Goal: Task Accomplishment & Management: Complete application form

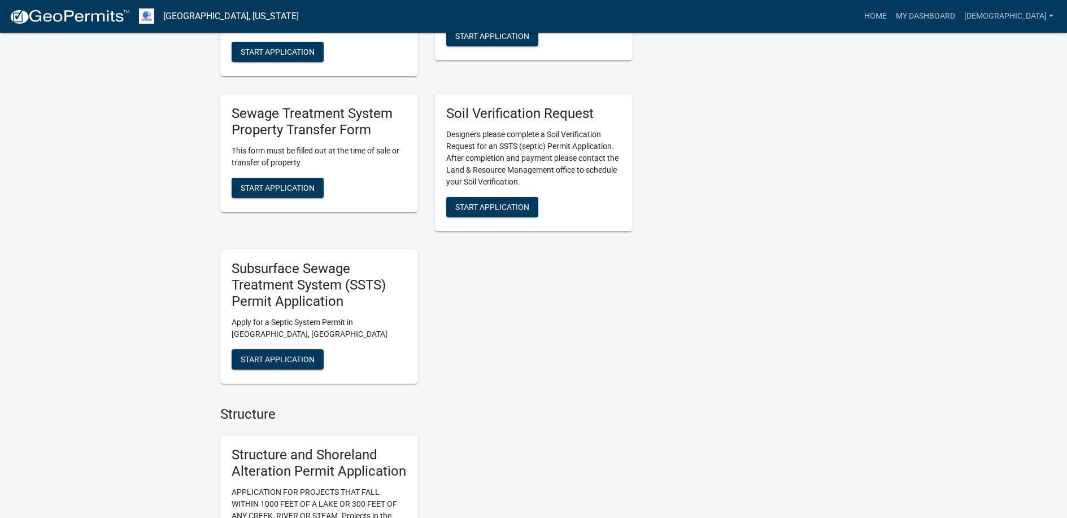
scroll to position [847, 0]
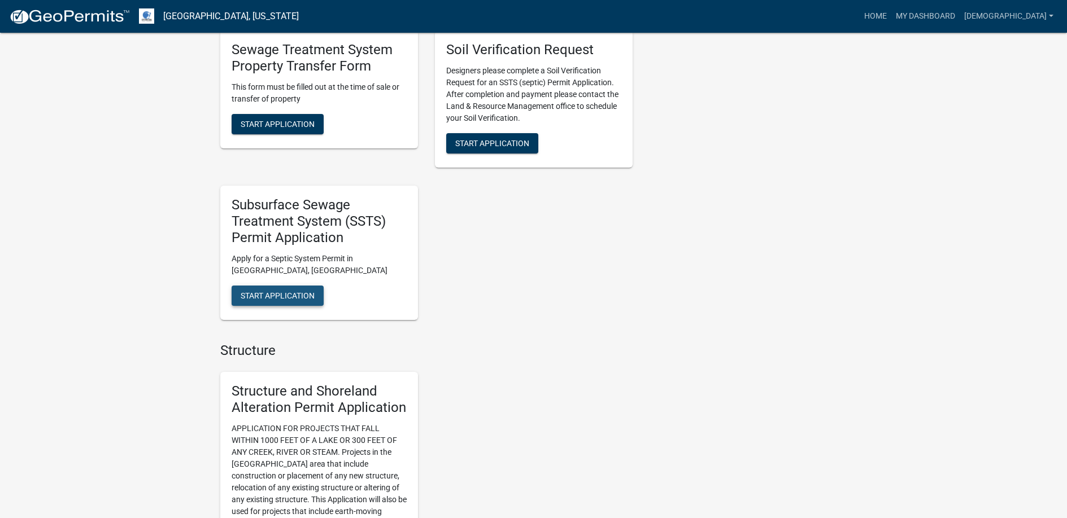
click at [276, 296] on span "Start Application" at bounding box center [278, 295] width 74 height 9
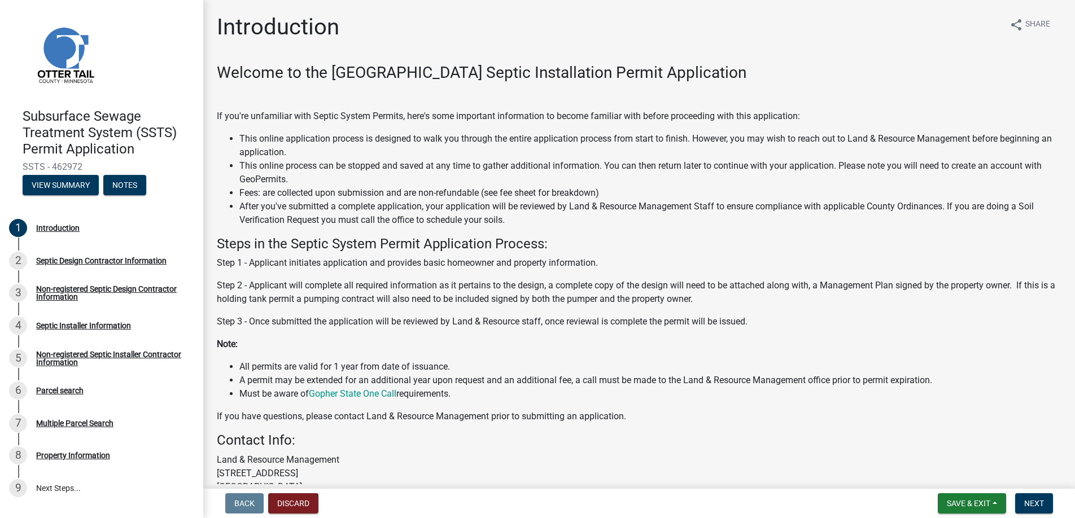
scroll to position [112, 0]
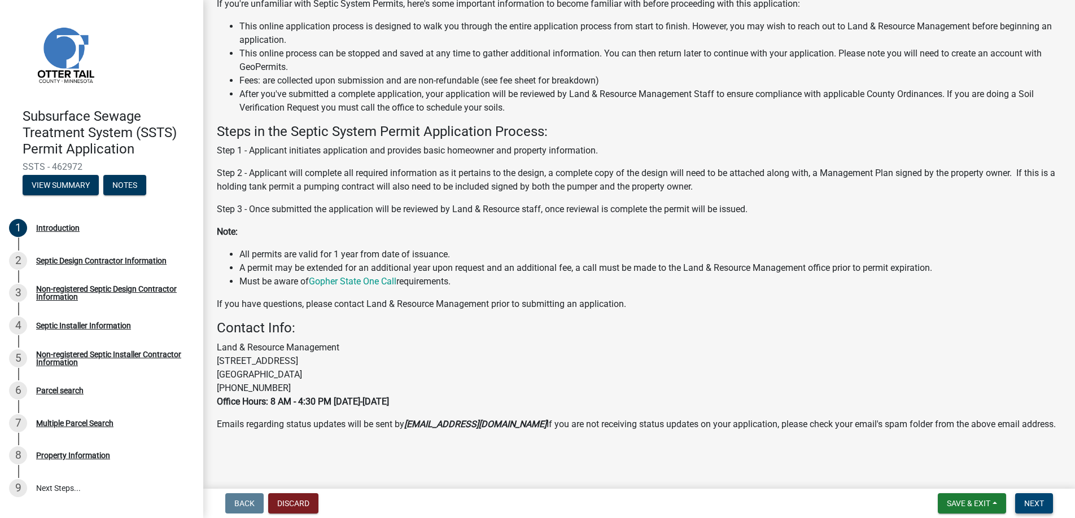
click at [1026, 500] on span "Next" at bounding box center [1034, 503] width 20 height 9
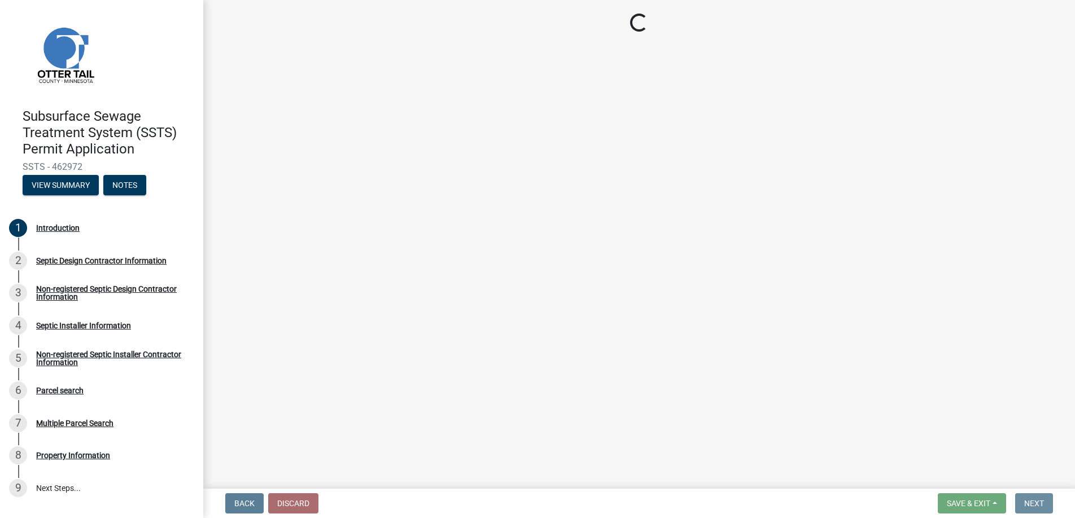
scroll to position [0, 0]
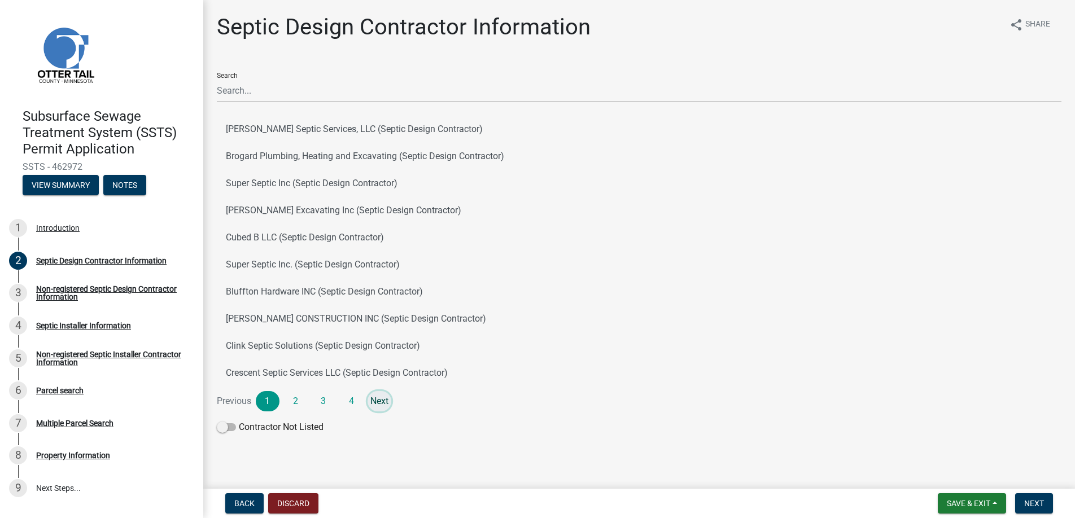
click at [379, 401] on link "Next" at bounding box center [380, 401] width 24 height 20
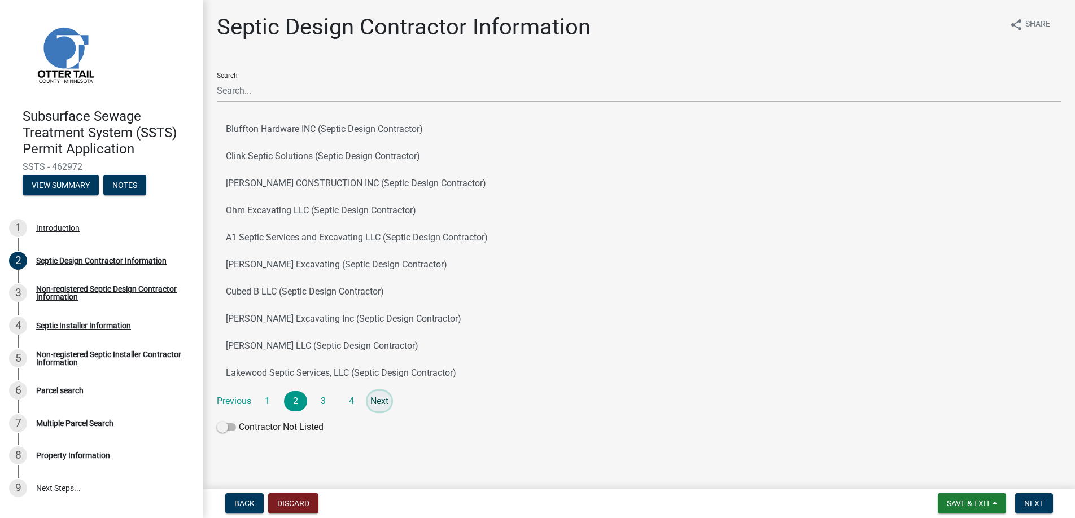
click at [379, 401] on link "Next" at bounding box center [380, 401] width 24 height 20
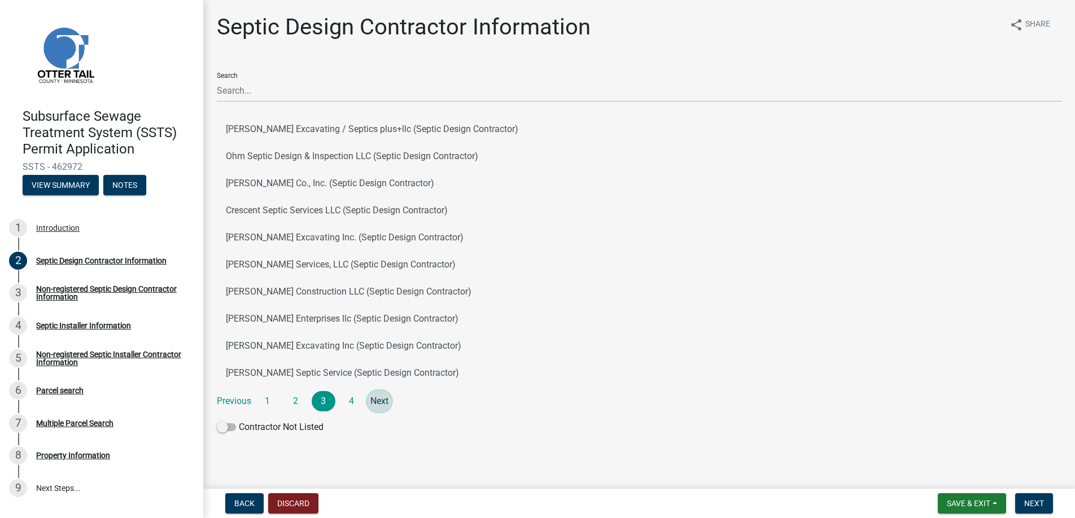
click at [379, 401] on link "Next" at bounding box center [380, 401] width 24 height 20
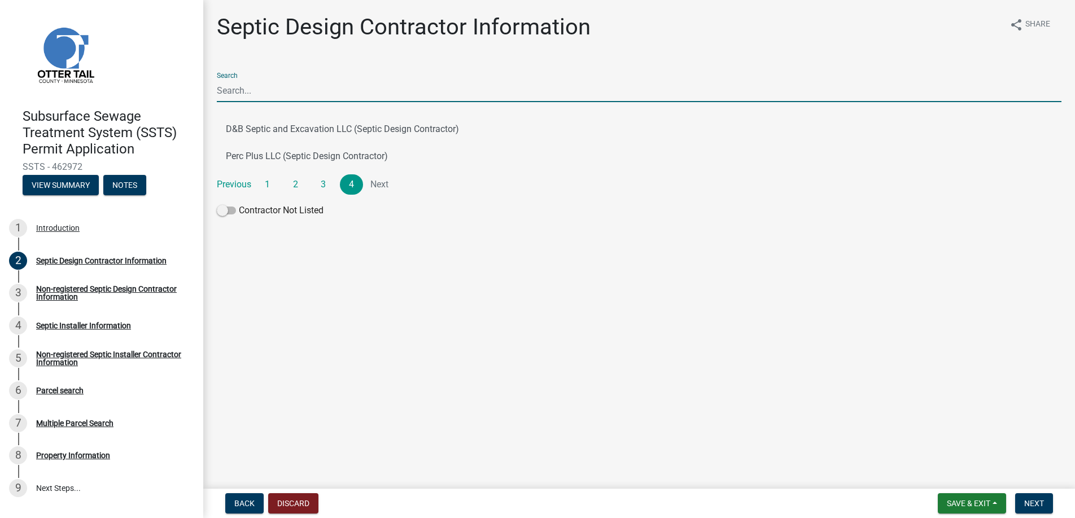
click at [249, 91] on input "Search" at bounding box center [639, 90] width 845 height 23
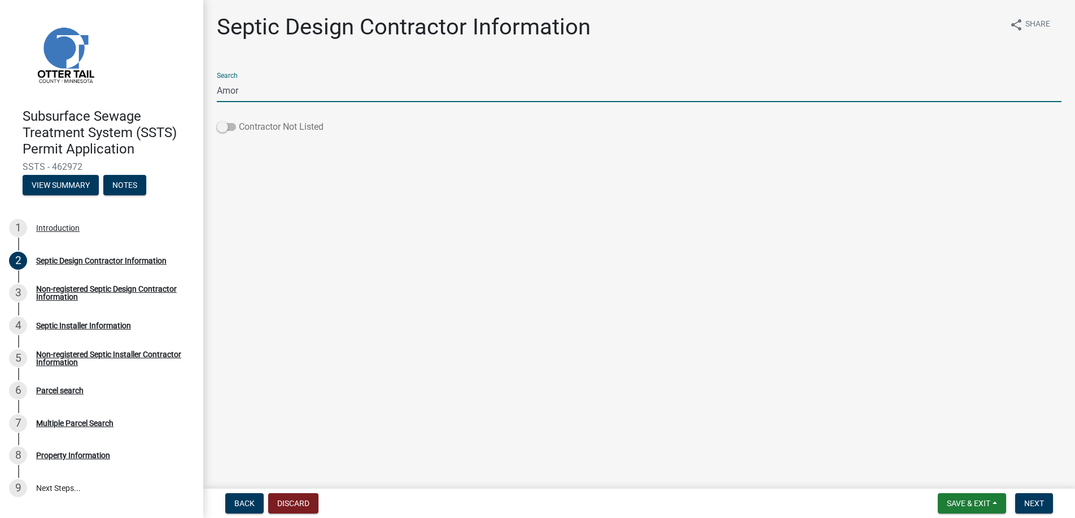
type input "Amor"
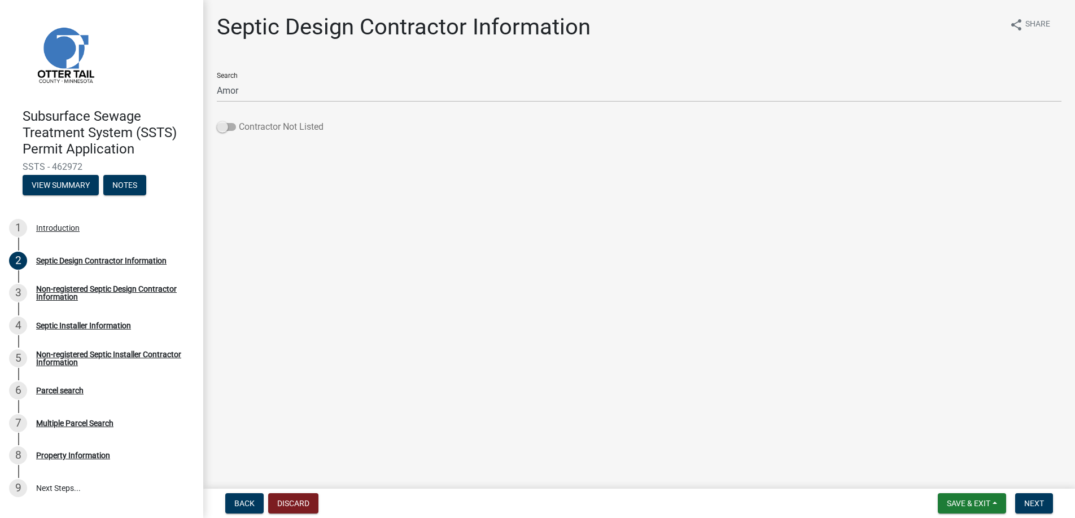
click at [223, 128] on span at bounding box center [226, 127] width 19 height 8
click at [239, 120] on input "Contractor Not Listed" at bounding box center [239, 120] width 0 height 0
click at [244, 503] on span "Back" at bounding box center [244, 503] width 20 height 9
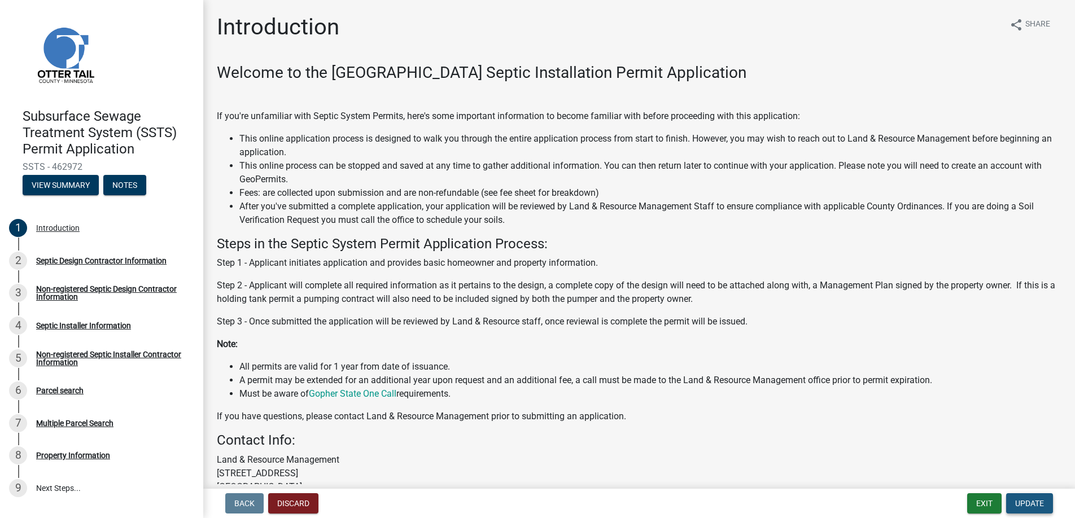
click at [1031, 504] on span "Update" at bounding box center [1029, 503] width 29 height 9
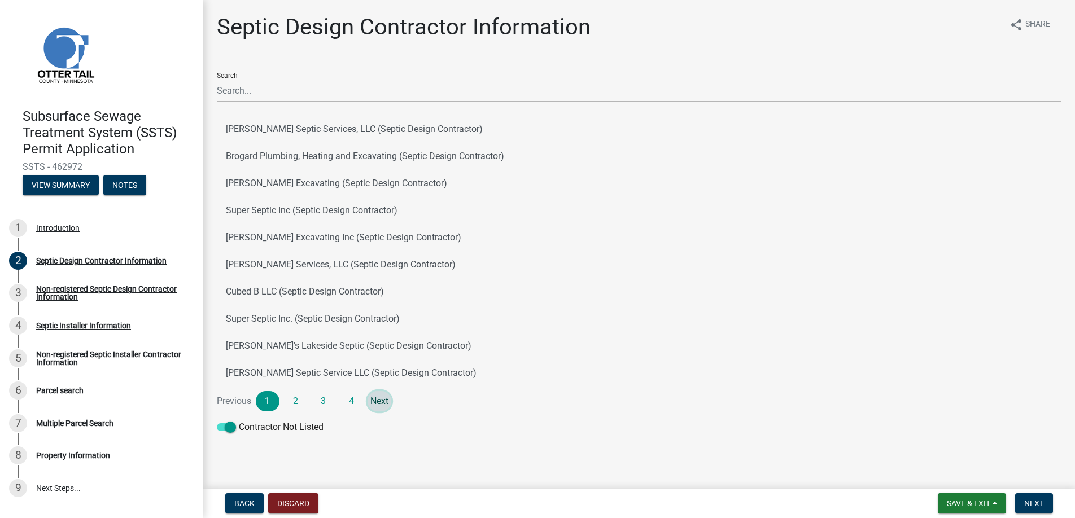
click at [379, 399] on link "Next" at bounding box center [380, 401] width 24 height 20
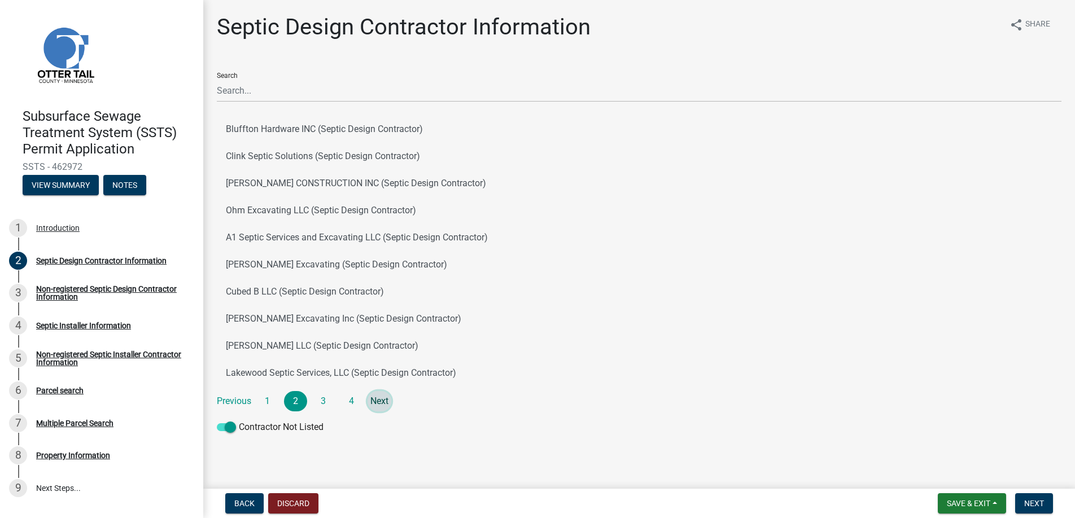
click at [379, 399] on link "Next" at bounding box center [380, 401] width 24 height 20
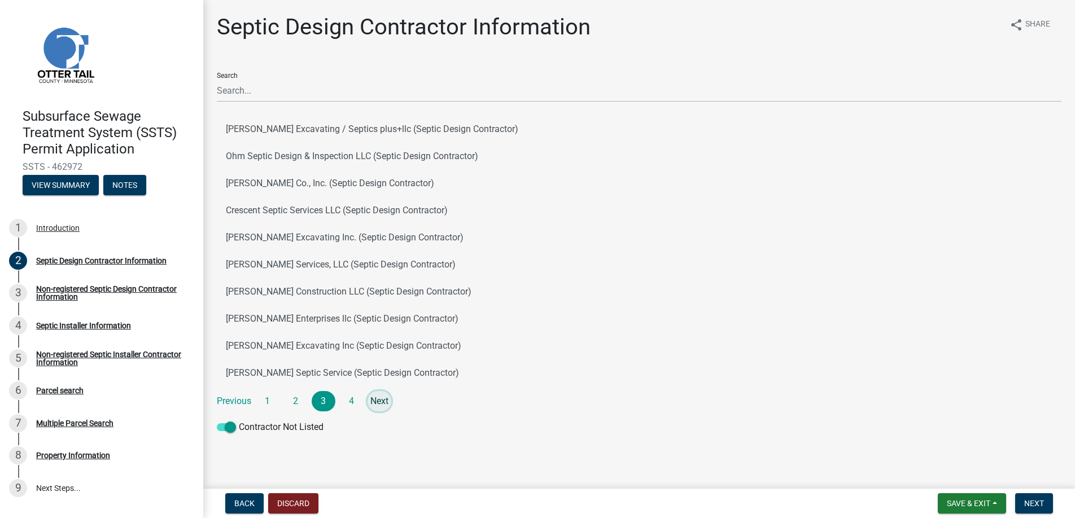
click at [379, 399] on link "Next" at bounding box center [380, 401] width 24 height 20
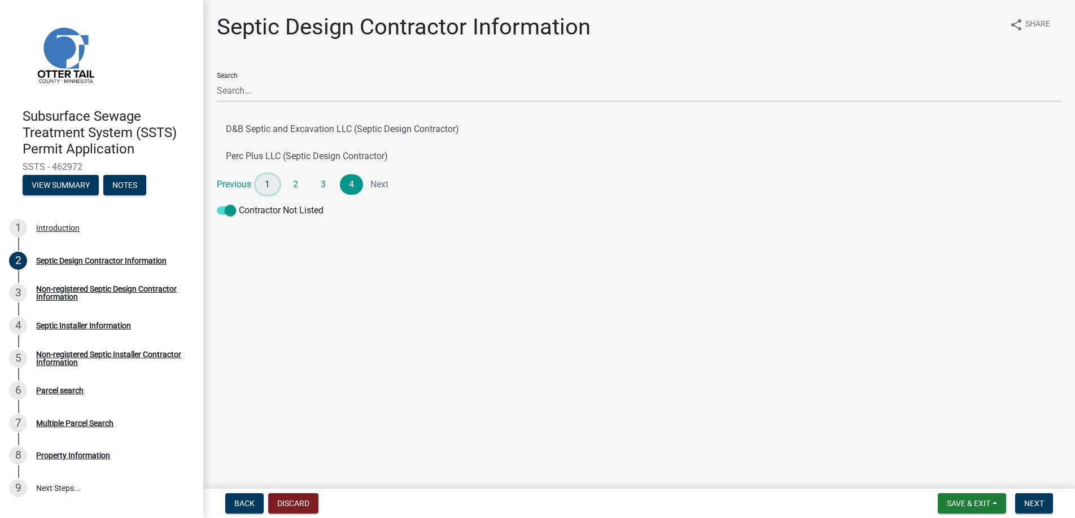
click at [265, 182] on link "1" at bounding box center [268, 184] width 24 height 20
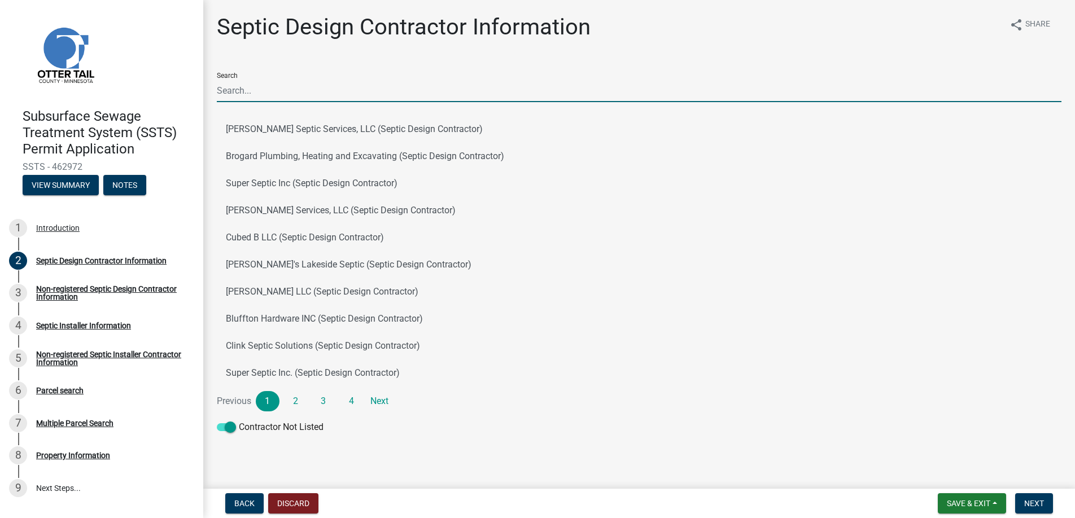
click at [269, 89] on input "Search" at bounding box center [639, 90] width 845 height 23
click at [231, 423] on span at bounding box center [226, 427] width 19 height 8
click at [239, 421] on input "Contractor Not Listed" at bounding box center [239, 421] width 0 height 0
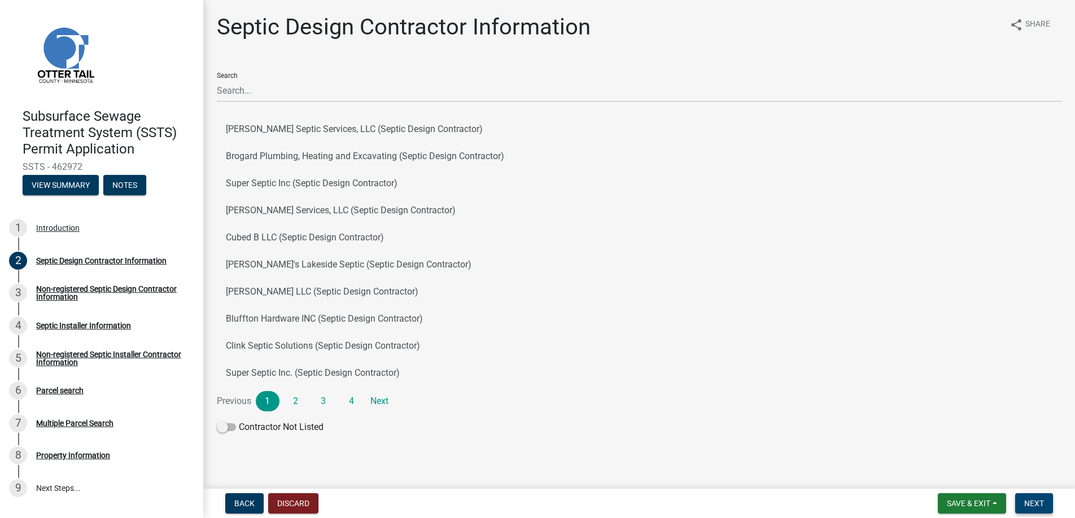
click at [1027, 500] on span "Next" at bounding box center [1034, 503] width 20 height 9
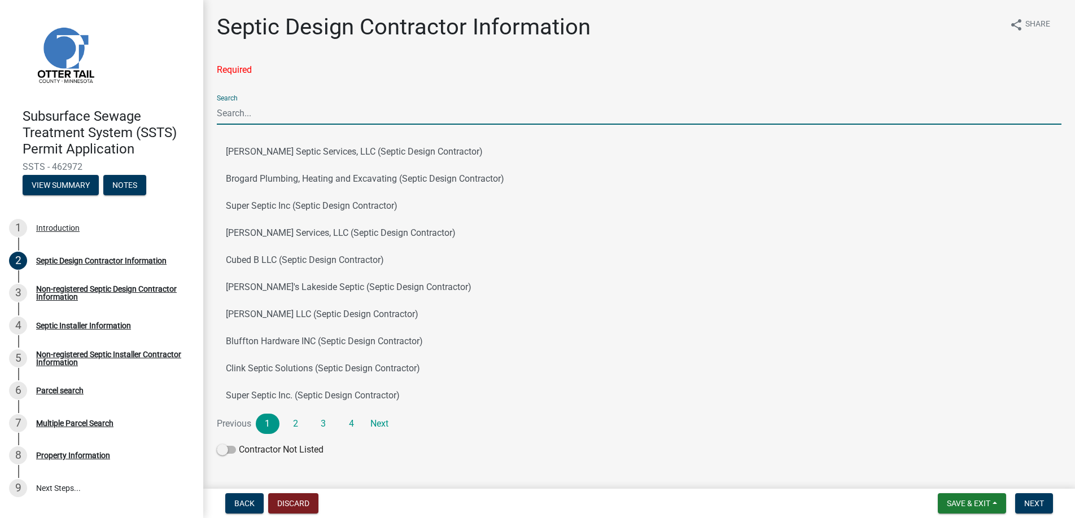
click at [239, 112] on input "Search" at bounding box center [639, 113] width 845 height 23
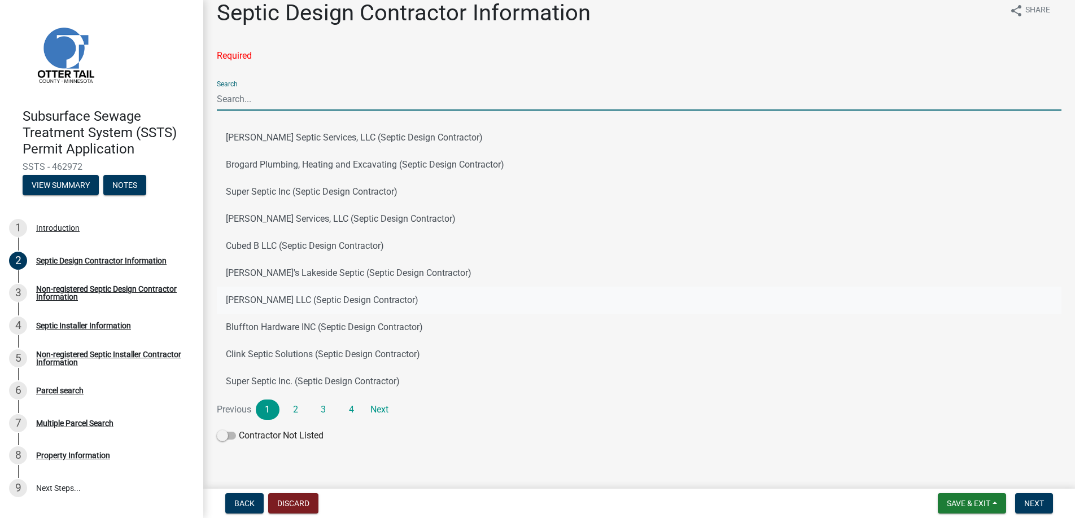
scroll to position [21, 0]
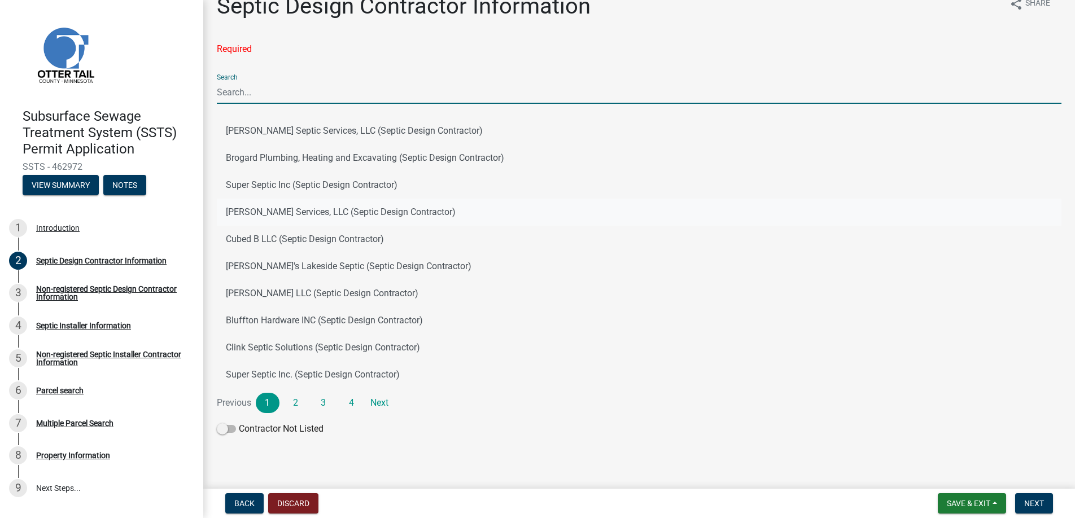
type input "Amor"
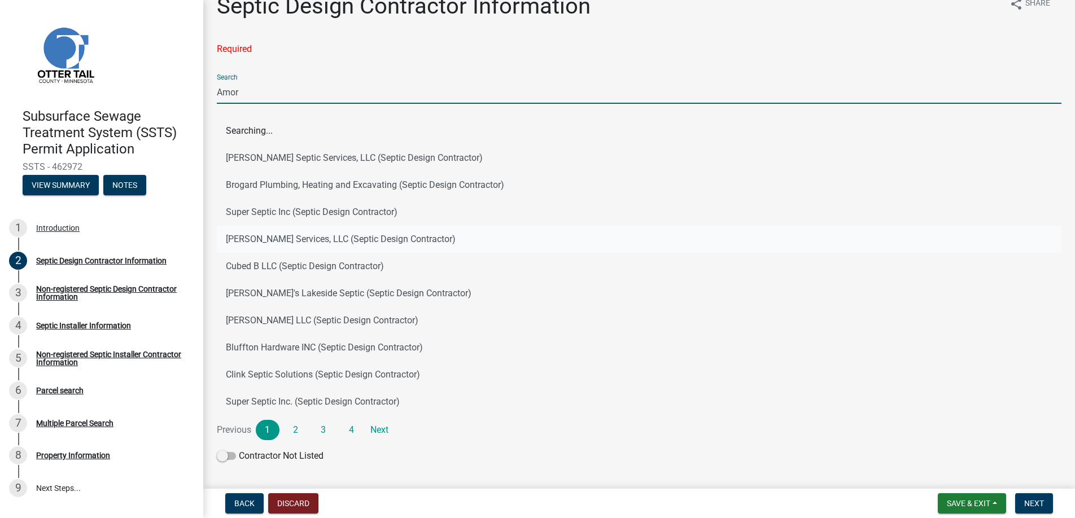
scroll to position [0, 0]
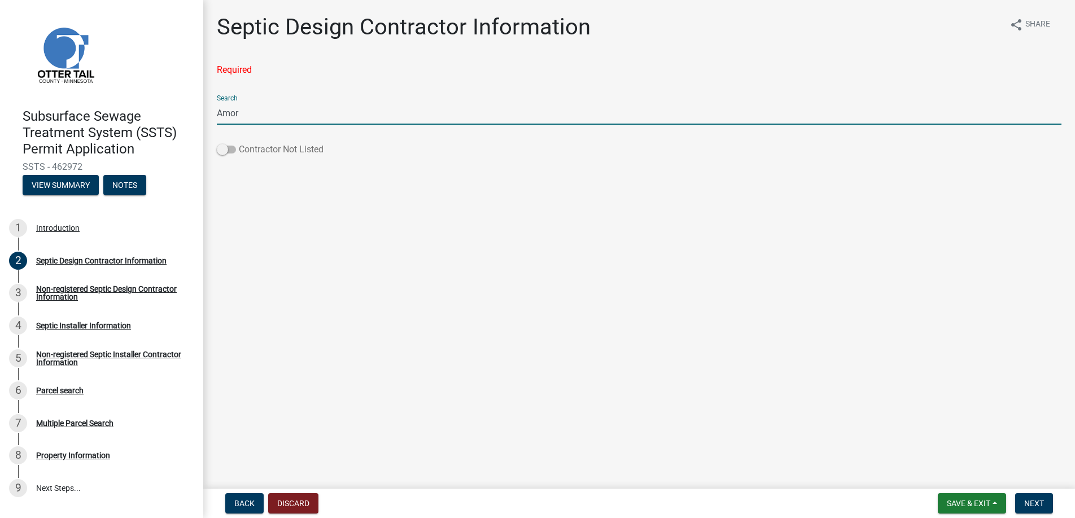
click at [222, 150] on span at bounding box center [226, 150] width 19 height 8
click at [239, 143] on input "Contractor Not Listed" at bounding box center [239, 143] width 0 height 0
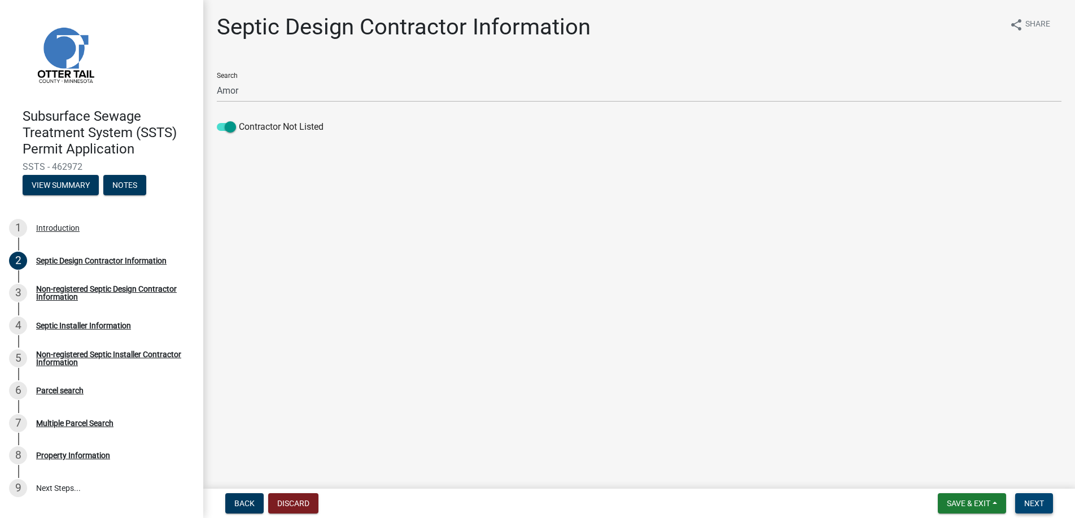
click at [1029, 503] on span "Next" at bounding box center [1034, 503] width 20 height 9
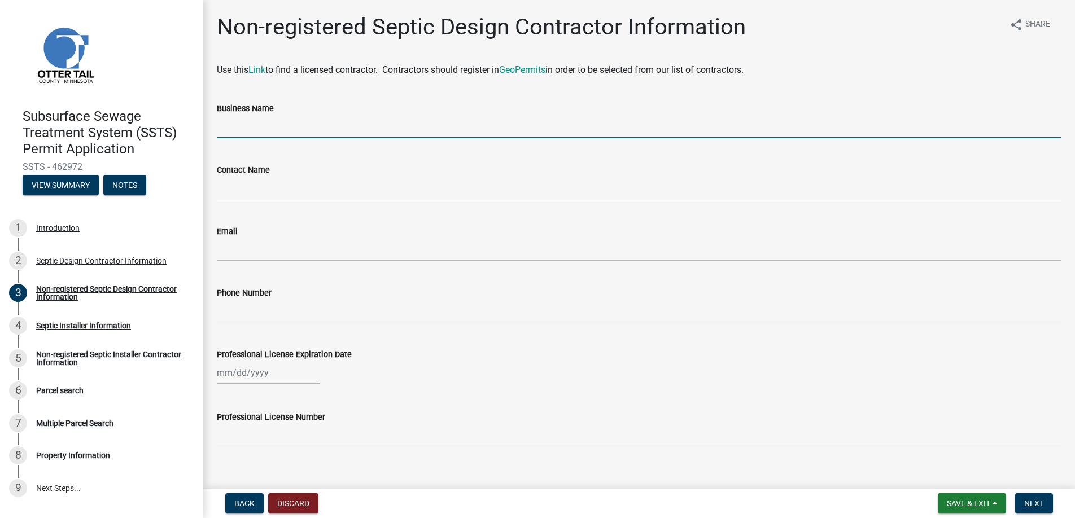
click at [239, 131] on input "Business Name" at bounding box center [639, 126] width 845 height 23
type input "Amor Excavating"
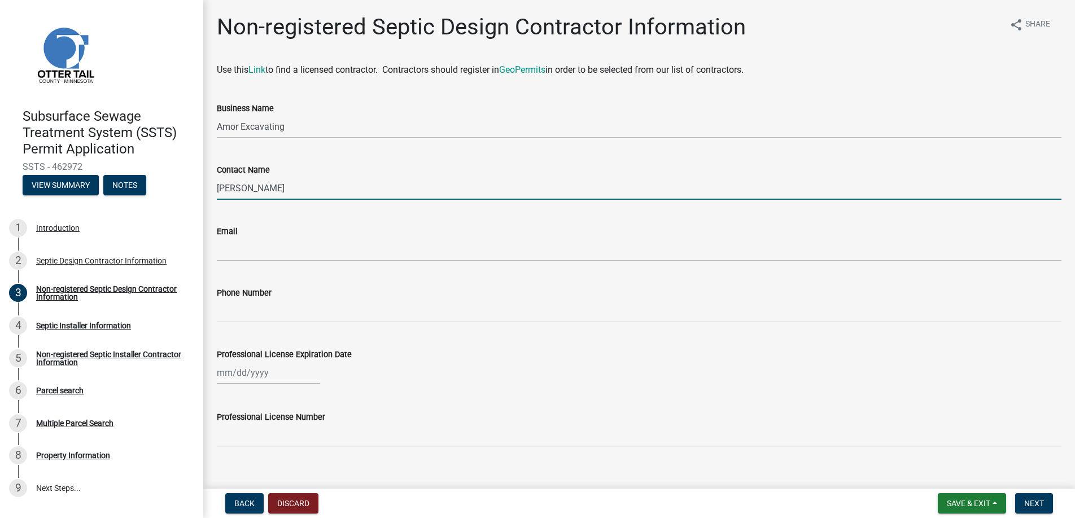
type input "[PERSON_NAME]"
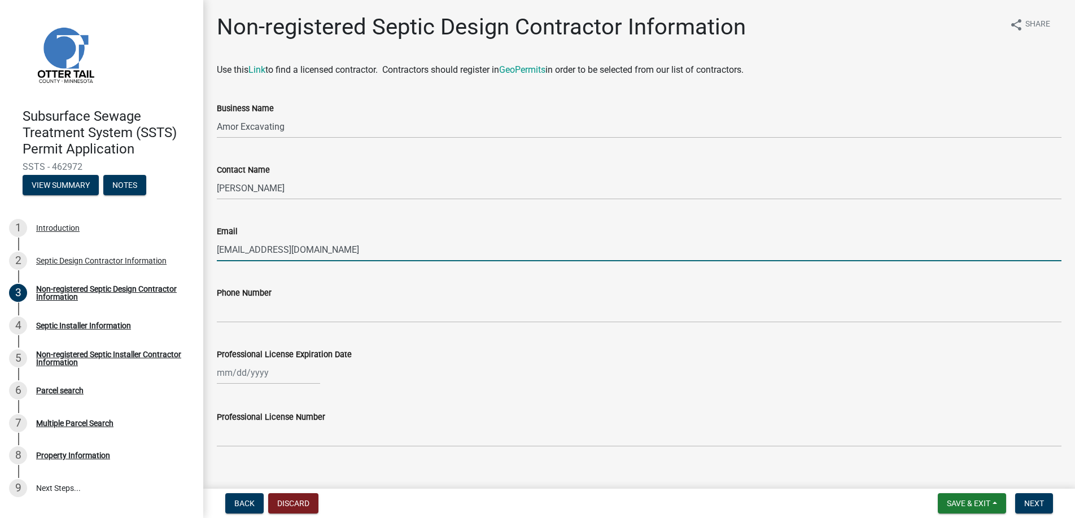
type input "[EMAIL_ADDRESS][DOMAIN_NAME]"
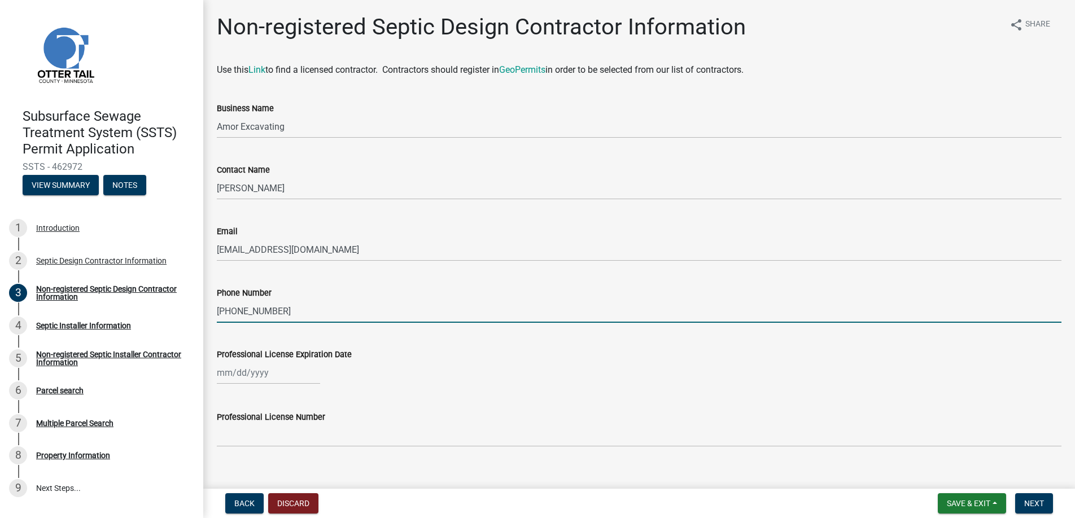
type input "[PHONE_NUMBER]"
select select "8"
select select "2025"
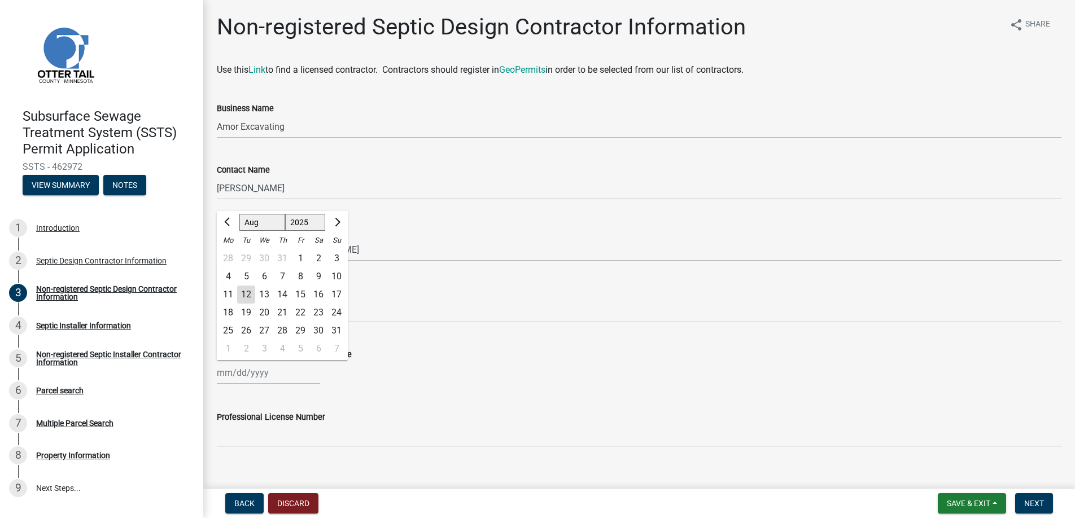
click at [229, 291] on div "11" at bounding box center [228, 295] width 18 height 18
type input "[DATE]"
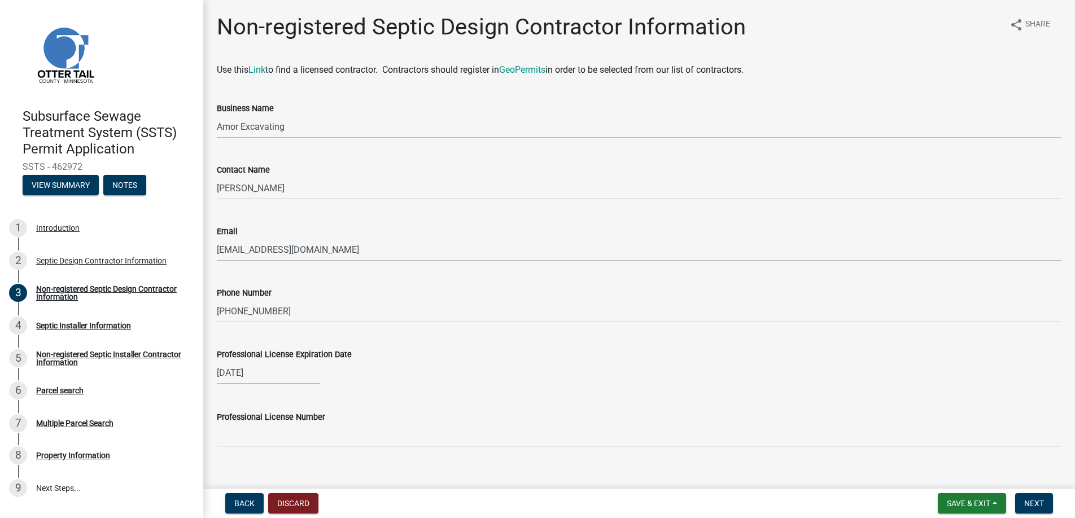
click at [265, 371] on div "[DATE]" at bounding box center [268, 372] width 103 height 23
select select "8"
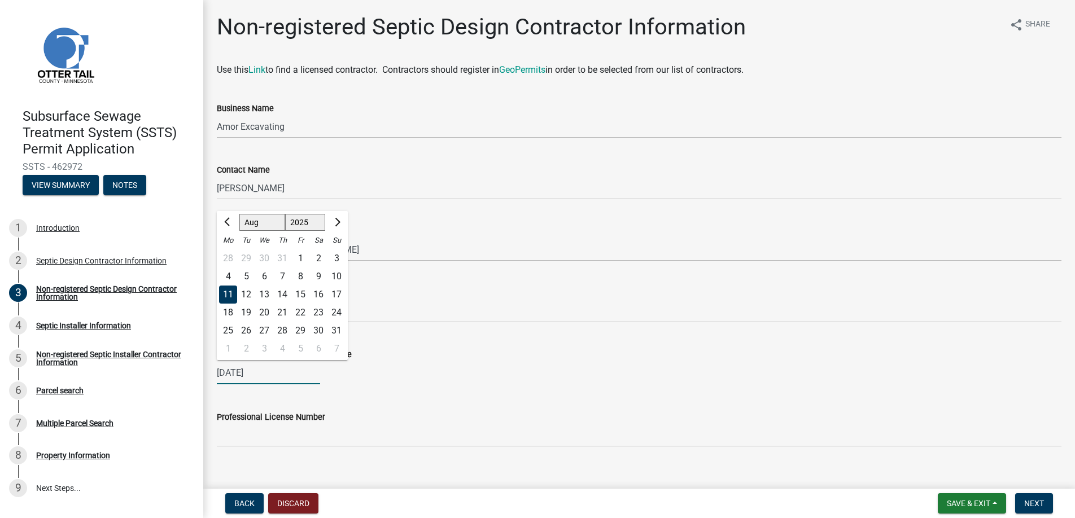
click at [315, 217] on select "1525 1526 1527 1528 1529 1530 1531 1532 1533 1534 1535 1536 1537 1538 1539 1540…" at bounding box center [305, 222] width 41 height 17
select select "2026"
click at [285, 214] on select "1525 1526 1527 1528 1529 1530 1531 1532 1533 1534 1535 1536 1537 1538 1539 1540…" at bounding box center [305, 222] width 41 height 17
click at [280, 374] on input "[DATE]" at bounding box center [268, 372] width 103 height 23
type input "[DATE]"
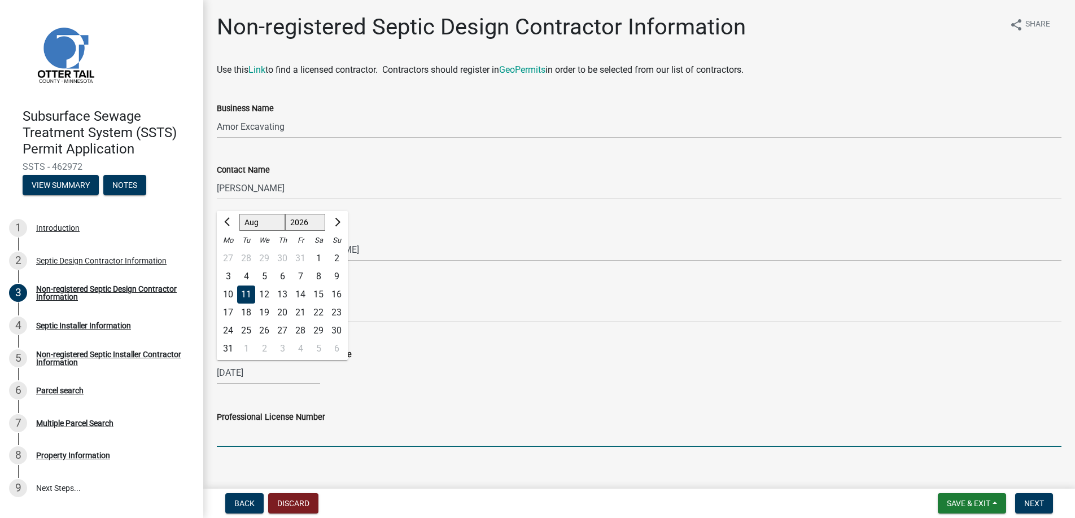
click at [277, 436] on input "Professional License Number" at bounding box center [639, 435] width 845 height 23
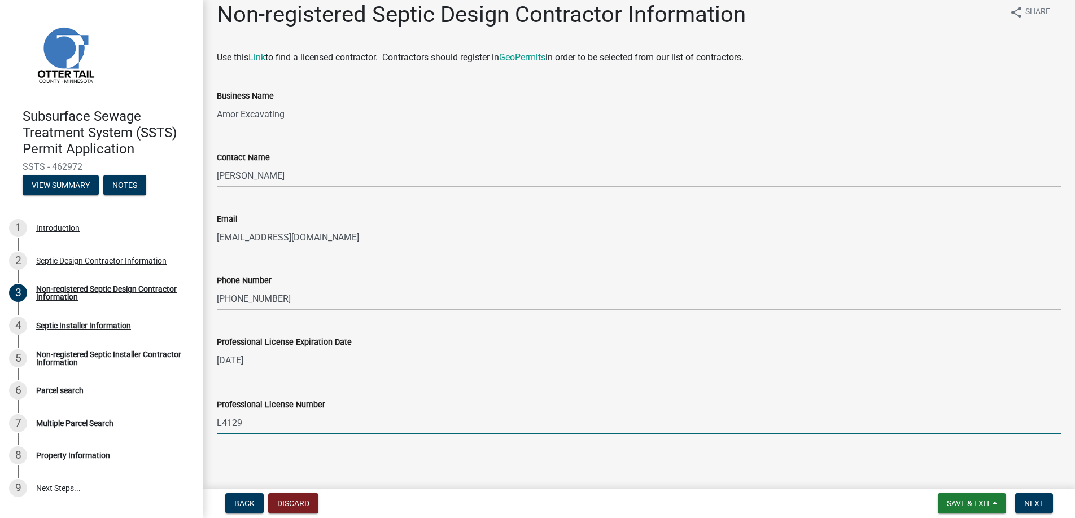
scroll to position [16, 0]
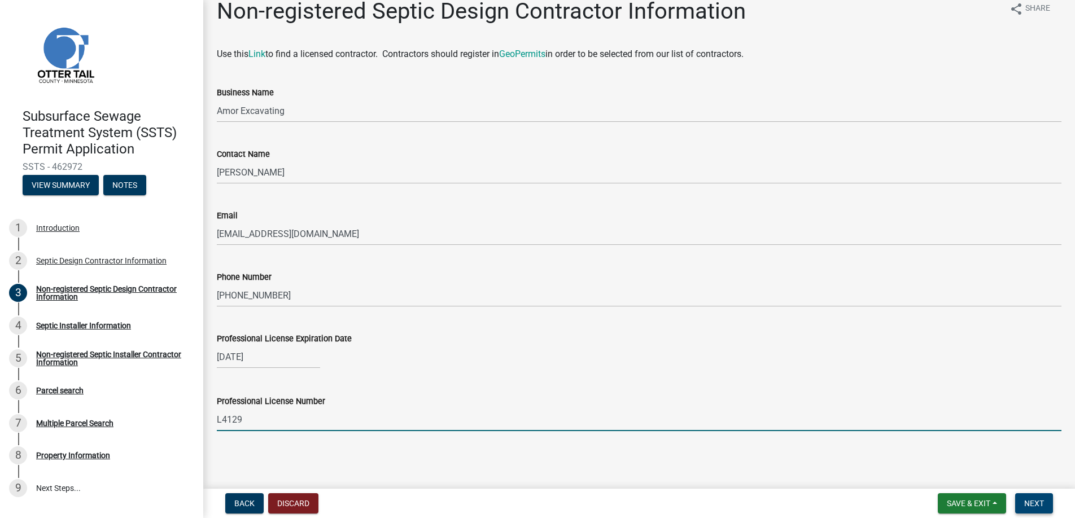
type input "L4129"
click at [1033, 500] on span "Next" at bounding box center [1034, 503] width 20 height 9
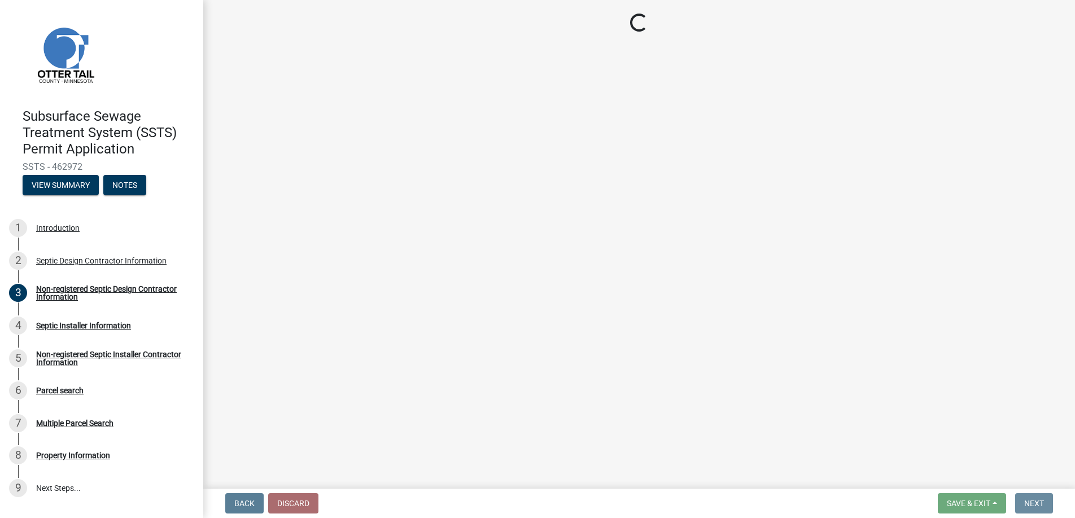
scroll to position [0, 0]
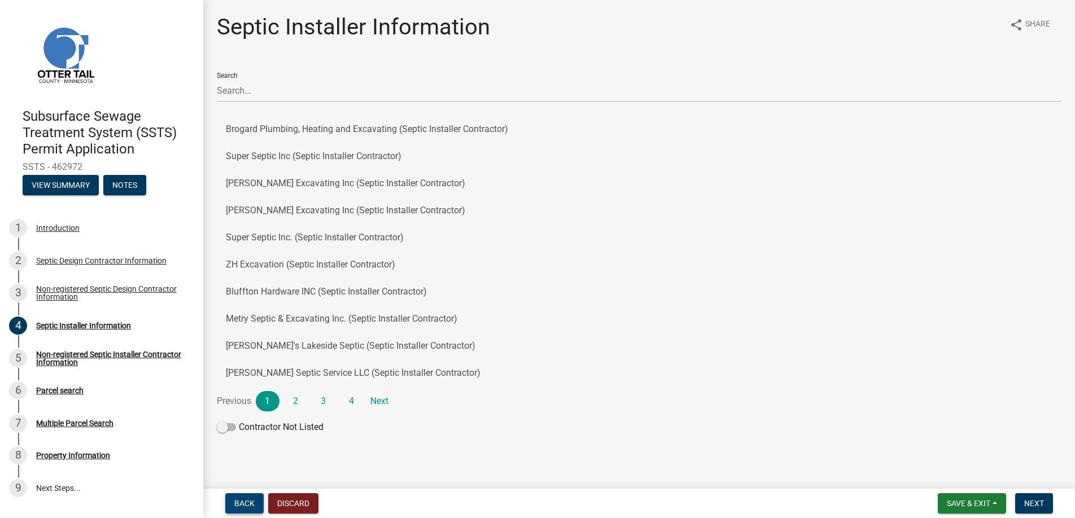
click at [247, 500] on span "Back" at bounding box center [244, 503] width 20 height 9
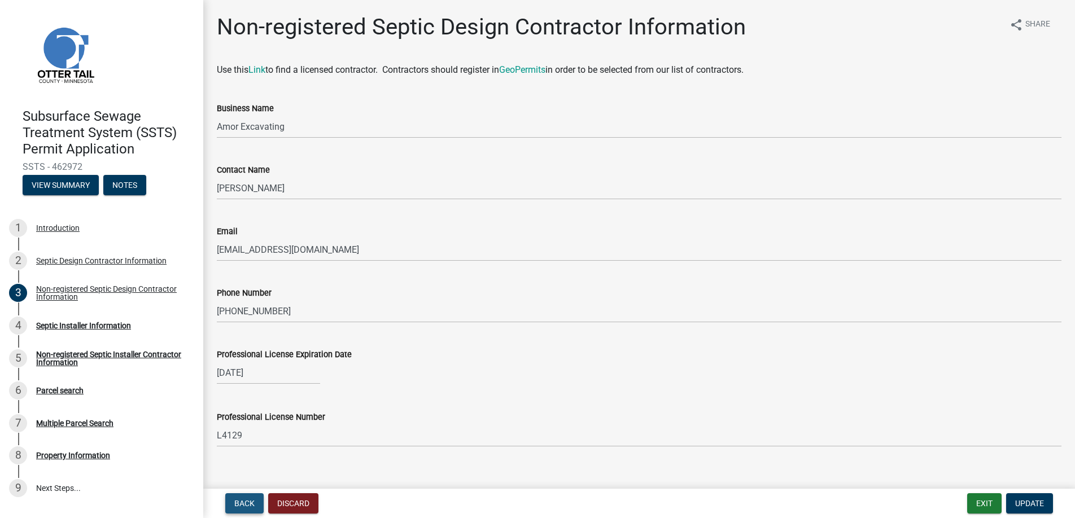
click at [247, 500] on span "Back" at bounding box center [244, 503] width 20 height 9
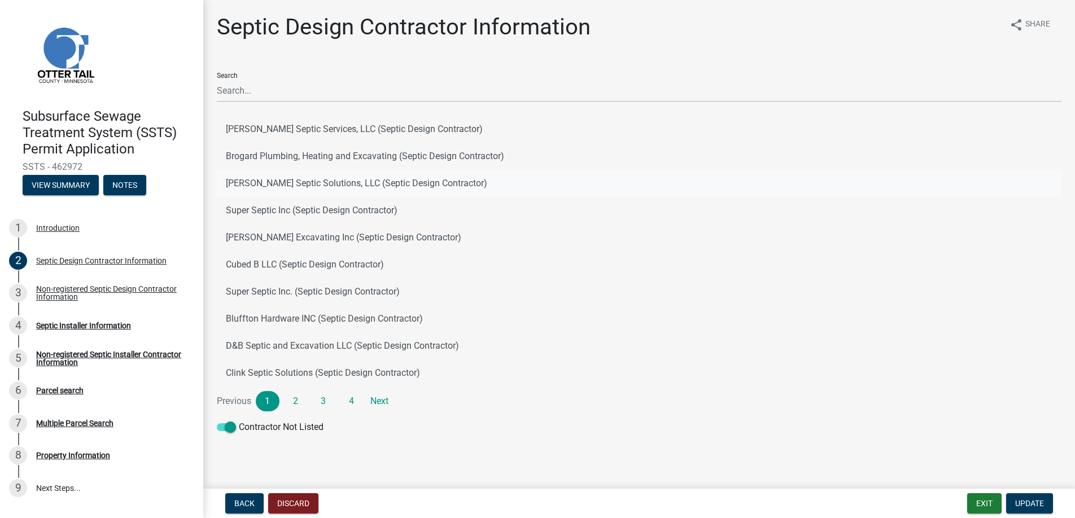
click at [254, 181] on button "Schueller's Septic Solutions, LLC (Septic Design Contractor)" at bounding box center [639, 183] width 845 height 27
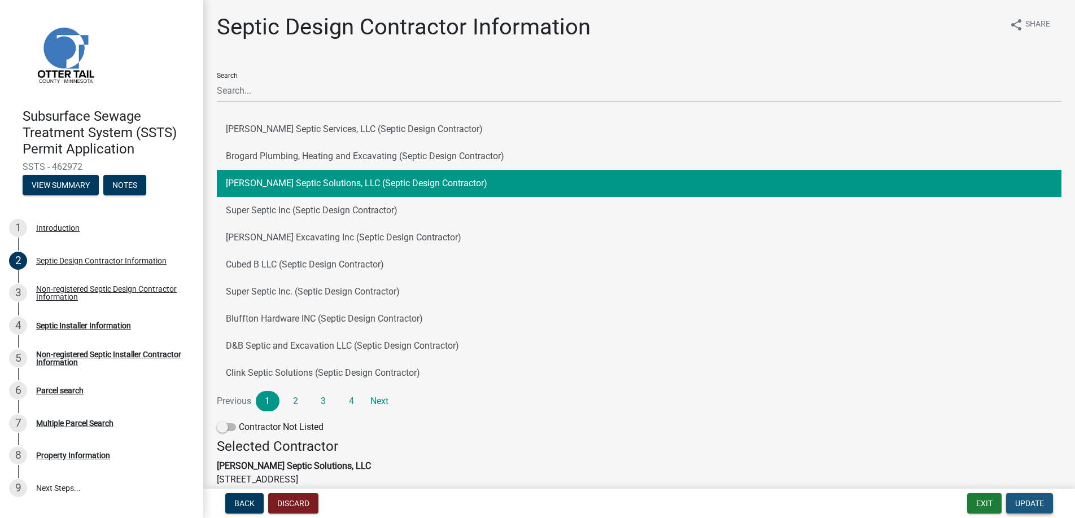
click at [1028, 501] on span "Update" at bounding box center [1029, 503] width 29 height 9
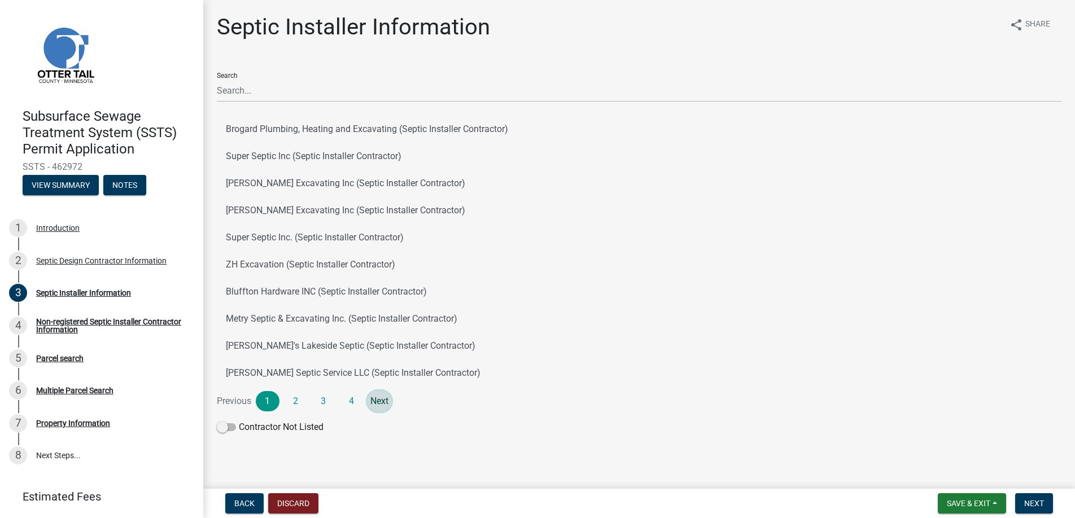
click at [381, 404] on link "Next" at bounding box center [380, 401] width 24 height 20
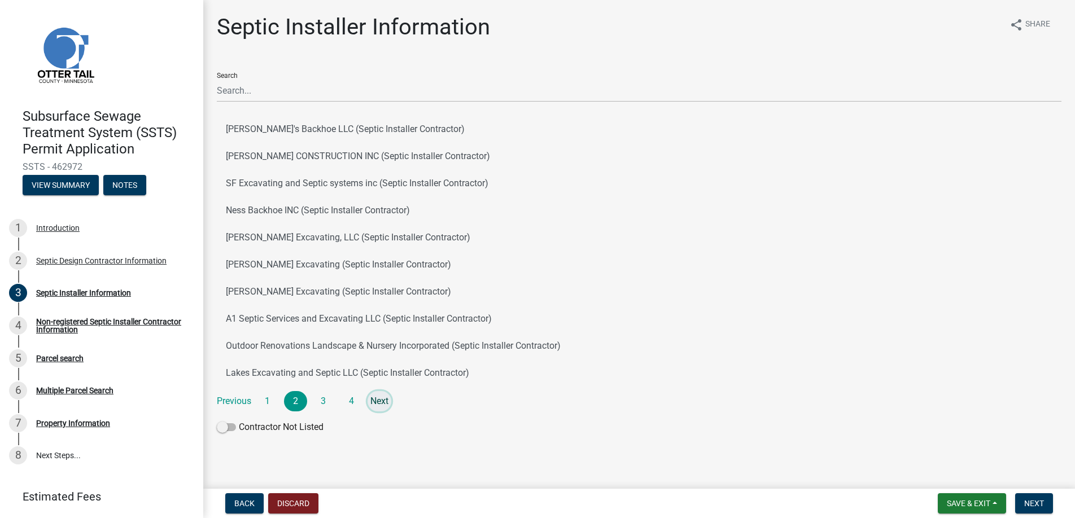
click at [381, 404] on link "Next" at bounding box center [380, 401] width 24 height 20
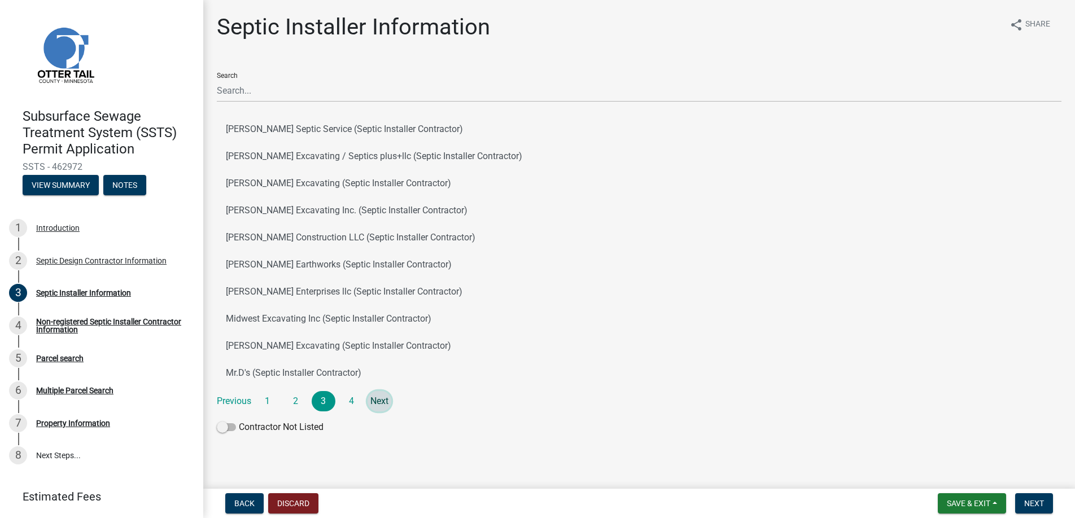
click at [381, 404] on link "Next" at bounding box center [380, 401] width 24 height 20
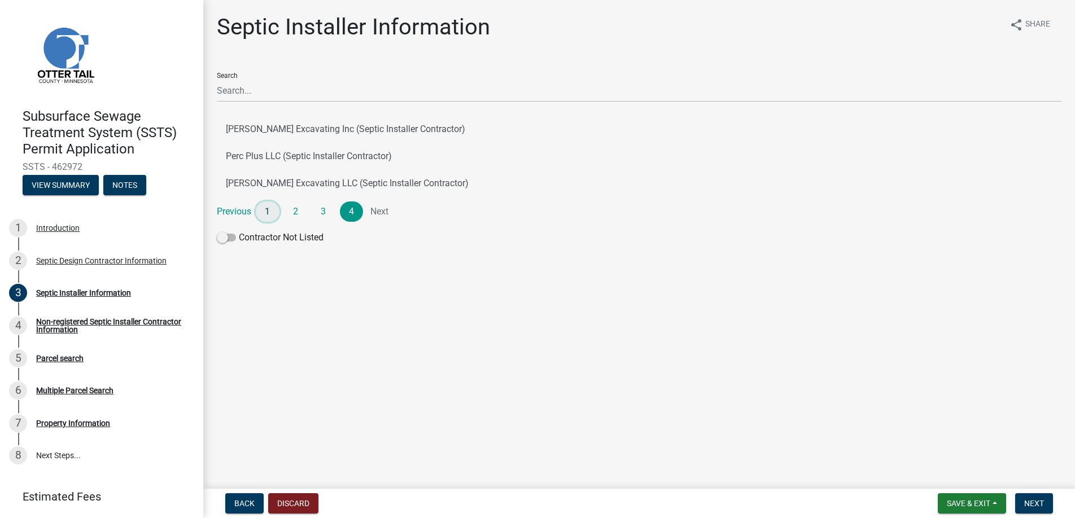
click at [268, 208] on link "1" at bounding box center [268, 212] width 24 height 20
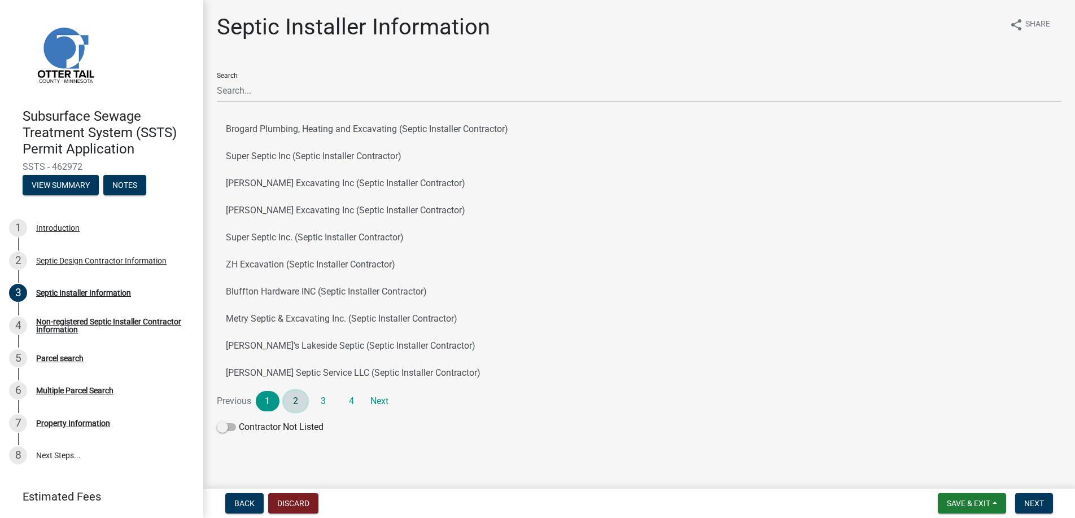
click at [296, 397] on link "2" at bounding box center [296, 401] width 24 height 20
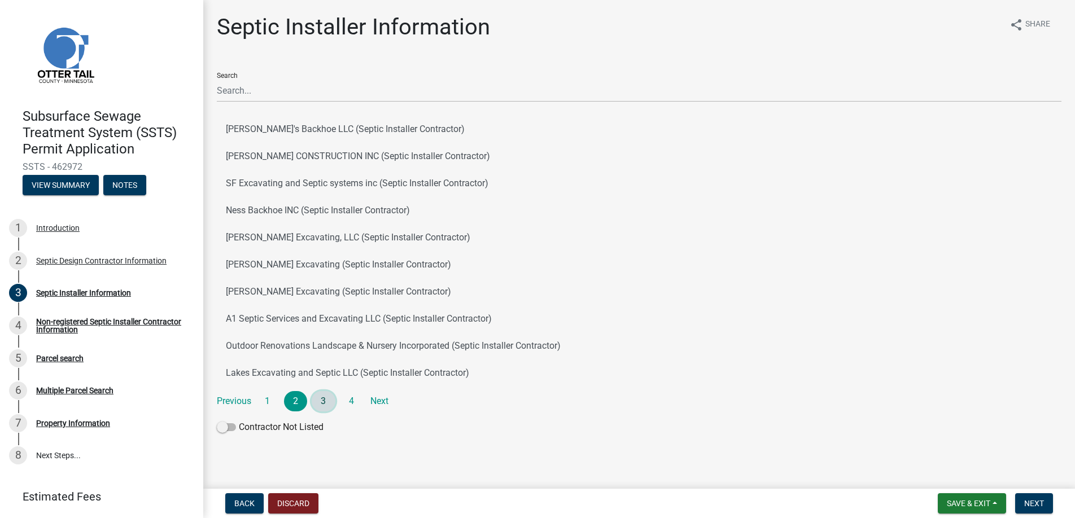
click at [325, 397] on link "3" at bounding box center [324, 401] width 24 height 20
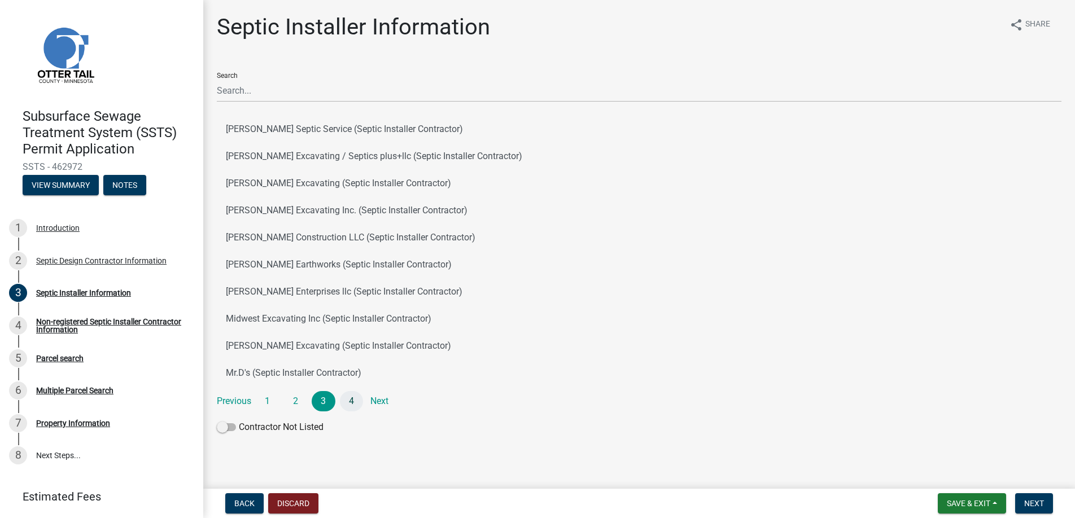
click at [360, 404] on li "4" at bounding box center [354, 401] width 28 height 20
click at [352, 399] on link "4" at bounding box center [352, 401] width 24 height 20
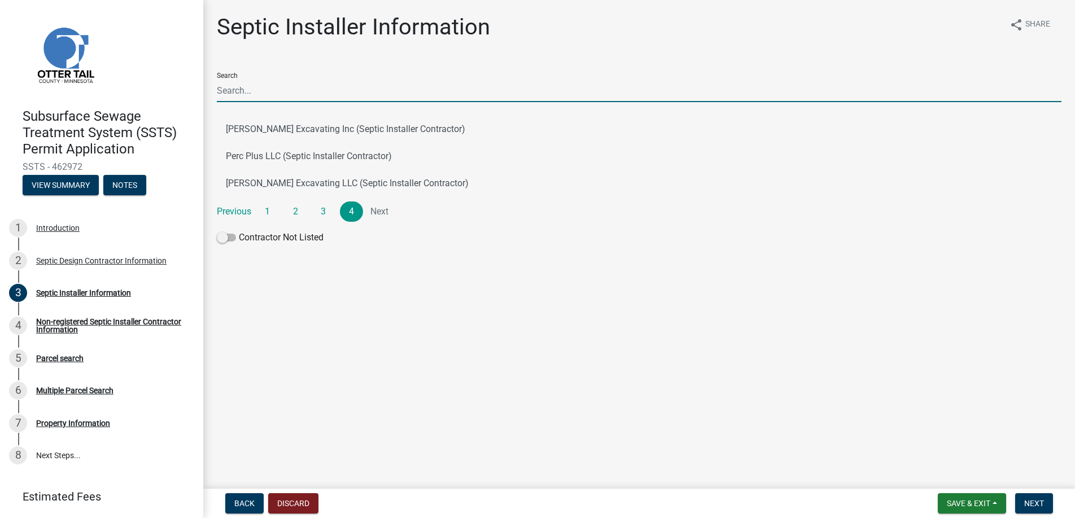
click at [239, 90] on input "Search" at bounding box center [639, 90] width 845 height 23
type input "Amor"
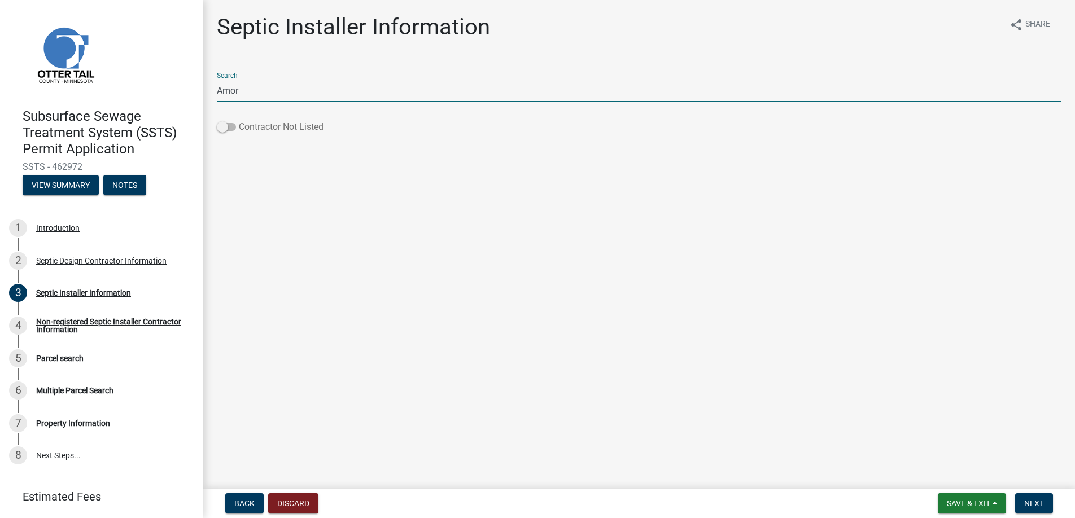
click at [223, 128] on span at bounding box center [226, 127] width 19 height 8
click at [239, 120] on input "Contractor Not Listed" at bounding box center [239, 120] width 0 height 0
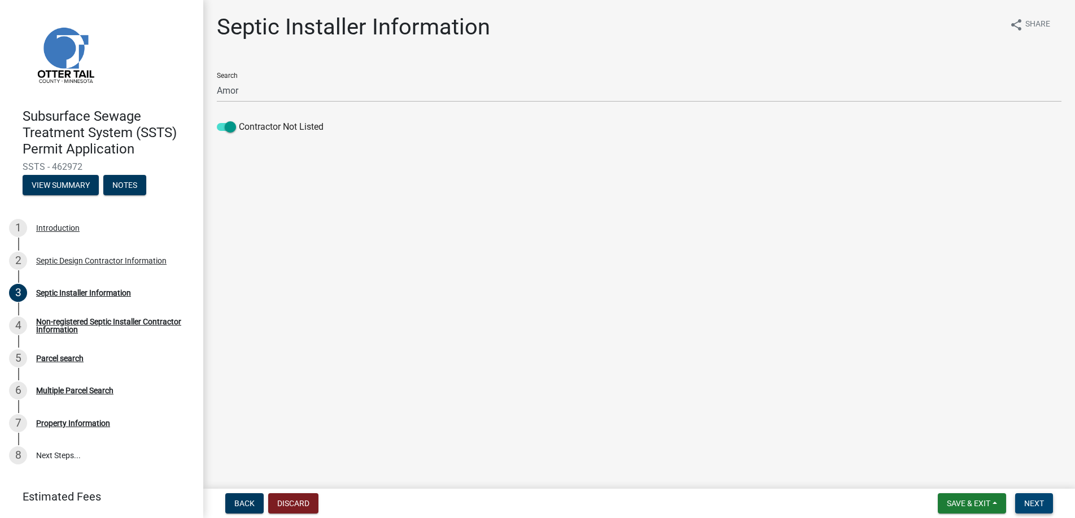
click at [1021, 499] on button "Next" at bounding box center [1034, 503] width 38 height 20
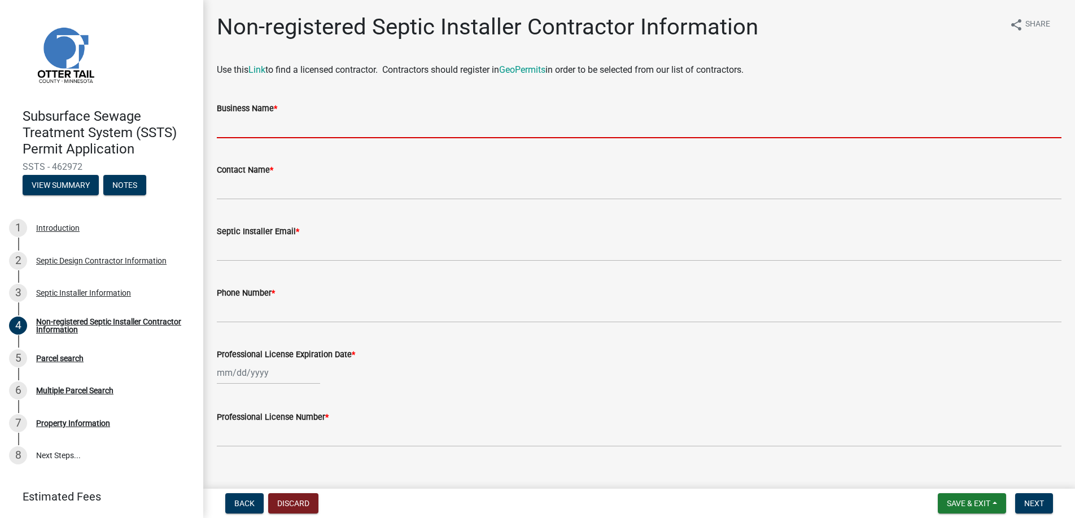
click at [238, 128] on input "Business Name *" at bounding box center [639, 126] width 845 height 23
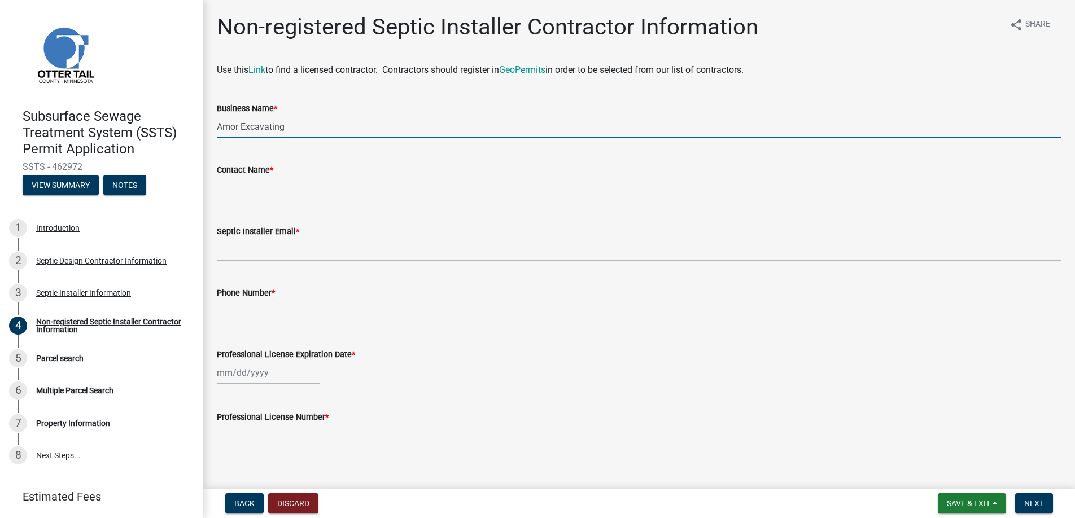
type input "Amor Excavating"
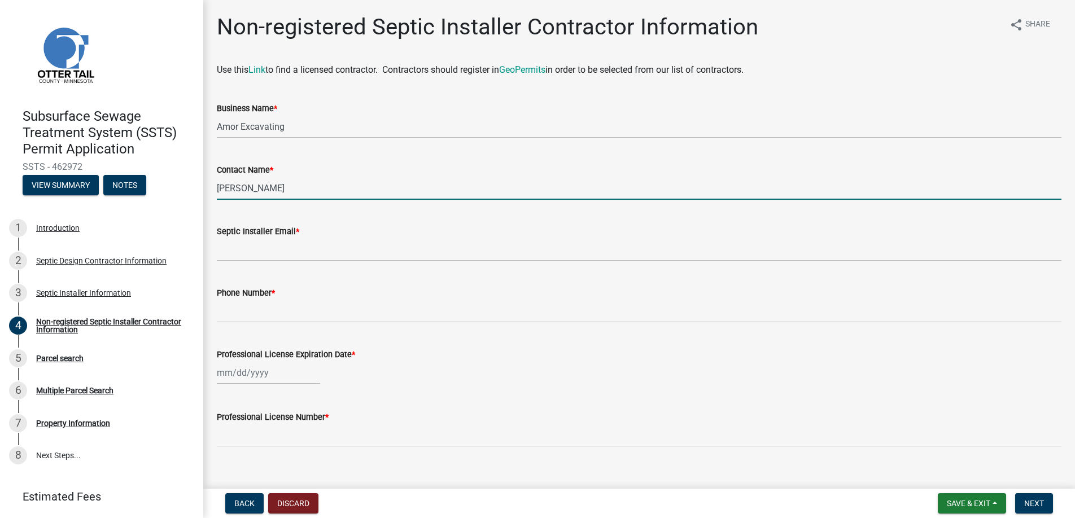
type input "[PERSON_NAME]"
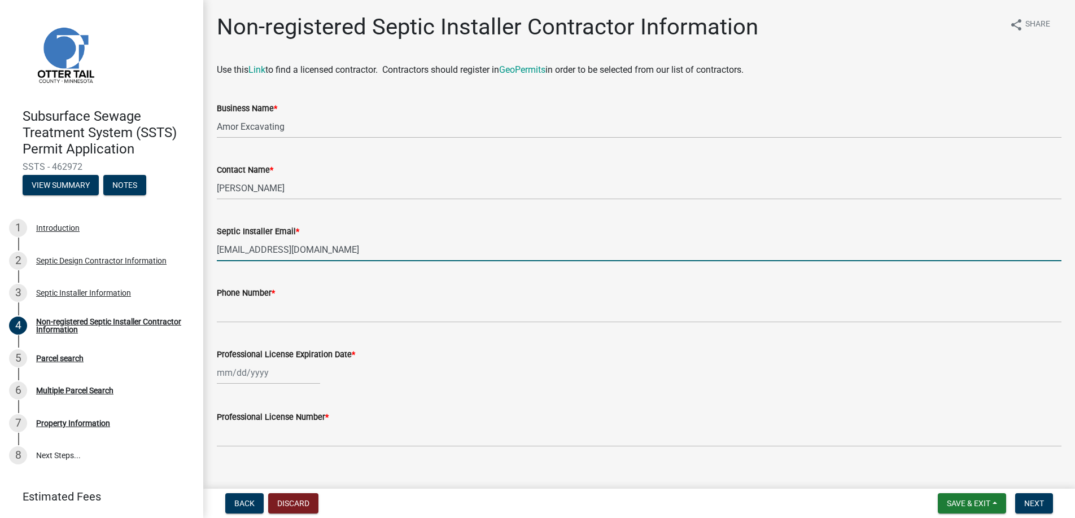
type input "[EMAIL_ADDRESS][DOMAIN_NAME]"
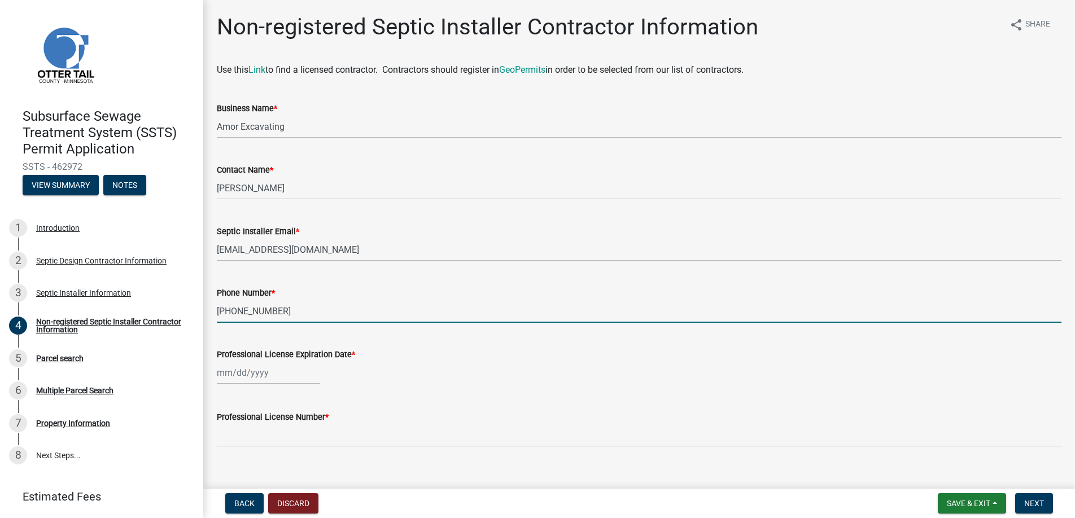
type input "[PHONE_NUMBER]"
select select "8"
select select "2025"
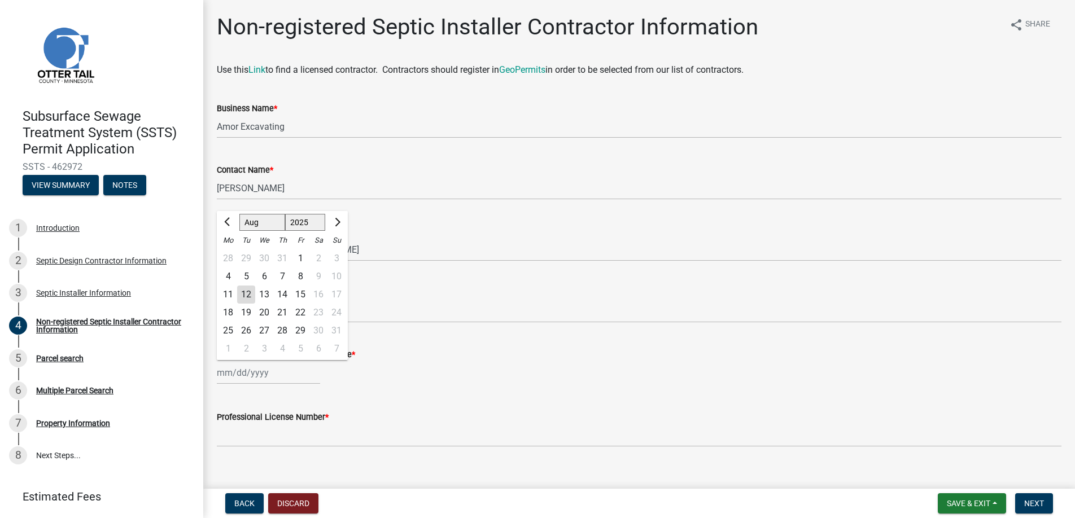
click at [226, 295] on div "11" at bounding box center [228, 295] width 18 height 18
type input "[DATE]"
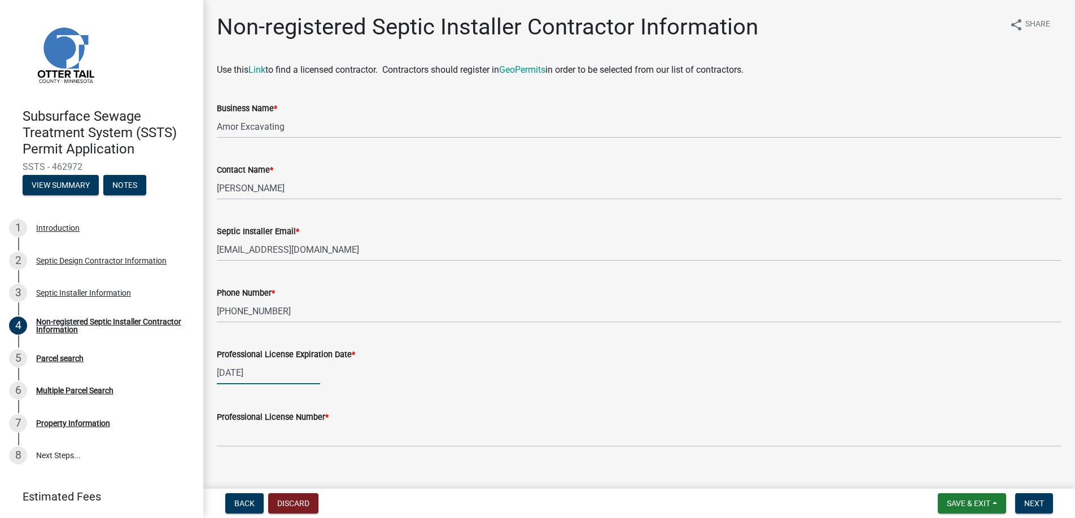
click at [265, 372] on div "[DATE]" at bounding box center [268, 372] width 103 height 23
select select "8"
select select "2025"
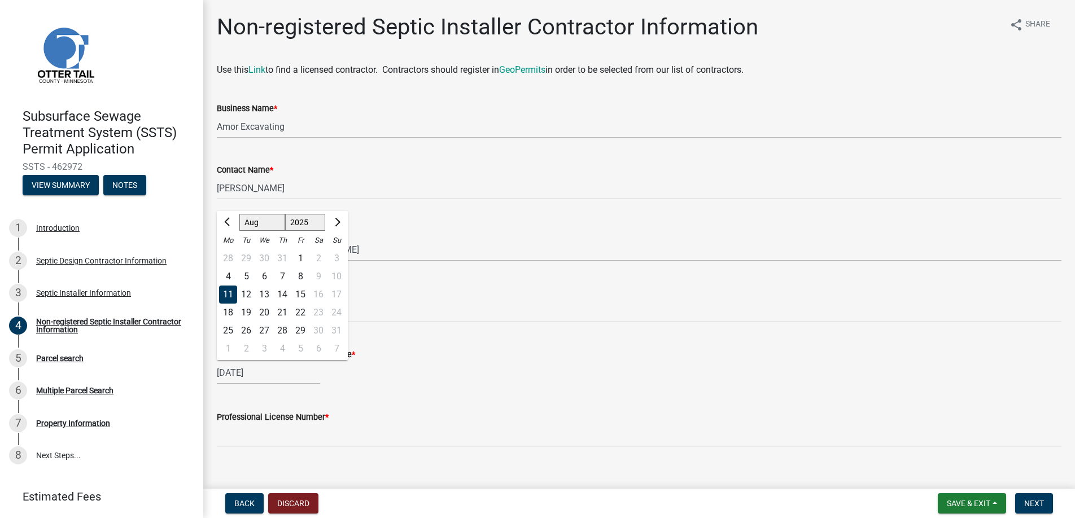
click at [265, 372] on div "08/11/2025 Jan Feb Mar Apr May Jun Jul Aug Sep Oct Nov Dec 1525 1526 1527 1528 …" at bounding box center [268, 372] width 103 height 23
click at [265, 372] on input "[DATE]" at bounding box center [268, 372] width 103 height 23
type input "[DATE]"
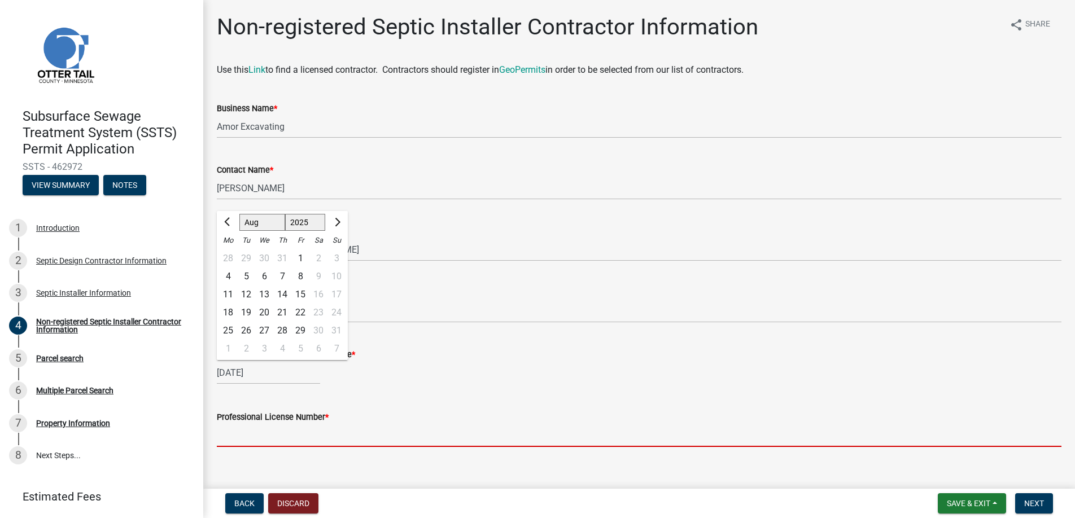
click at [250, 435] on input "Professional License Number *" at bounding box center [639, 435] width 845 height 23
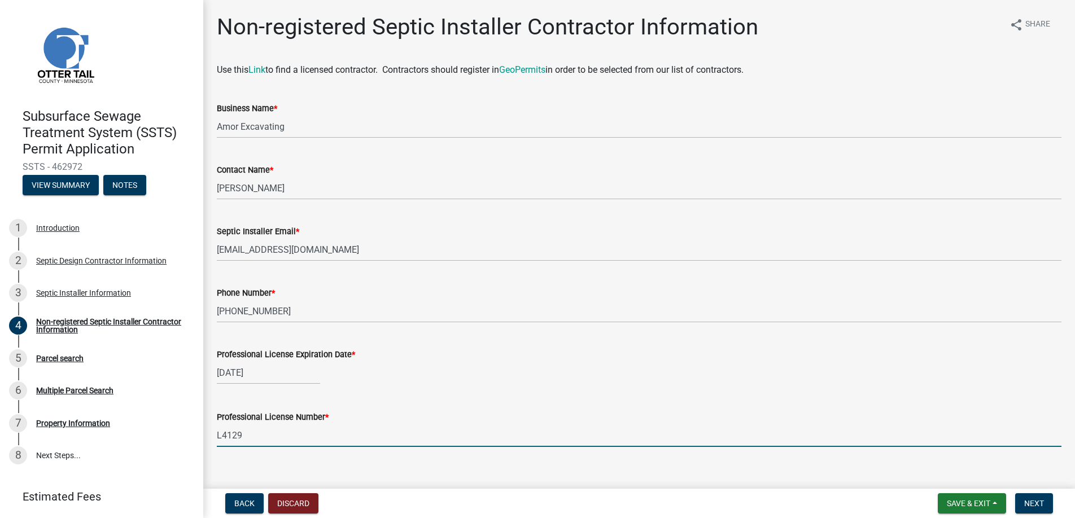
type input "L4129"
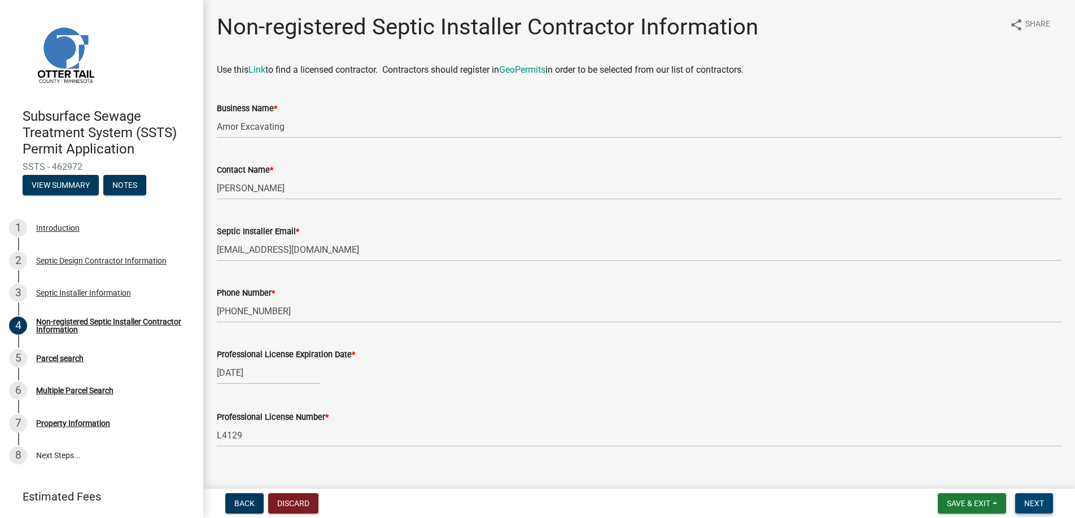
click at [1040, 502] on span "Next" at bounding box center [1034, 503] width 20 height 9
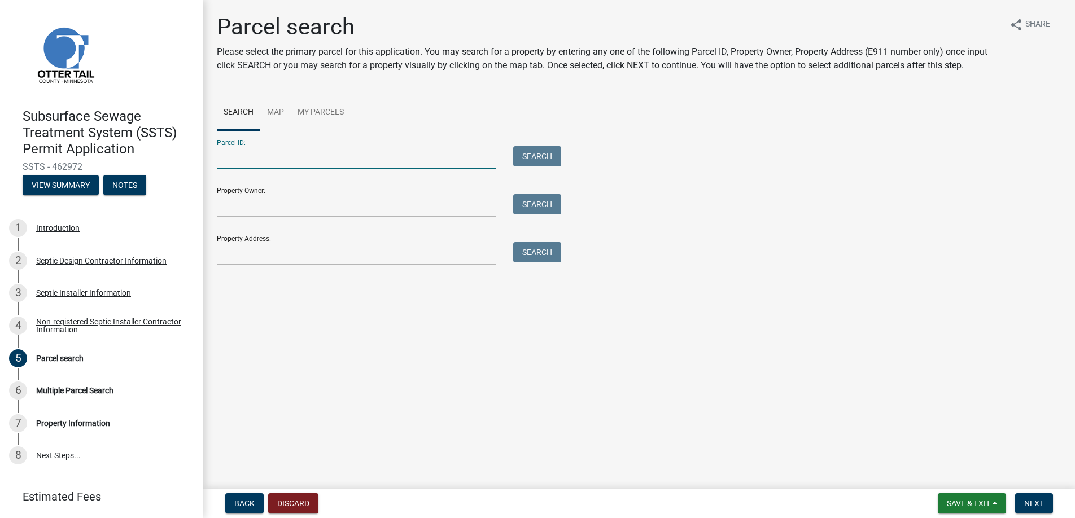
click at [239, 155] on input "Parcel ID:" at bounding box center [356, 157] width 279 height 23
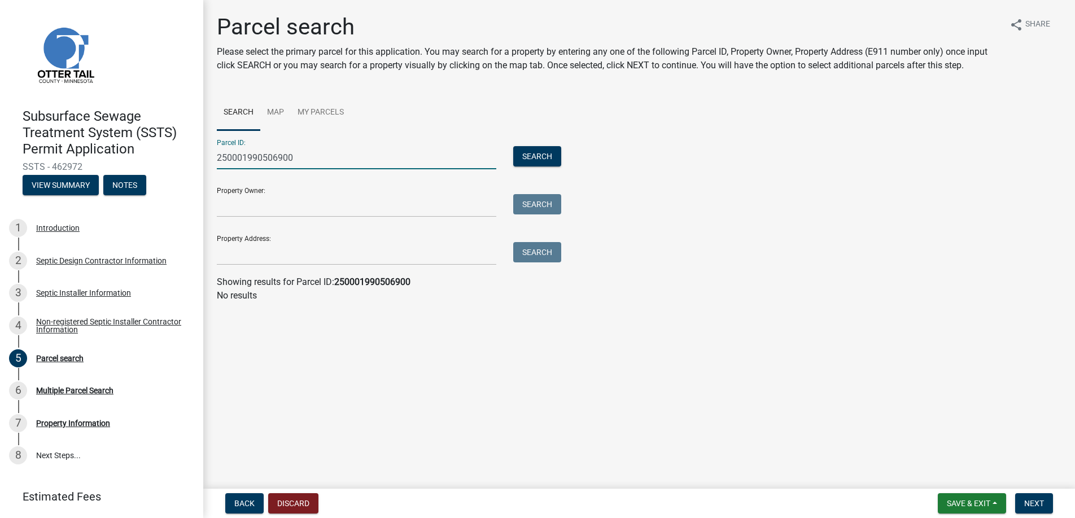
drag, startPoint x: 296, startPoint y: 156, endPoint x: 192, endPoint y: 155, distance: 104.5
click at [192, 155] on div "Subsurface Sewage Treatment System (SSTS) Permit Application SSTS - 462972 View…" at bounding box center [537, 259] width 1075 height 518
type input "25000990506900"
click at [542, 152] on button "Search" at bounding box center [537, 156] width 48 height 20
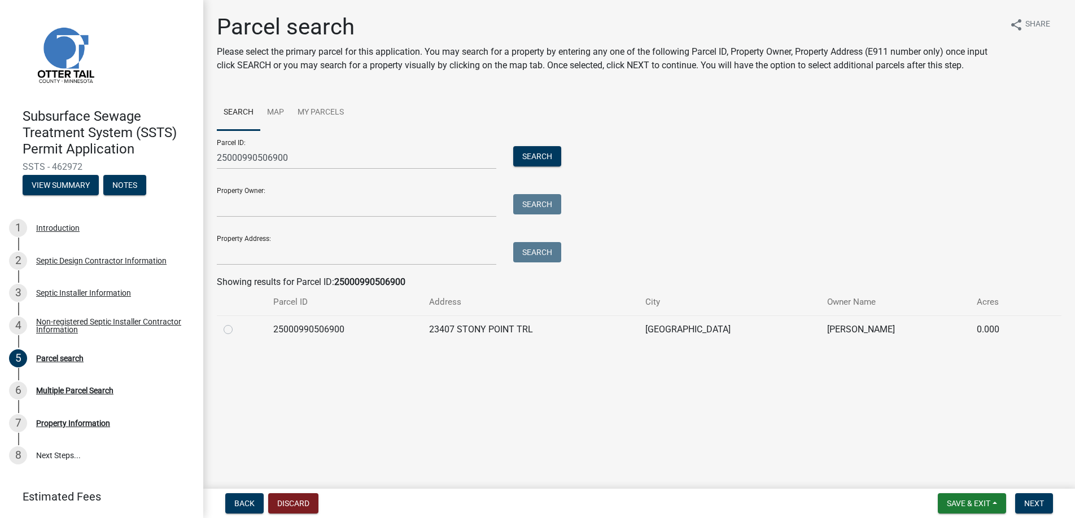
click at [237, 323] on label at bounding box center [237, 323] width 0 height 0
click at [237, 327] on input "radio" at bounding box center [240, 326] width 7 height 7
radio input "true"
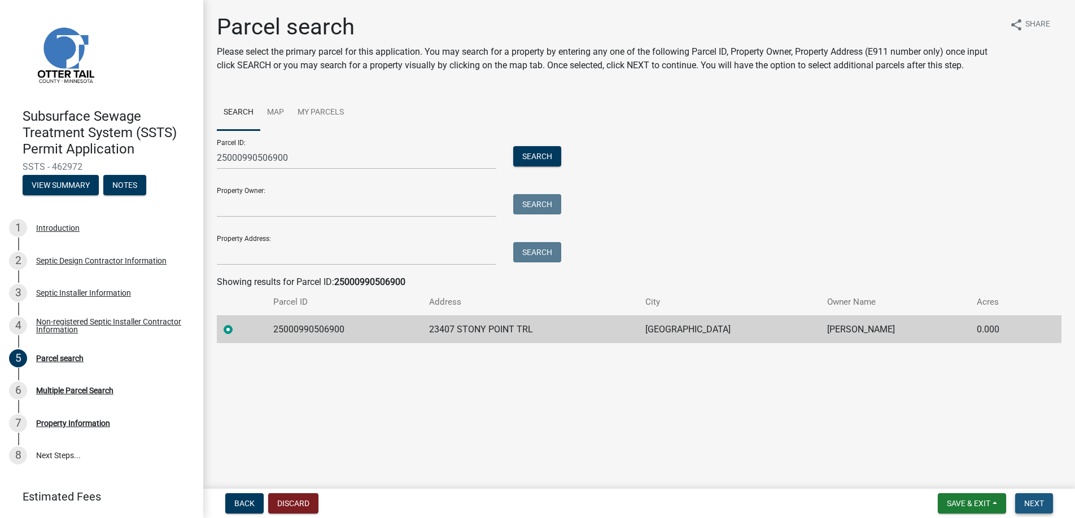
click at [1034, 504] on span "Next" at bounding box center [1034, 503] width 20 height 9
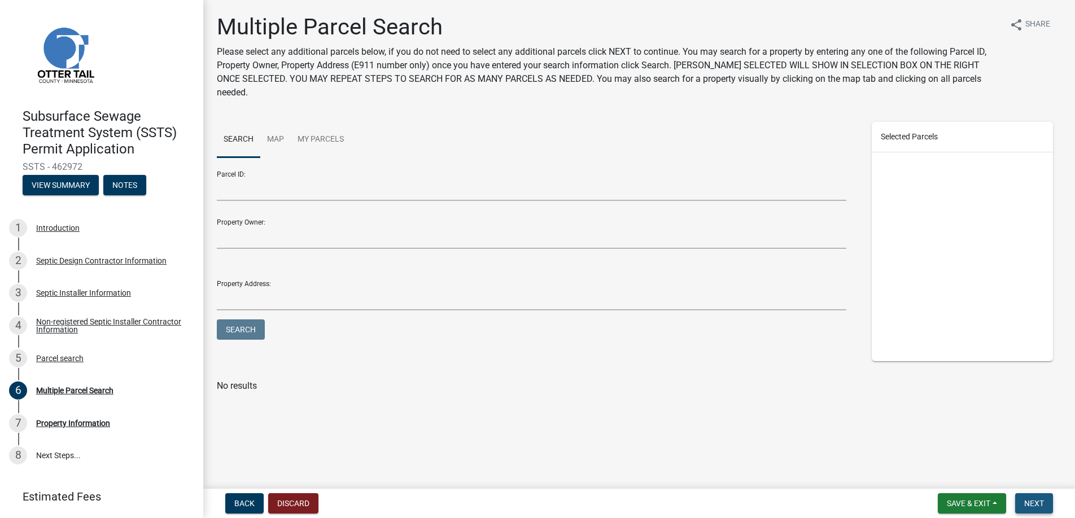
click at [1033, 502] on span "Next" at bounding box center [1034, 503] width 20 height 9
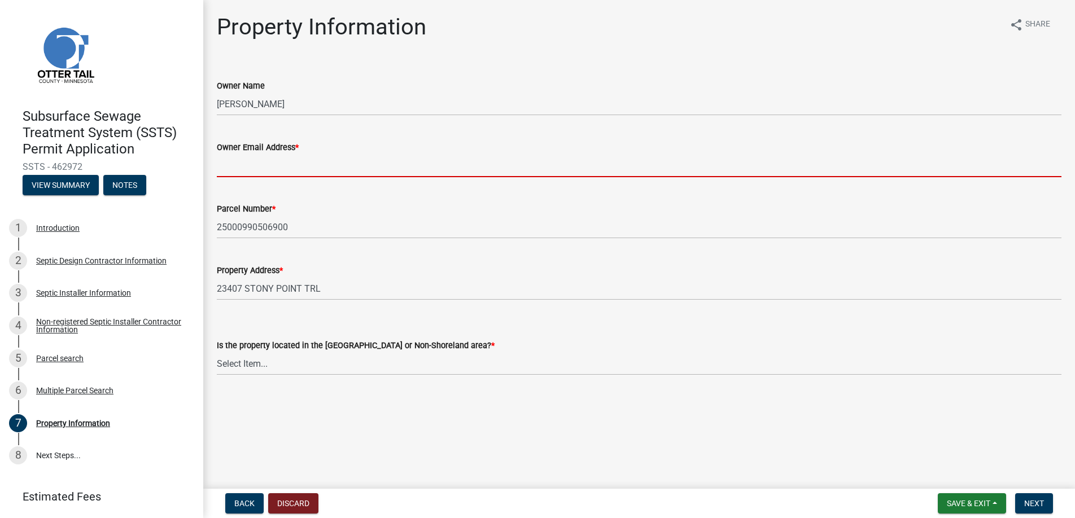
click at [251, 163] on input "Owner Email Address *" at bounding box center [639, 165] width 845 height 23
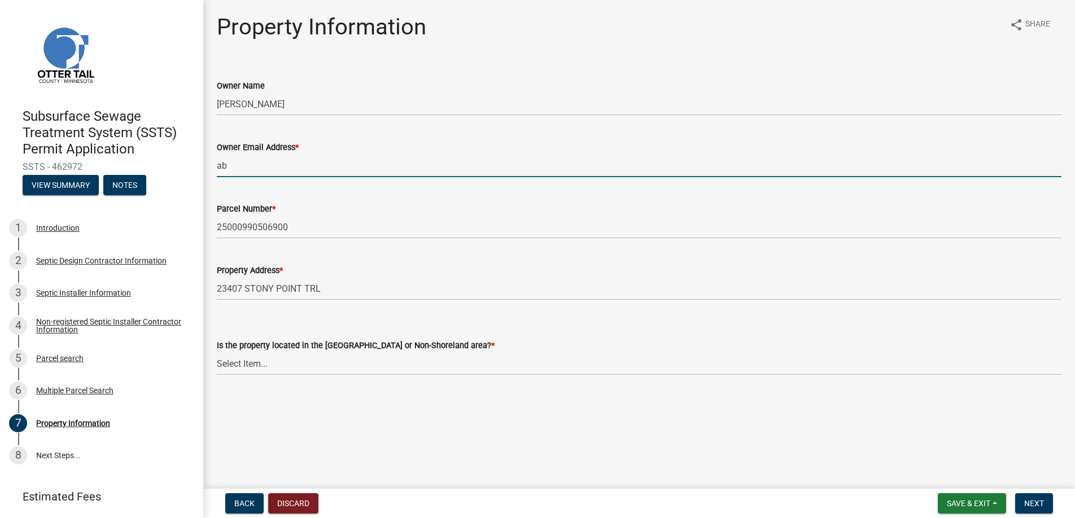
type input "[EMAIL_ADDRESS][DOMAIN_NAME]"
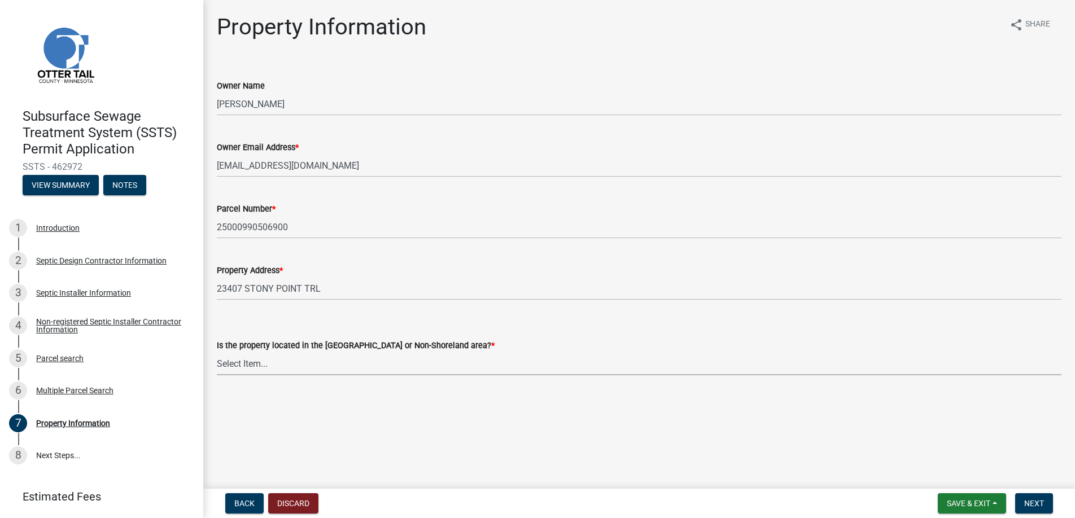
click at [247, 366] on select "Select Item... Shoreland Non-Shoreland" at bounding box center [639, 363] width 845 height 23
click at [217, 352] on select "Select Item... Shoreland Non-Shoreland" at bounding box center [639, 363] width 845 height 23
select select "f91142e6-e911-469c-9754-896c7e7f9e05"
click at [1029, 503] on span "Next" at bounding box center [1034, 503] width 20 height 9
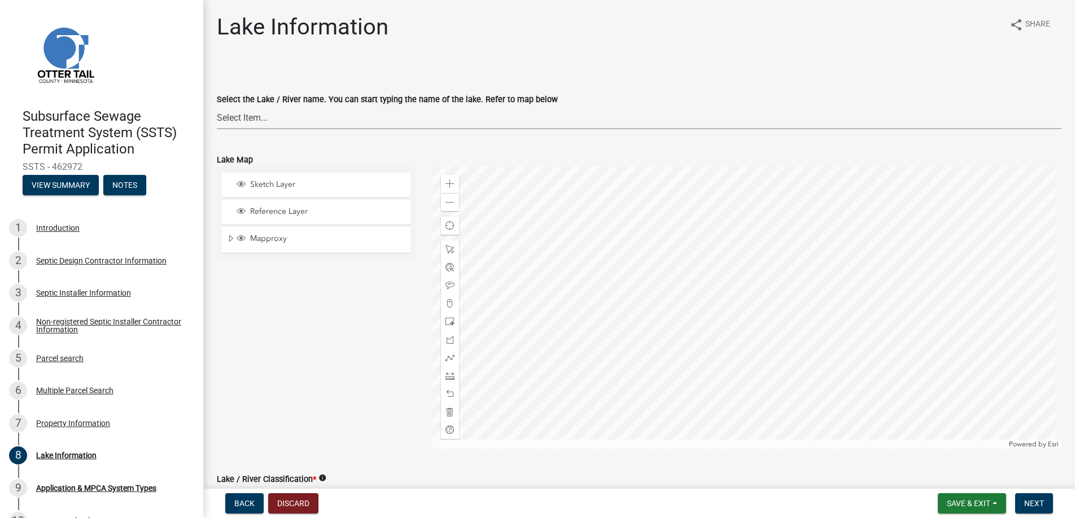
click at [242, 116] on select "Select Item... None Adley 56-031 Albert 56-118 Alfred 56-600 Alice 56-244 Alice…" at bounding box center [639, 117] width 845 height 23
click at [217, 106] on select "Select Item... None Adley 56-031 Albert 56-118 Alfred 56-600 Alice 56-244 Alice…" at bounding box center [639, 117] width 845 height 23
select select "4e1281d9-a122-458a-80e3-8ca1aefebfd7"
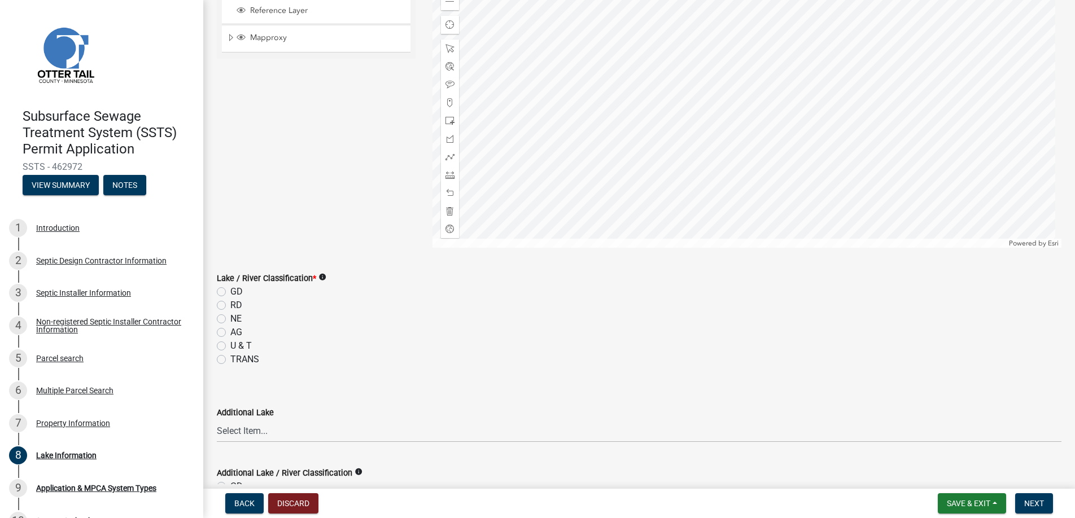
scroll to position [226, 0]
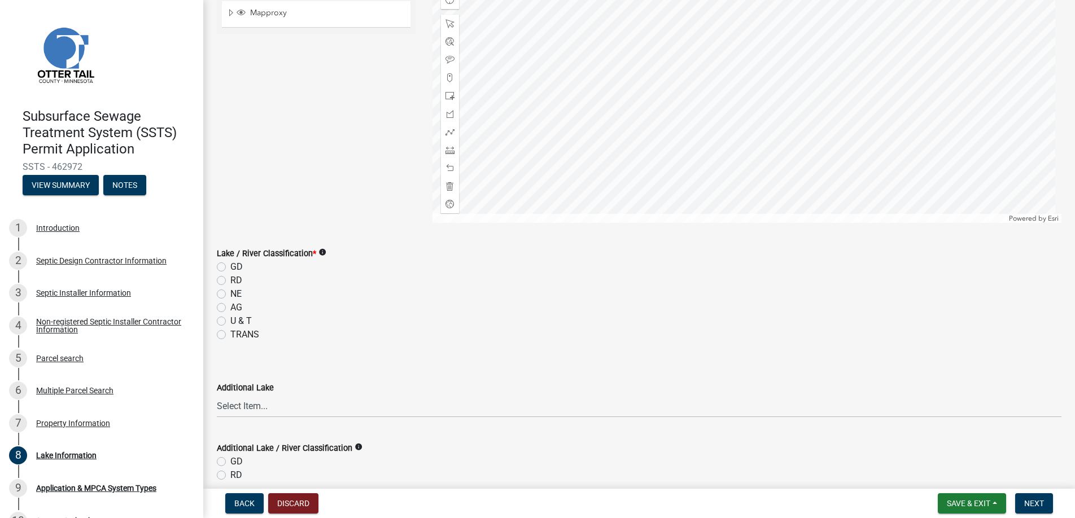
click at [230, 264] on label "GD" at bounding box center [236, 267] width 12 height 14
click at [230, 264] on input "GD" at bounding box center [233, 263] width 7 height 7
radio input "true"
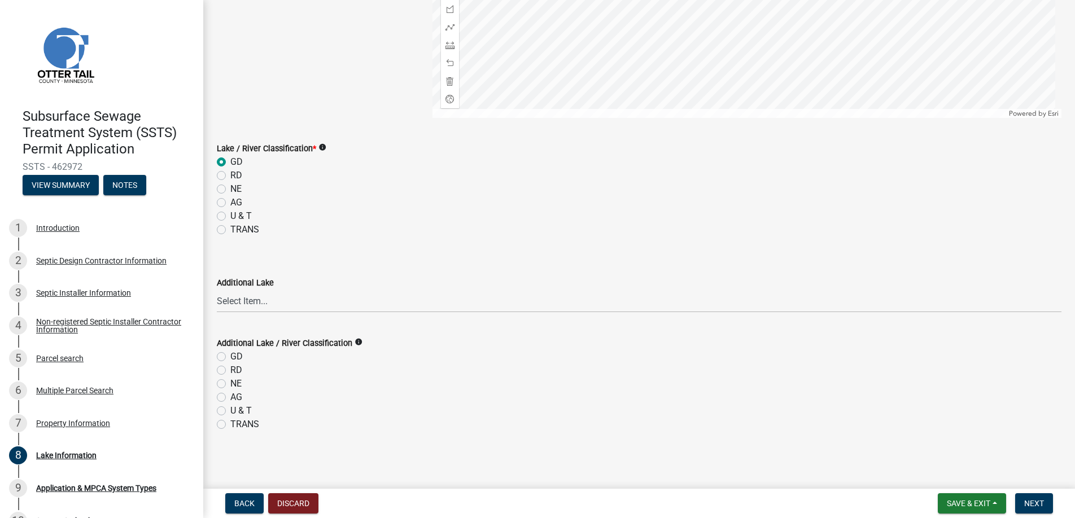
scroll to position [332, 0]
click at [1031, 501] on span "Next" at bounding box center [1034, 503] width 20 height 9
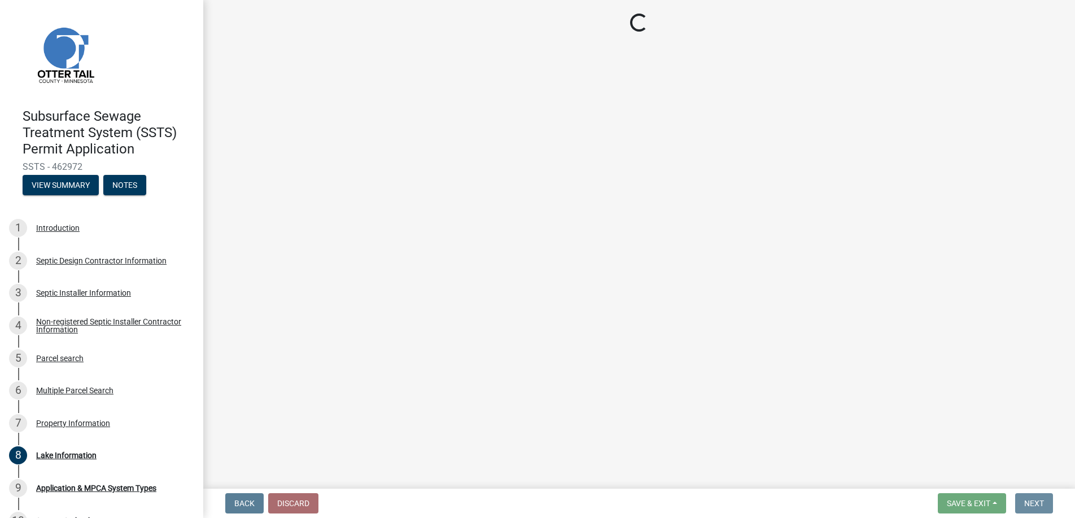
scroll to position [0, 0]
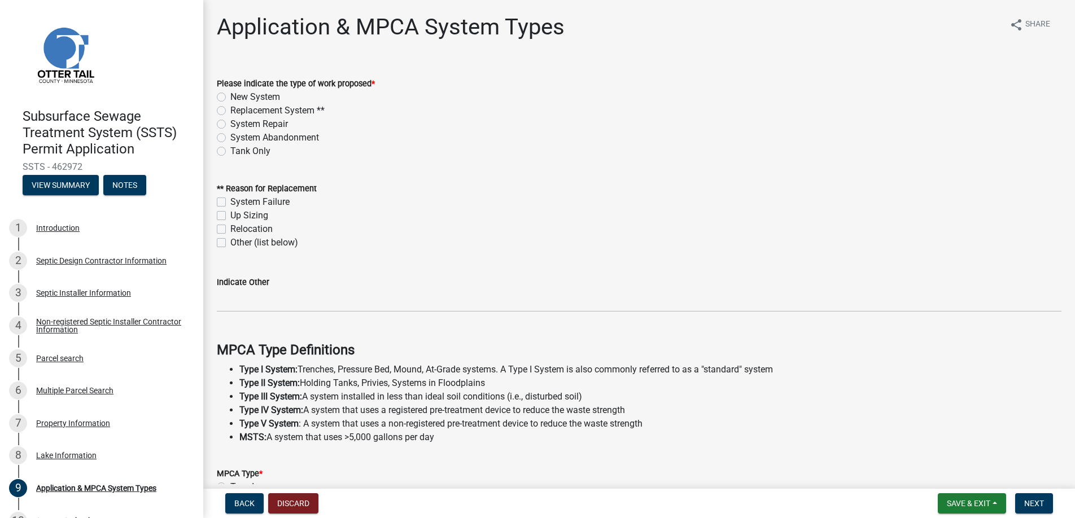
click at [230, 96] on label "New System" at bounding box center [255, 97] width 50 height 14
click at [230, 96] on input "New System" at bounding box center [233, 93] width 7 height 7
radio input "true"
click at [230, 213] on label "Up Sizing" at bounding box center [249, 216] width 38 height 14
click at [230, 213] on input "Up Sizing" at bounding box center [233, 212] width 7 height 7
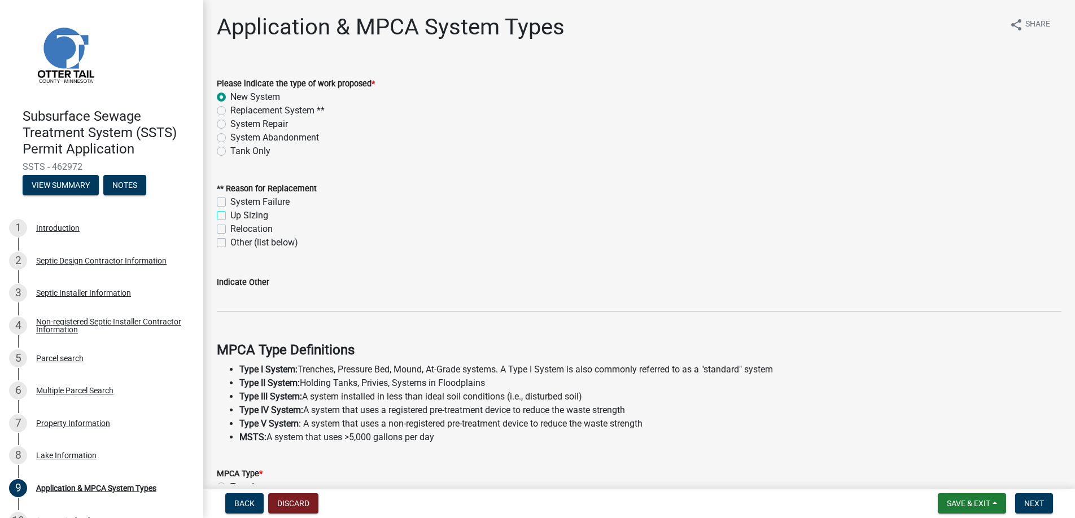
checkbox input "true"
checkbox input "false"
checkbox input "true"
checkbox input "false"
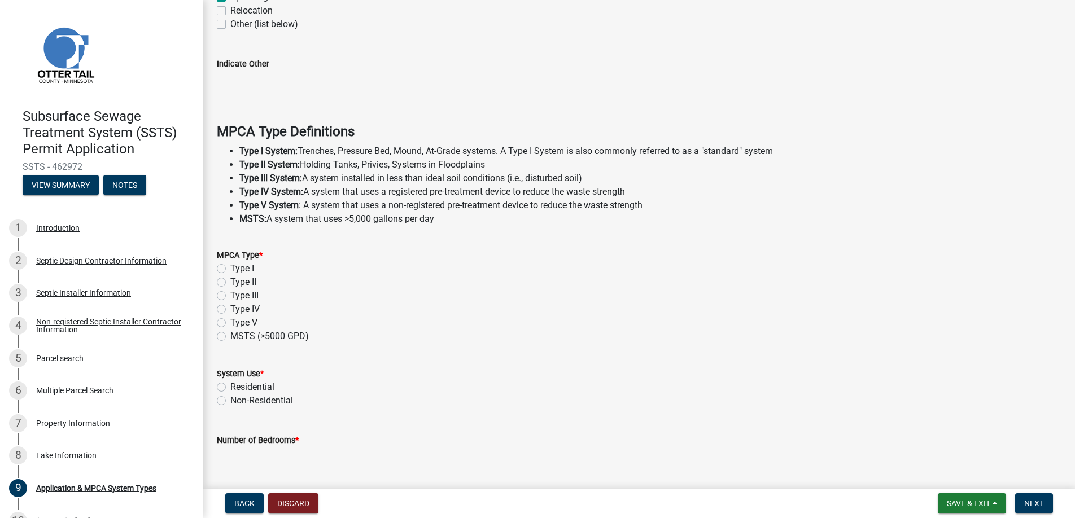
scroll to position [226, 0]
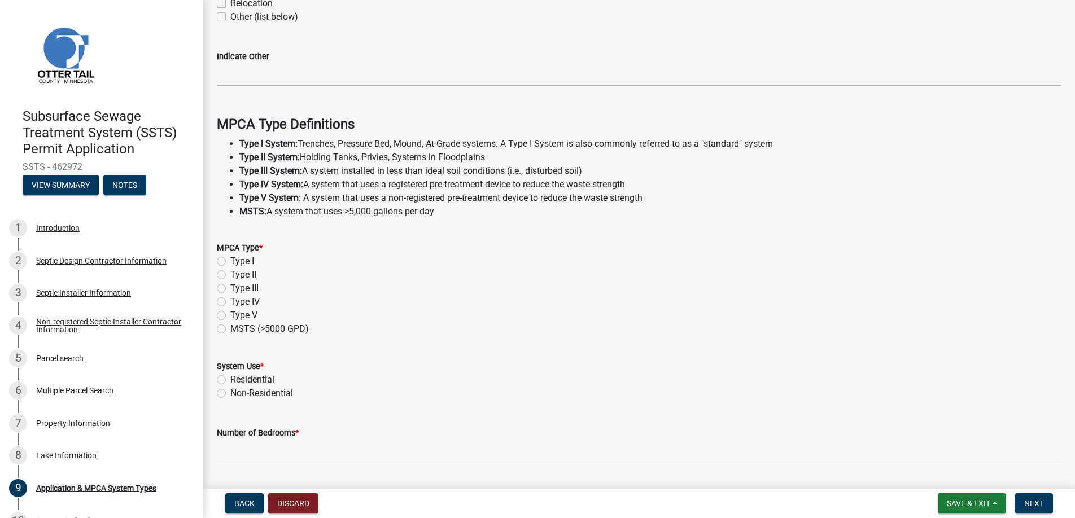
click at [230, 259] on label "Type I" at bounding box center [242, 262] width 24 height 14
click at [230, 259] on input "Type I" at bounding box center [233, 258] width 7 height 7
radio input "true"
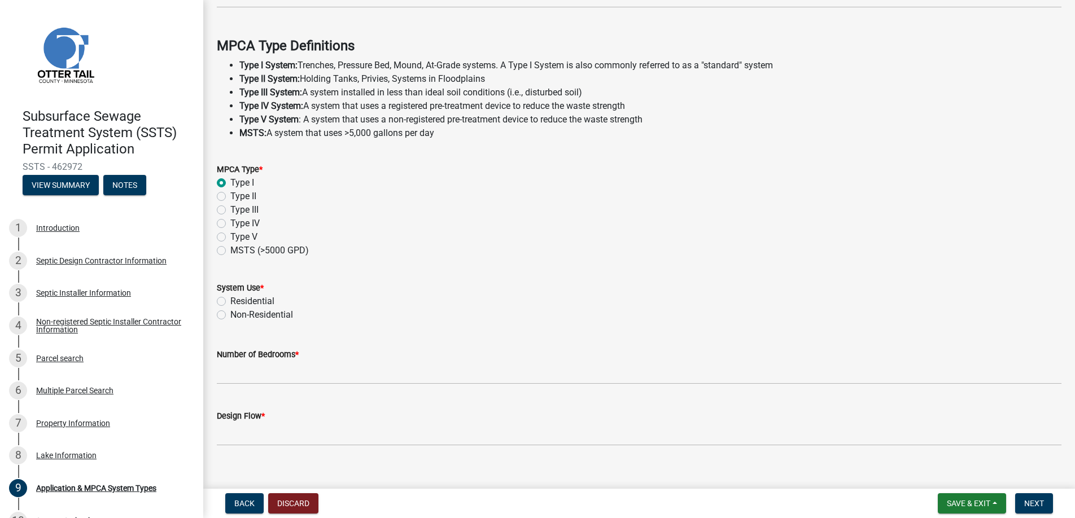
scroll to position [319, 0]
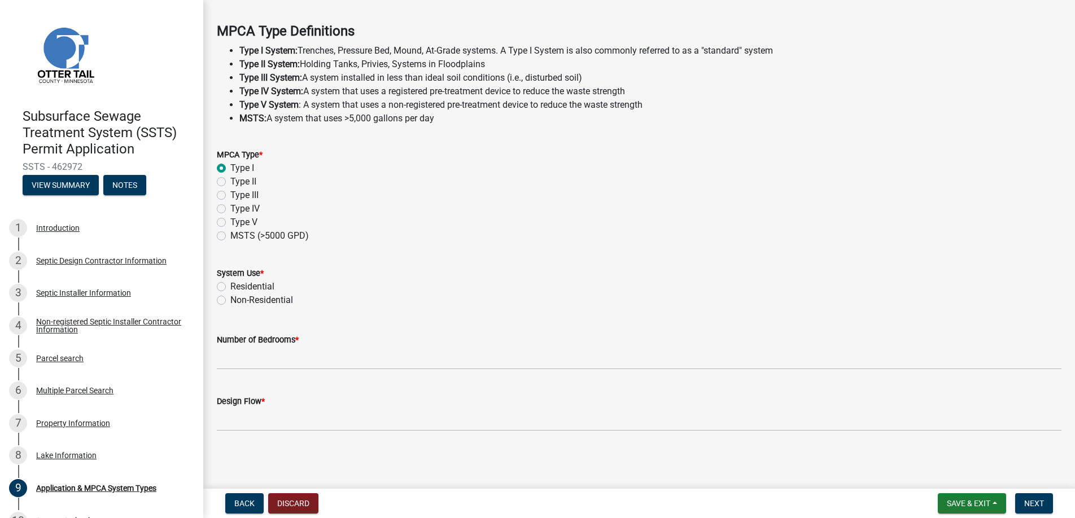
click at [230, 283] on label "Residential" at bounding box center [252, 287] width 44 height 14
click at [230, 283] on input "Residential" at bounding box center [233, 283] width 7 height 7
radio input "true"
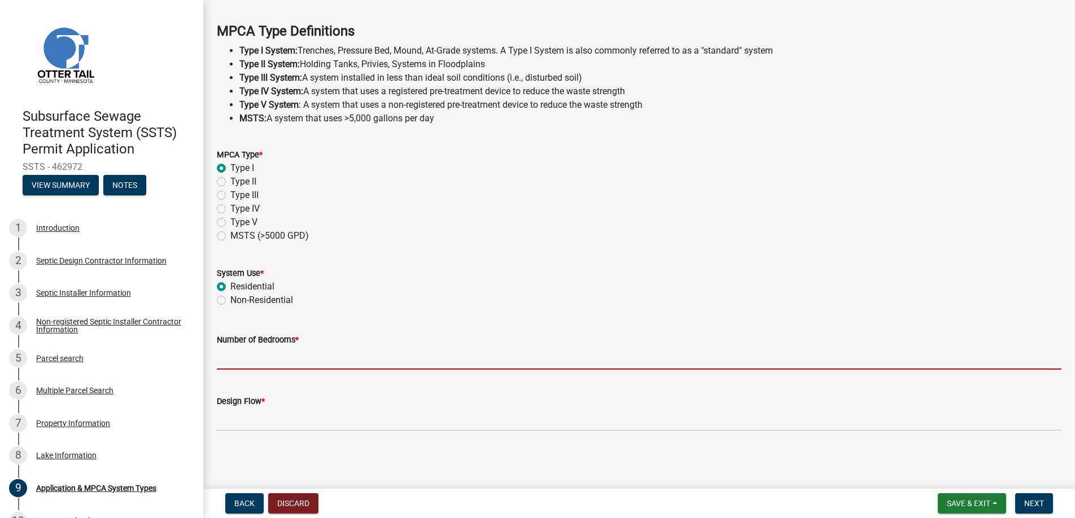
click at [237, 358] on input "Number of Bedrooms *" at bounding box center [639, 358] width 845 height 23
type input "3"
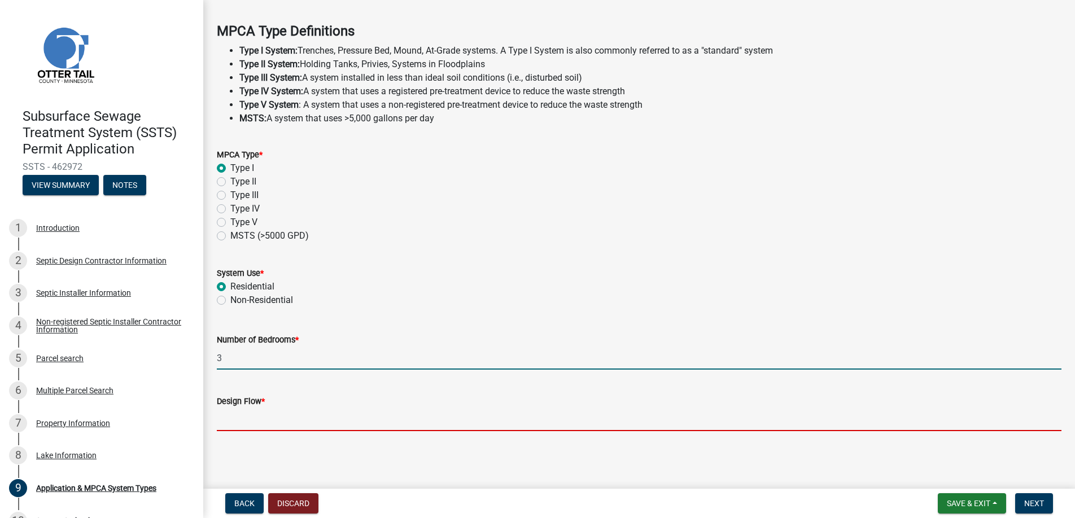
click at [257, 426] on input "Design Flow *" at bounding box center [639, 419] width 845 height 23
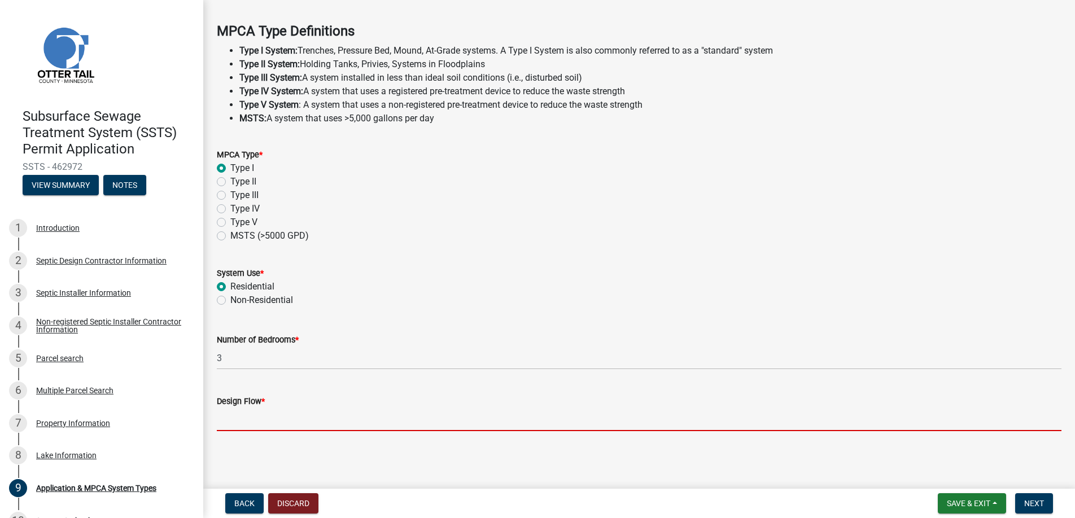
type input "450"
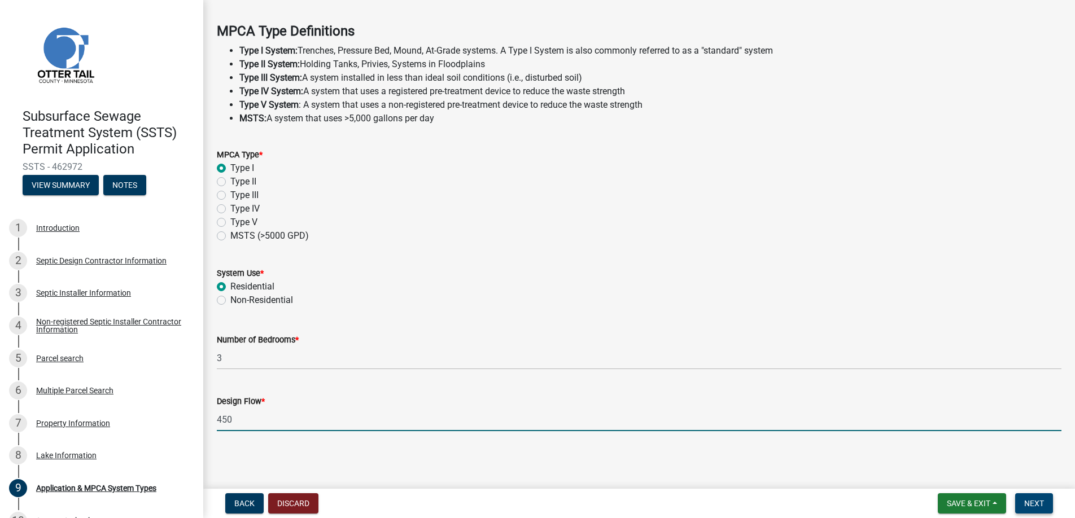
click at [1035, 499] on span "Next" at bounding box center [1034, 503] width 20 height 9
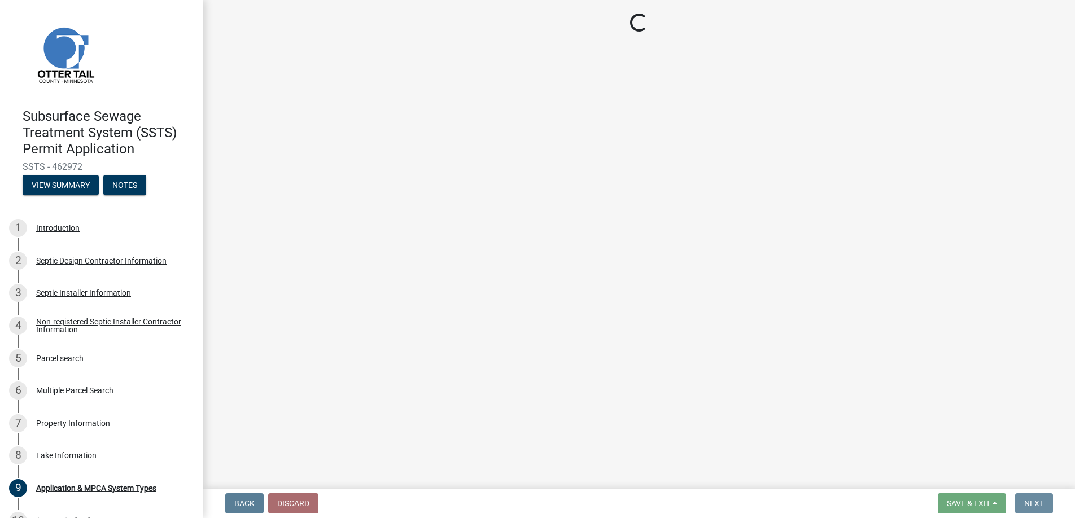
scroll to position [0, 0]
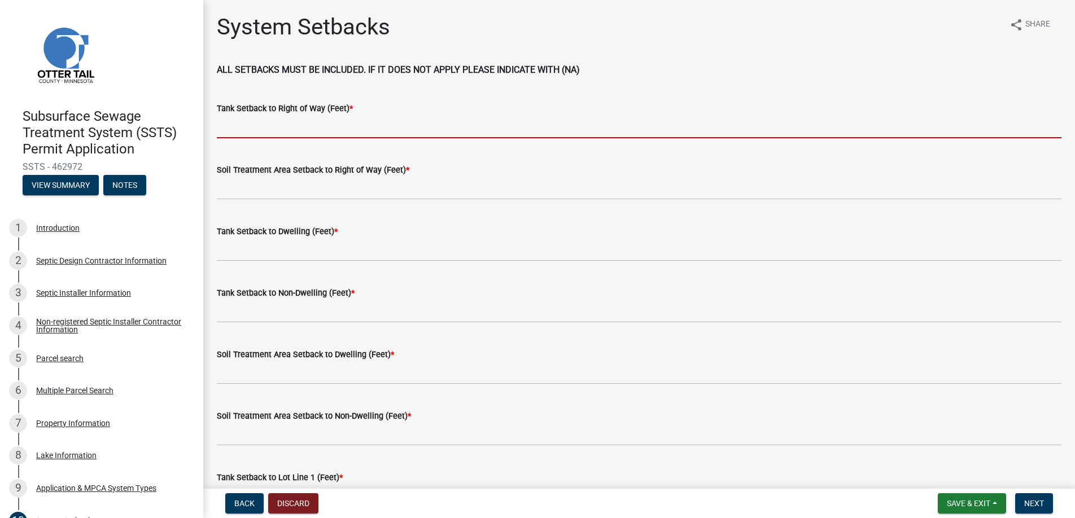
click at [240, 125] on input "Tank Setback to Right of Way (Feet) *" at bounding box center [639, 126] width 845 height 23
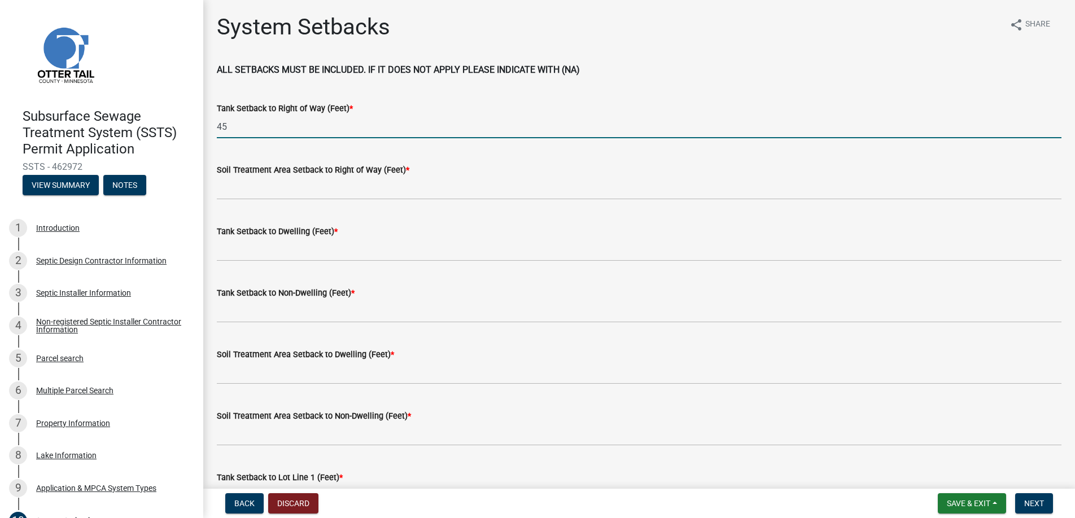
type input "45"
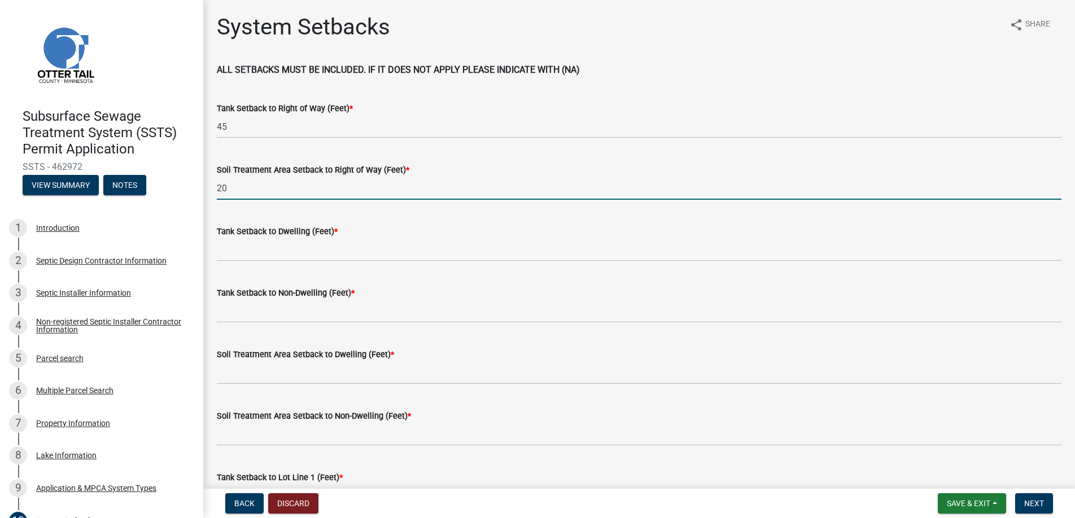
type input "20"
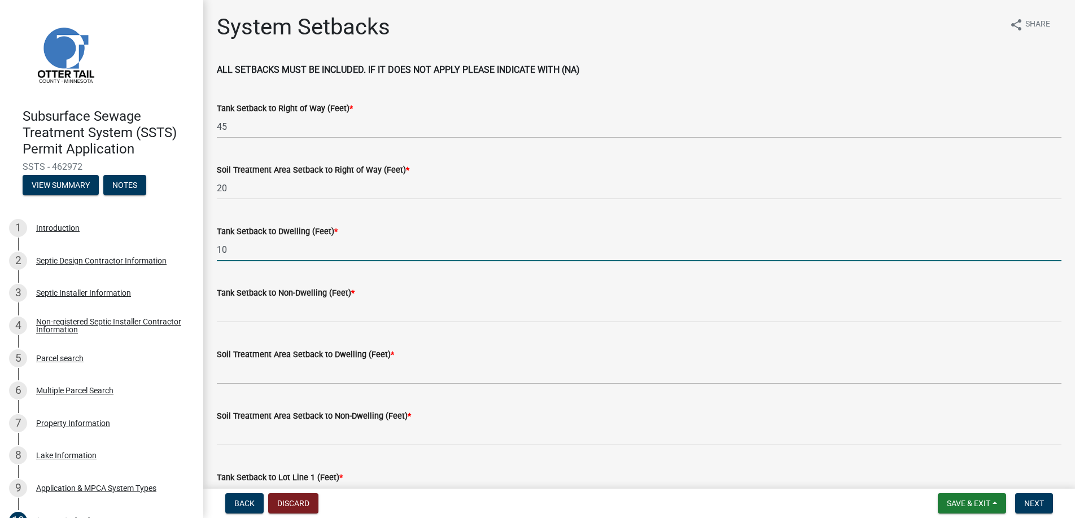
type input "10"
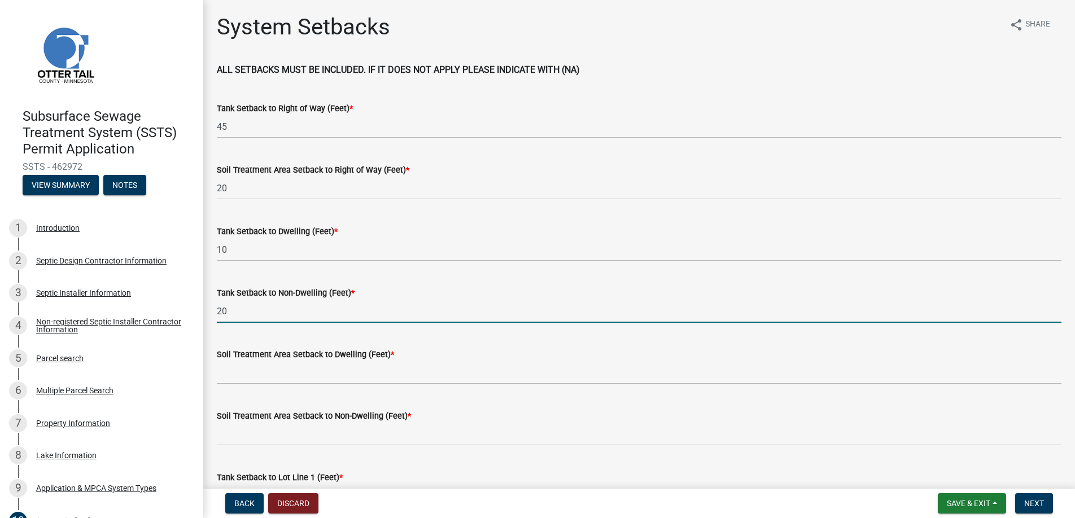
type input "20"
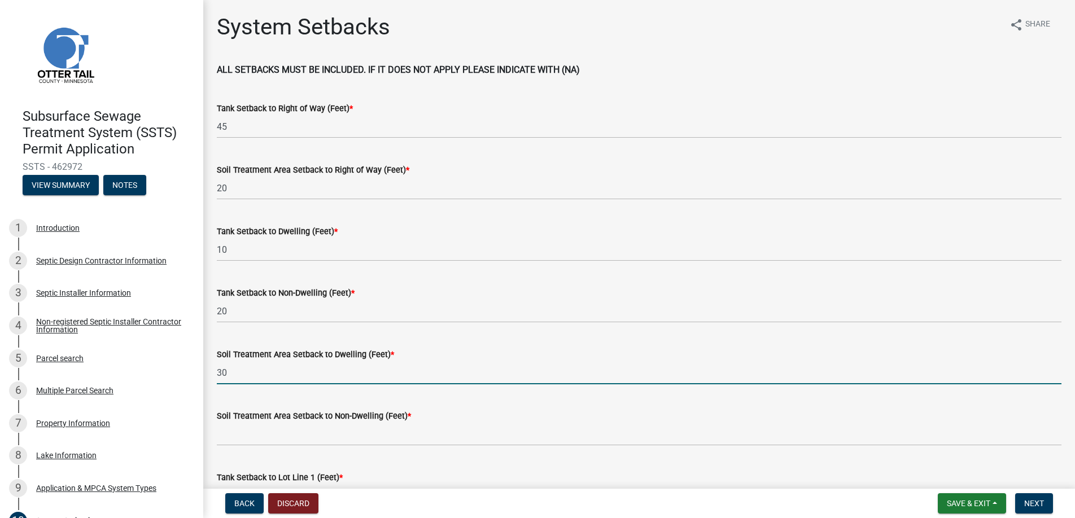
type input "30"
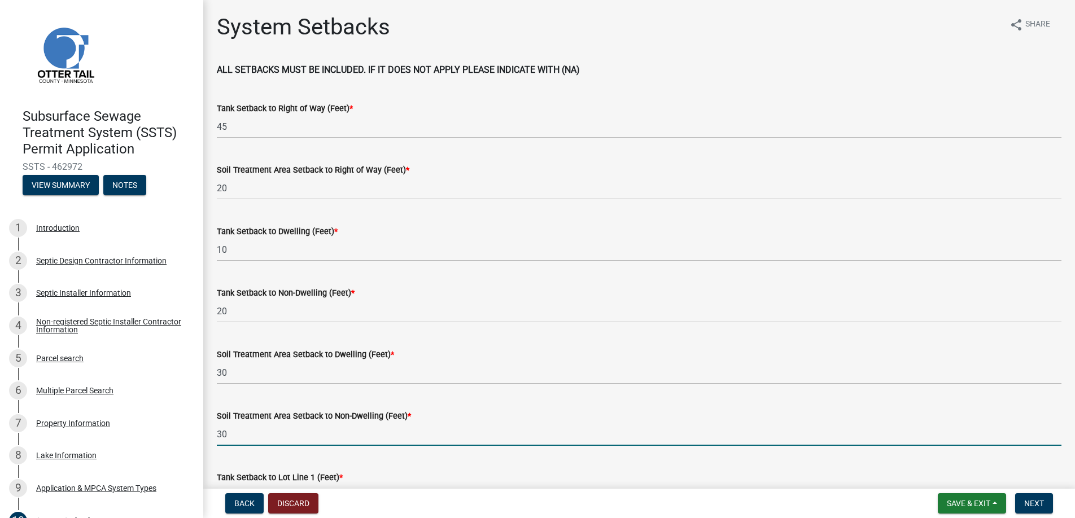
type input "30"
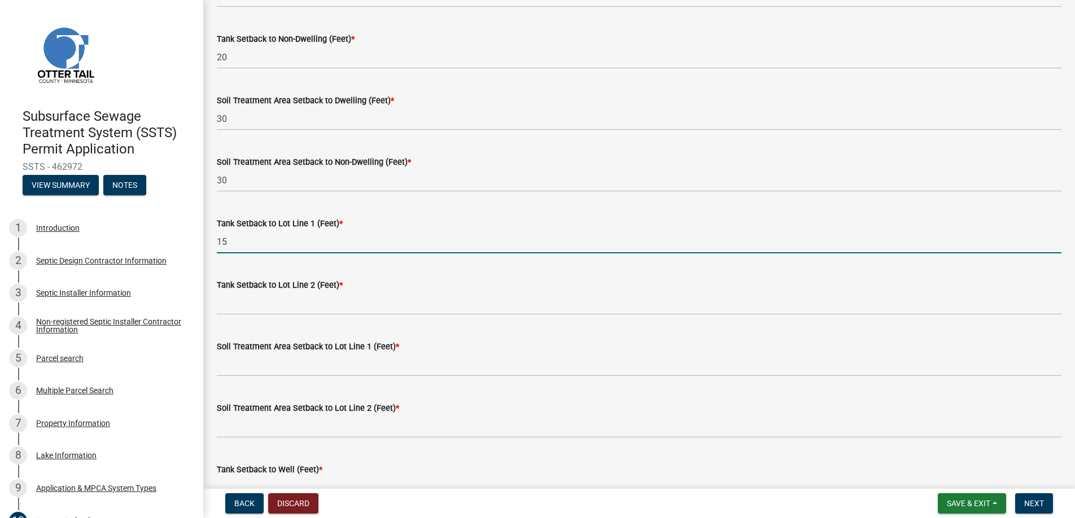
type input "15"
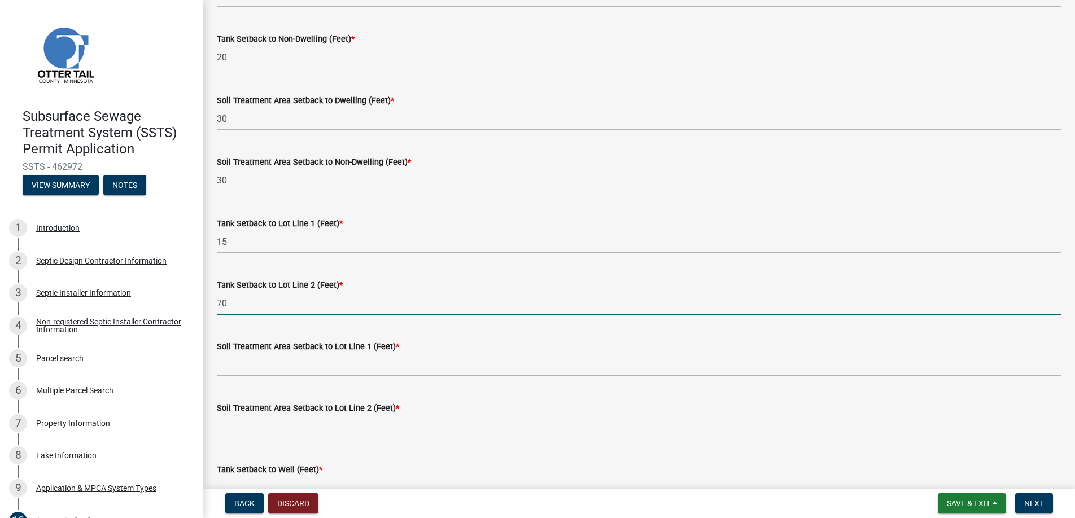
type input "70"
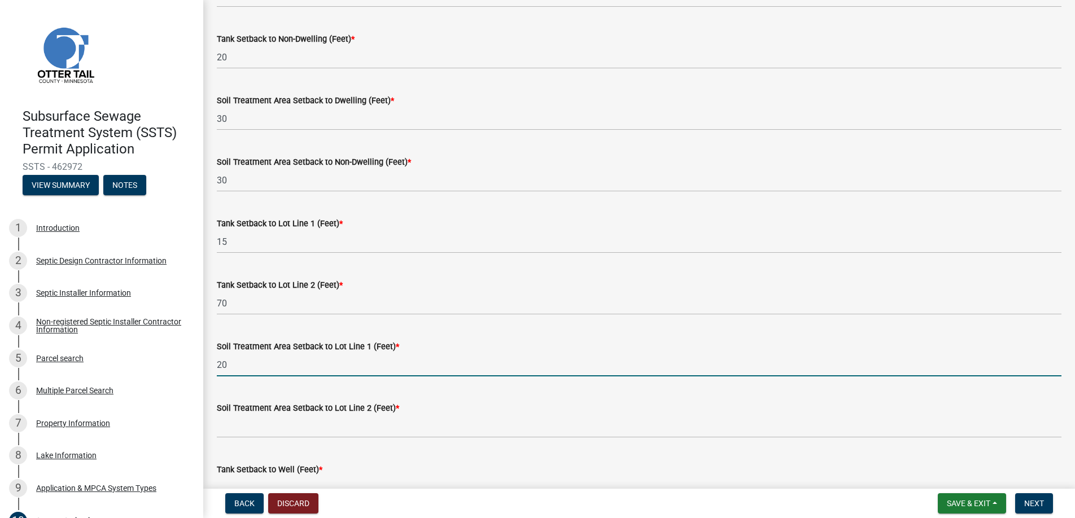
type input "20"
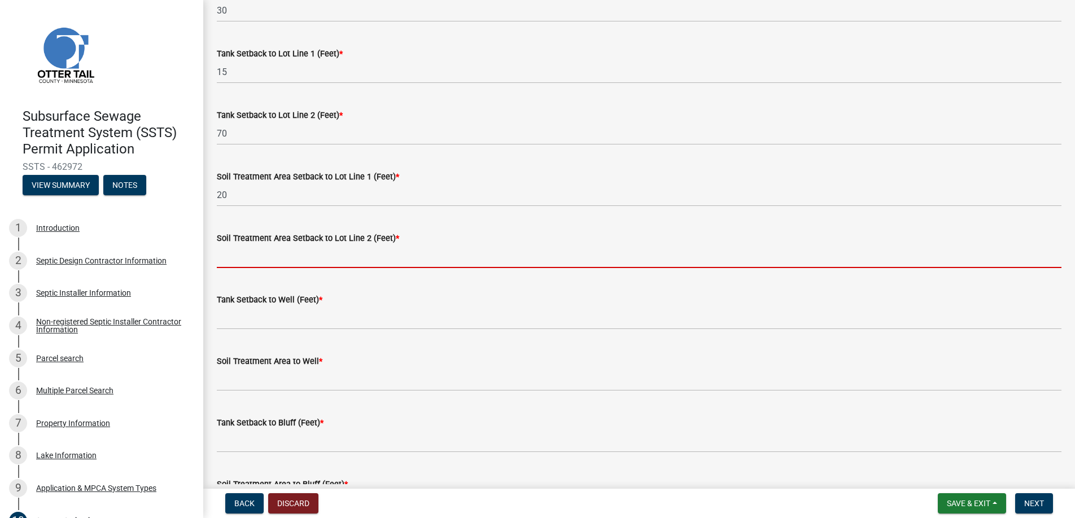
scroll to position [480, 0]
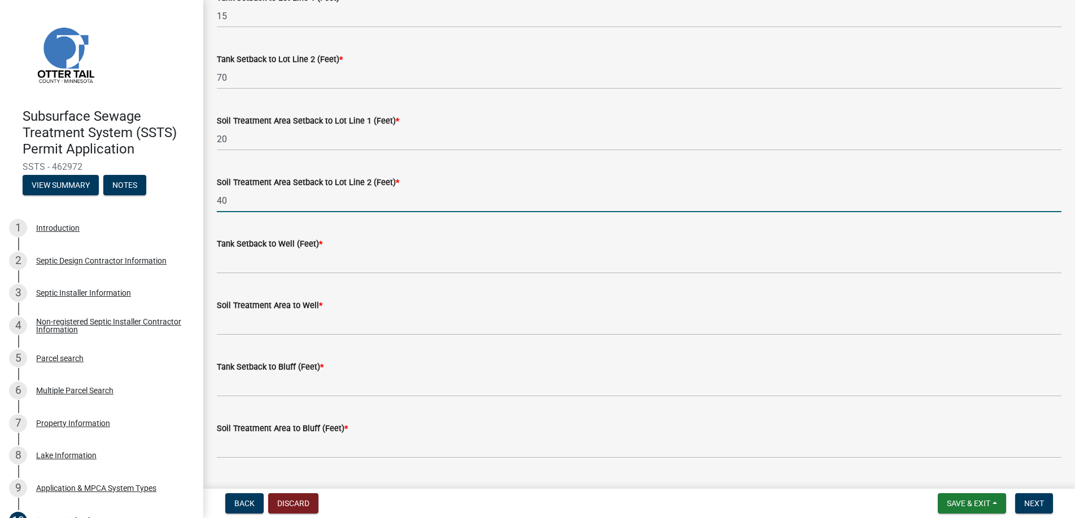
type input "40"
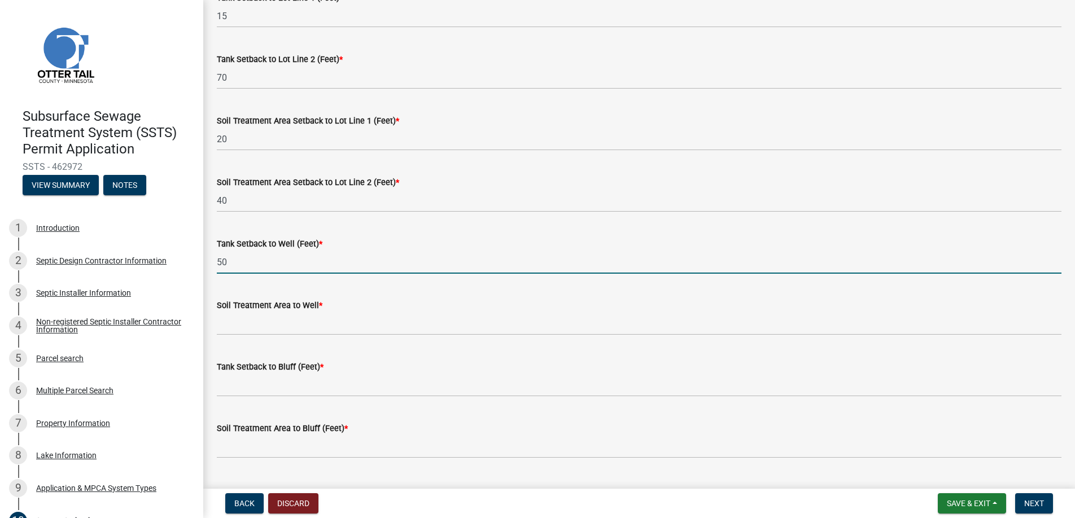
type input "5"
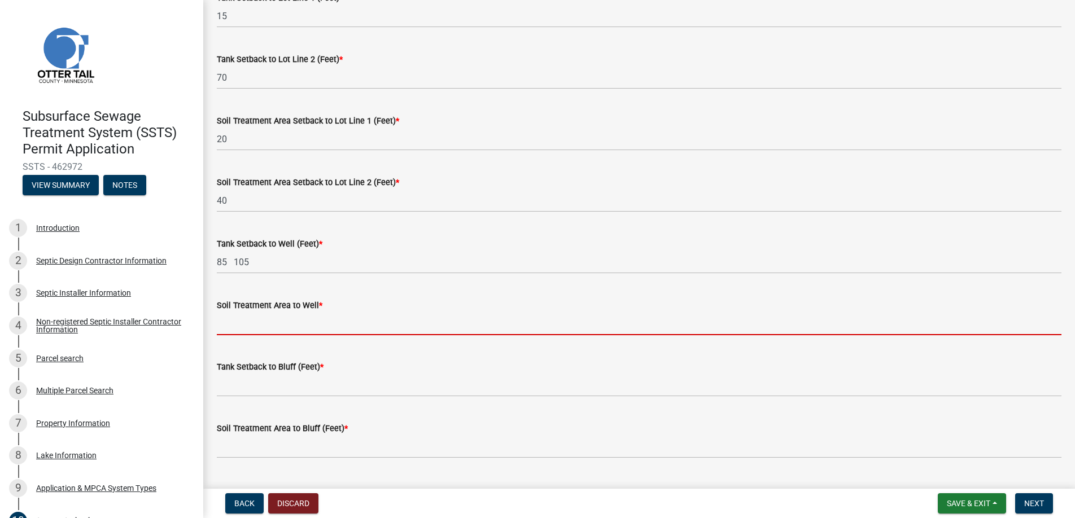
click at [265, 321] on input "Soil Treatment Area to Well *" at bounding box center [639, 323] width 845 height 23
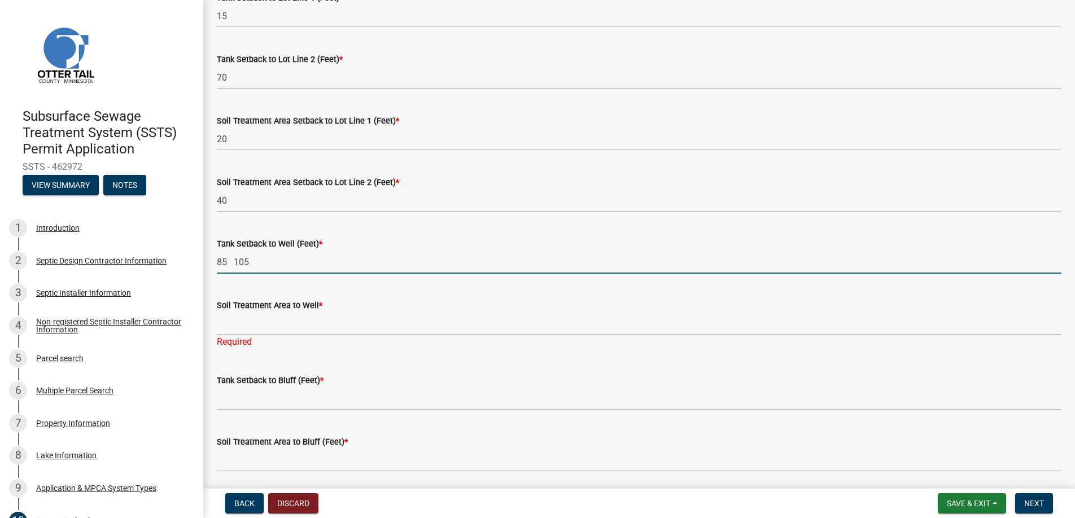
click at [254, 263] on input "85 105" at bounding box center [639, 262] width 845 height 23
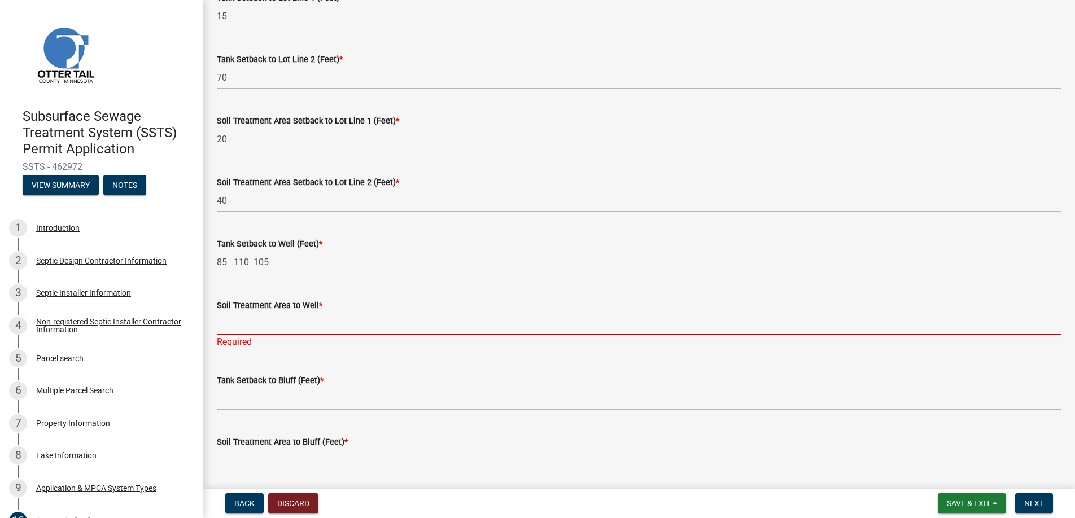
click at [279, 325] on input "Soil Treatment Area to Well *" at bounding box center [639, 323] width 845 height 23
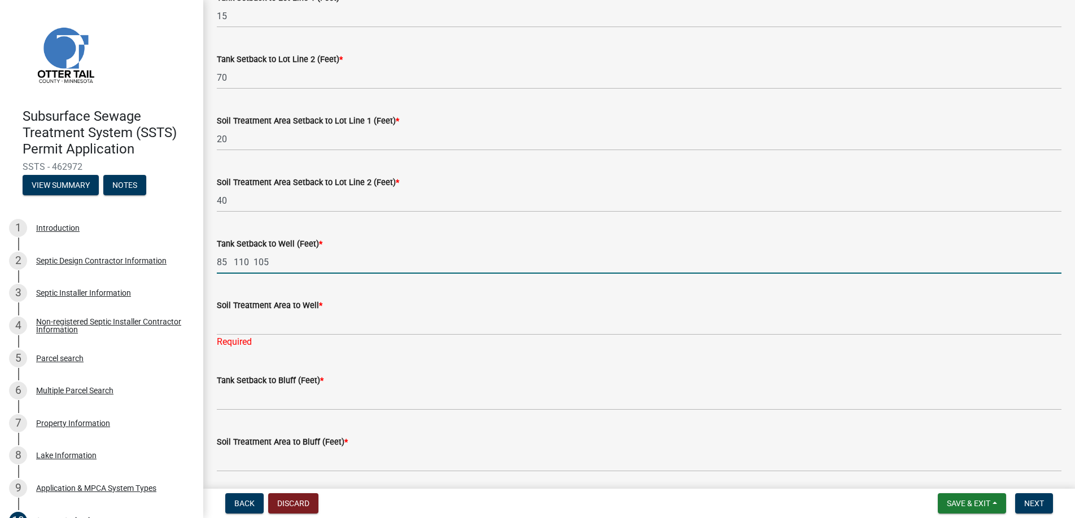
drag, startPoint x: 280, startPoint y: 261, endPoint x: 216, endPoint y: 265, distance: 64.5
click at [216, 265] on div "Tank Setback to Well (Feet) * 85 110 105" at bounding box center [639, 247] width 862 height 53
type input "90 95 115"
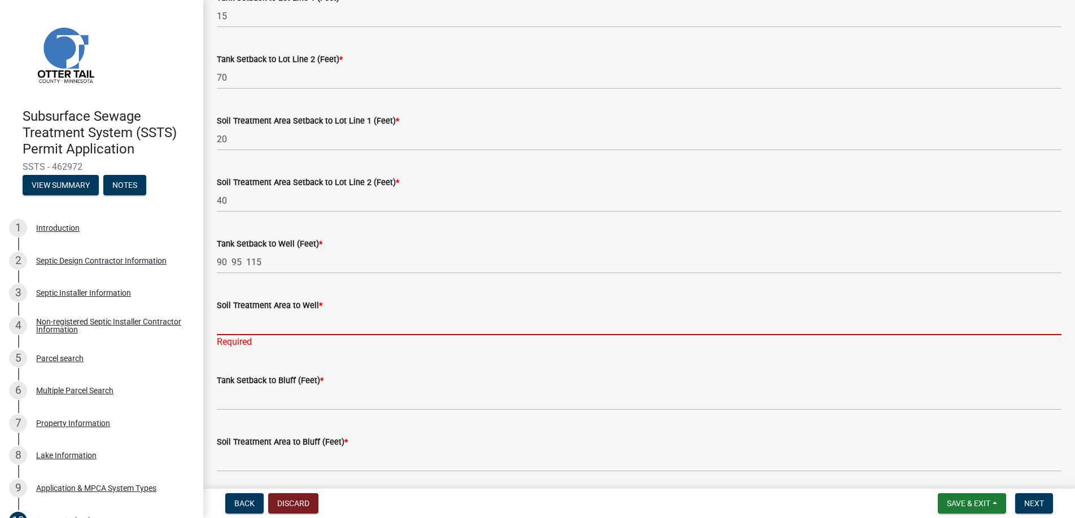
click at [258, 320] on input "Soil Treatment Area to Well *" at bounding box center [639, 323] width 845 height 23
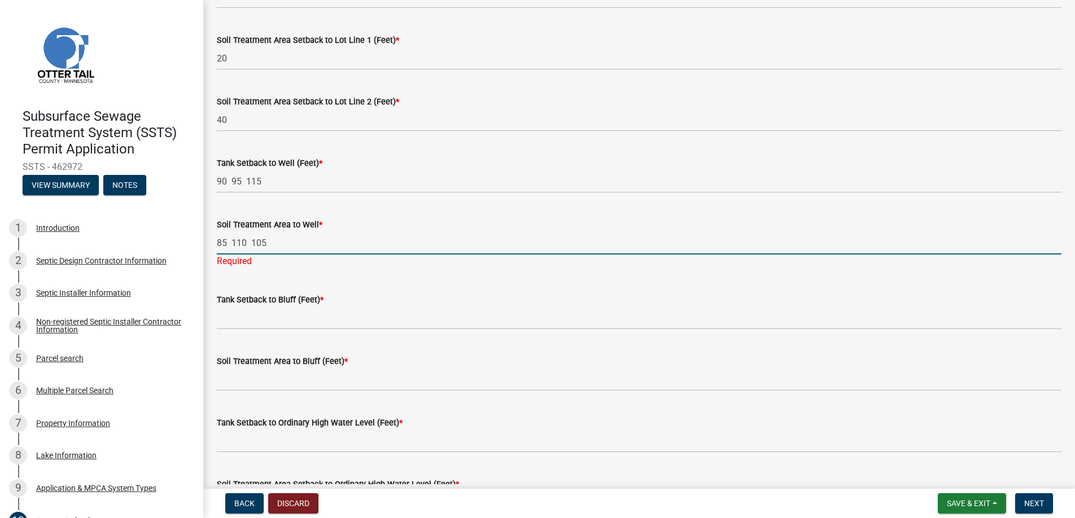
scroll to position [593, 0]
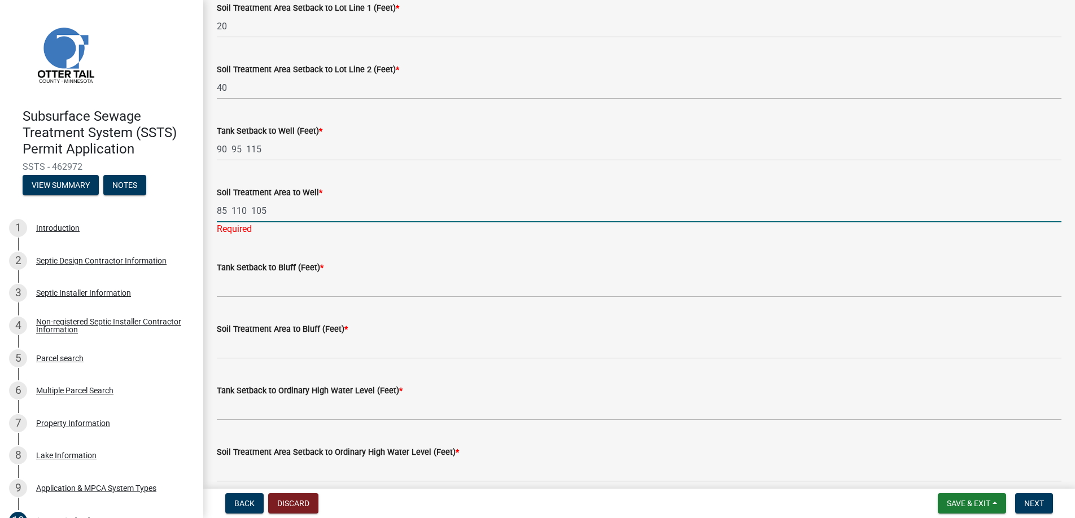
type input "85 110 105"
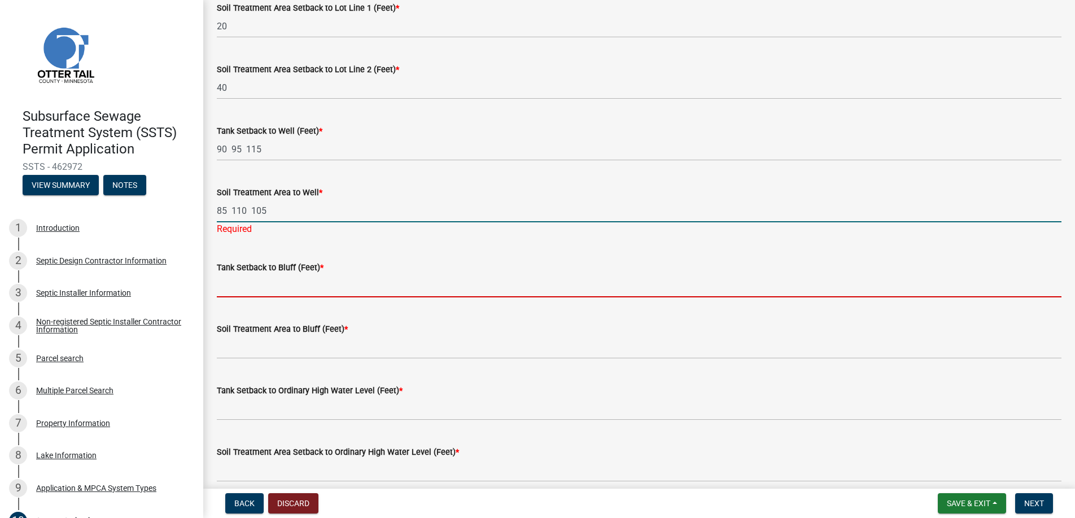
click at [268, 289] on wm-data-entity-input "Tank Setback to Bluff (Feet) *" at bounding box center [639, 276] width 845 height 62
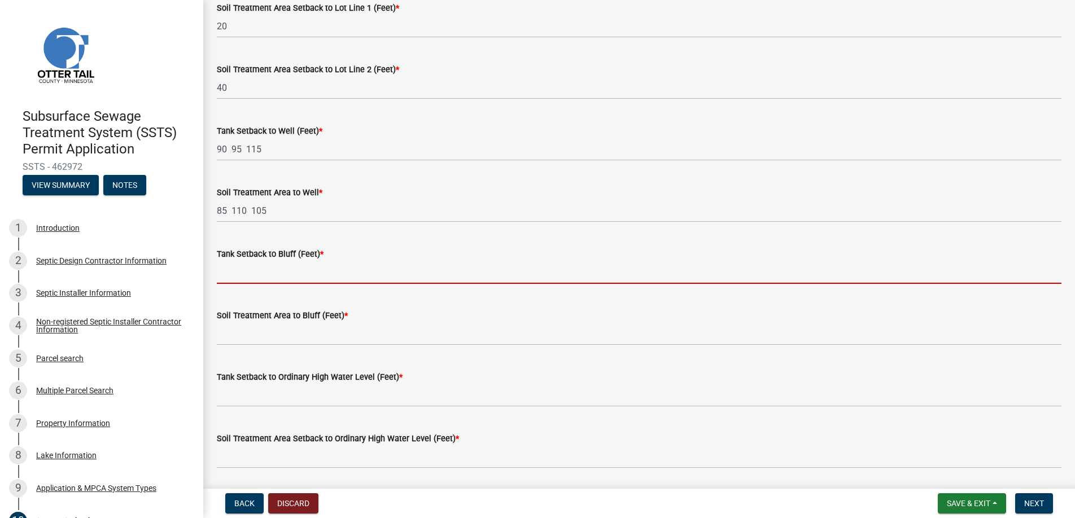
type input "na"
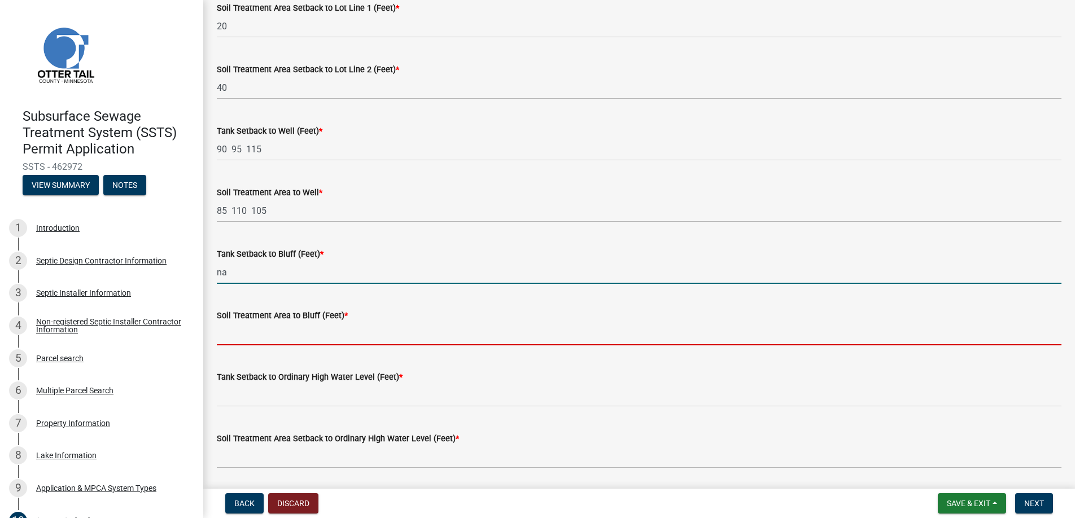
click at [257, 329] on input "Soil Treatment Area to Bluff (Feet) *" at bounding box center [639, 333] width 845 height 23
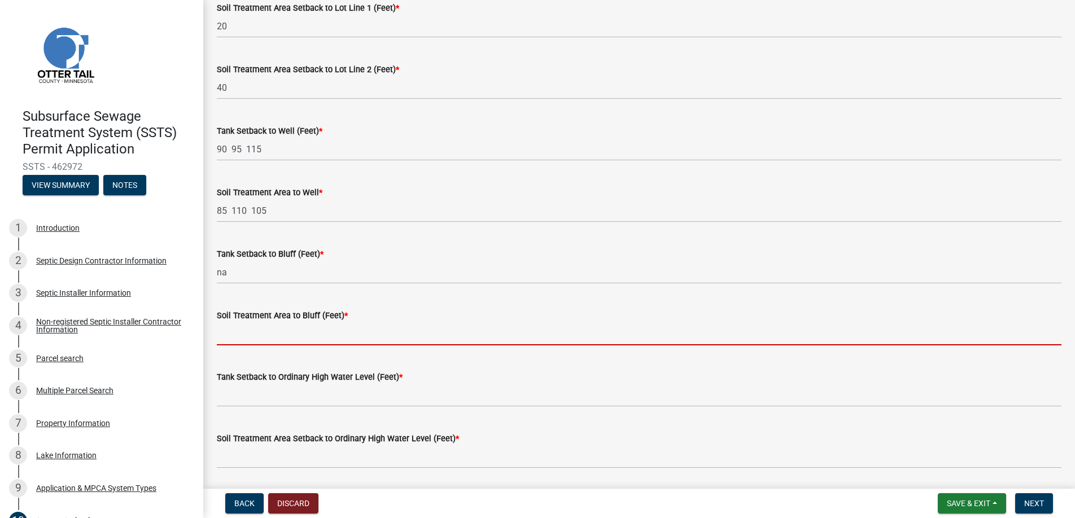
type input "na"
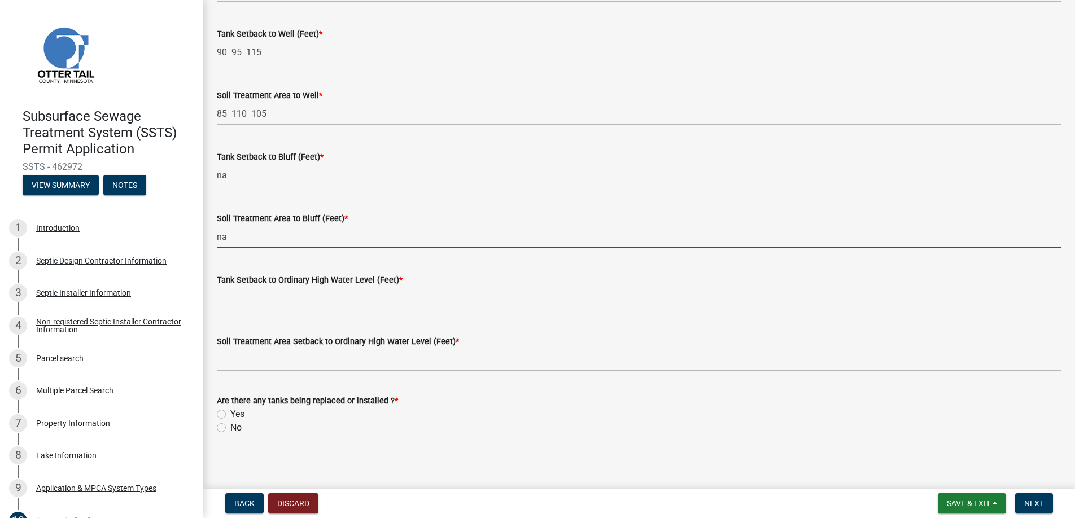
scroll to position [694, 0]
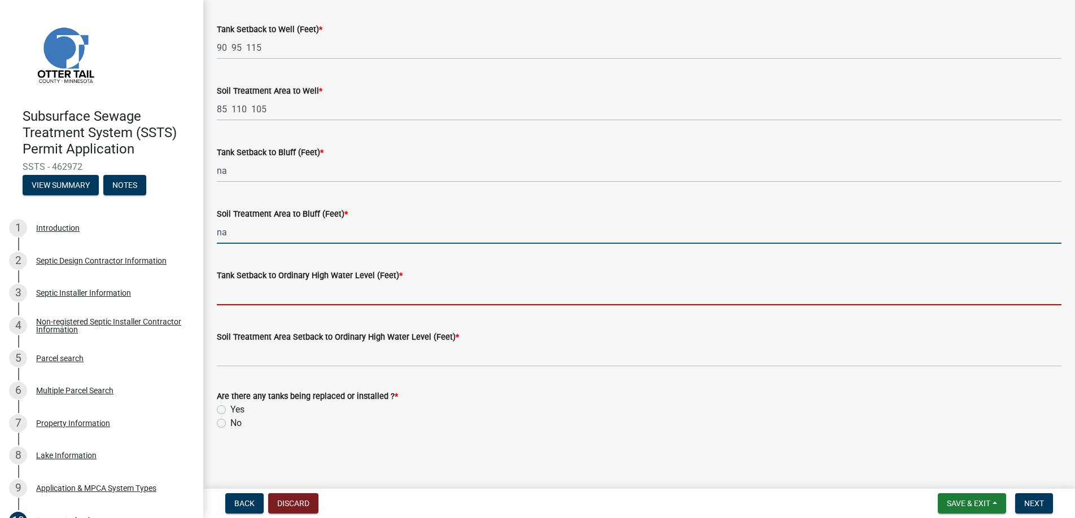
click at [267, 293] on input "Tank Setback to Ordinary High Water Level (Feet) *" at bounding box center [639, 293] width 845 height 23
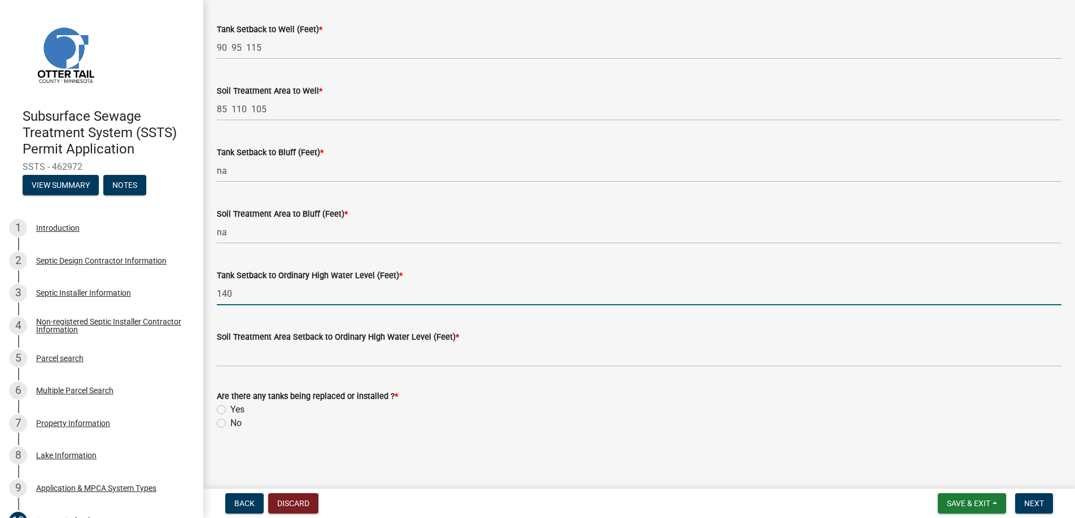
type input "140"
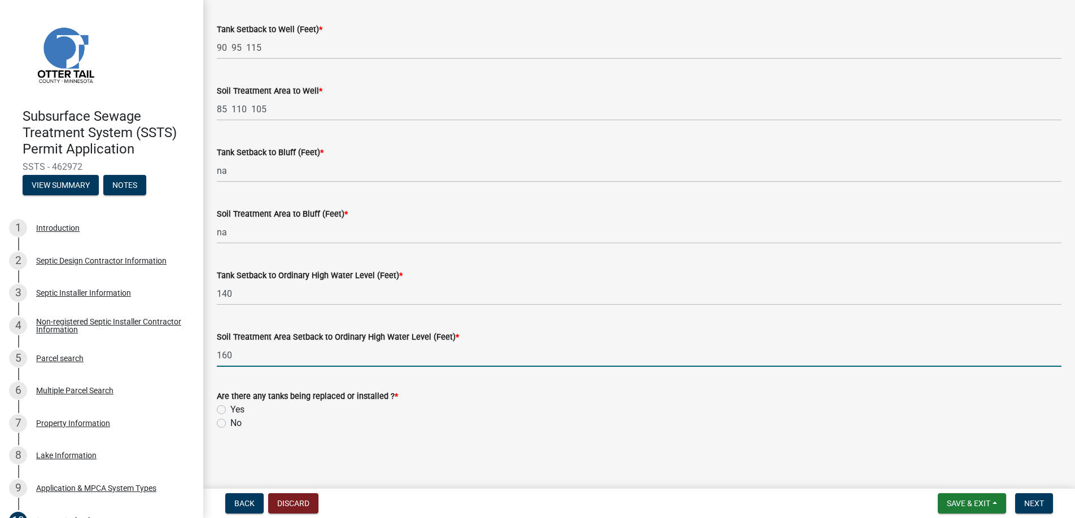
type input "160"
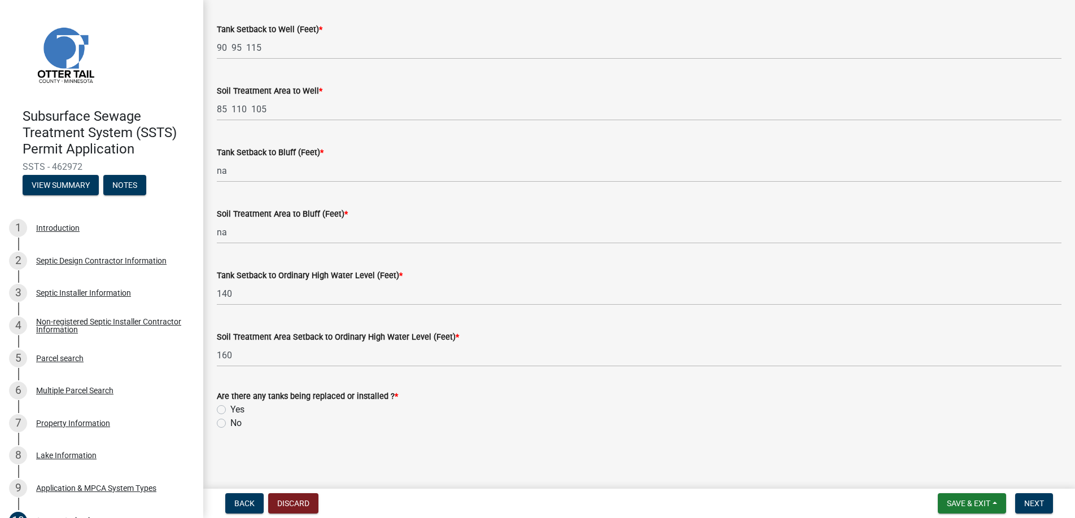
click at [230, 424] on label "No" at bounding box center [235, 424] width 11 height 14
click at [230, 424] on input "No" at bounding box center [233, 420] width 7 height 7
radio input "true"
click at [1033, 503] on span "Next" at bounding box center [1034, 503] width 20 height 9
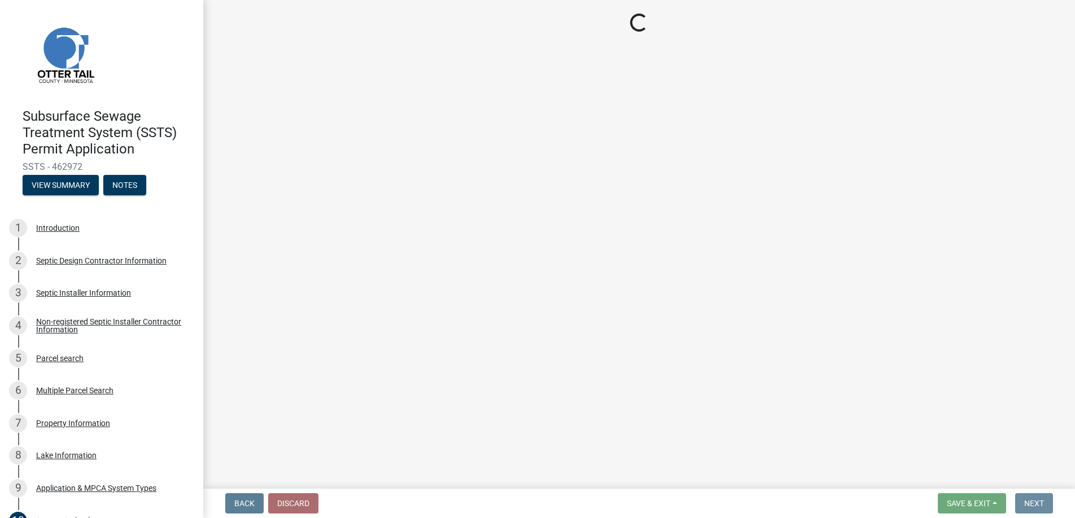
scroll to position [0, 0]
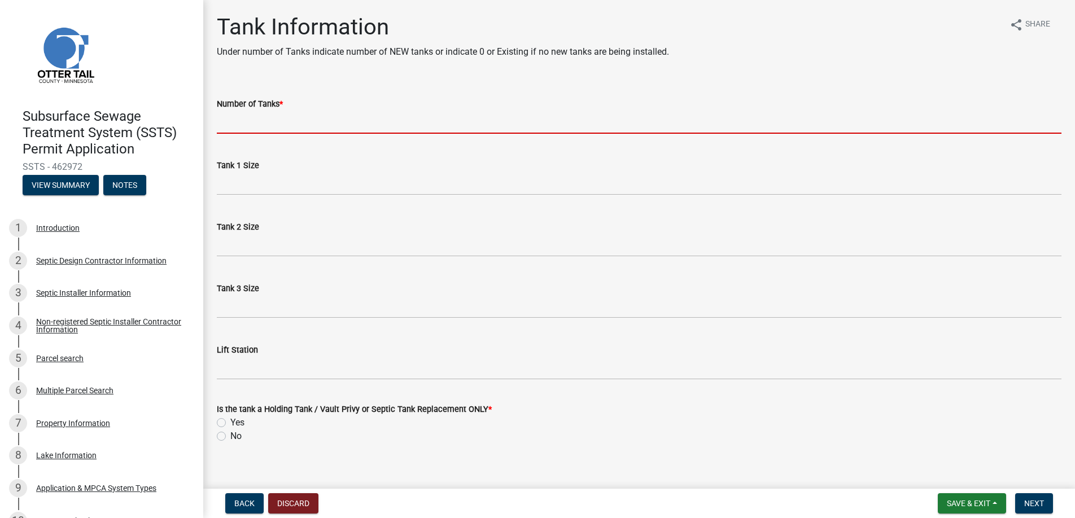
click at [249, 121] on input "Number of Tanks *" at bounding box center [639, 122] width 845 height 23
type input "0"
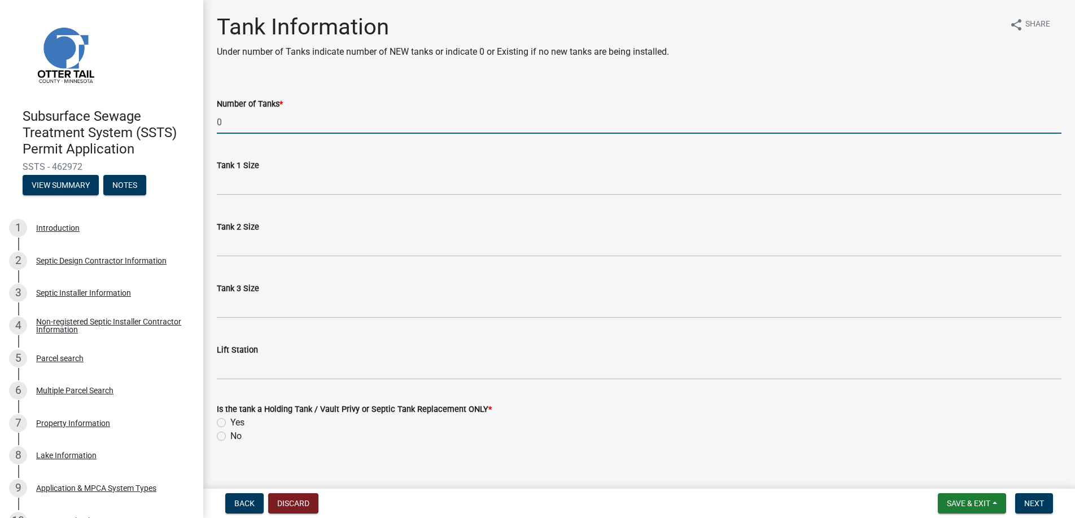
click at [230, 433] on label "No" at bounding box center [235, 437] width 11 height 14
click at [230, 433] on input "No" at bounding box center [233, 433] width 7 height 7
radio input "true"
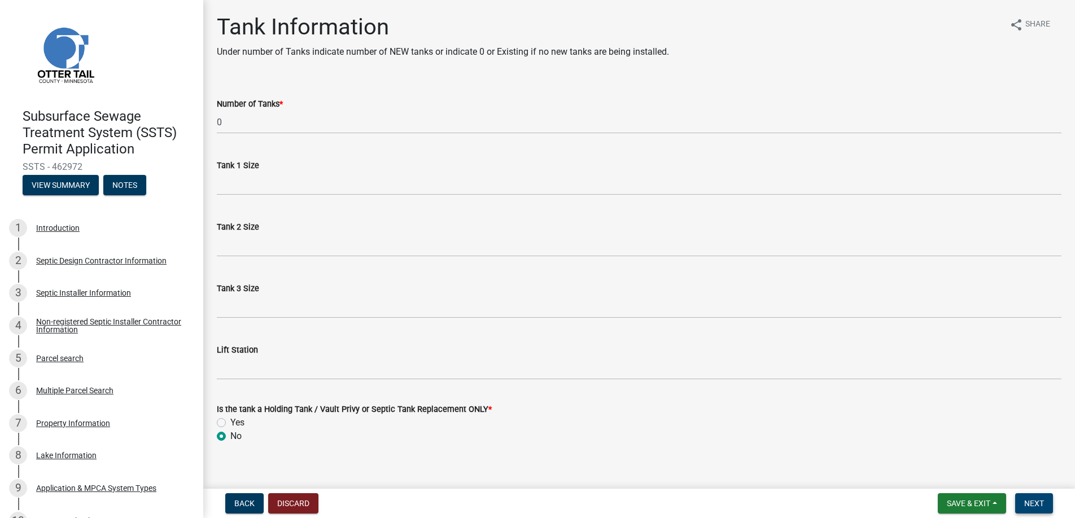
click at [1033, 503] on span "Next" at bounding box center [1034, 503] width 20 height 9
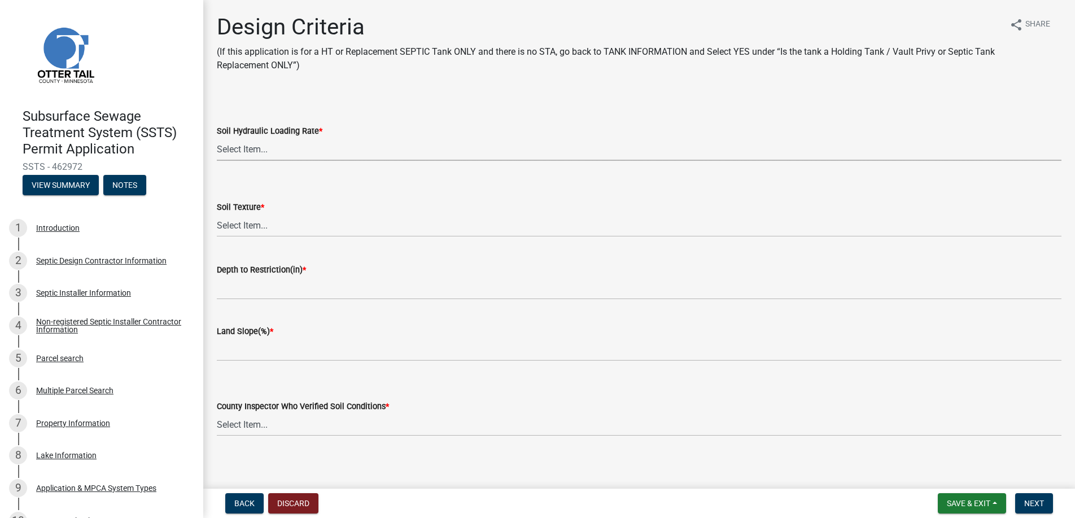
click at [243, 145] on select "Select Item... 1.6 gpd/ft2 1.2 gpd/ft2 1.0 gpd/ft2 0.87 gpd/ft2 0.78 gpd/ft2 0.…" at bounding box center [639, 149] width 845 height 23
click at [217, 138] on select "Select Item... 1.6 gpd/ft2 1.2 gpd/ft2 1.0 gpd/ft2 0.87 gpd/ft2 0.78 gpd/ft2 0.…" at bounding box center [639, 149] width 845 height 23
select select "b8a1b220-aca7-4670-a1f5-0f0b15eabd52"
click at [252, 221] on select "Select Item... Coarse Sand (COS) Sand (S) Fine Sand (FS) Very Fine Sand (VFS) L…" at bounding box center [639, 225] width 845 height 23
click at [217, 214] on select "Select Item... Coarse Sand (COS) Sand (S) Fine Sand (FS) Very Fine Sand (VFS) L…" at bounding box center [639, 225] width 845 height 23
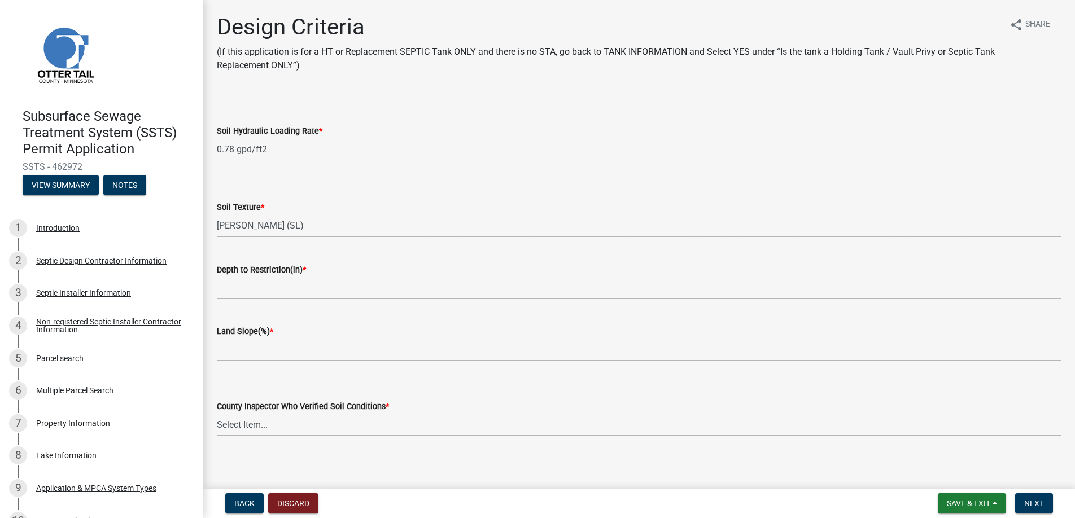
select select "70eb23f8-102f-4072-81d7-b3b0dd1c94c8"
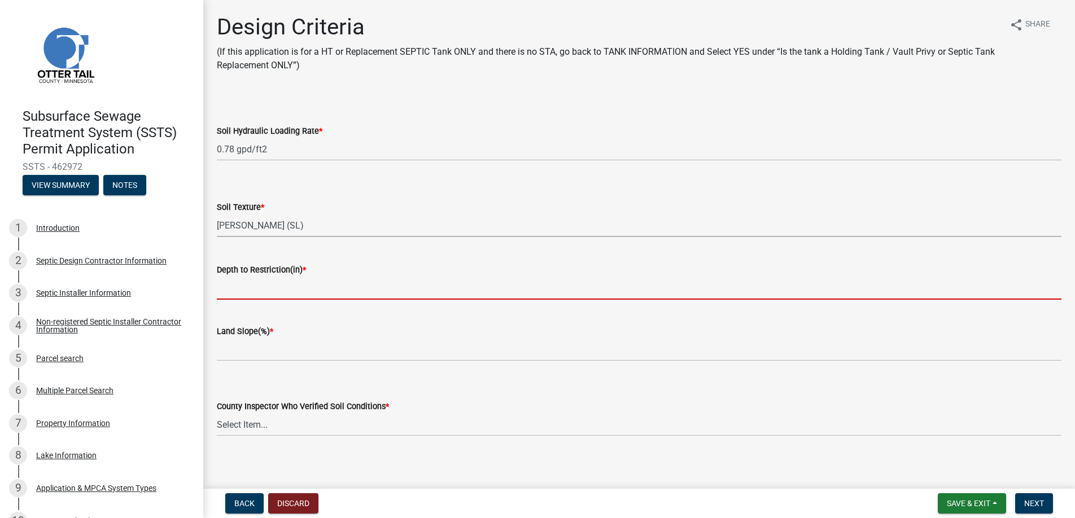
click at [250, 291] on input "Depth to Restriction(in) *" at bounding box center [639, 288] width 845 height 23
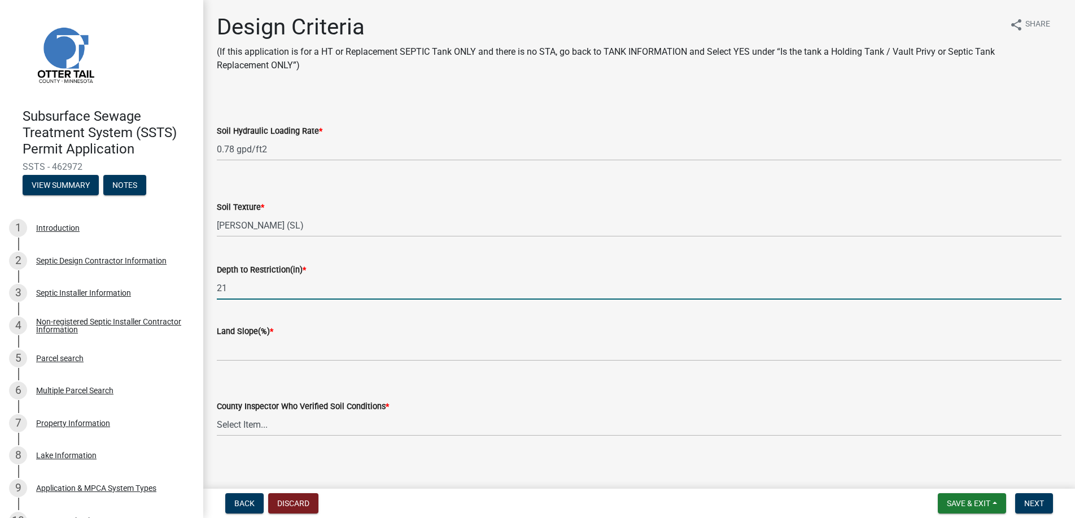
type input "21"
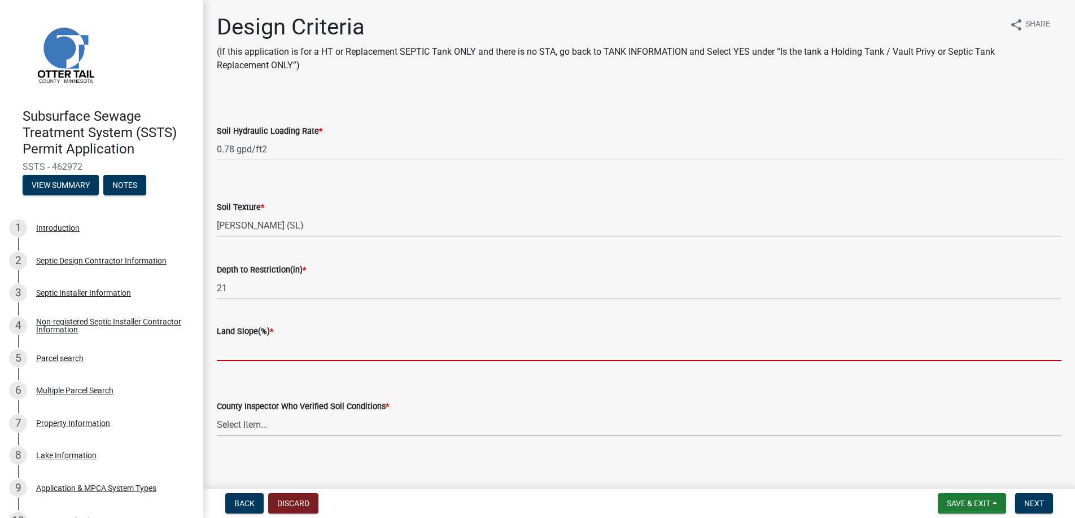
click at [242, 343] on input "Land Slope(%) *" at bounding box center [639, 349] width 845 height 23
type input "0"
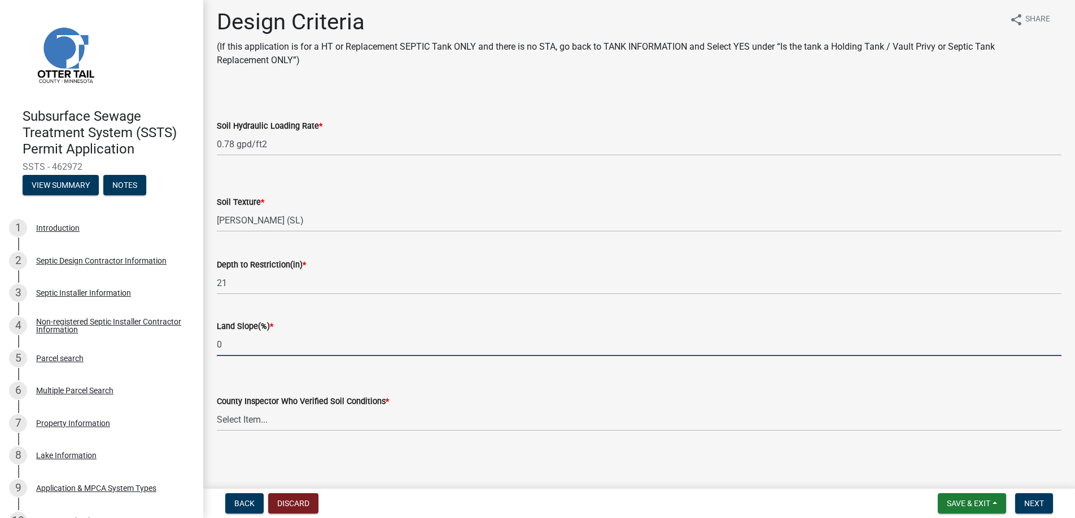
scroll to position [6, 0]
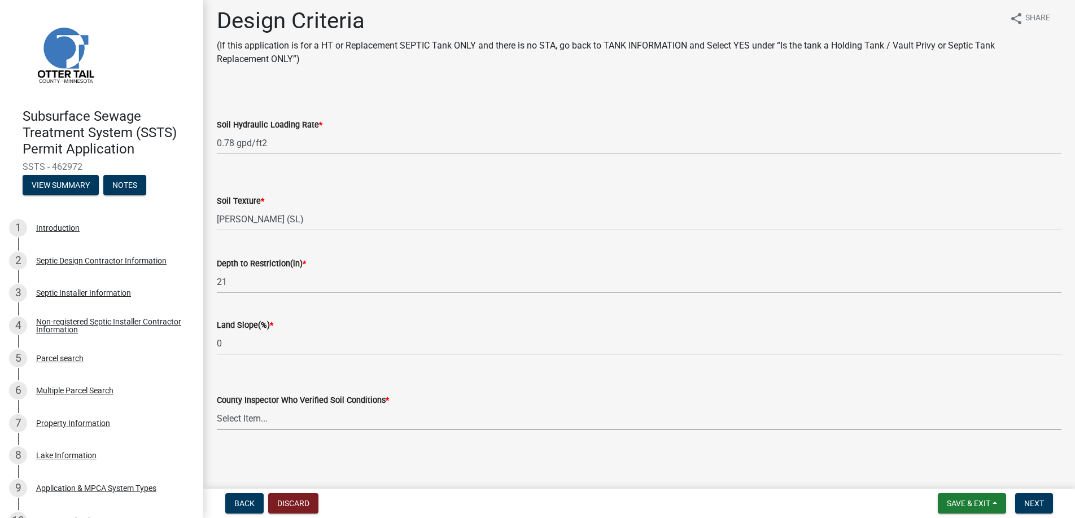
click at [234, 410] on select "Select Item... Alexis Newark Andrea Perales Brittany Tollefson Chris LeClair Co…" at bounding box center [639, 418] width 845 height 23
click at [217, 407] on select "Select Item... Alexis Newark Andrea Perales Brittany Tollefson Chris LeClair Co…" at bounding box center [639, 418] width 845 height 23
select select "643267e1-855b-462d-a385-c521968adb40"
click at [1030, 504] on span "Next" at bounding box center [1034, 503] width 20 height 9
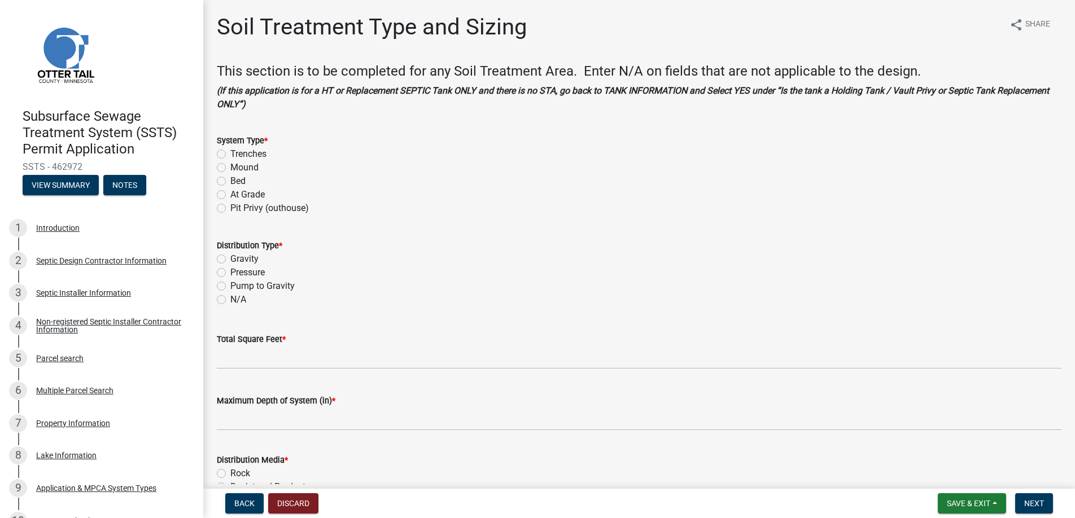
click at [230, 167] on label "Mound" at bounding box center [244, 168] width 28 height 14
click at [230, 167] on input "Mound" at bounding box center [233, 164] width 7 height 7
radio input "true"
click at [230, 273] on label "Pressure" at bounding box center [247, 273] width 34 height 14
click at [230, 273] on input "Pressure" at bounding box center [233, 269] width 7 height 7
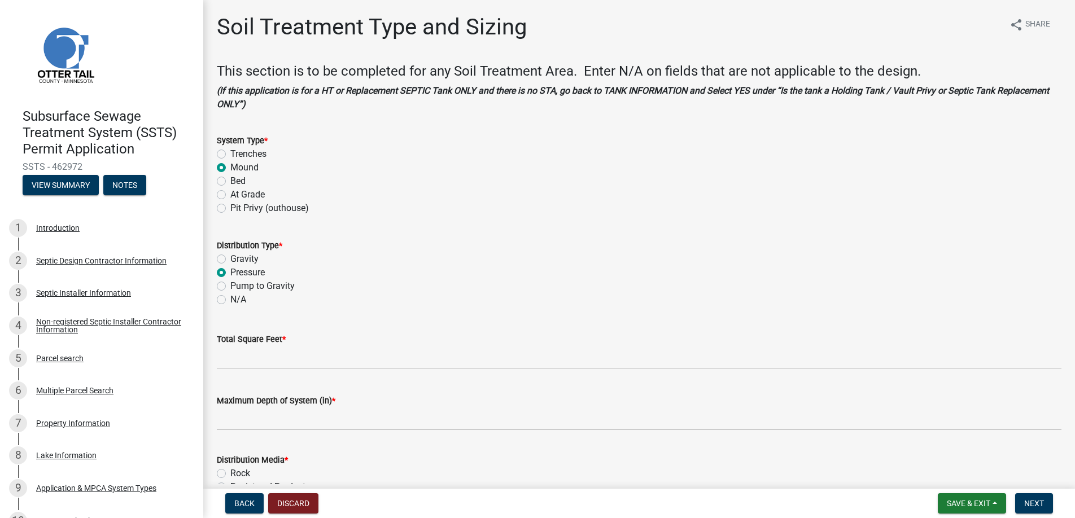
radio input "true"
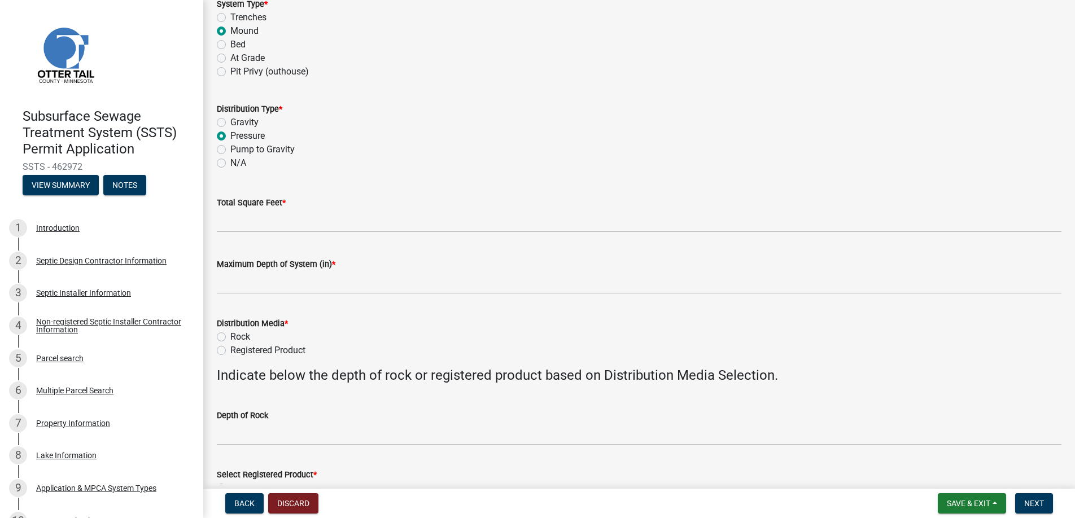
scroll to position [169, 0]
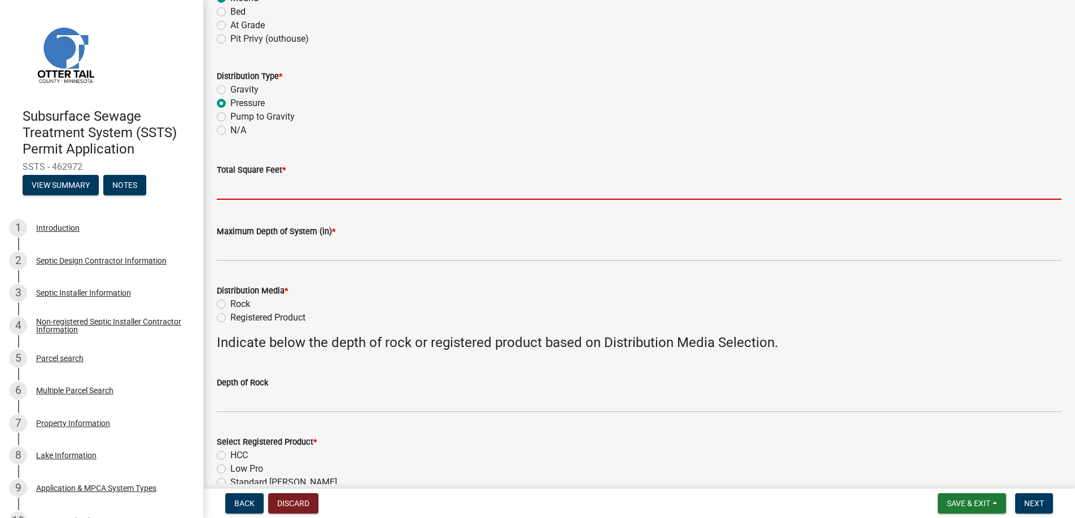
click at [238, 193] on input "Total Square Feet *" at bounding box center [639, 188] width 845 height 23
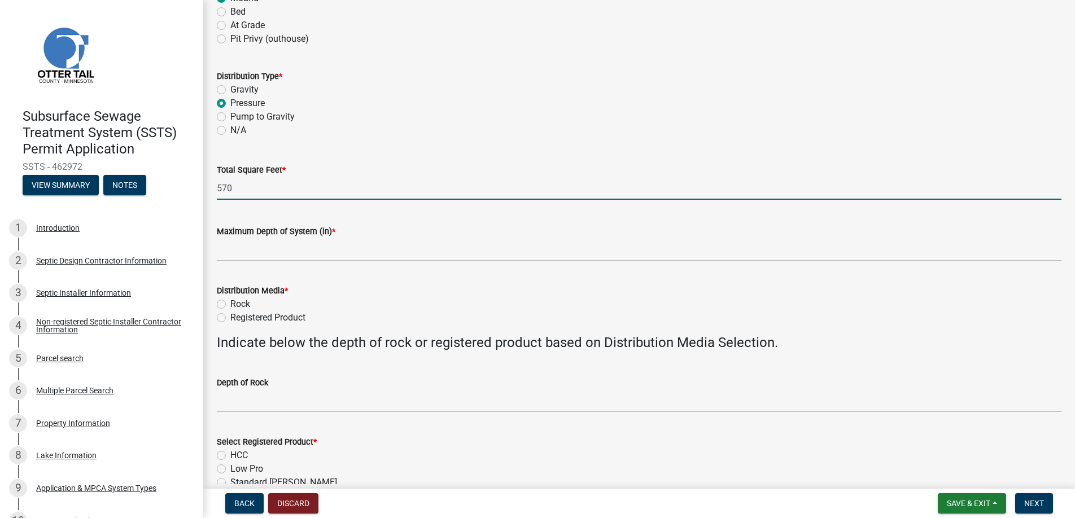
type input "570"
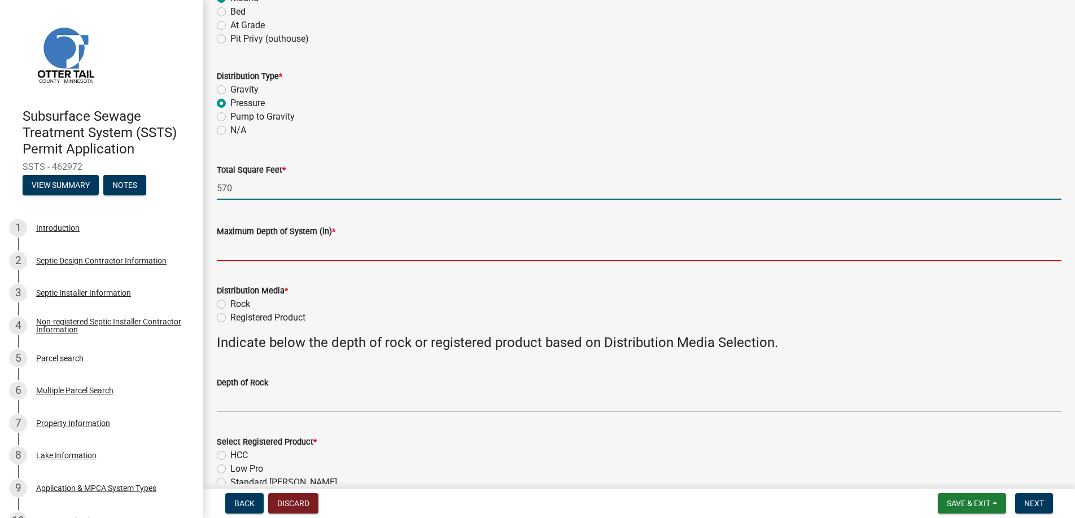
click at [248, 252] on input "Maximum Depth of System (in) *" at bounding box center [639, 249] width 845 height 23
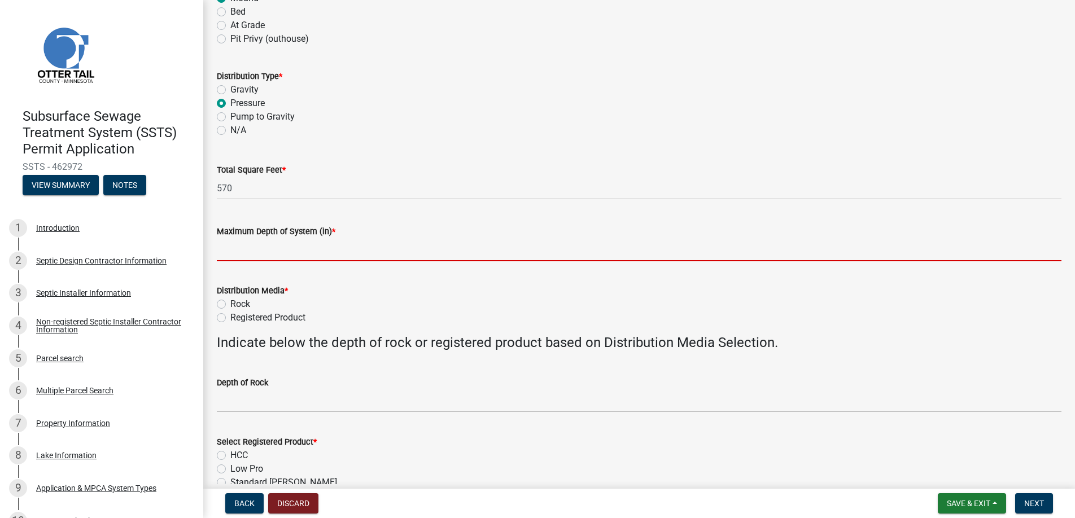
type input "0"
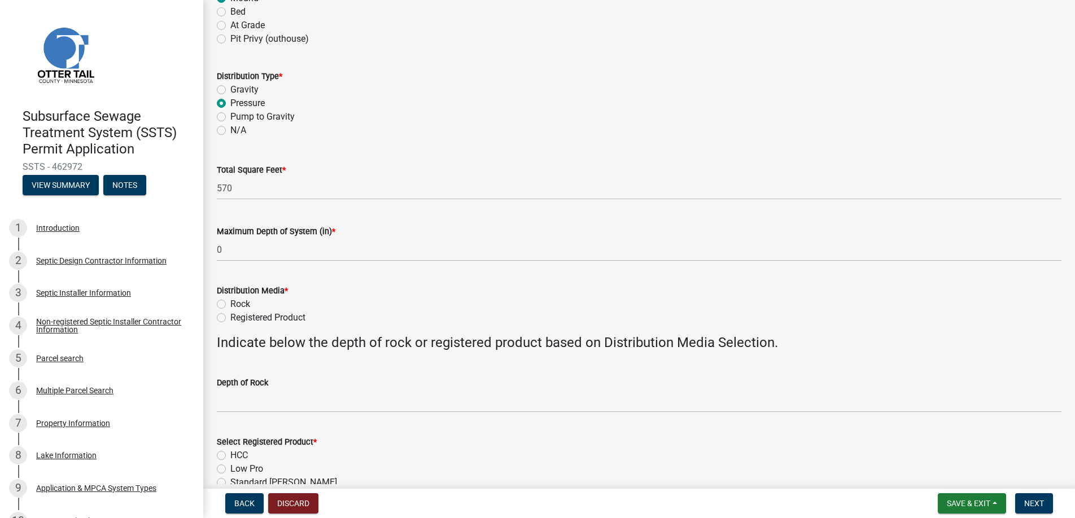
click at [230, 302] on label "Rock" at bounding box center [240, 305] width 20 height 14
click at [230, 302] on input "Rock" at bounding box center [233, 301] width 7 height 7
radio input "true"
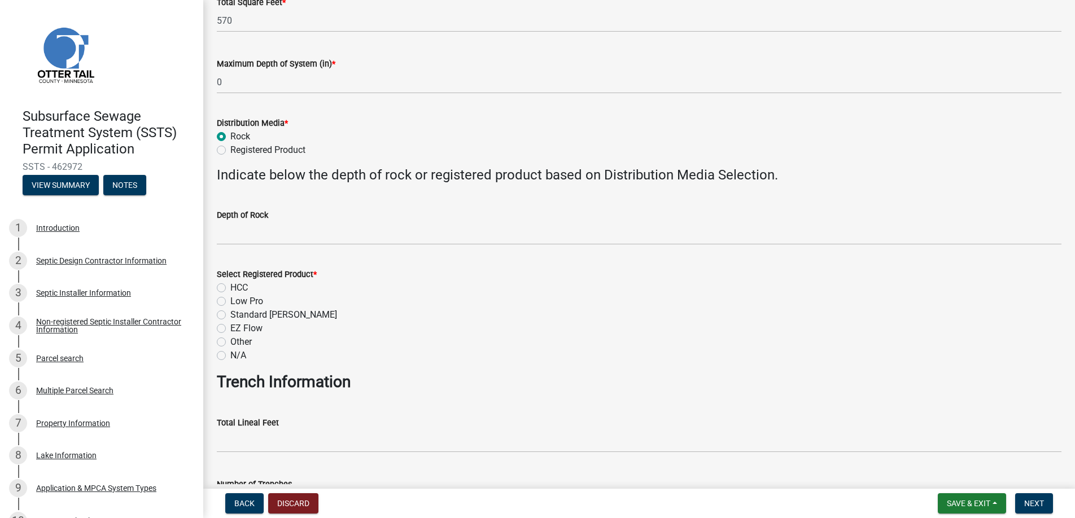
scroll to position [339, 0]
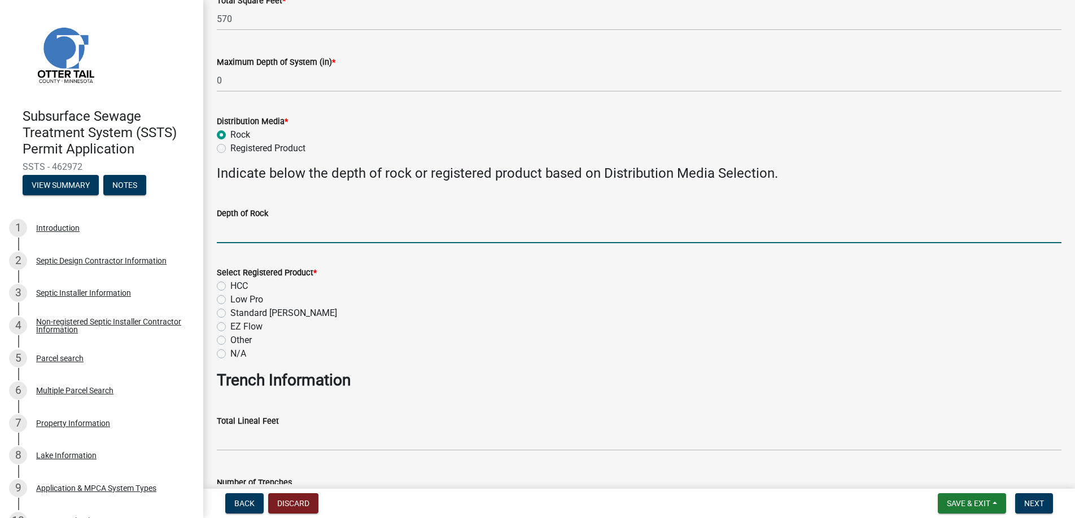
click at [243, 233] on input "Depth of Rock" at bounding box center [639, 231] width 845 height 23
type input "6"
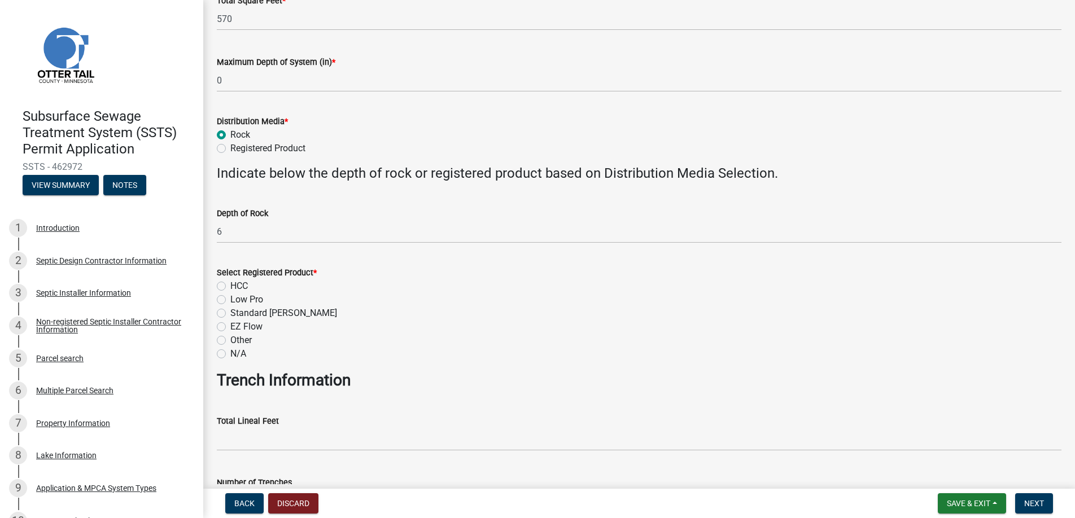
click at [230, 350] on label "N/A" at bounding box center [238, 354] width 16 height 14
click at [230, 350] on input "N/A" at bounding box center [233, 350] width 7 height 7
radio input "true"
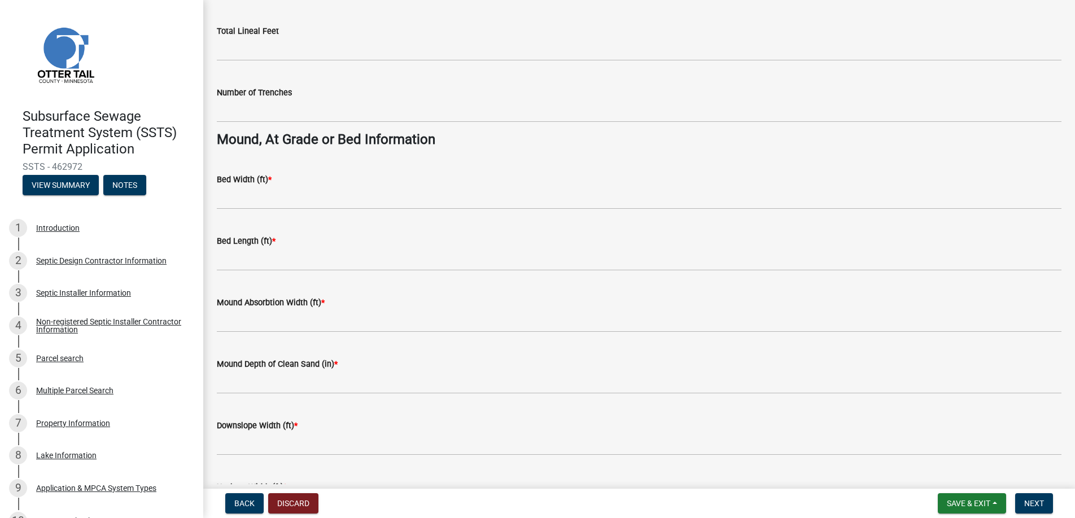
scroll to position [734, 0]
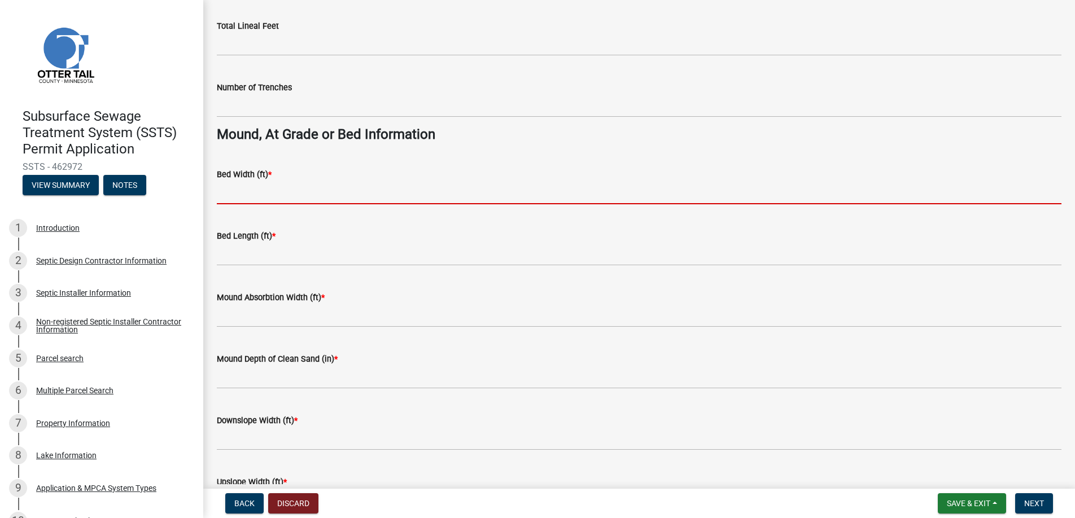
click at [239, 188] on input "Bed Width (ft) *" at bounding box center [639, 192] width 845 height 23
type input "10"
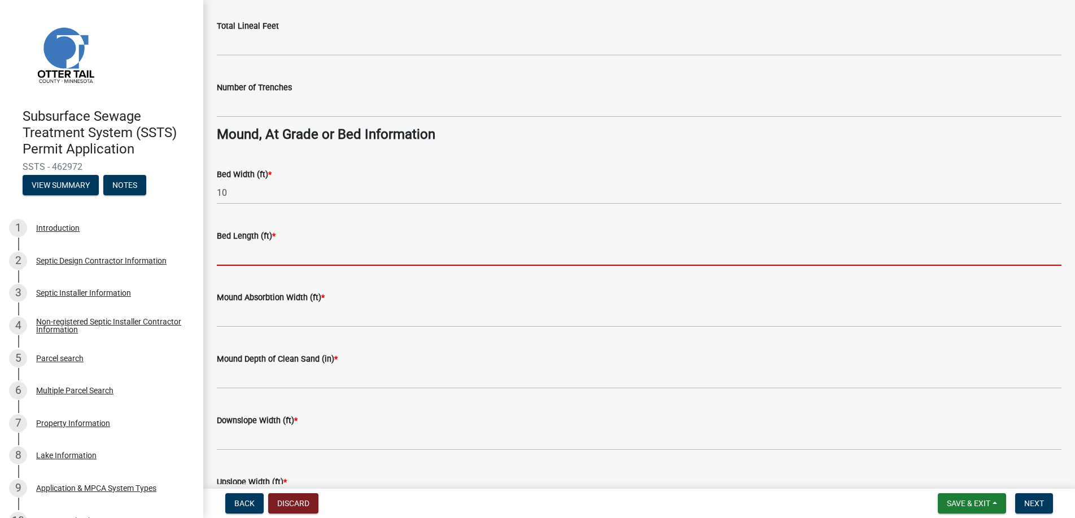
click at [249, 255] on input "Bed Length (ft) *" at bounding box center [639, 254] width 845 height 23
type input "38"
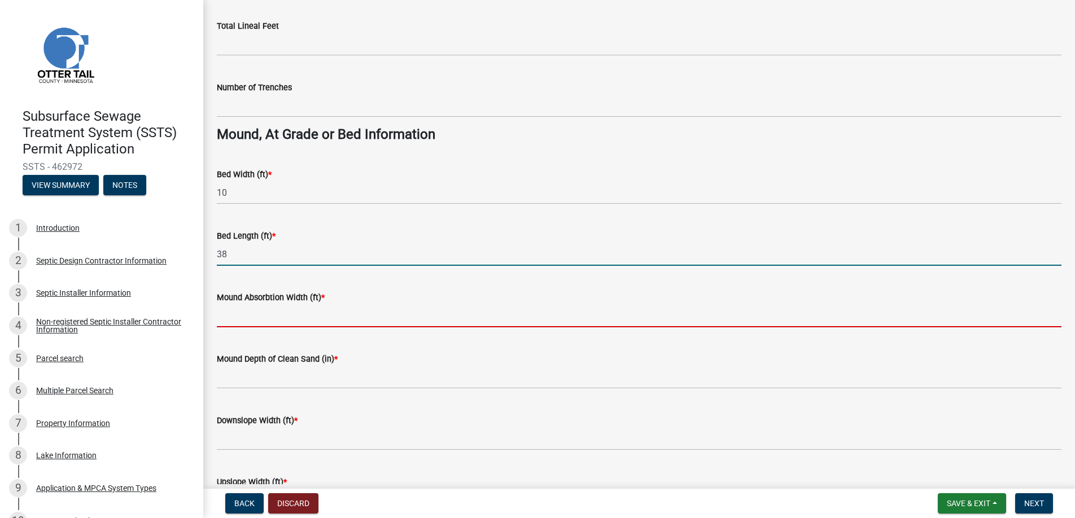
click at [242, 316] on input "Mound Absorbtion Width (ft) *" at bounding box center [639, 315] width 845 height 23
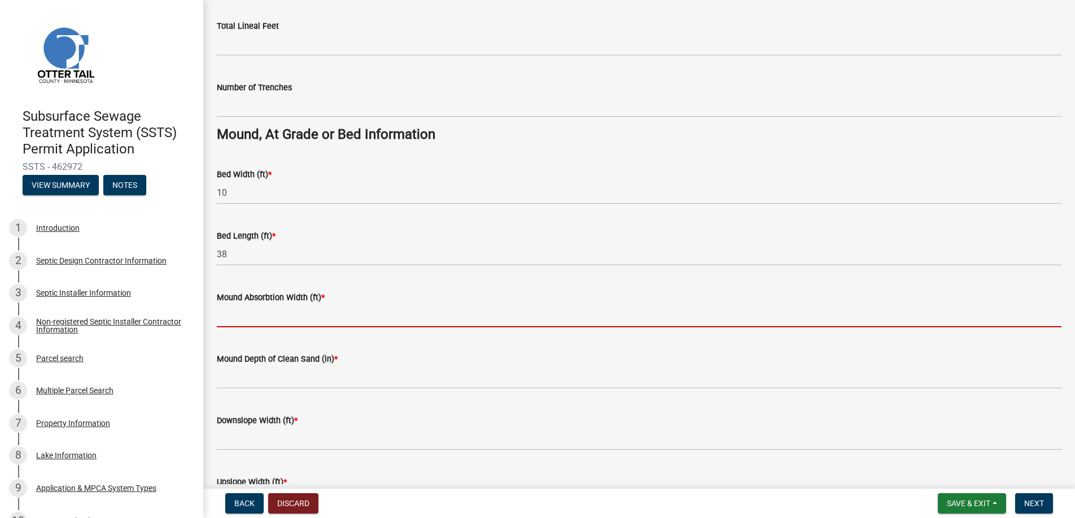
type input "15"
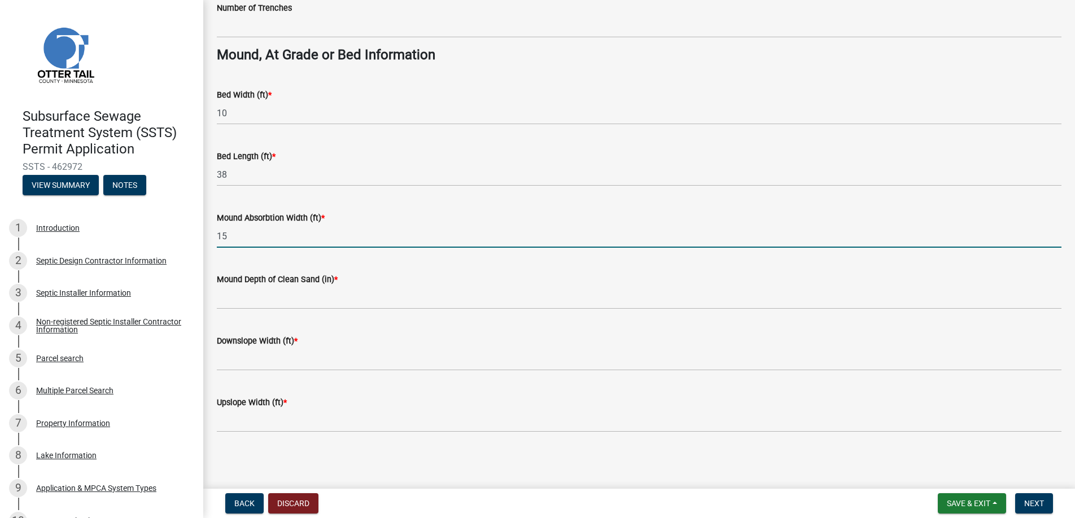
scroll to position [815, 0]
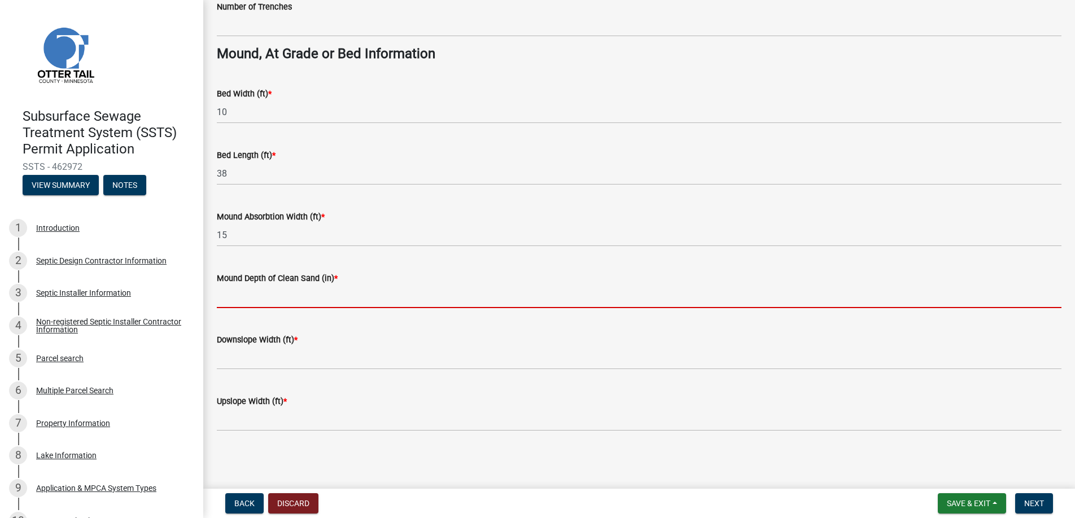
click at [243, 296] on input "Mound Depth of Clean Sand (in) *" at bounding box center [639, 296] width 845 height 23
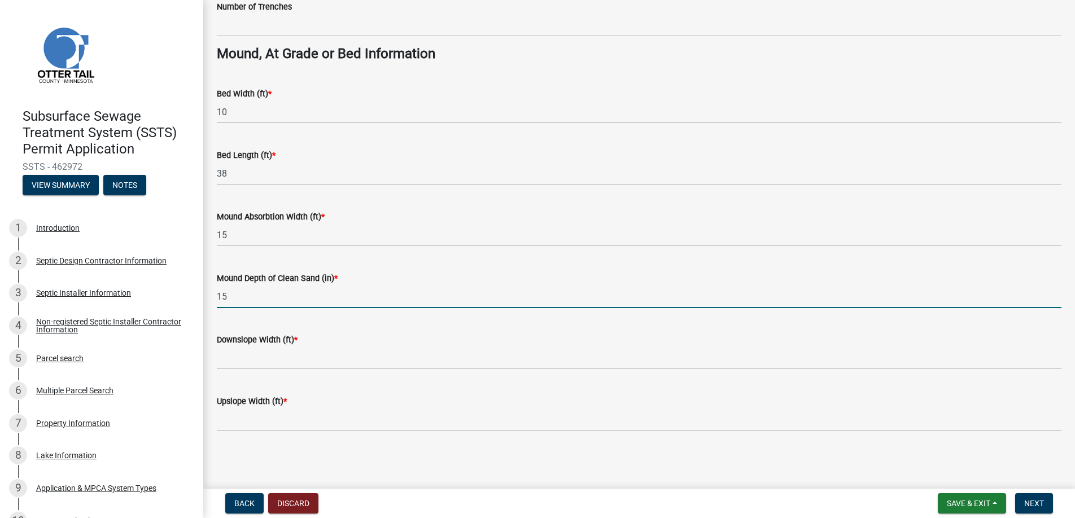
type input "15"
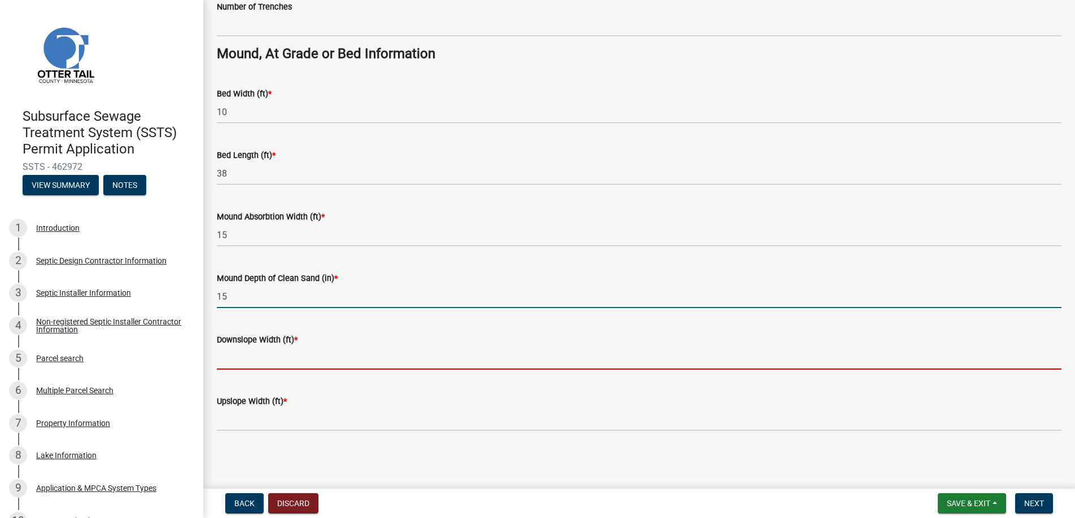
click at [250, 358] on input "Downslope Width (ft) *" at bounding box center [639, 358] width 845 height 23
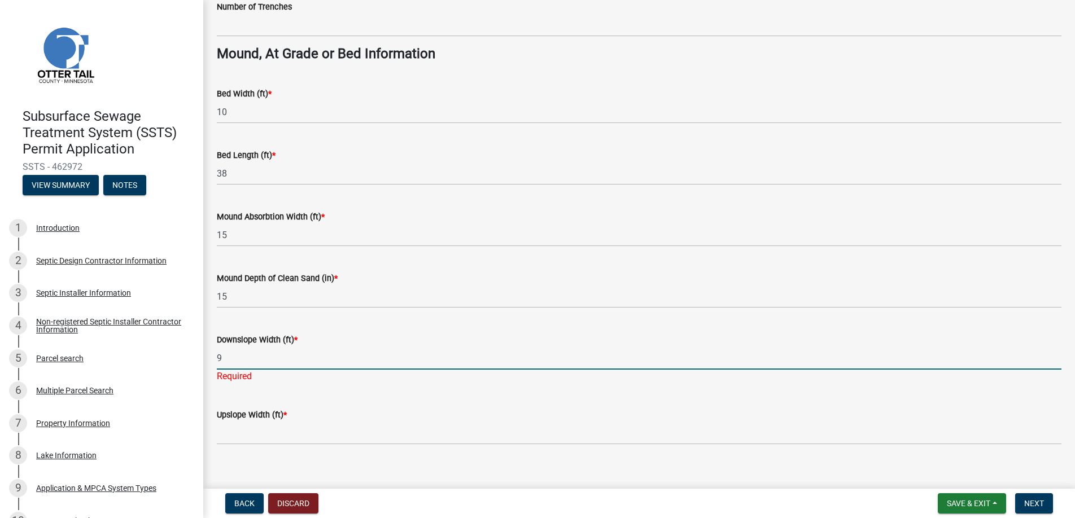
type input "9"
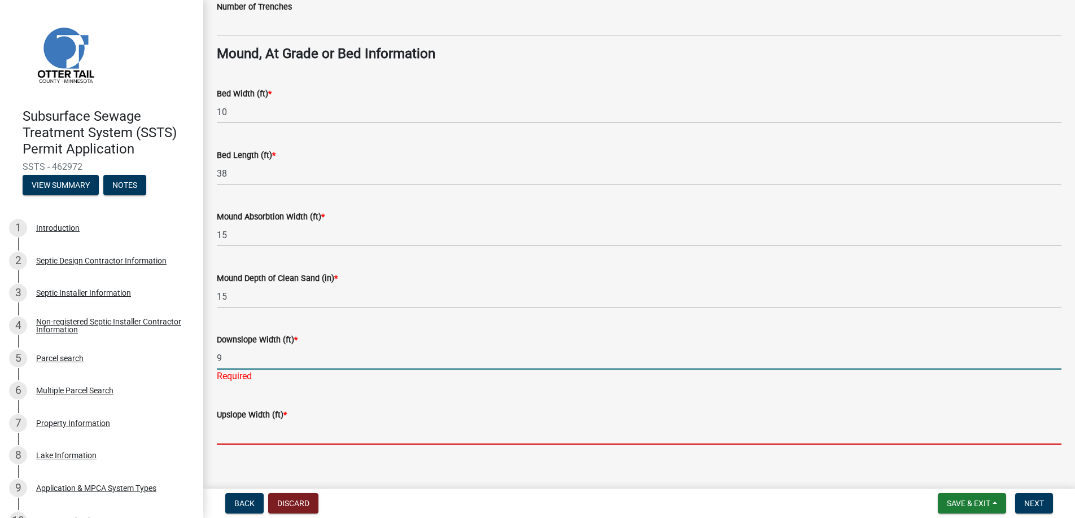
click at [253, 433] on wm-data-entity-input "Upslope Width (ft) *" at bounding box center [639, 423] width 845 height 62
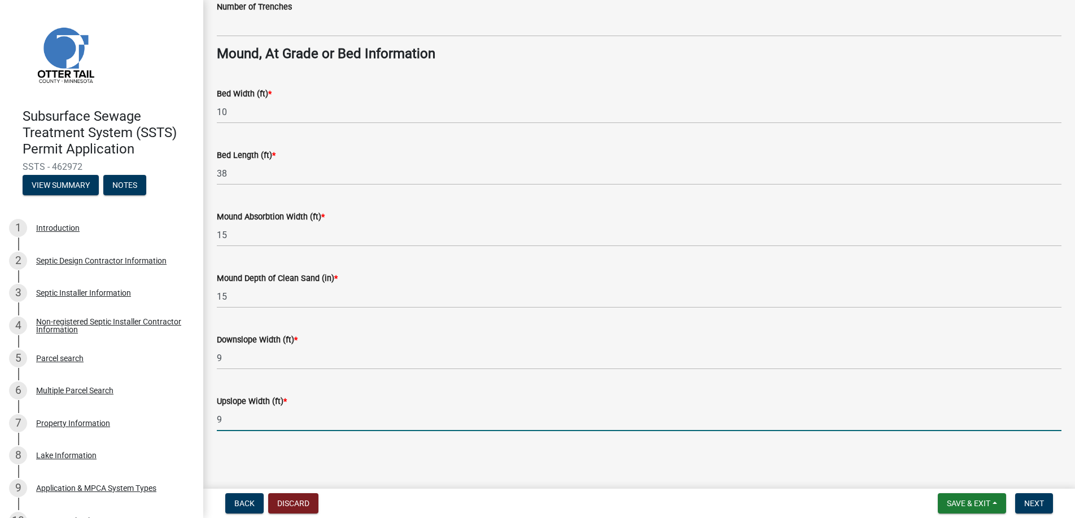
type input "9"
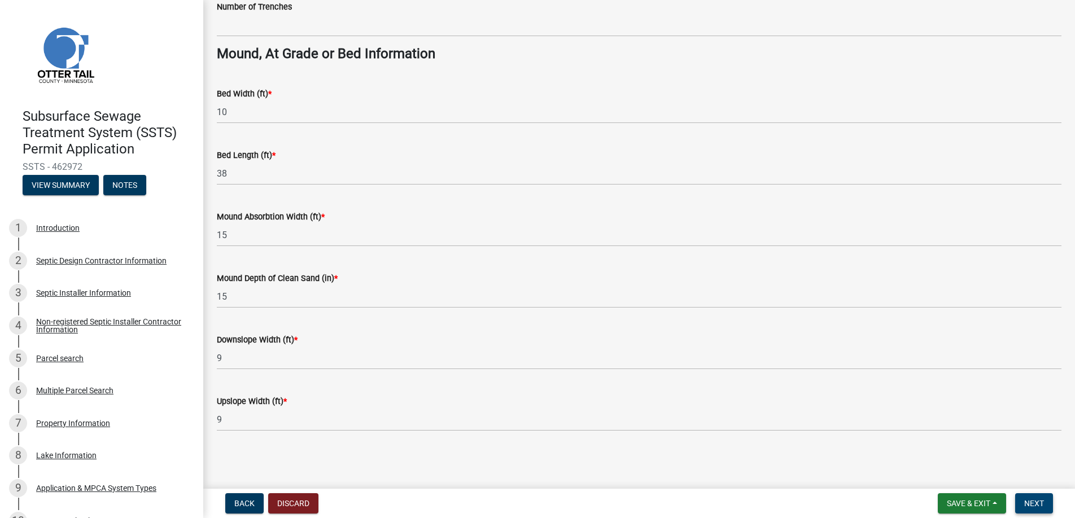
click at [1031, 501] on span "Next" at bounding box center [1034, 503] width 20 height 9
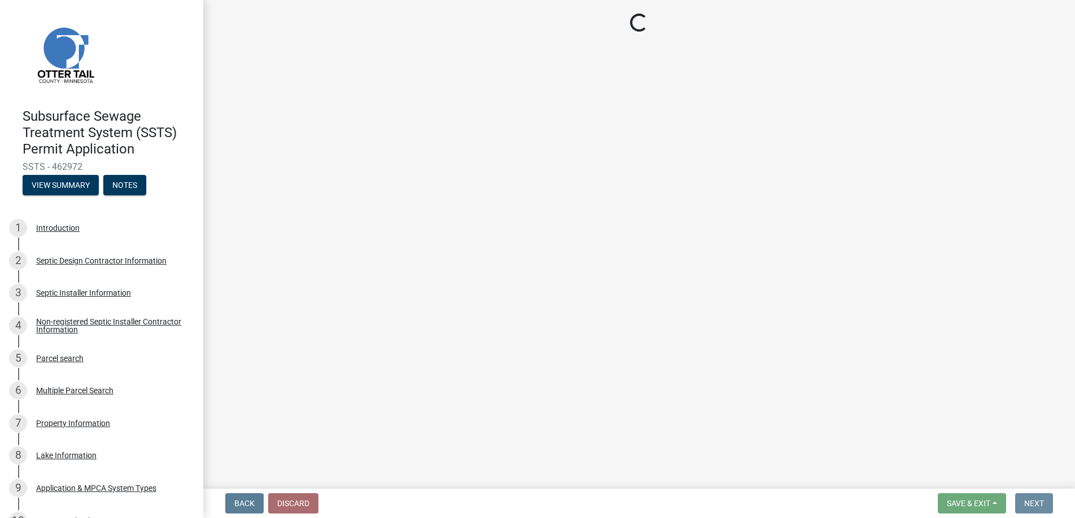
scroll to position [0, 0]
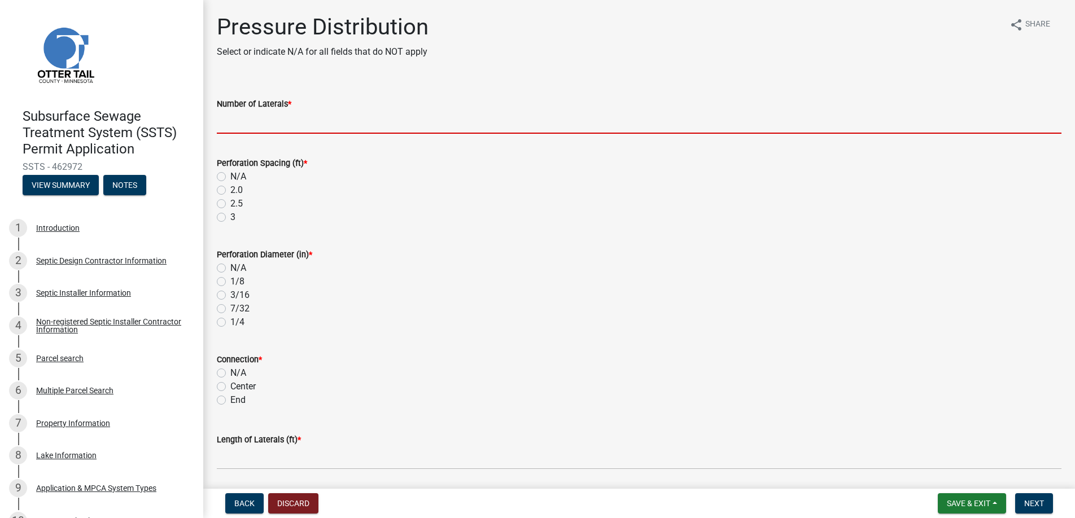
click at [255, 121] on input "Number of Laterals *" at bounding box center [639, 122] width 845 height 23
type input "3"
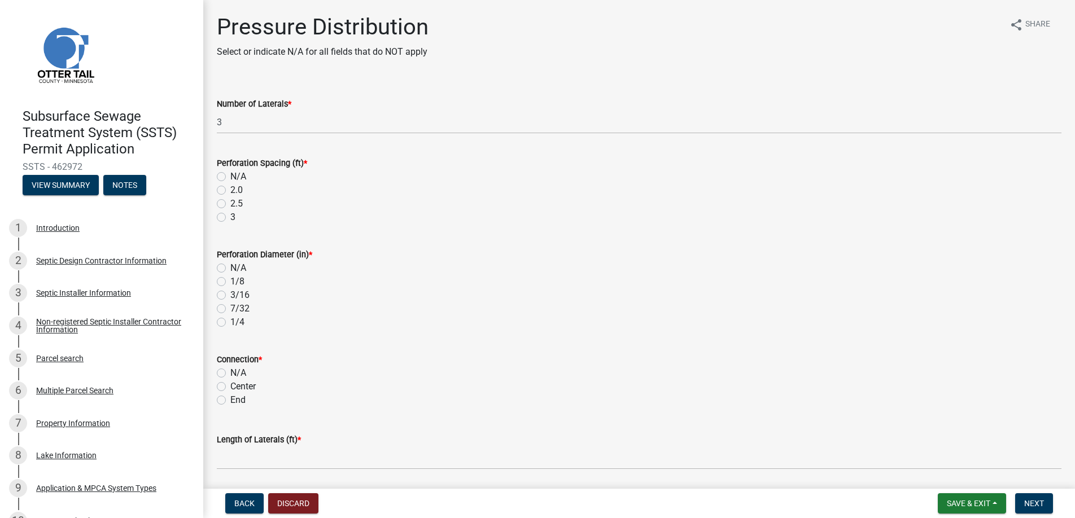
click at [230, 215] on label "3" at bounding box center [232, 218] width 5 height 14
click at [230, 215] on input "3" at bounding box center [233, 214] width 7 height 7
radio input "true"
click at [230, 320] on label "1/4" at bounding box center [237, 323] width 14 height 14
click at [230, 320] on input "1/4" at bounding box center [233, 319] width 7 height 7
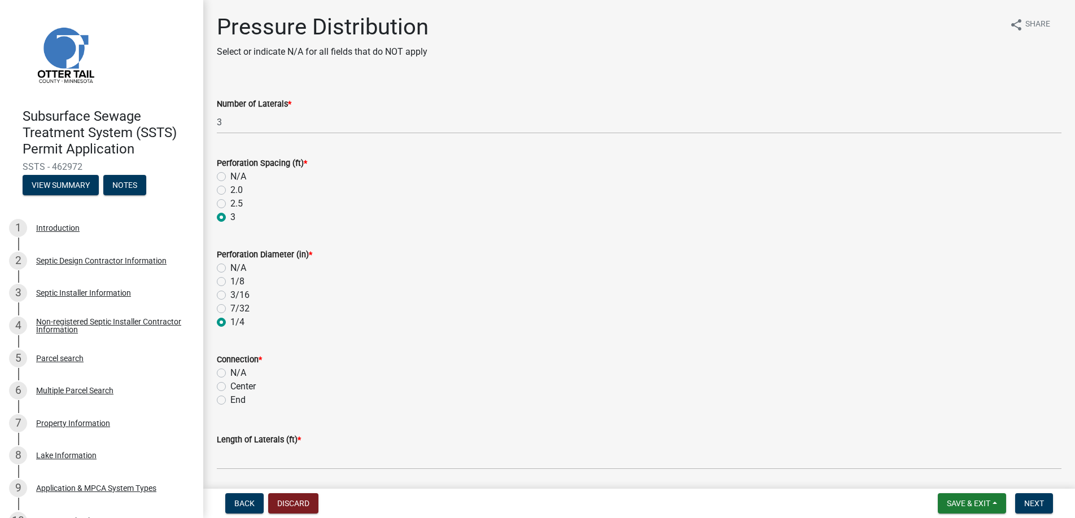
radio input "true"
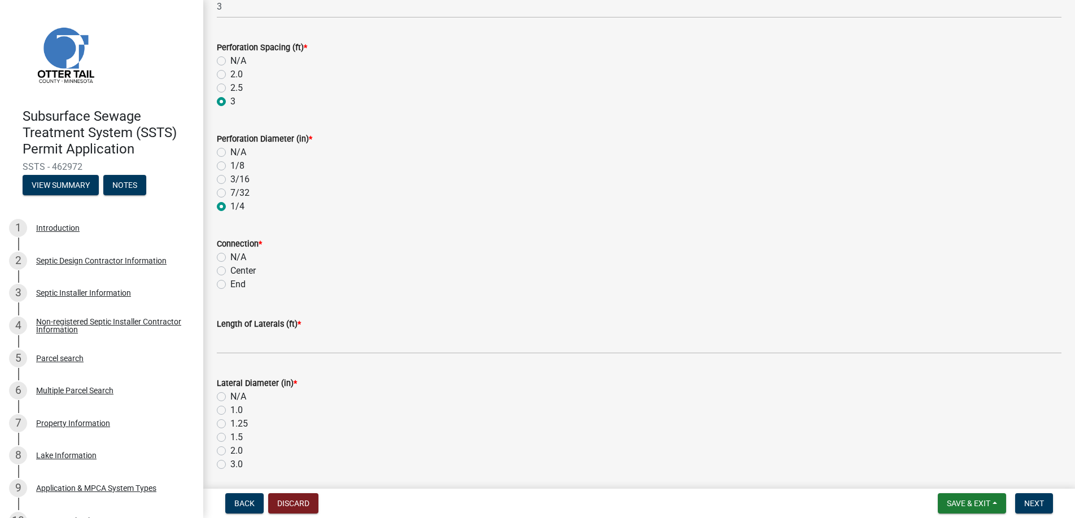
scroll to position [169, 0]
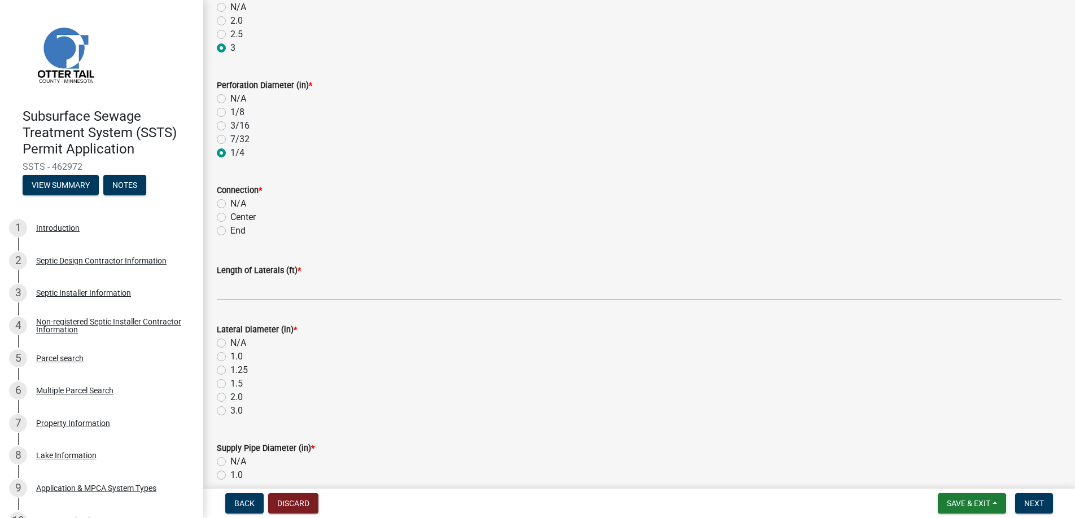
click at [230, 230] on label "End" at bounding box center [237, 231] width 15 height 14
click at [230, 230] on input "End" at bounding box center [233, 227] width 7 height 7
radio input "true"
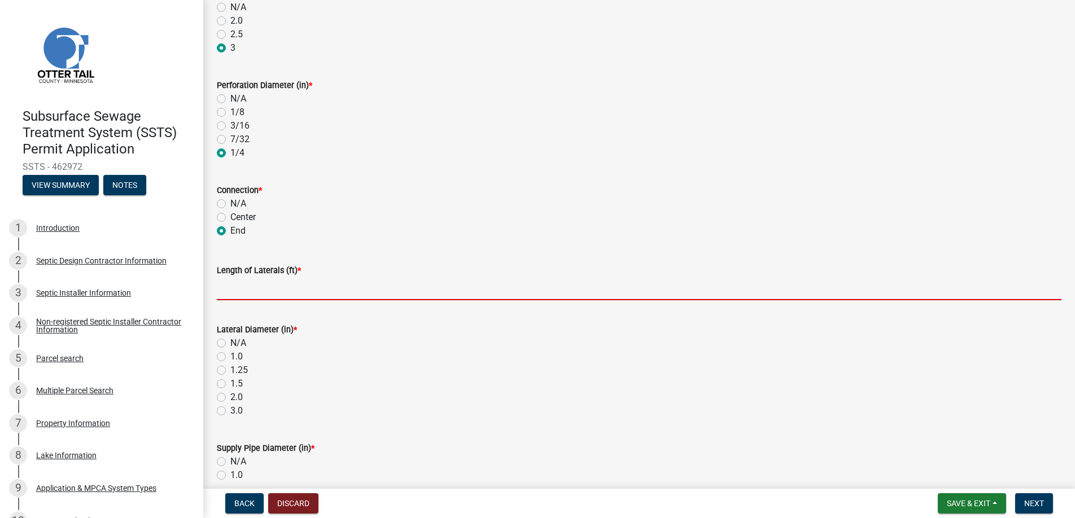
click at [263, 289] on input "Length of Laterals (ft) *" at bounding box center [639, 288] width 845 height 23
type input "36"
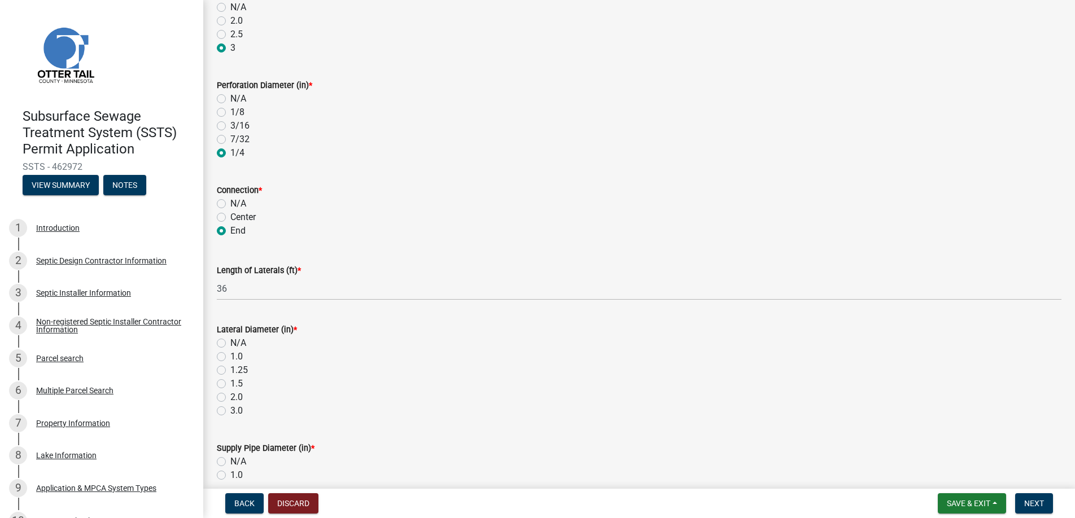
click at [230, 394] on label "2.0" at bounding box center [236, 398] width 12 height 14
click at [230, 394] on input "2.0" at bounding box center [233, 394] width 7 height 7
radio input "true"
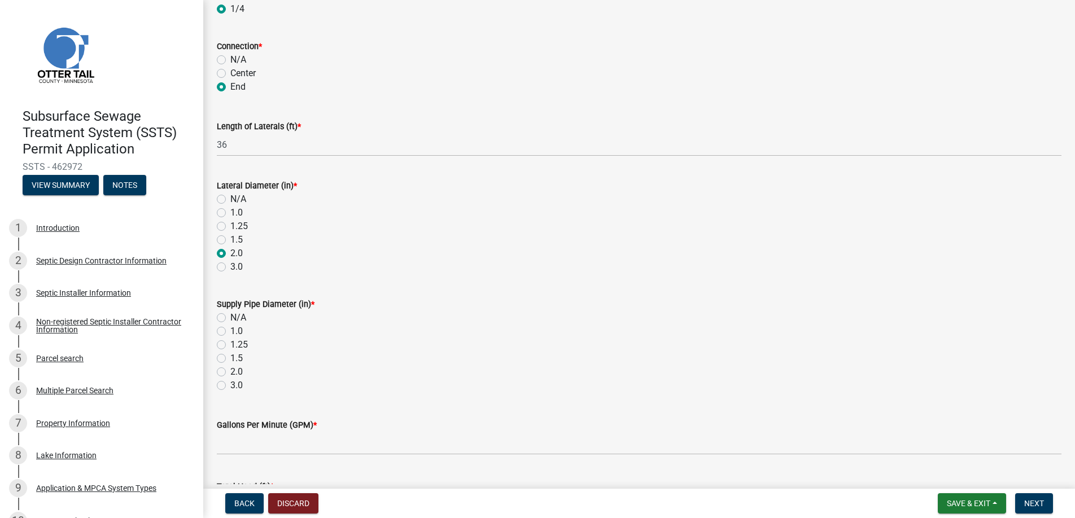
scroll to position [339, 0]
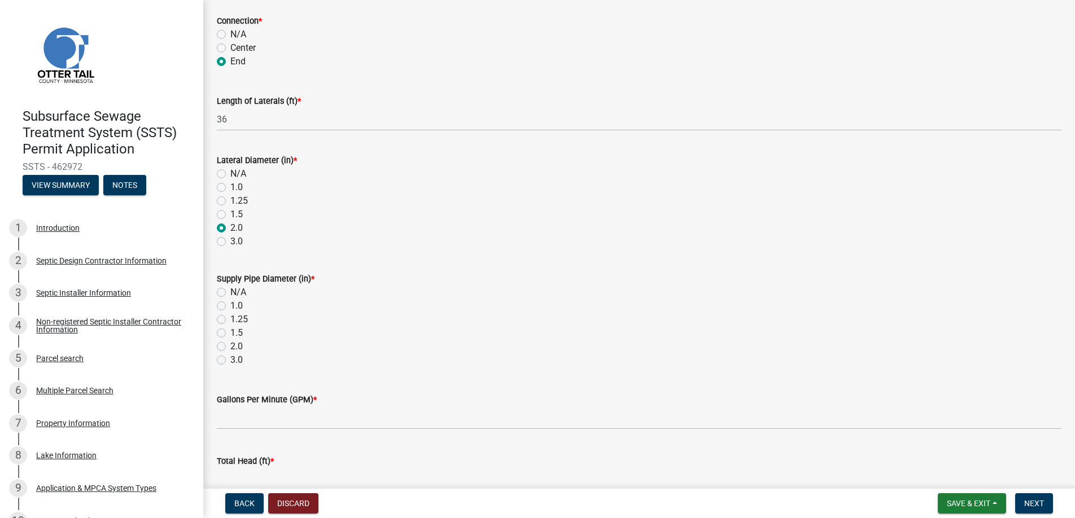
click at [230, 347] on label "2.0" at bounding box center [236, 347] width 12 height 14
click at [230, 347] on input "2.0" at bounding box center [233, 343] width 7 height 7
radio input "true"
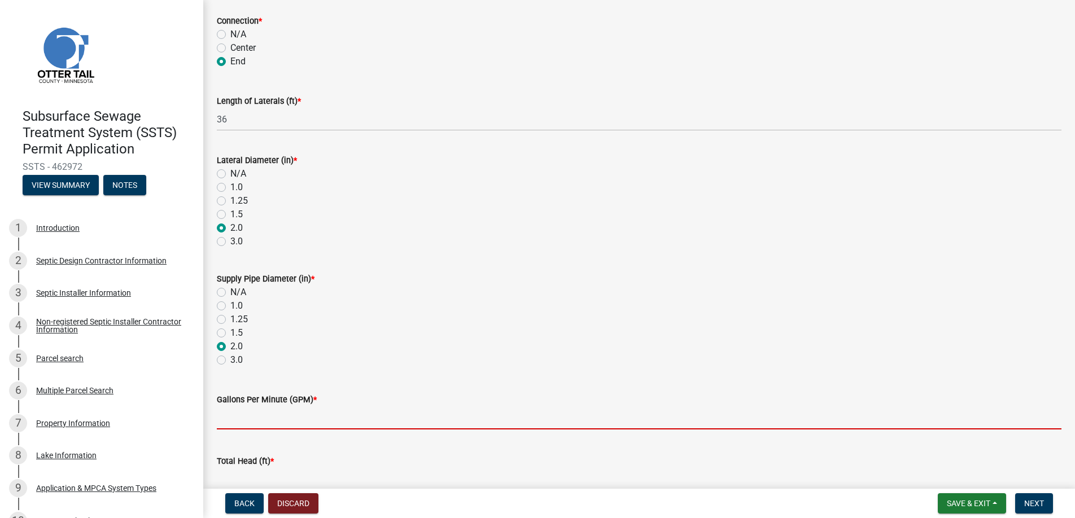
drag, startPoint x: 243, startPoint y: 413, endPoint x: 262, endPoint y: 426, distance: 22.7
click at [243, 413] on input "Gallons Per Minute (GPM) *" at bounding box center [639, 418] width 845 height 23
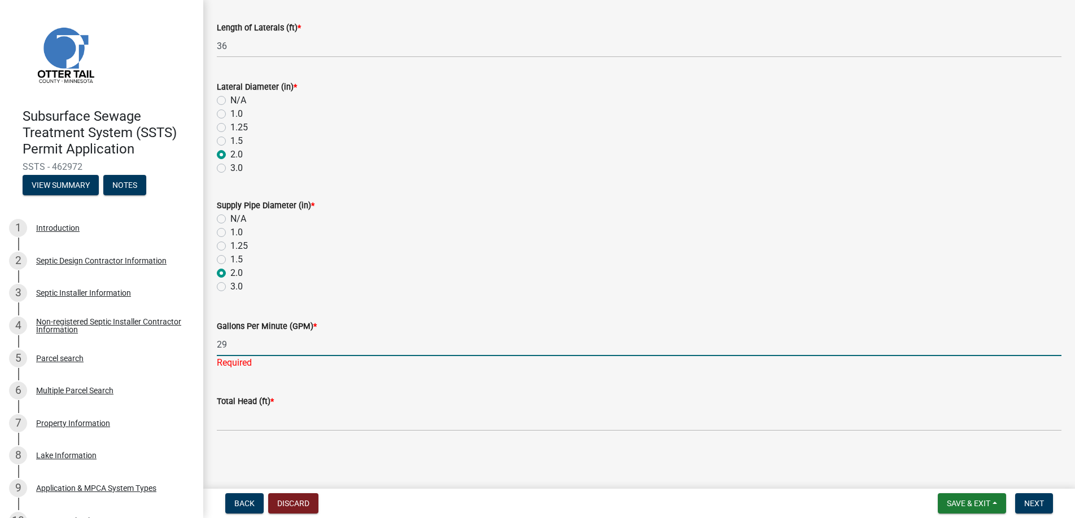
type input "29"
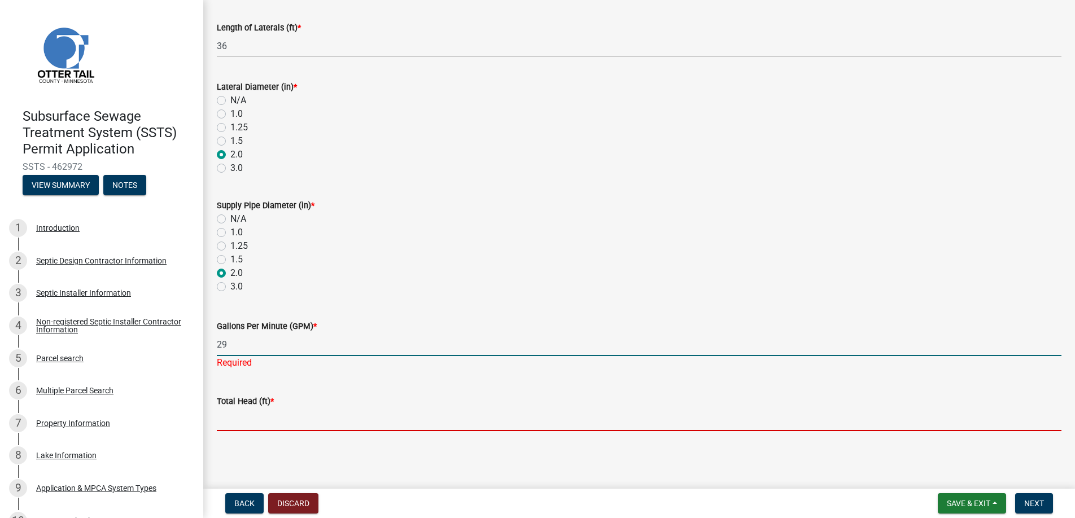
click at [243, 420] on input "Total Head (ft) *" at bounding box center [639, 419] width 845 height 23
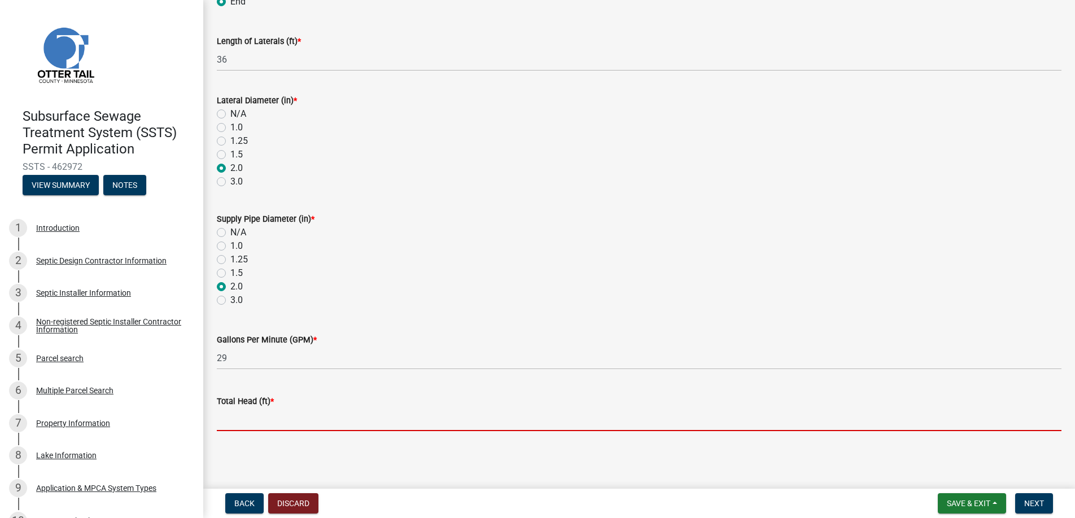
type input "14"
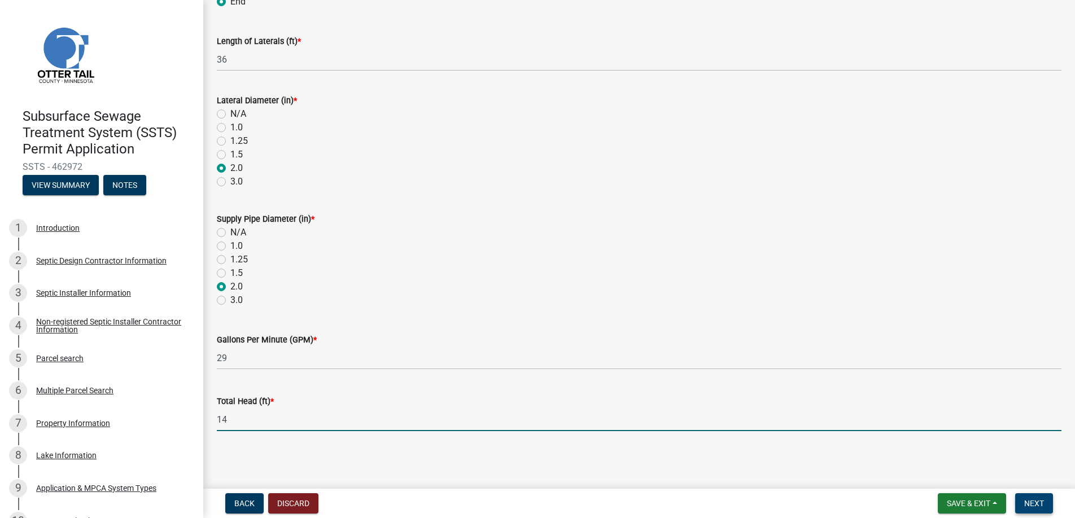
click at [1034, 500] on span "Next" at bounding box center [1034, 503] width 20 height 9
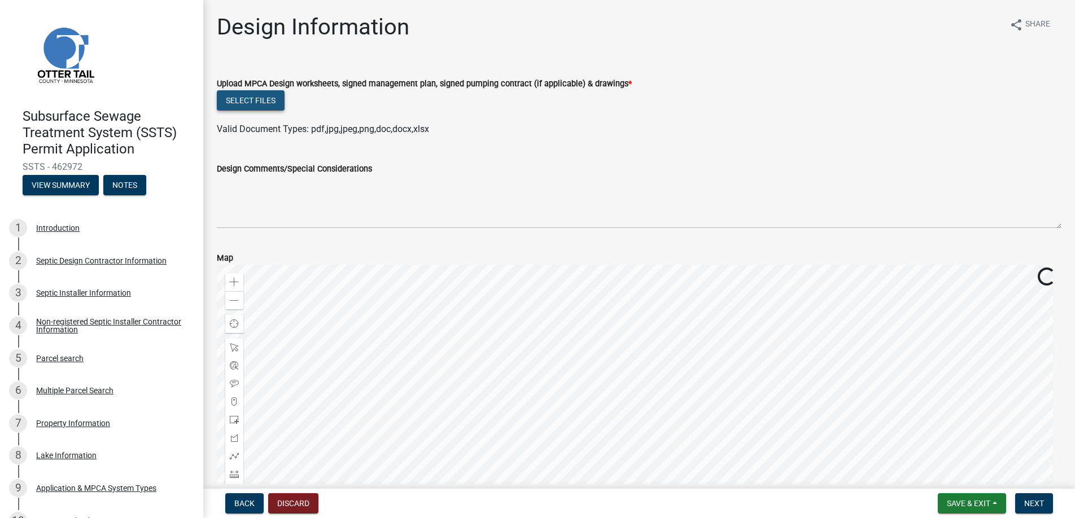
click at [241, 98] on button "Select files" at bounding box center [251, 100] width 68 height 20
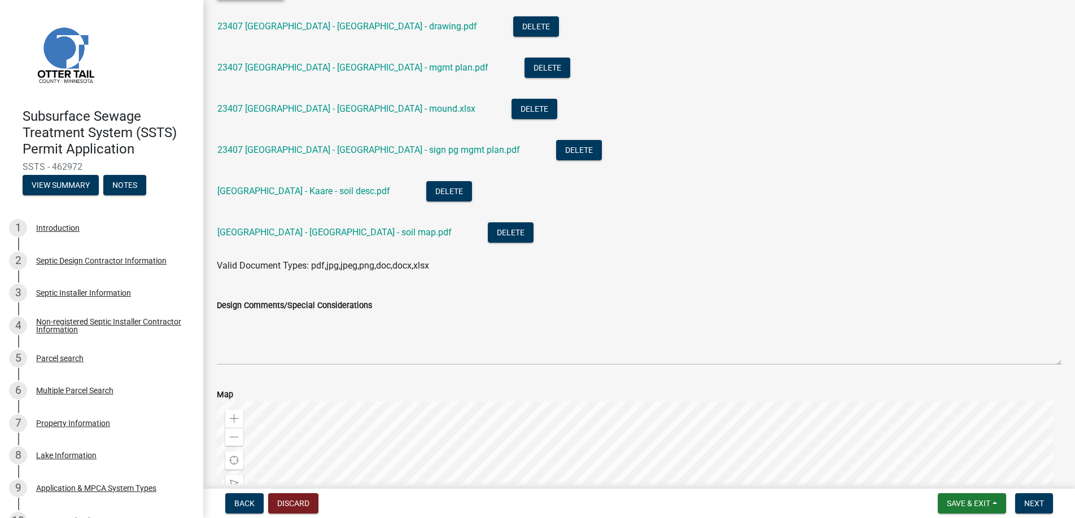
scroll to position [138, 0]
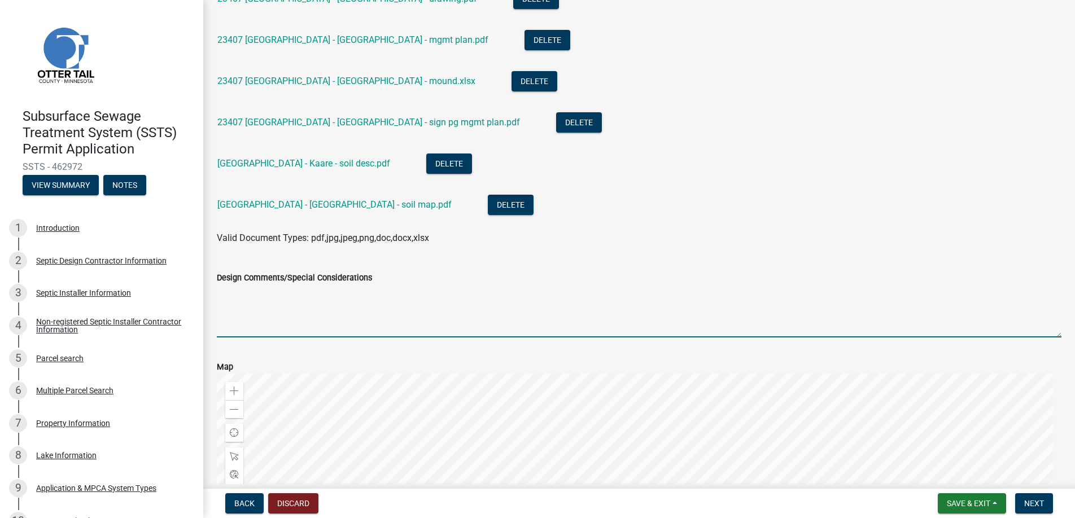
click at [244, 312] on textarea "Design Comments/Special Considerations" at bounding box center [639, 311] width 845 height 53
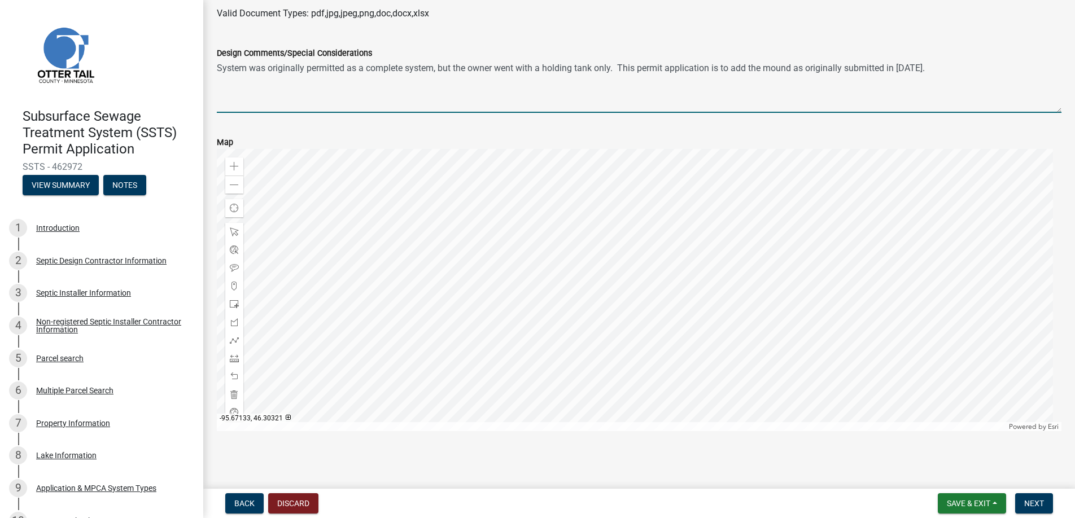
scroll to position [364, 0]
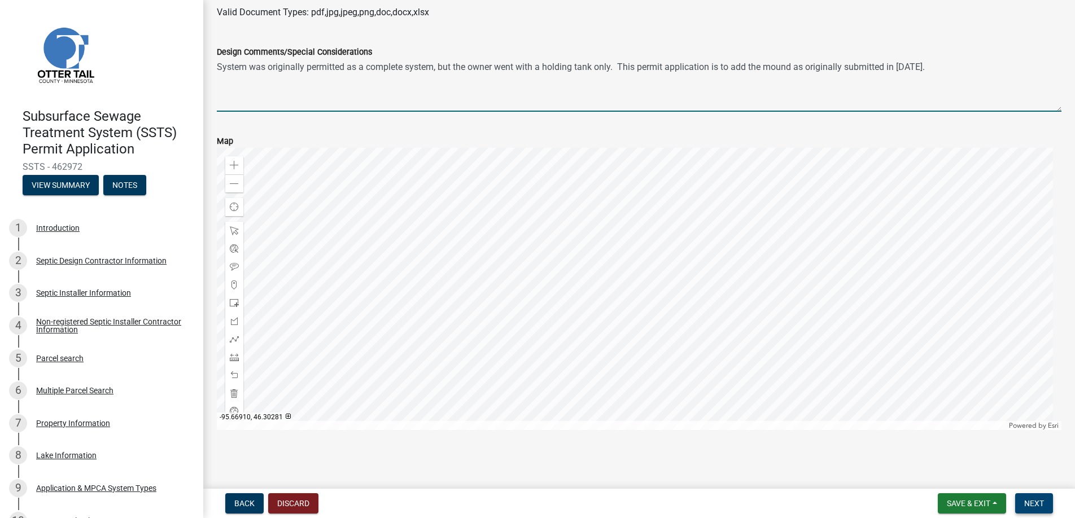
type textarea "System was originally permitted as a complete system, but the owner went with a…"
click at [1033, 504] on span "Next" at bounding box center [1034, 503] width 20 height 9
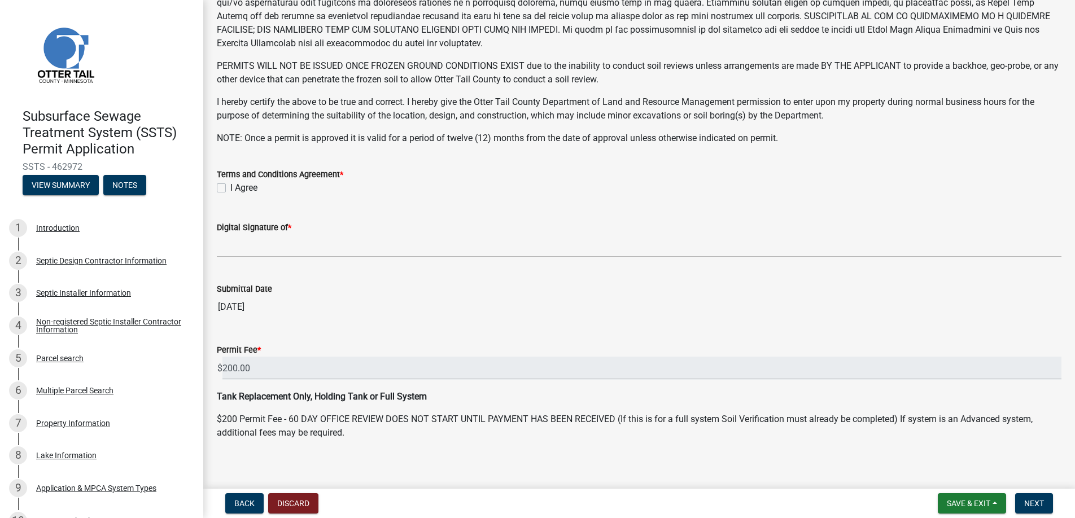
scroll to position [220, 0]
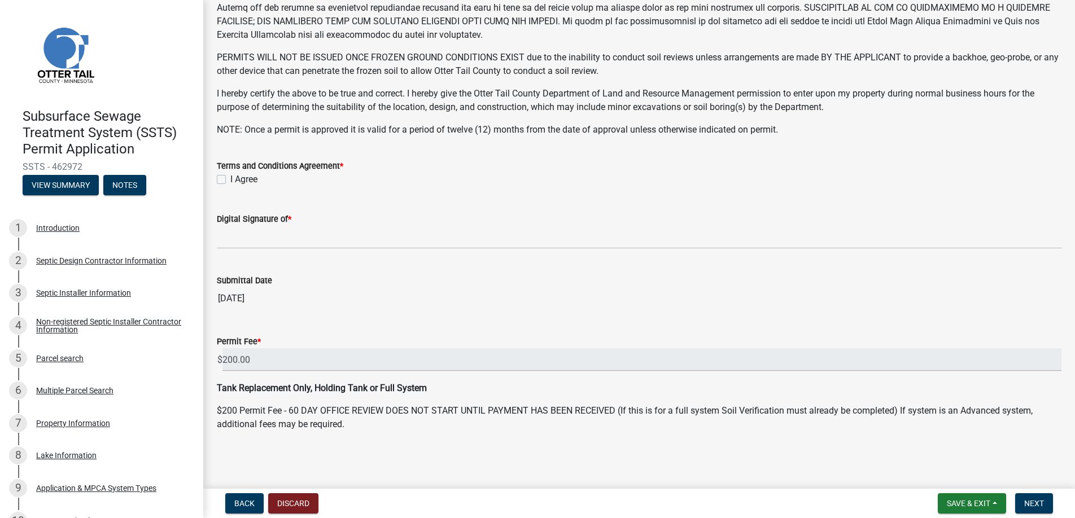
click at [230, 178] on label "I Agree" at bounding box center [243, 180] width 27 height 14
click at [230, 178] on input "I Agree" at bounding box center [233, 176] width 7 height 7
checkbox input "true"
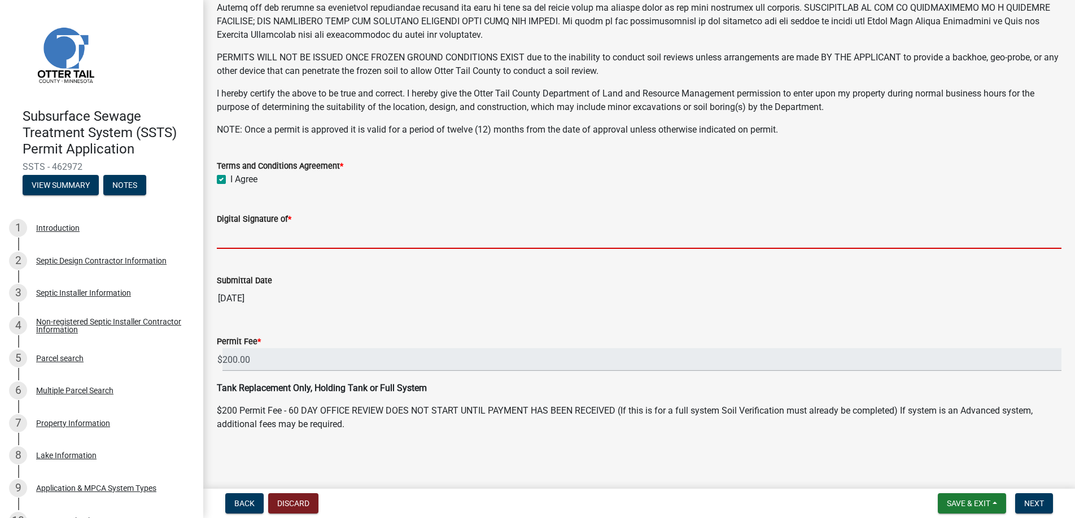
click at [246, 233] on input "Digital Signature of *" at bounding box center [639, 237] width 845 height 23
type input "[PERSON_NAME]"
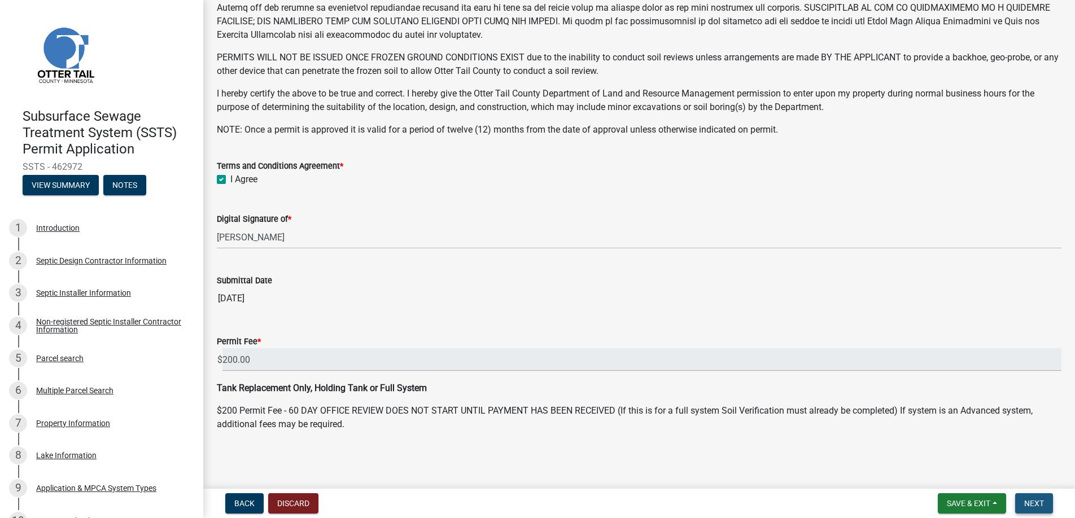
click at [1025, 501] on span "Next" at bounding box center [1034, 503] width 20 height 9
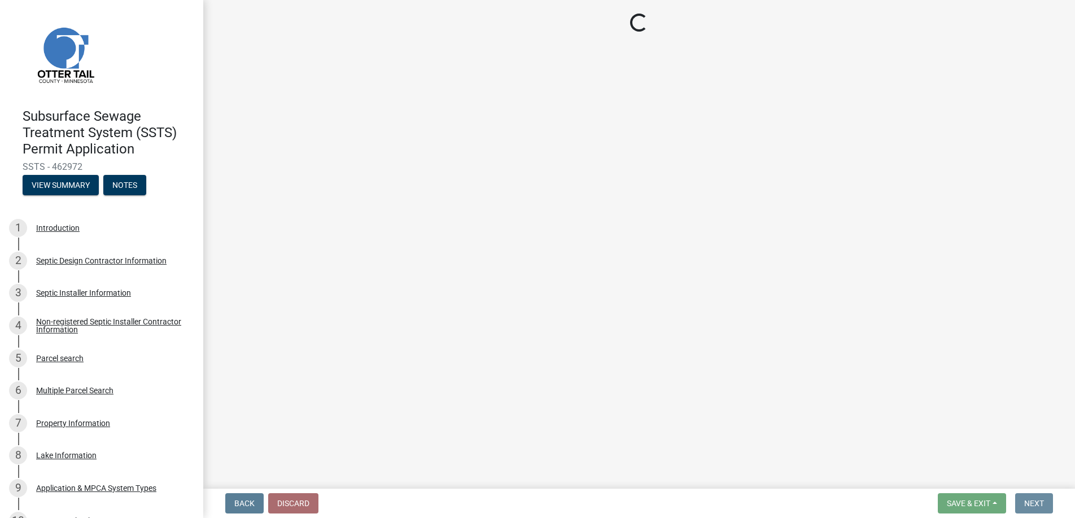
scroll to position [0, 0]
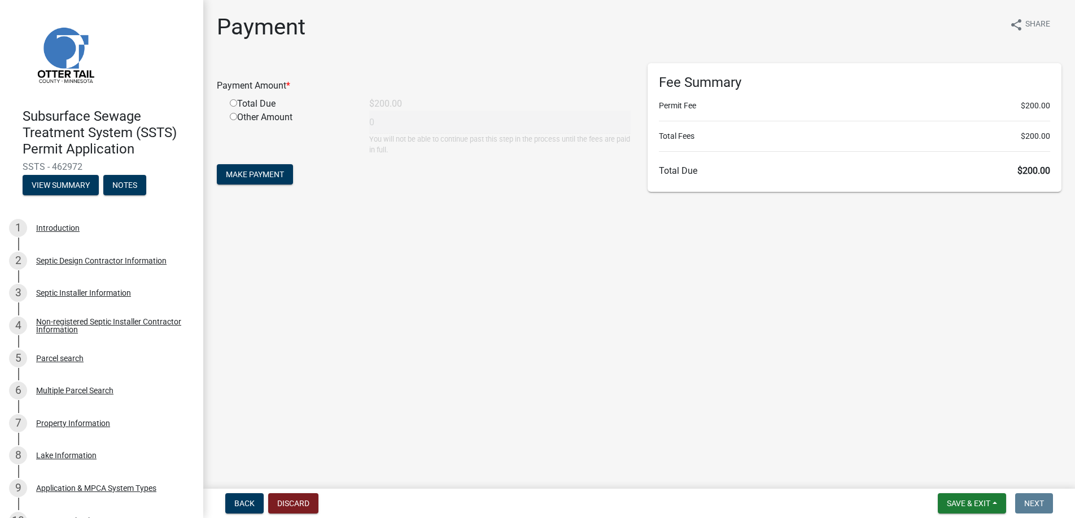
click at [235, 101] on input "radio" at bounding box center [233, 102] width 7 height 7
radio input "true"
type input "200"
click at [246, 172] on span "Make Payment" at bounding box center [255, 174] width 58 height 9
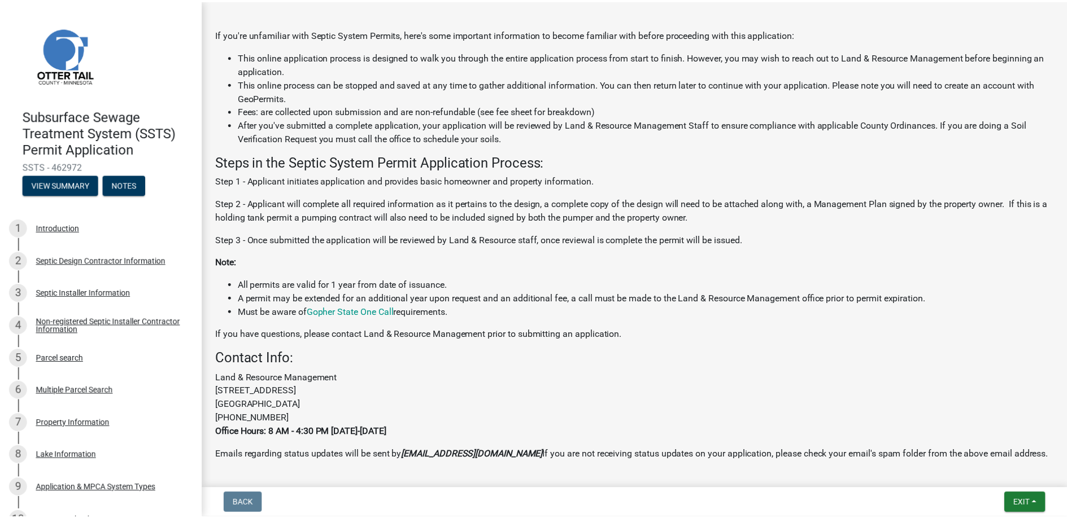
scroll to position [269, 0]
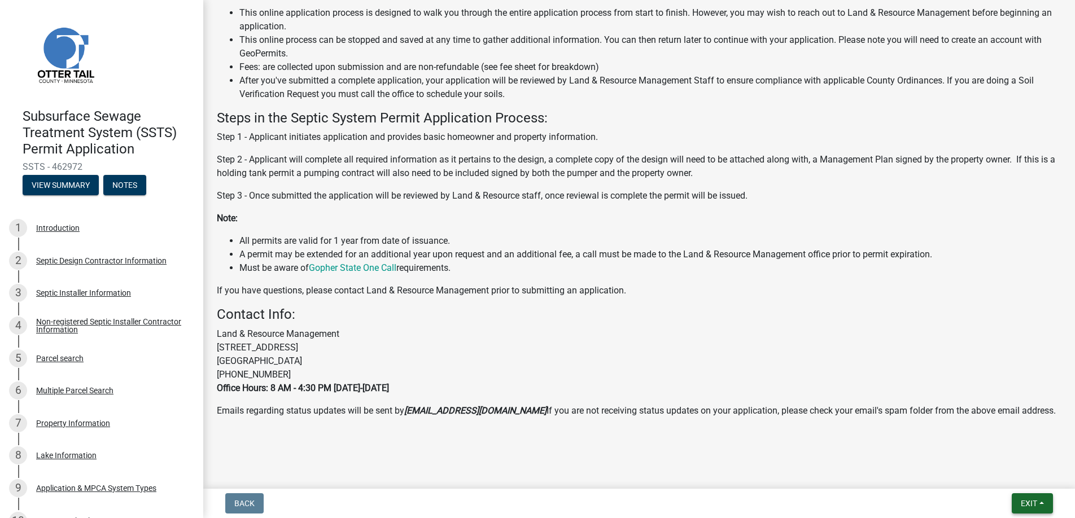
click at [1028, 501] on span "Exit" at bounding box center [1029, 503] width 16 height 9
click at [1011, 474] on button "Save & Exit" at bounding box center [1008, 474] width 90 height 27
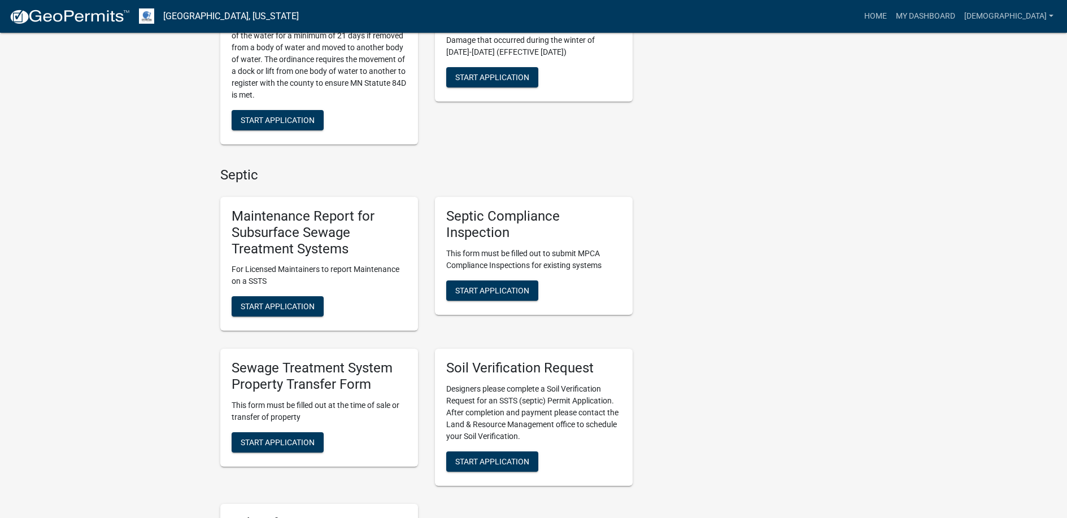
scroll to position [565, 0]
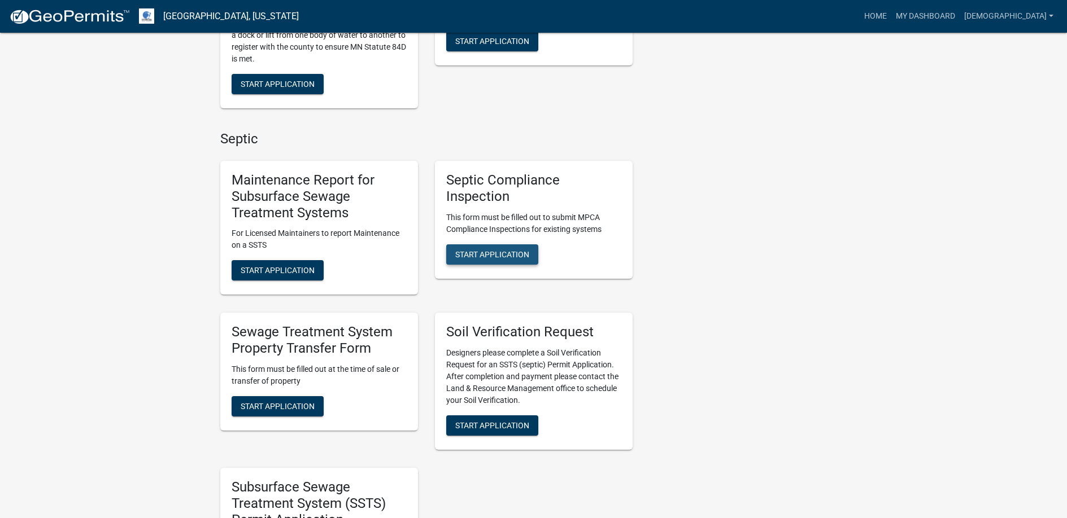
click at [483, 251] on span "Start Application" at bounding box center [492, 254] width 74 height 9
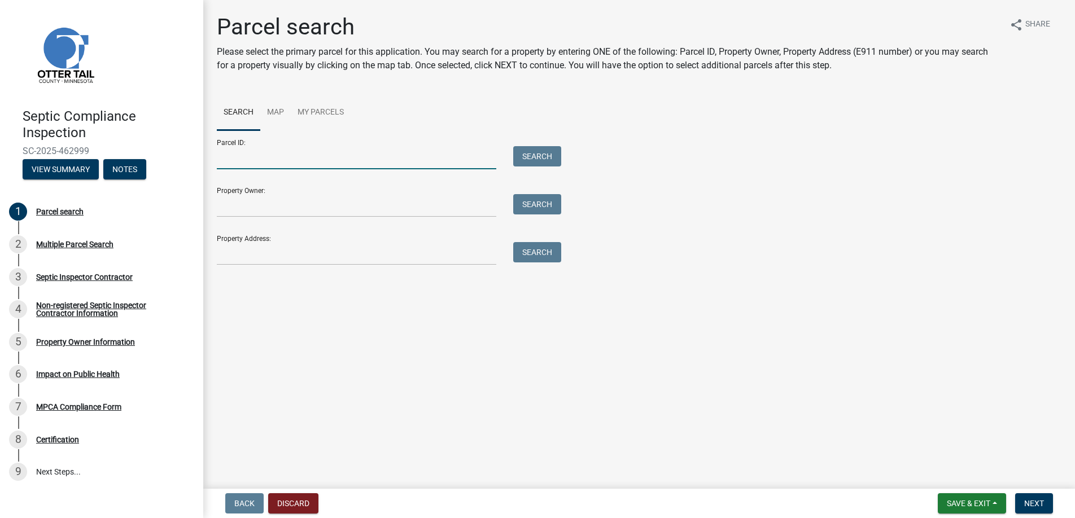
click at [239, 157] on input "Parcel ID:" at bounding box center [356, 157] width 279 height 23
drag, startPoint x: 287, startPoint y: 155, endPoint x: 159, endPoint y: 154, distance: 128.2
click at [159, 154] on div "Septic Compliance Inspection SC-2025-462999 View Summary Notes 1 Parcel search …" at bounding box center [537, 259] width 1075 height 518
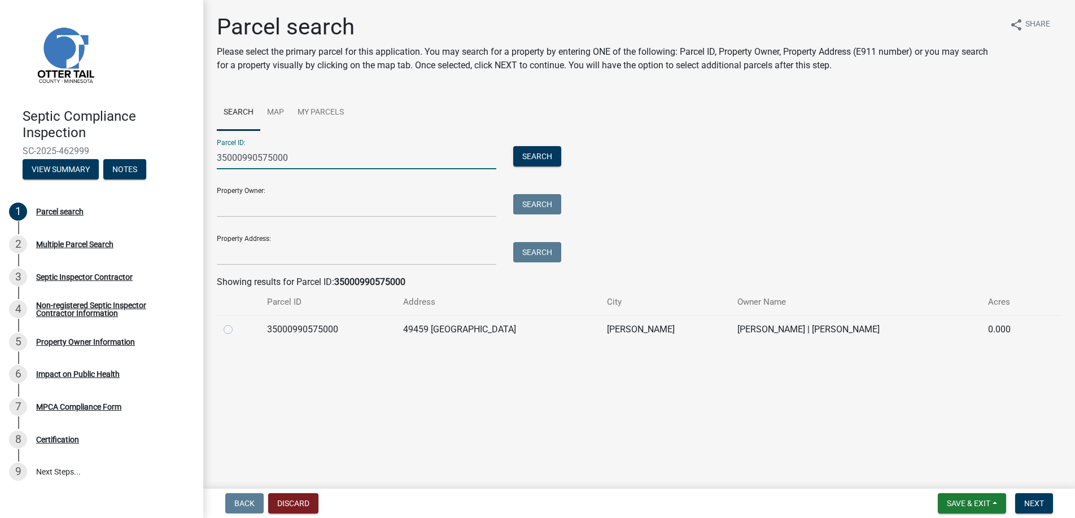
type input "35000990575000"
click at [237, 323] on label at bounding box center [237, 323] width 0 height 0
click at [237, 327] on input "radio" at bounding box center [240, 326] width 7 height 7
radio input "true"
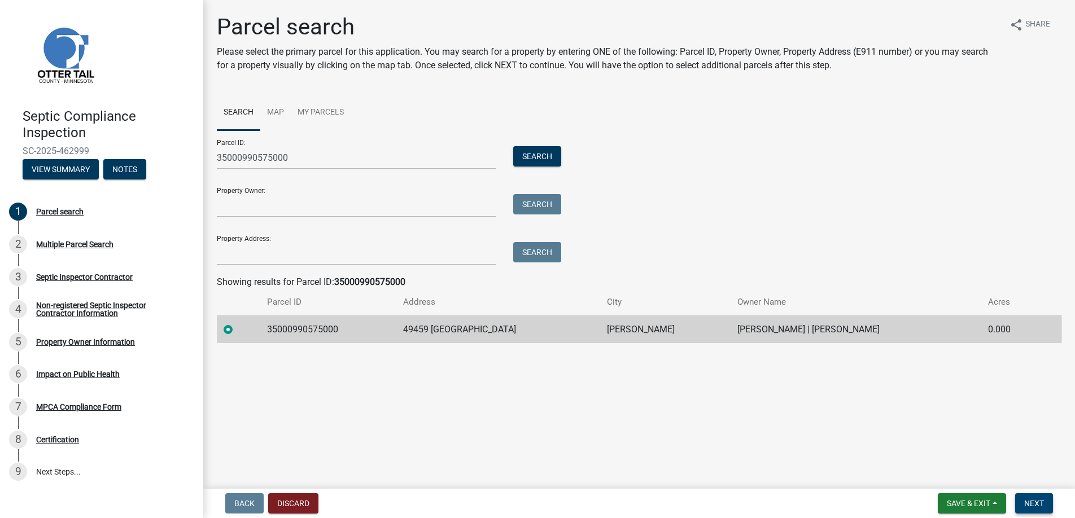
click at [1030, 503] on span "Next" at bounding box center [1034, 503] width 20 height 9
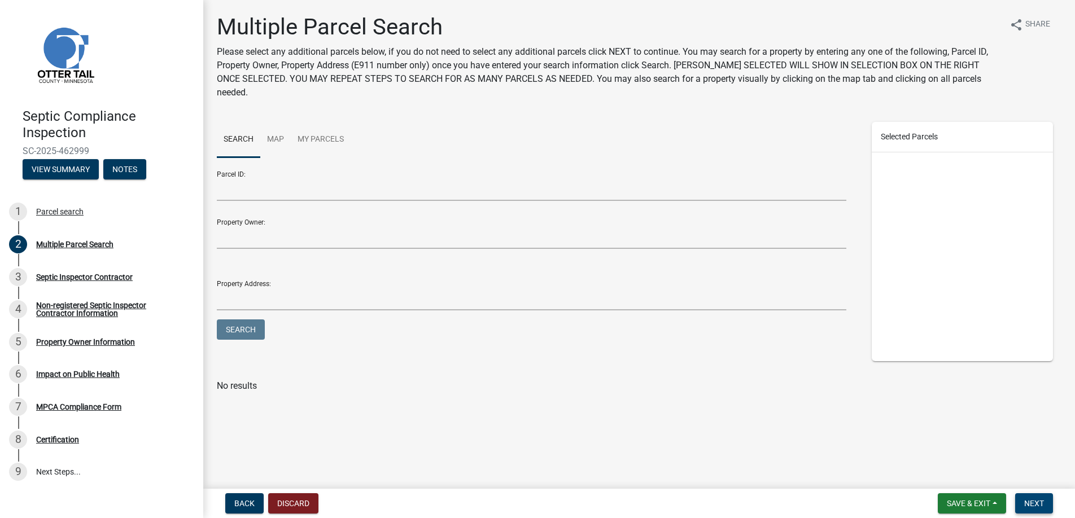
click at [1035, 506] on span "Next" at bounding box center [1034, 503] width 20 height 9
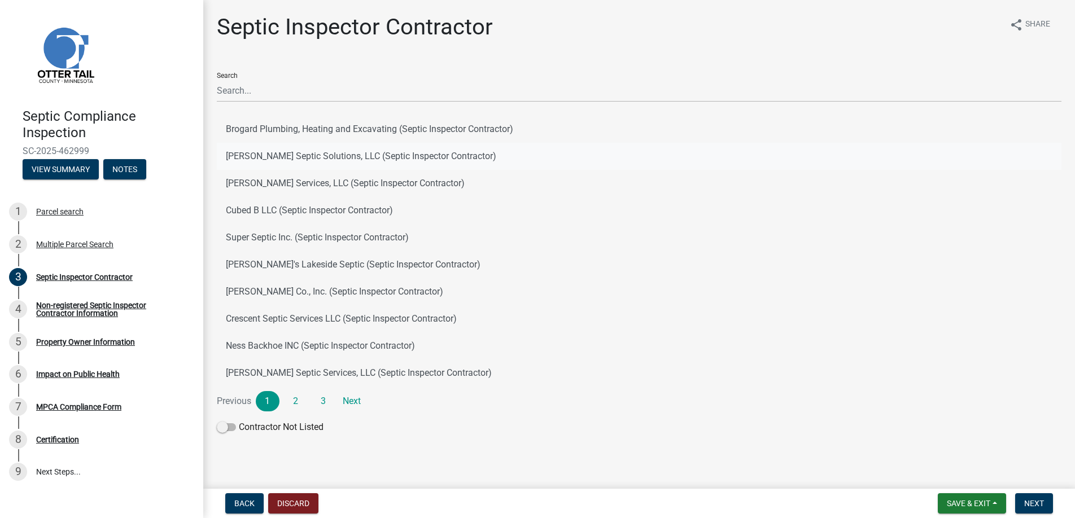
click at [284, 152] on button "[PERSON_NAME] Septic Solutions, LLC (Septic Inspector Contractor)" at bounding box center [639, 156] width 845 height 27
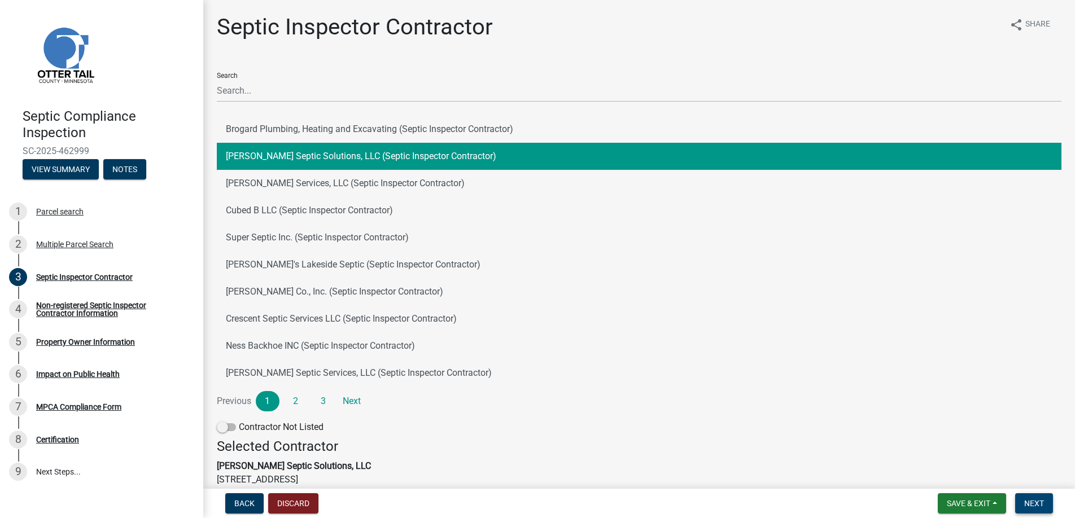
click at [1028, 504] on span "Next" at bounding box center [1034, 503] width 20 height 9
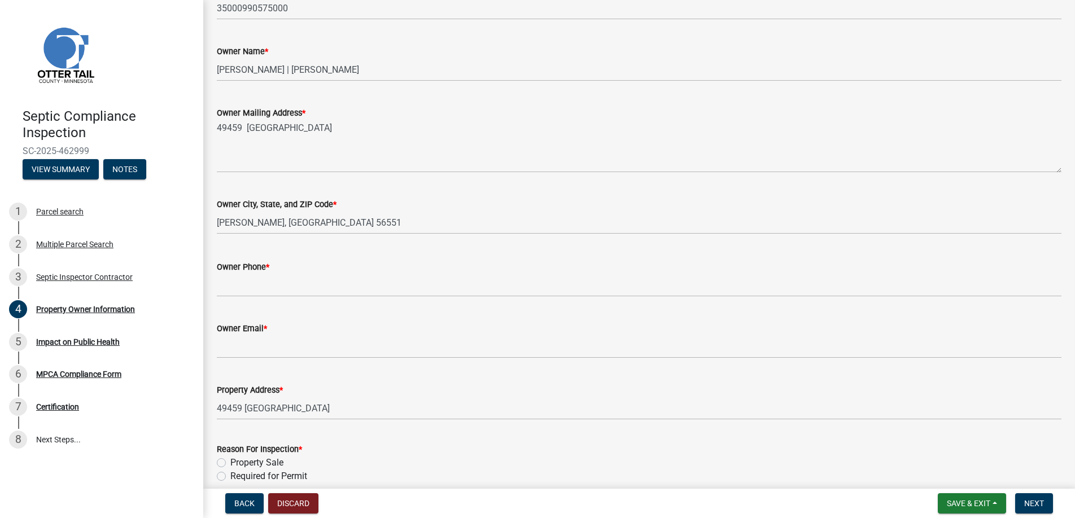
scroll to position [226, 0]
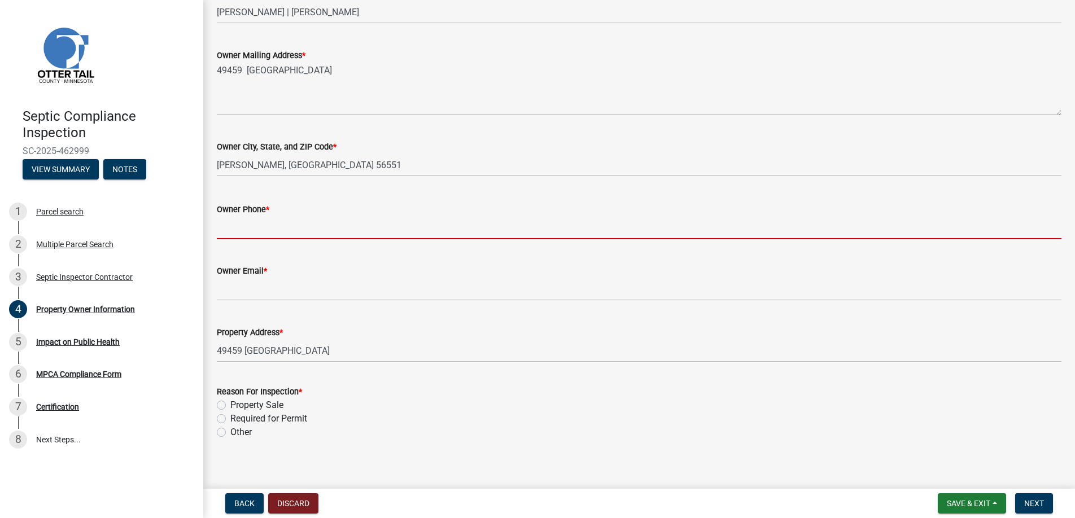
click at [243, 230] on input "Owner Phone *" at bounding box center [639, 227] width 845 height 23
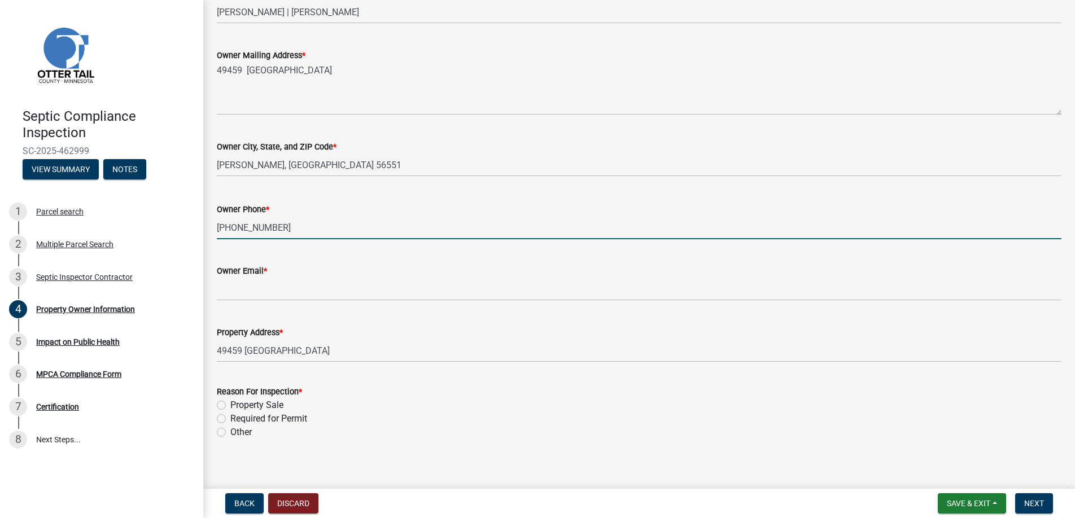
type input "[PHONE_NUMBER]"
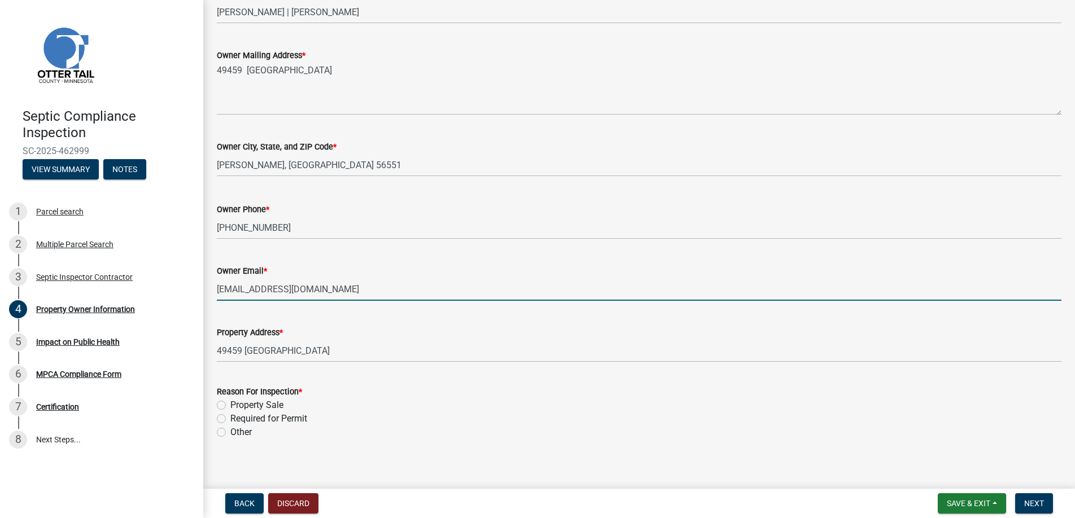
type input "[EMAIL_ADDRESS][DOMAIN_NAME]"
click at [230, 403] on label "Property Sale" at bounding box center [256, 406] width 53 height 14
click at [230, 403] on input "Property Sale" at bounding box center [233, 402] width 7 height 7
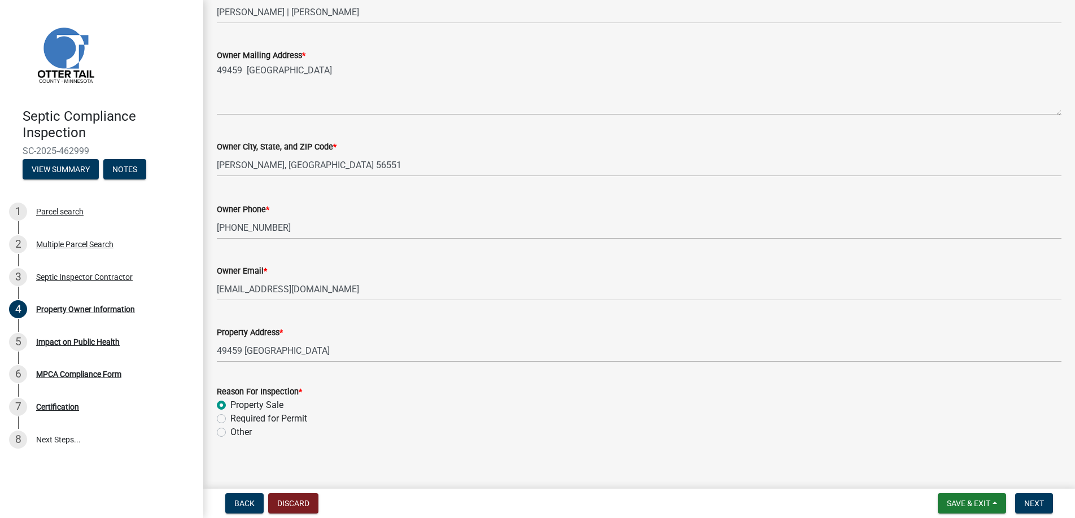
radio input "true"
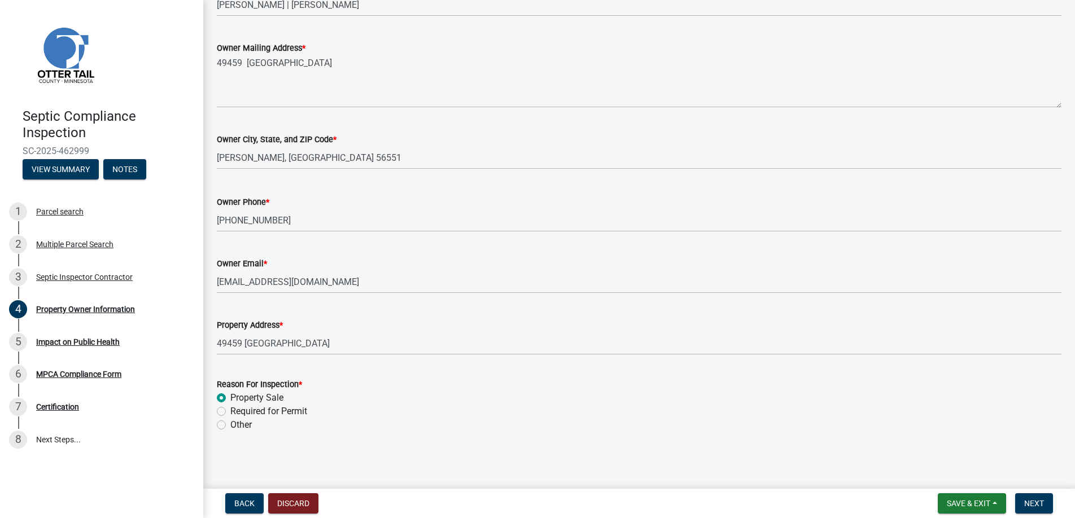
scroll to position [235, 0]
click at [1032, 502] on span "Next" at bounding box center [1034, 503] width 20 height 9
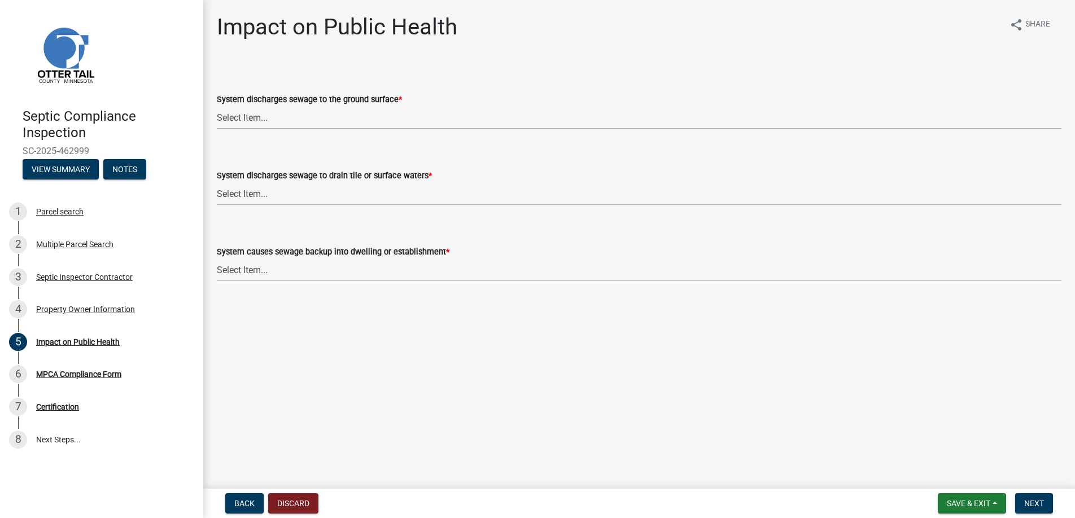
click at [256, 115] on select "Select Item... Yes No" at bounding box center [639, 117] width 845 height 23
click at [217, 106] on select "Select Item... Yes No" at bounding box center [639, 117] width 845 height 23
select select "9c5ef684-d0d4-4879-ab12-905ddbd81a72"
click at [247, 188] on select "Select Item... Yes No" at bounding box center [639, 193] width 845 height 23
click at [217, 182] on select "Select Item... Yes No" at bounding box center [639, 193] width 845 height 23
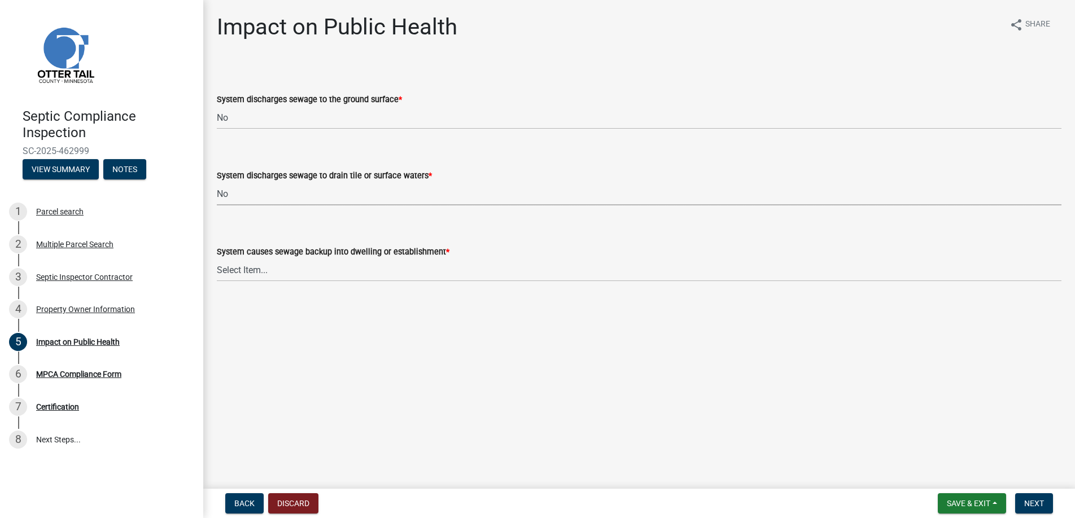
select select "7d491a2b-e9f0-4952-b474-53ca749b22af"
drag, startPoint x: 250, startPoint y: 266, endPoint x: 255, endPoint y: 280, distance: 15.0
click at [250, 266] on select "Select Item... Yes No" at bounding box center [639, 270] width 845 height 23
click at [217, 259] on select "Select Item... Yes No" at bounding box center [639, 270] width 845 height 23
select select "6e07b46b-a403-4f3e-b4fc-218acc732c01"
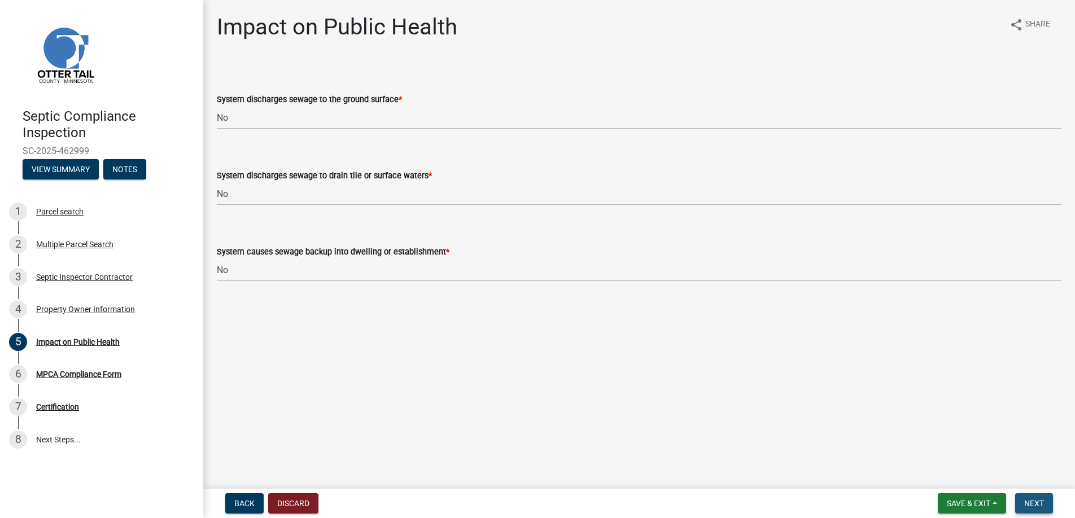
click at [1030, 501] on span "Next" at bounding box center [1034, 503] width 20 height 9
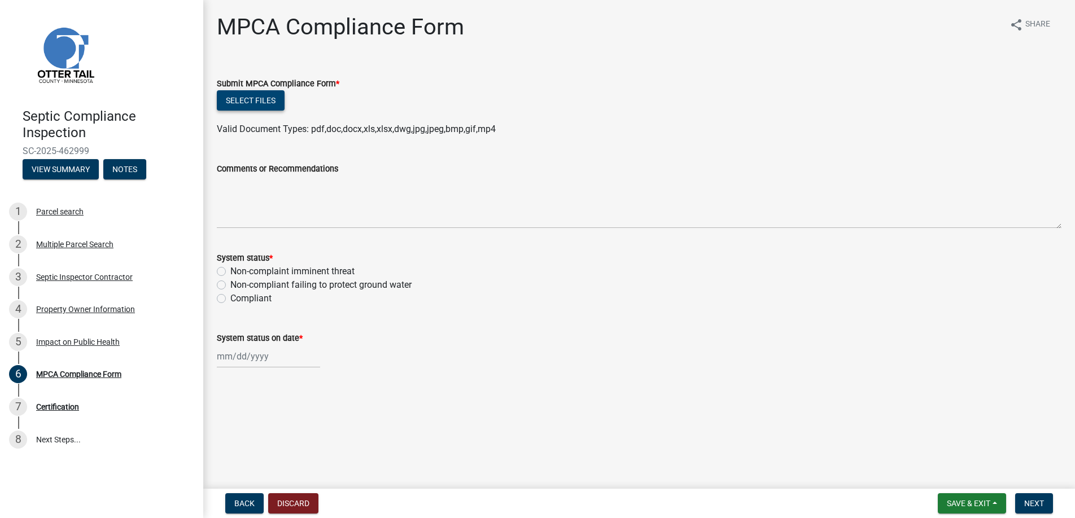
click at [237, 94] on button "Select files" at bounding box center [251, 100] width 68 height 20
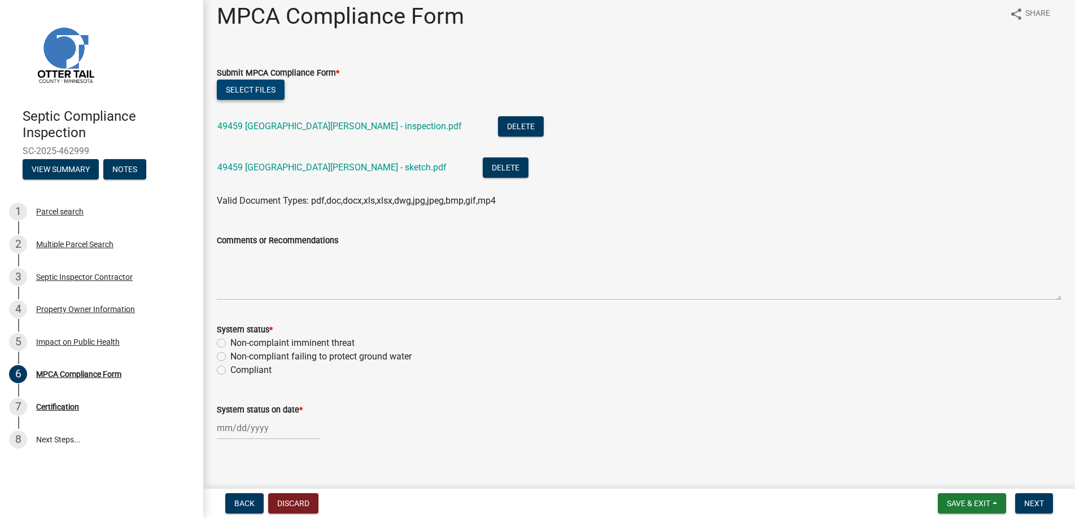
scroll to position [20, 0]
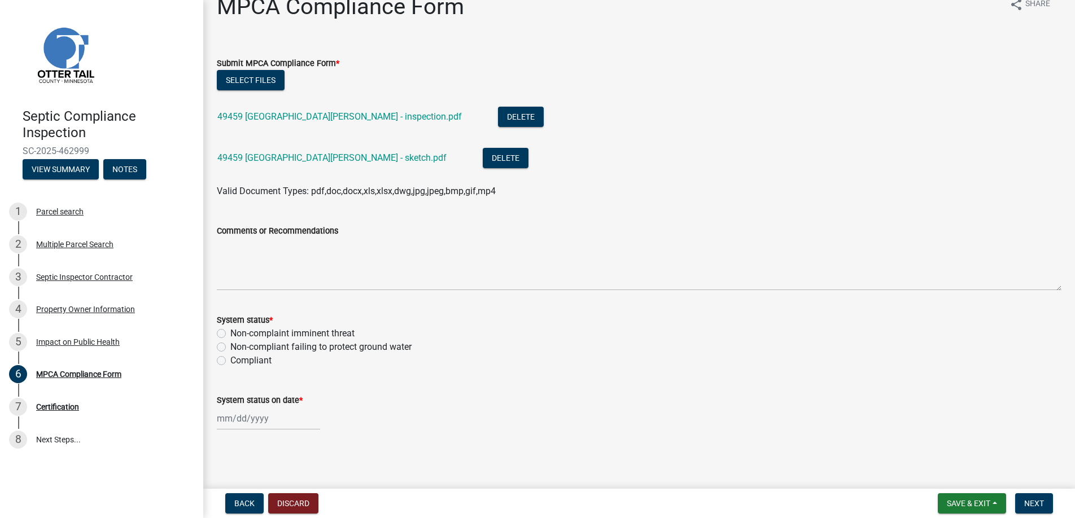
click at [230, 358] on label "Compliant" at bounding box center [250, 361] width 41 height 14
click at [230, 358] on input "Compliant" at bounding box center [233, 357] width 7 height 7
radio input "true"
click at [242, 416] on div at bounding box center [268, 418] width 103 height 23
select select "8"
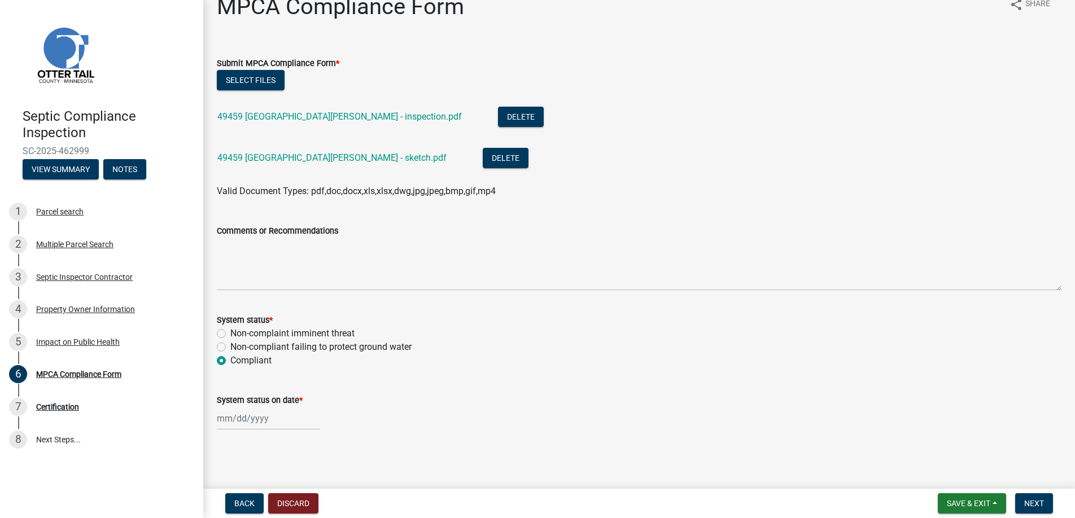
select select "2025"
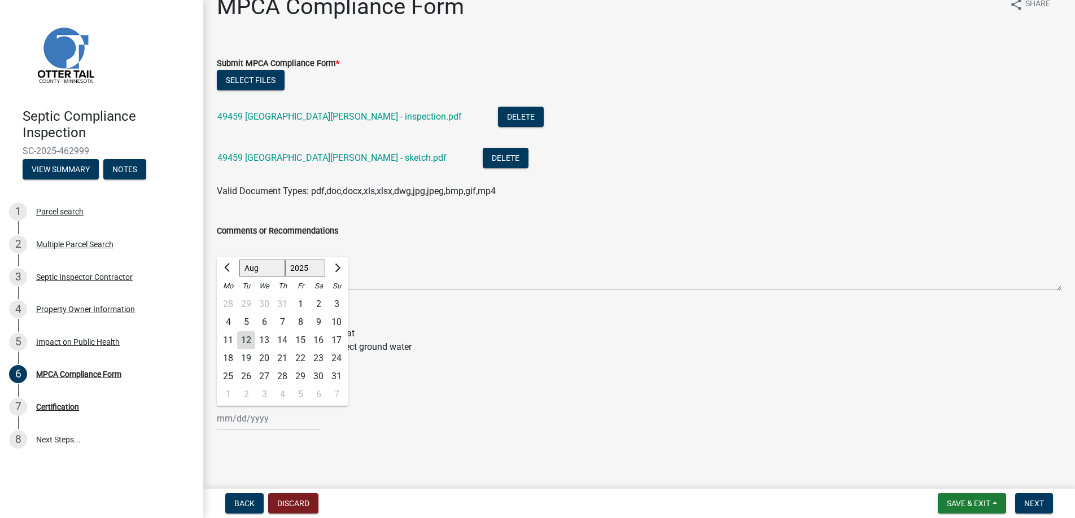
click at [263, 322] on div "6" at bounding box center [264, 322] width 18 height 18
type input "[DATE]"
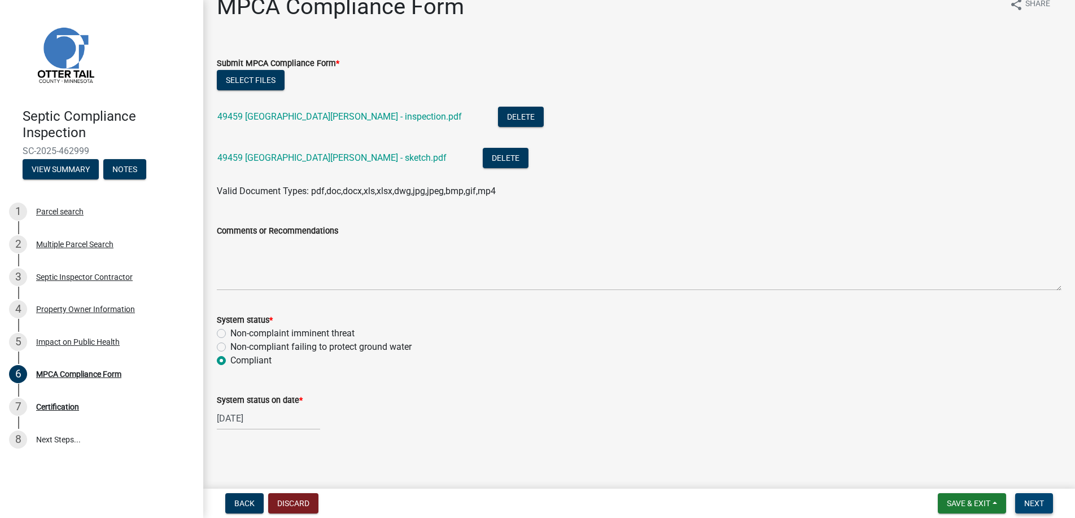
click at [1029, 500] on span "Next" at bounding box center [1034, 503] width 20 height 9
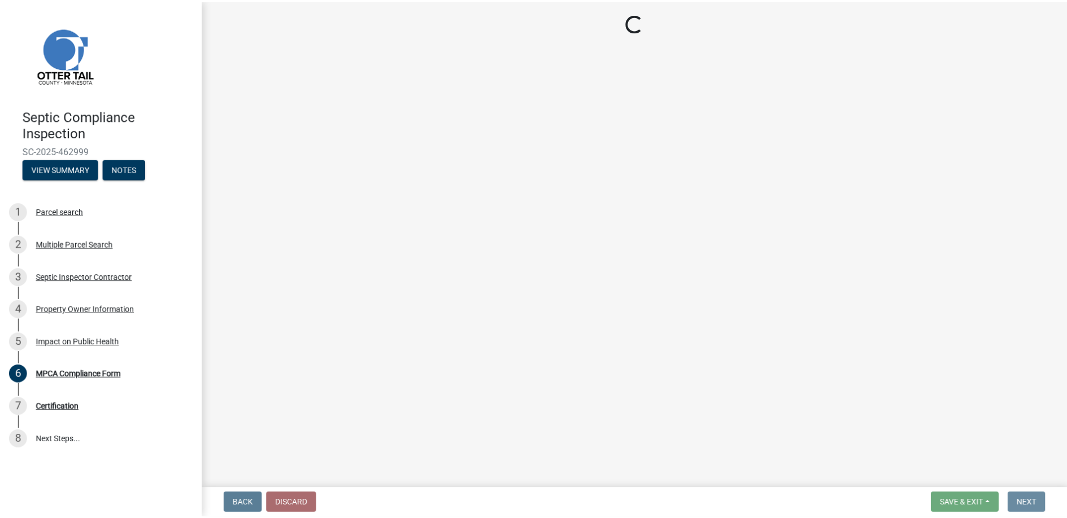
scroll to position [0, 0]
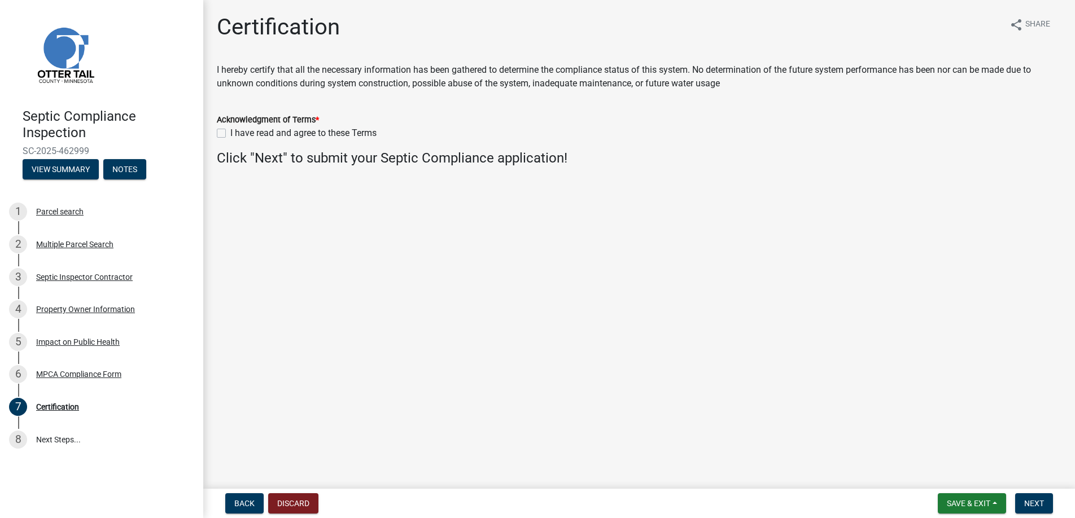
click at [230, 130] on label "I have read and agree to these Terms" at bounding box center [303, 133] width 146 height 14
click at [230, 130] on input "I have read and agree to these Terms" at bounding box center [233, 129] width 7 height 7
checkbox input "true"
click at [1037, 503] on span "Next" at bounding box center [1034, 503] width 20 height 9
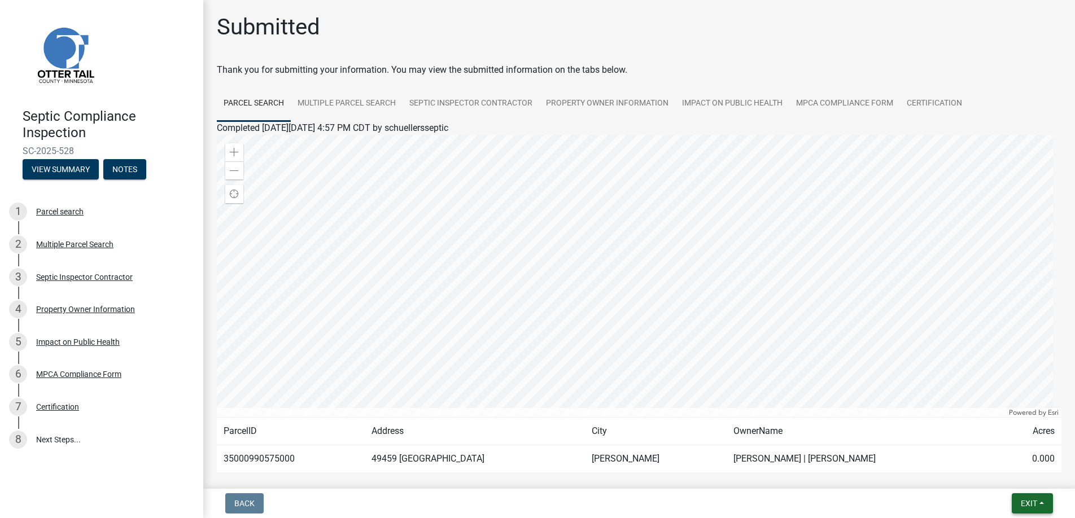
click at [1037, 503] on span "Exit" at bounding box center [1029, 503] width 16 height 9
click at [1002, 471] on button "Save & Exit" at bounding box center [1008, 474] width 90 height 27
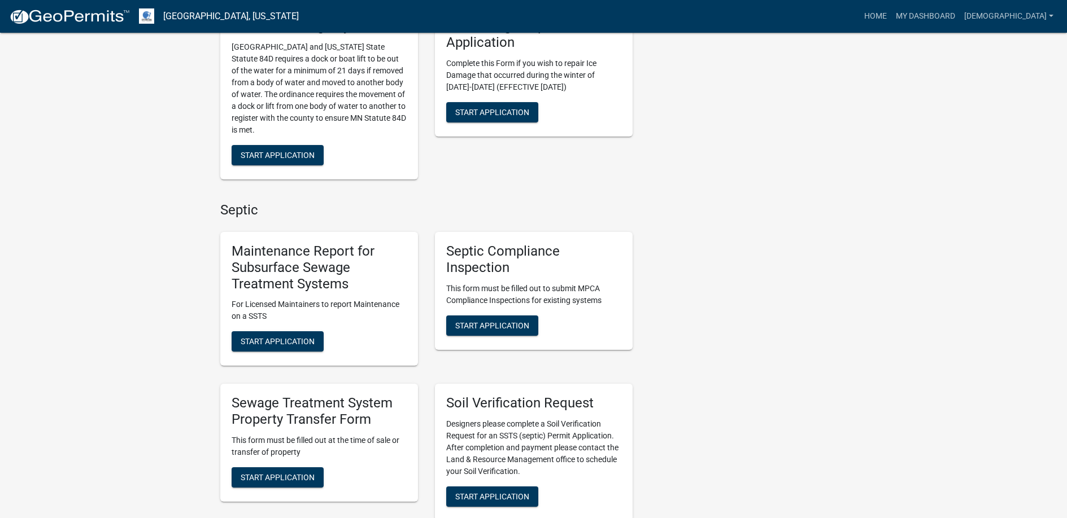
scroll to position [508, 0]
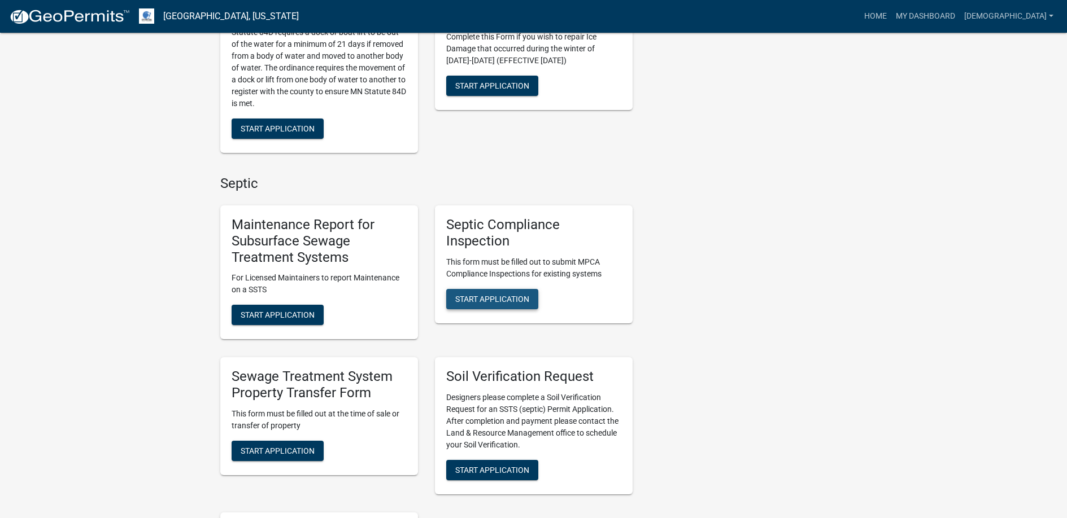
click at [491, 296] on span "Start Application" at bounding box center [492, 298] width 74 height 9
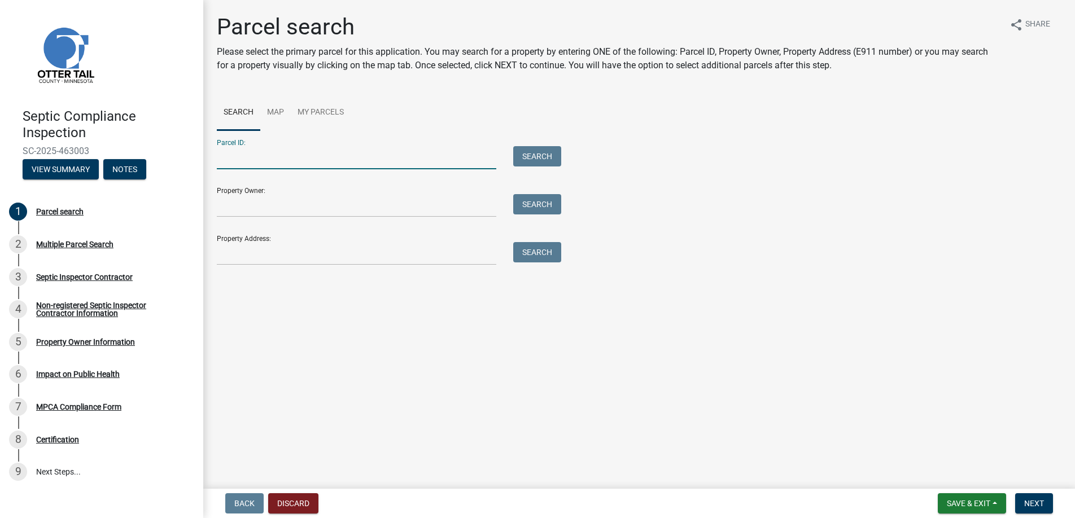
click at [242, 159] on input "Parcel ID:" at bounding box center [356, 157] width 279 height 23
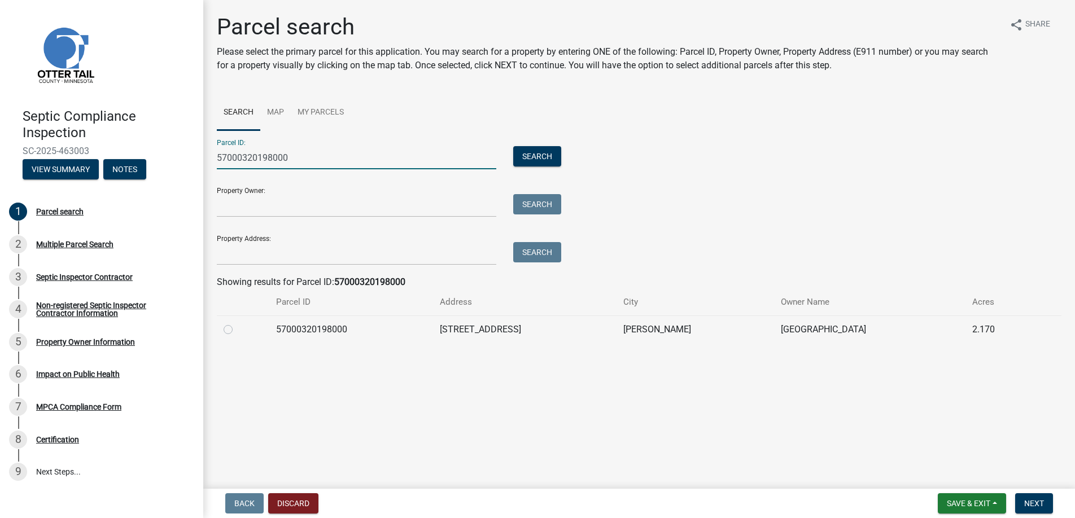
type input "57000320198000"
click at [237, 323] on label at bounding box center [237, 323] width 0 height 0
click at [237, 327] on input "radio" at bounding box center [240, 326] width 7 height 7
radio input "true"
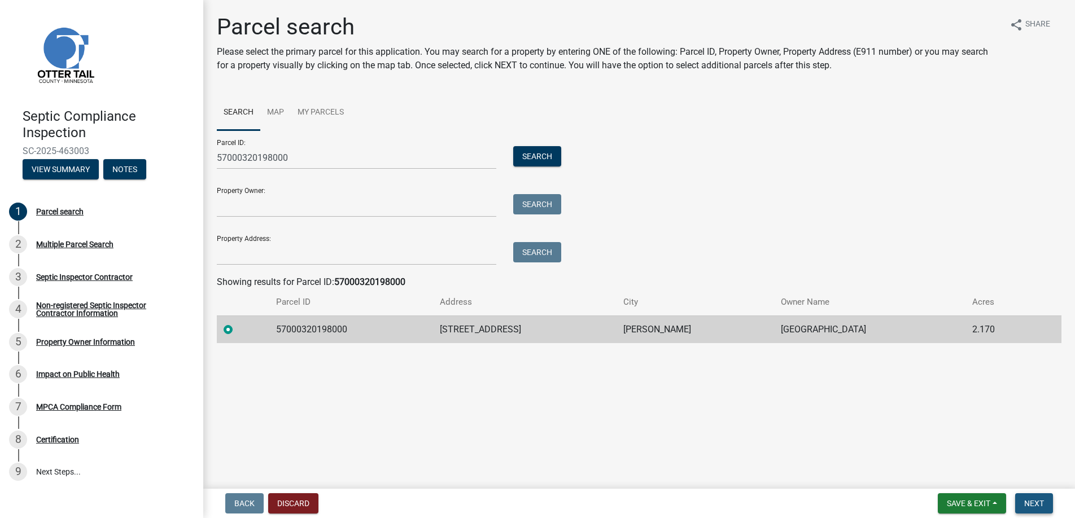
click at [1037, 499] on span "Next" at bounding box center [1034, 503] width 20 height 9
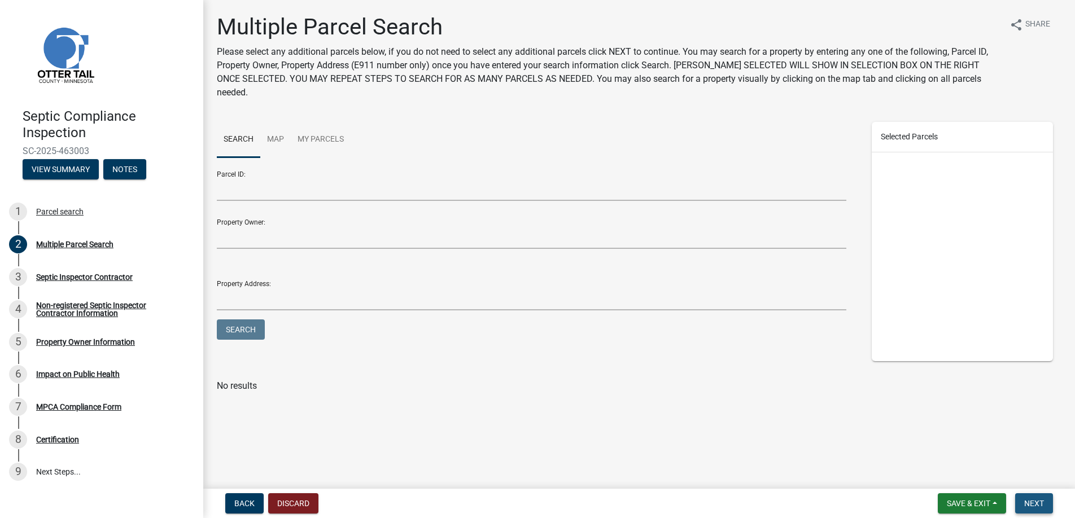
click at [1036, 500] on span "Next" at bounding box center [1034, 503] width 20 height 9
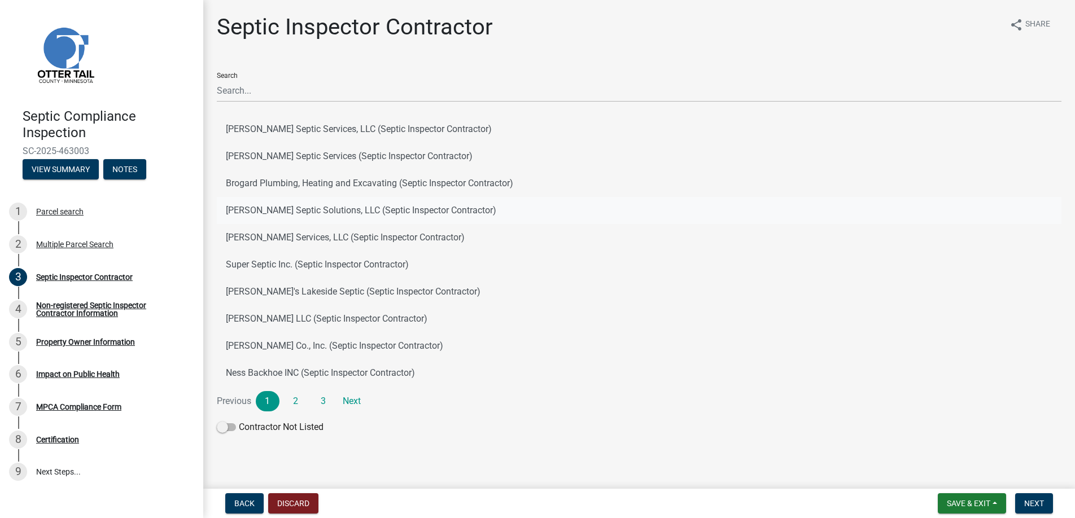
click at [278, 206] on button "[PERSON_NAME] Septic Solutions, LLC (Septic Inspector Contractor)" at bounding box center [639, 210] width 845 height 27
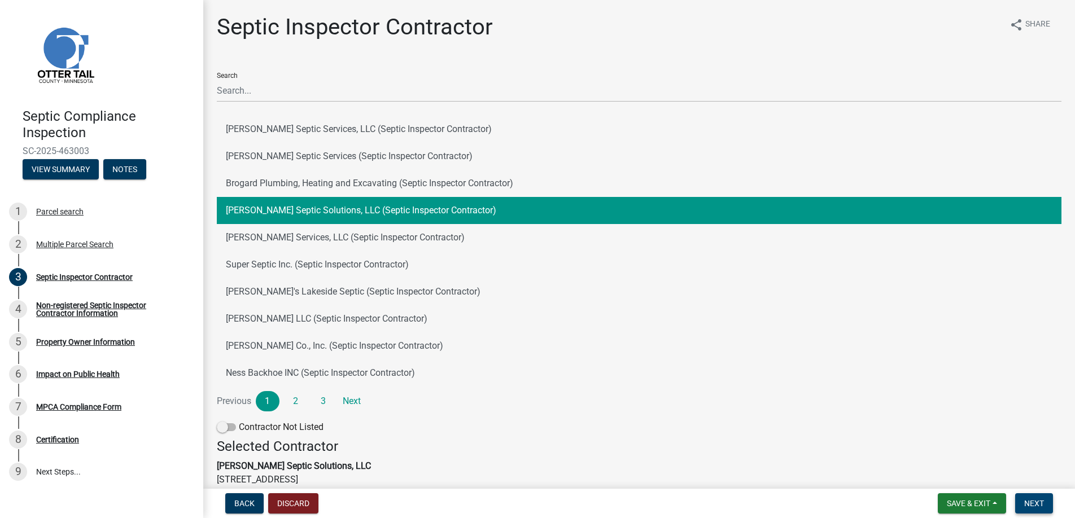
click at [1032, 504] on span "Next" at bounding box center [1034, 503] width 20 height 9
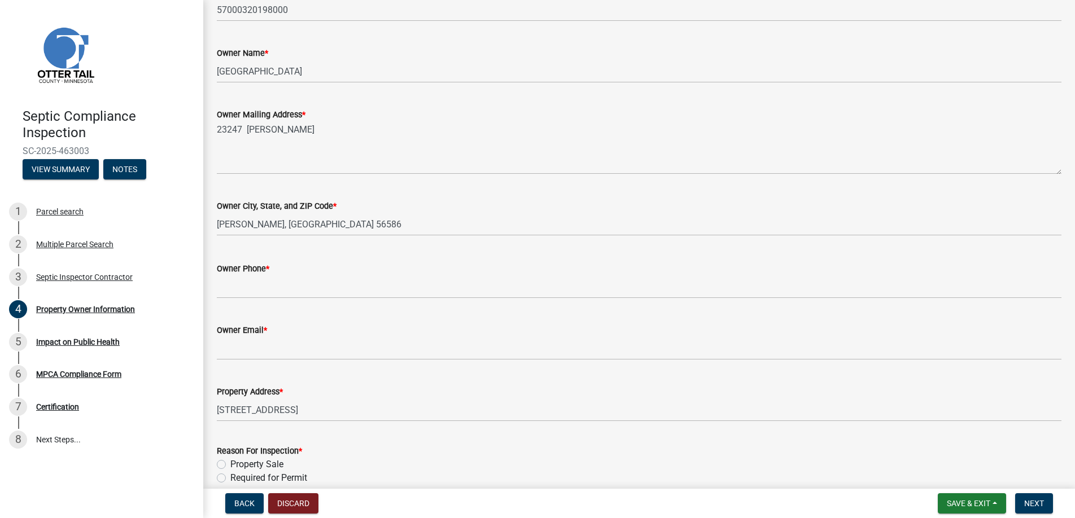
scroll to position [226, 0]
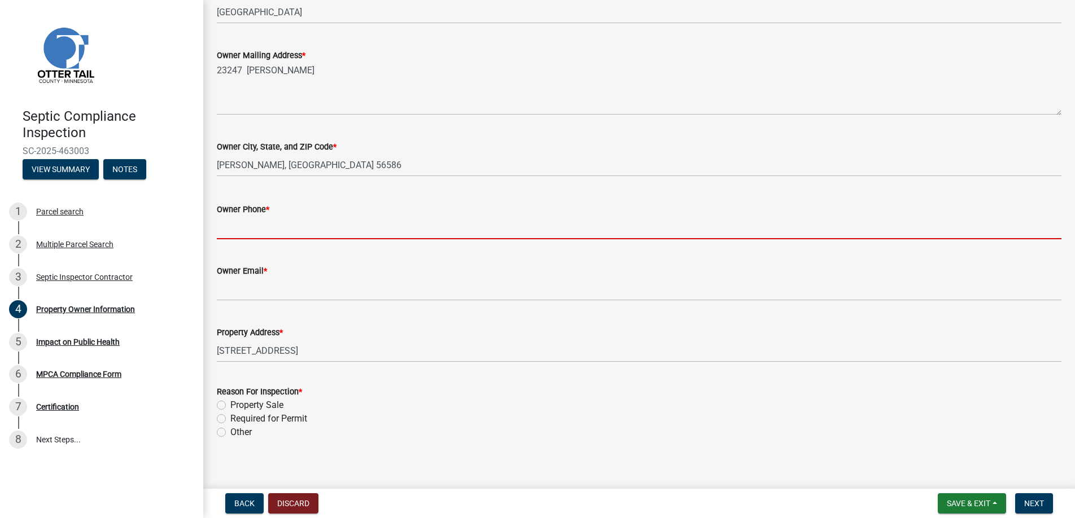
click at [254, 230] on input "Owner Phone *" at bounding box center [639, 227] width 845 height 23
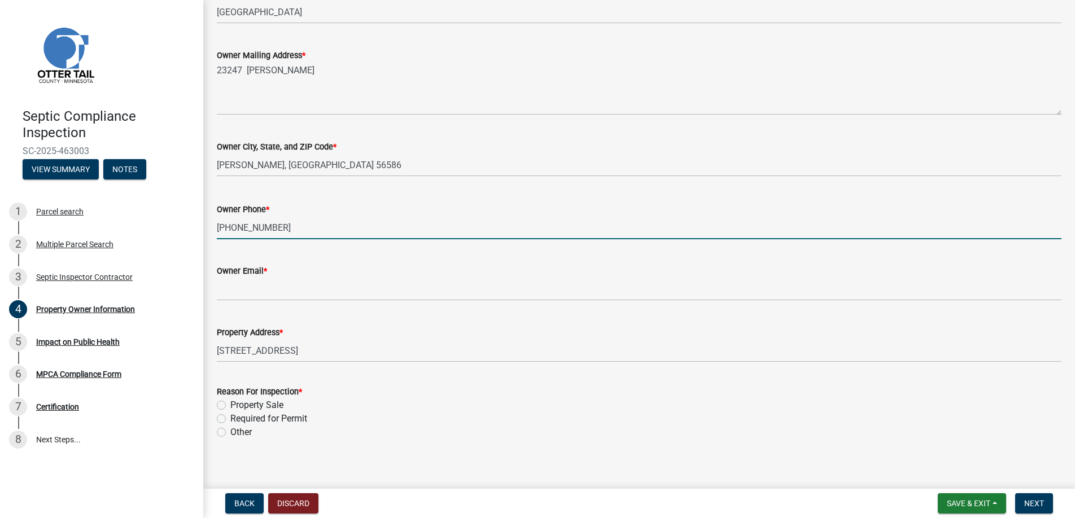
type input "[PHONE_NUMBER]"
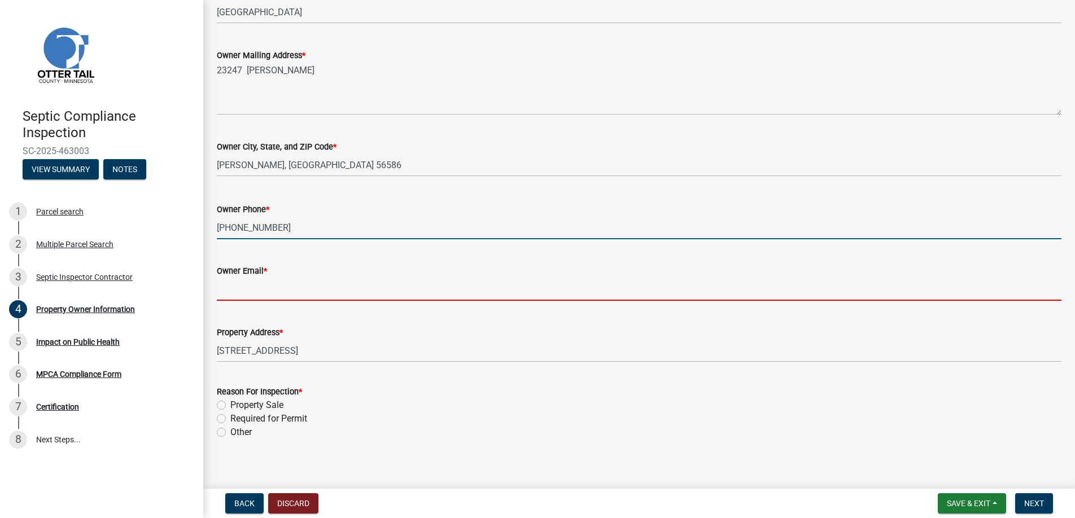
click at [239, 289] on input "Owner Email *" at bounding box center [639, 289] width 845 height 23
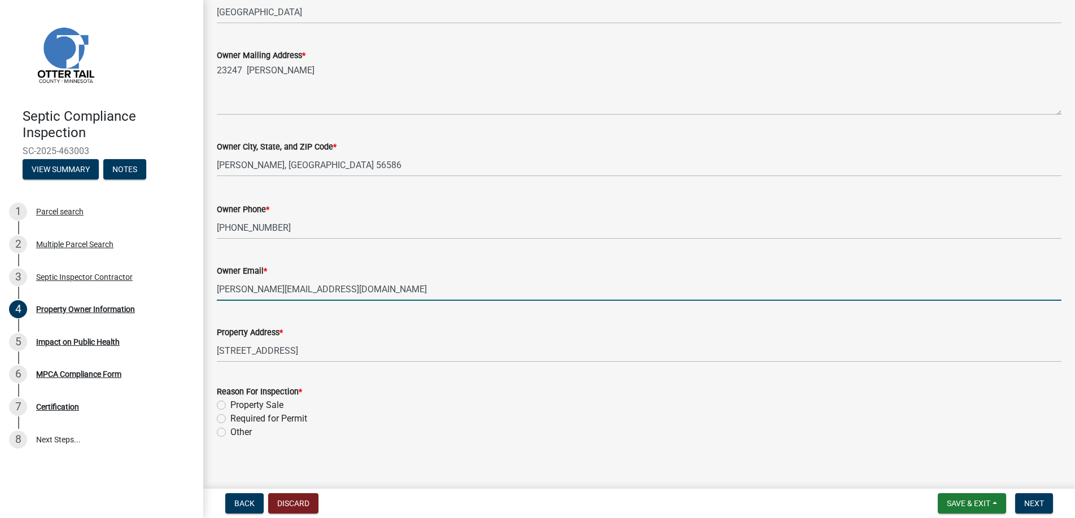
type input "[PERSON_NAME][EMAIL_ADDRESS][DOMAIN_NAME]"
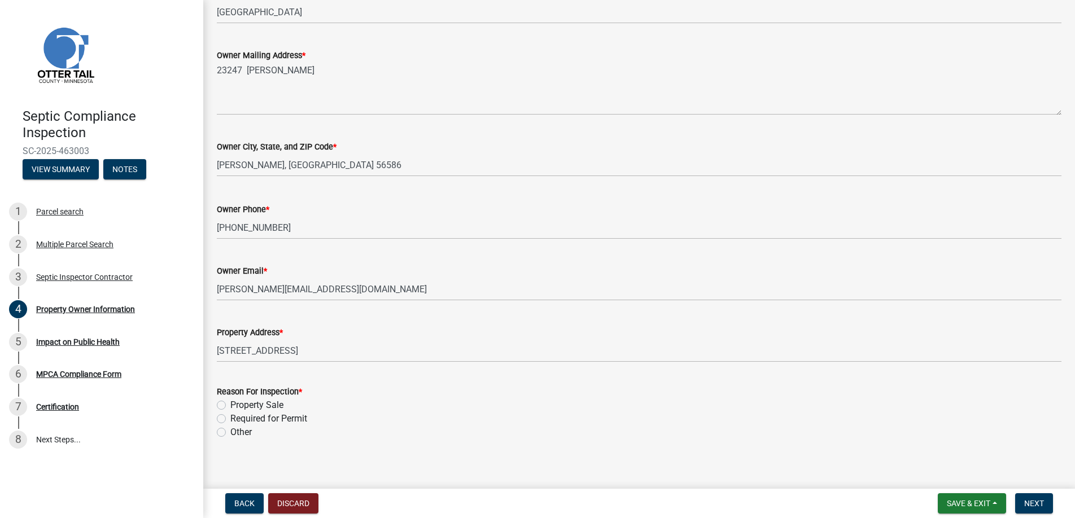
click at [230, 419] on label "Required for Permit" at bounding box center [268, 419] width 77 height 14
click at [230, 419] on input "Required for Permit" at bounding box center [233, 415] width 7 height 7
radio input "true"
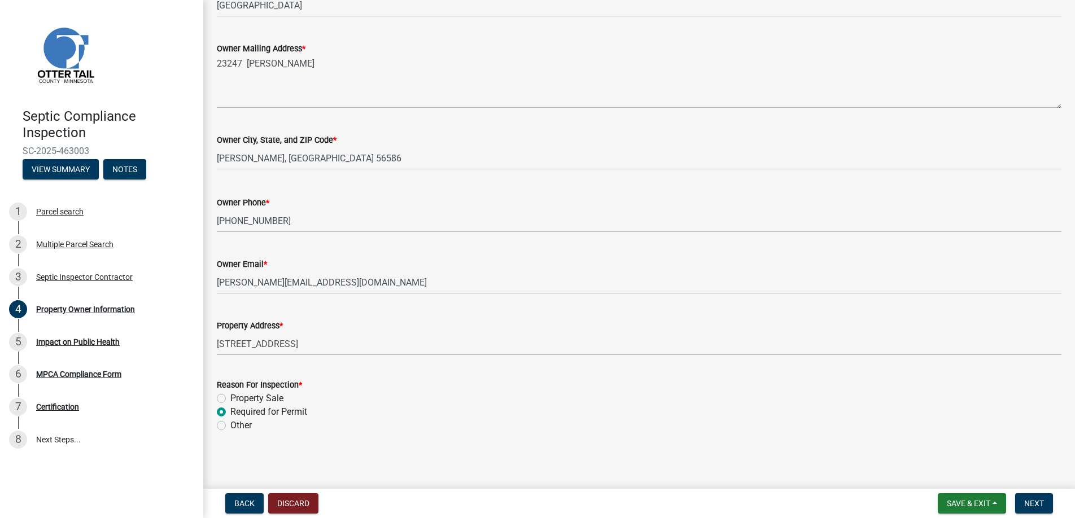
scroll to position [235, 0]
click at [1032, 503] on span "Next" at bounding box center [1034, 503] width 20 height 9
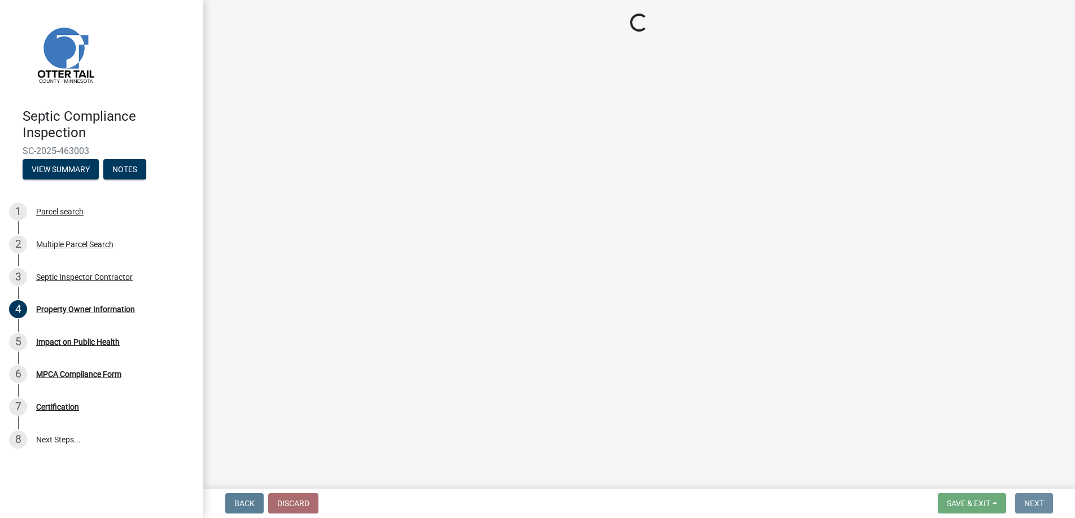
scroll to position [0, 0]
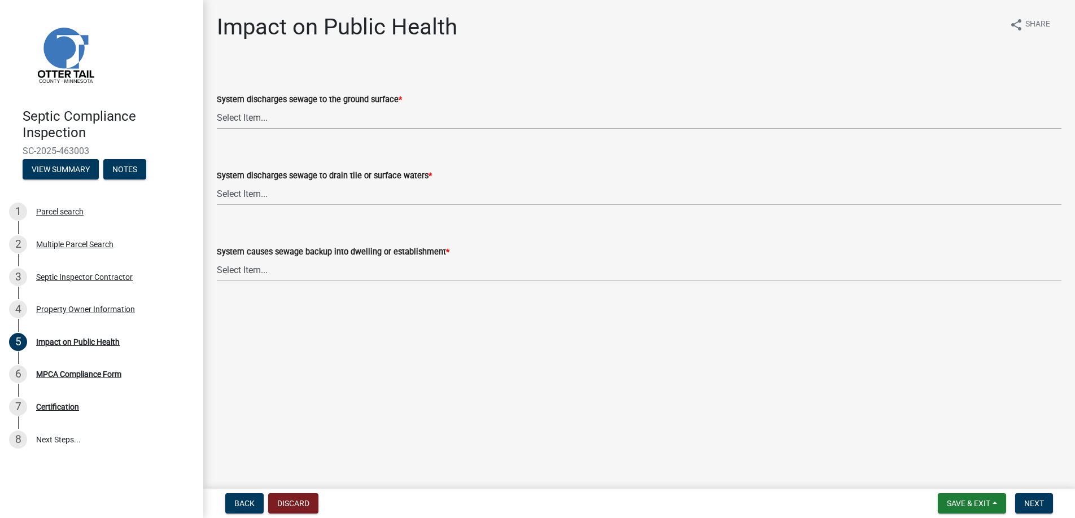
click at [244, 110] on select "Select Item... Yes No" at bounding box center [639, 117] width 845 height 23
click at [217, 106] on select "Select Item... Yes No" at bounding box center [639, 117] width 845 height 23
select select "9c5ef684-d0d4-4879-ab12-905ddbd81a72"
click at [239, 190] on select "Select Item... Yes No" at bounding box center [639, 193] width 845 height 23
click at [217, 182] on select "Select Item... Yes No" at bounding box center [639, 193] width 845 height 23
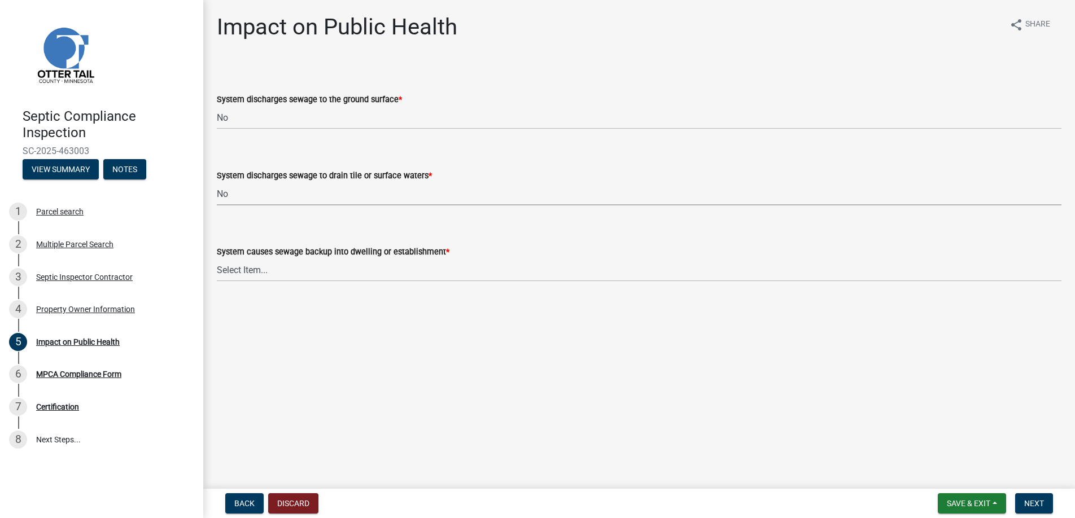
select select "7d491a2b-e9f0-4952-b474-53ca749b22af"
drag, startPoint x: 250, startPoint y: 267, endPoint x: 252, endPoint y: 279, distance: 12.7
click at [250, 267] on select "Select Item... Yes No" at bounding box center [639, 270] width 845 height 23
click at [217, 259] on select "Select Item... Yes No" at bounding box center [639, 270] width 845 height 23
select select "6e07b46b-a403-4f3e-b4fc-218acc732c01"
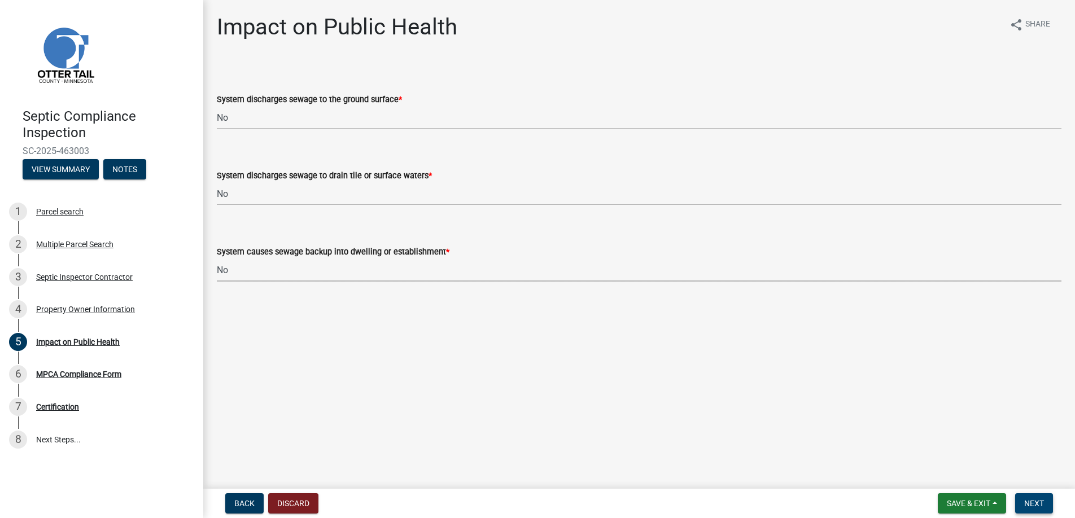
click at [1033, 503] on span "Next" at bounding box center [1034, 503] width 20 height 9
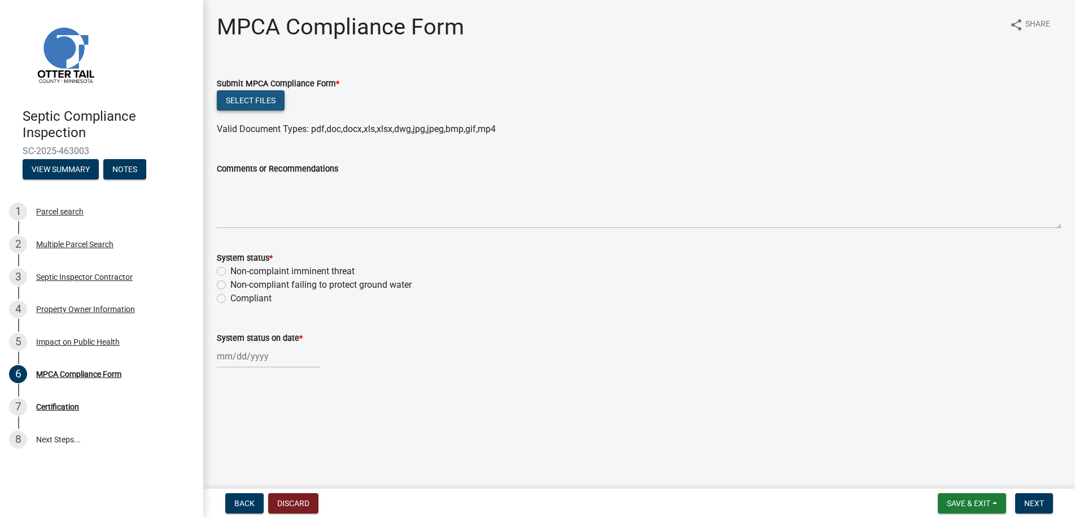
click at [262, 99] on button "Select files" at bounding box center [251, 100] width 68 height 20
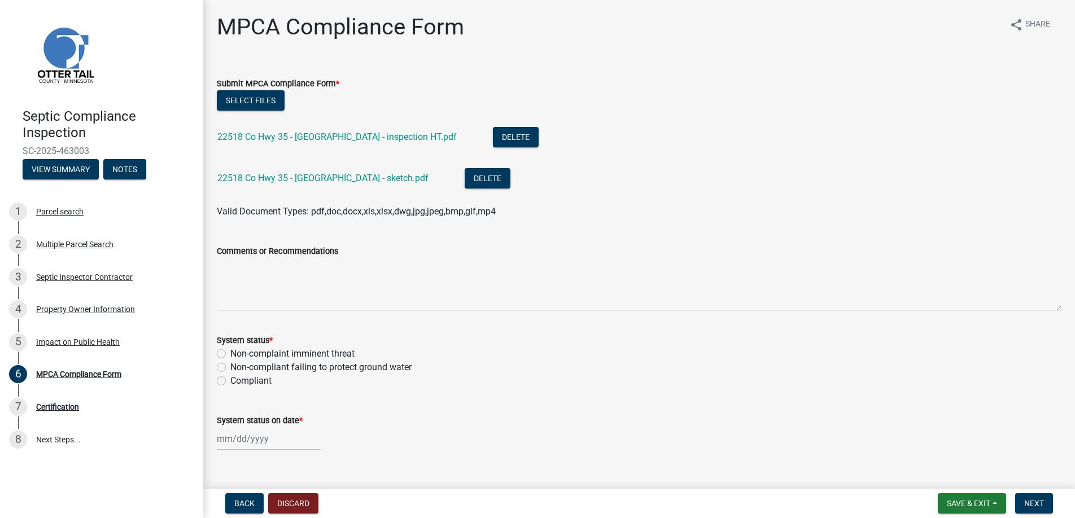
click at [230, 379] on label "Compliant" at bounding box center [250, 381] width 41 height 14
click at [230, 379] on input "Compliant" at bounding box center [233, 377] width 7 height 7
radio input "true"
click at [244, 444] on div at bounding box center [268, 438] width 103 height 23
select select "8"
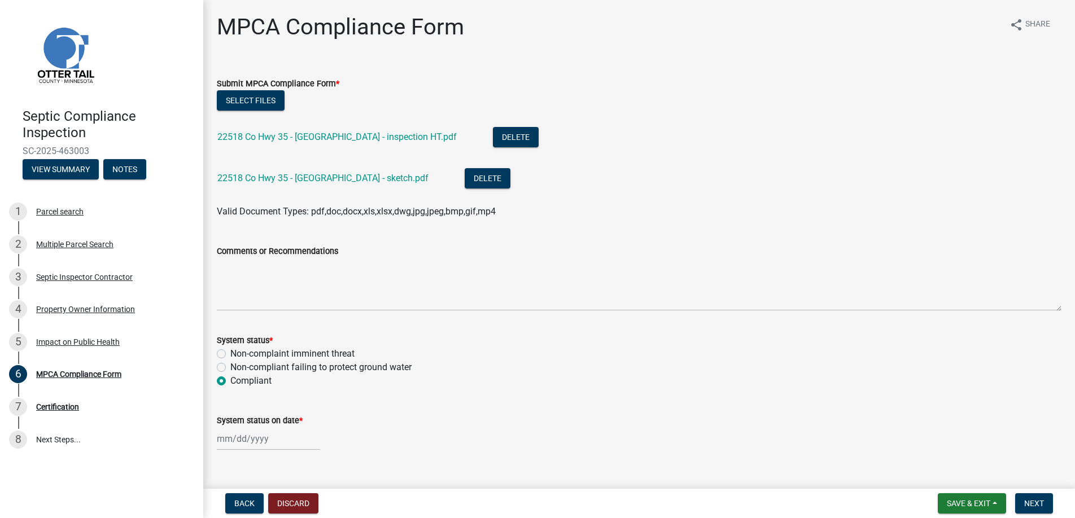
select select "2025"
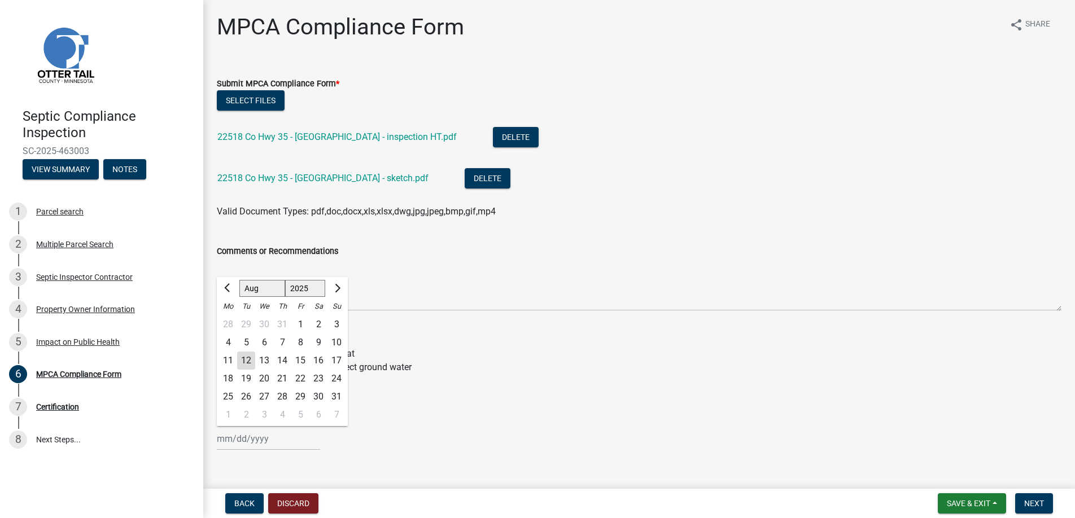
click at [302, 320] on div "1" at bounding box center [300, 325] width 18 height 18
type input "[DATE]"
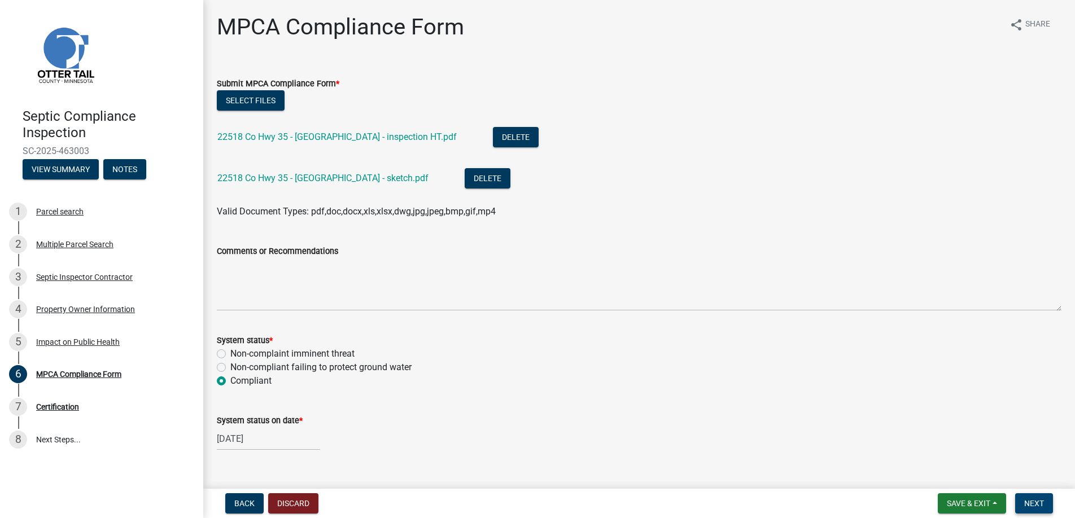
click at [1033, 503] on span "Next" at bounding box center [1034, 503] width 20 height 9
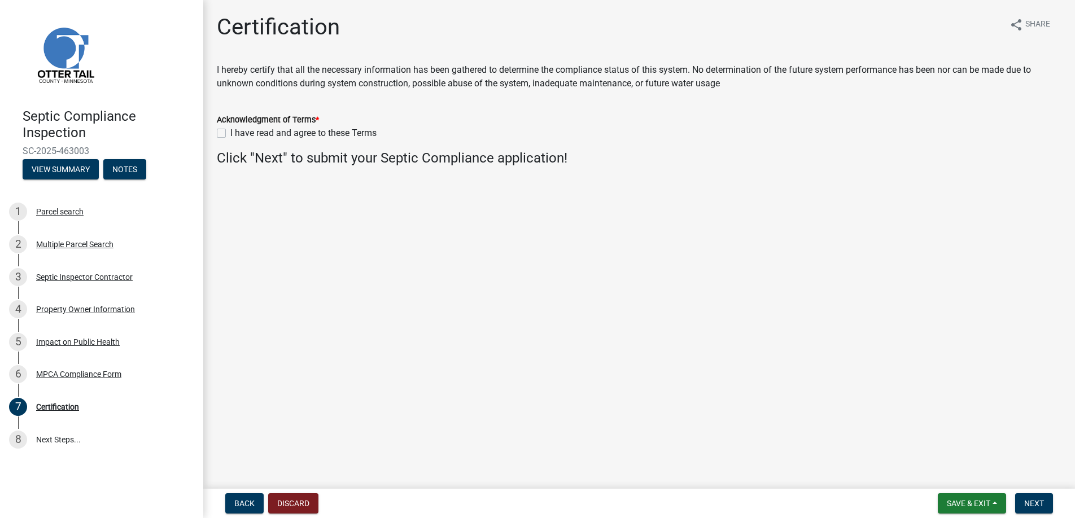
click at [230, 129] on label "I have read and agree to these Terms" at bounding box center [303, 133] width 146 height 14
click at [230, 129] on input "I have read and agree to these Terms" at bounding box center [233, 129] width 7 height 7
checkbox input "true"
click at [1028, 503] on span "Next" at bounding box center [1034, 503] width 20 height 9
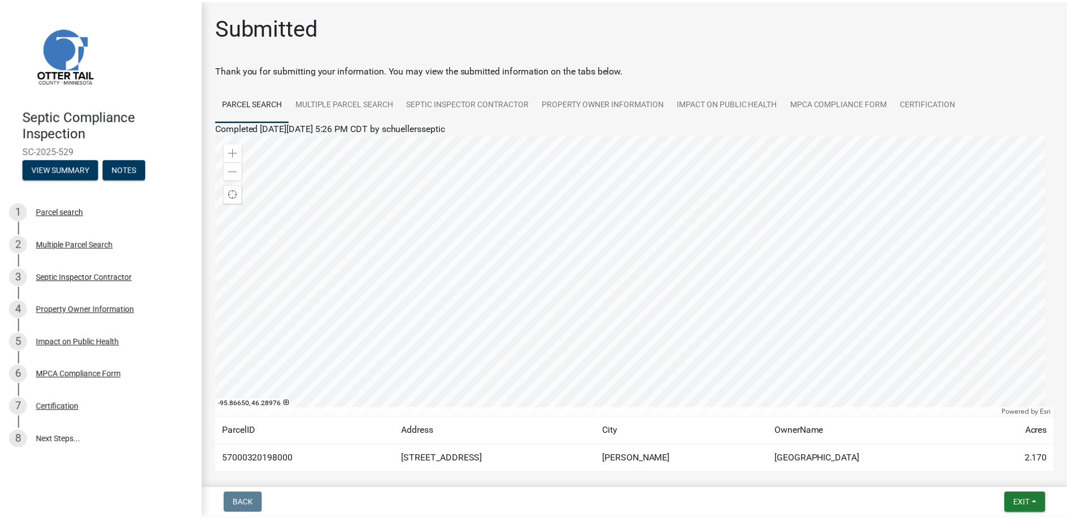
scroll to position [55, 0]
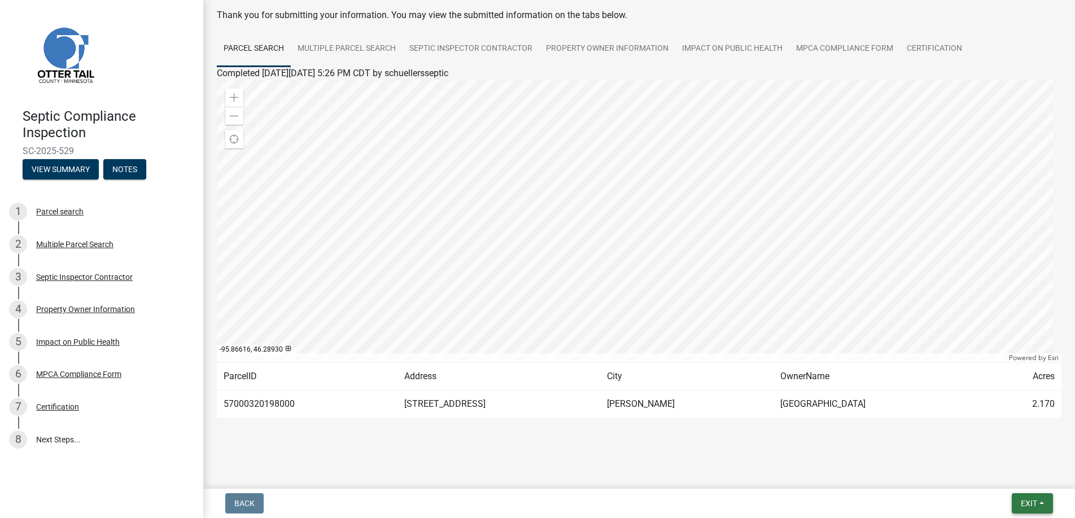
click at [1032, 500] on span "Exit" at bounding box center [1029, 503] width 16 height 9
click at [998, 469] on button "Save & Exit" at bounding box center [1008, 474] width 90 height 27
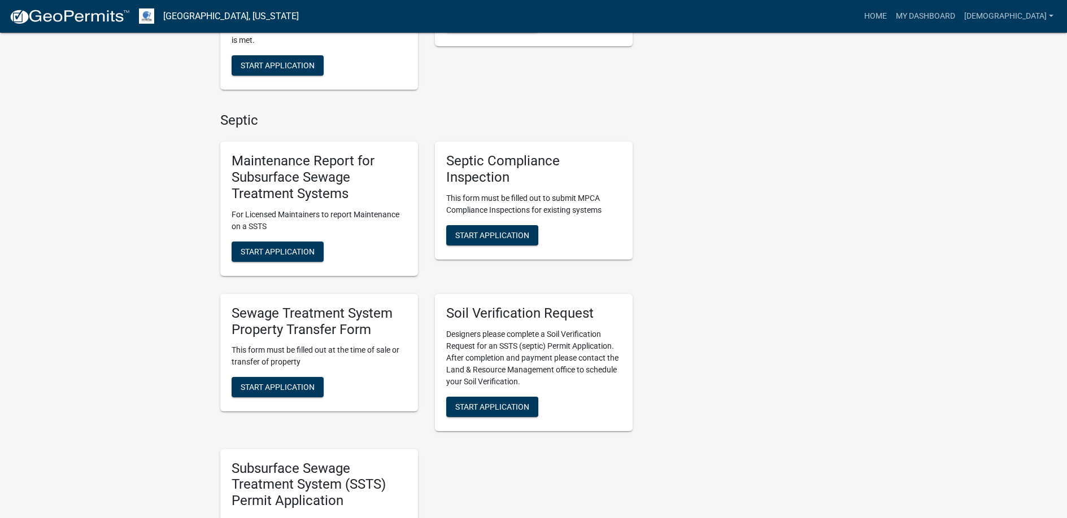
scroll to position [621, 0]
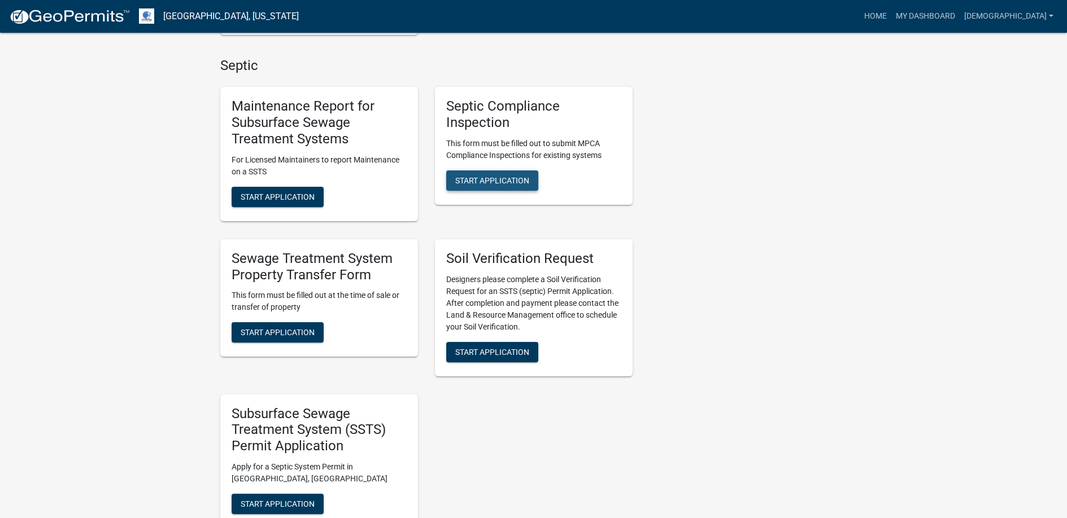
click at [491, 174] on button "Start Application" at bounding box center [492, 181] width 92 height 20
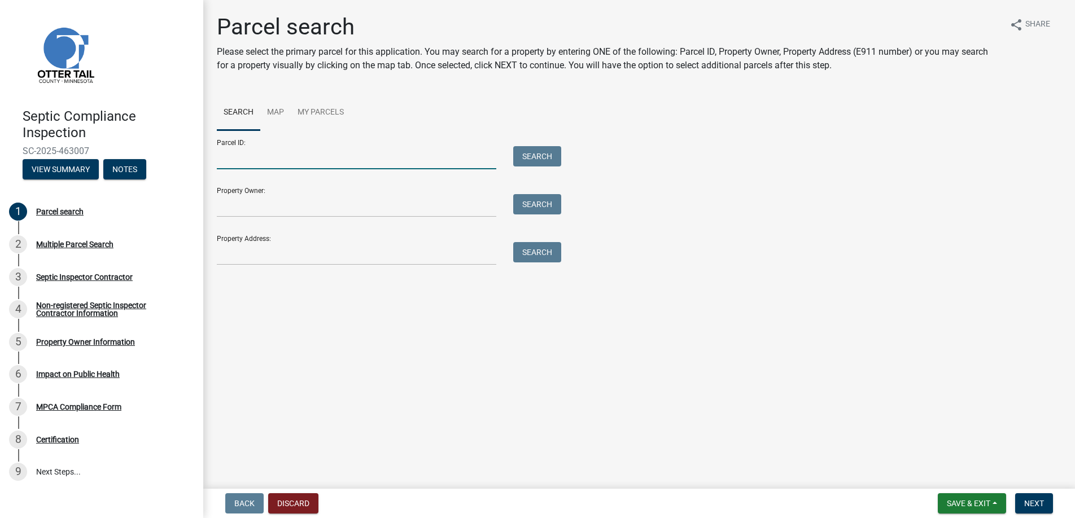
click at [230, 159] on input "Parcel ID:" at bounding box center [356, 157] width 279 height 23
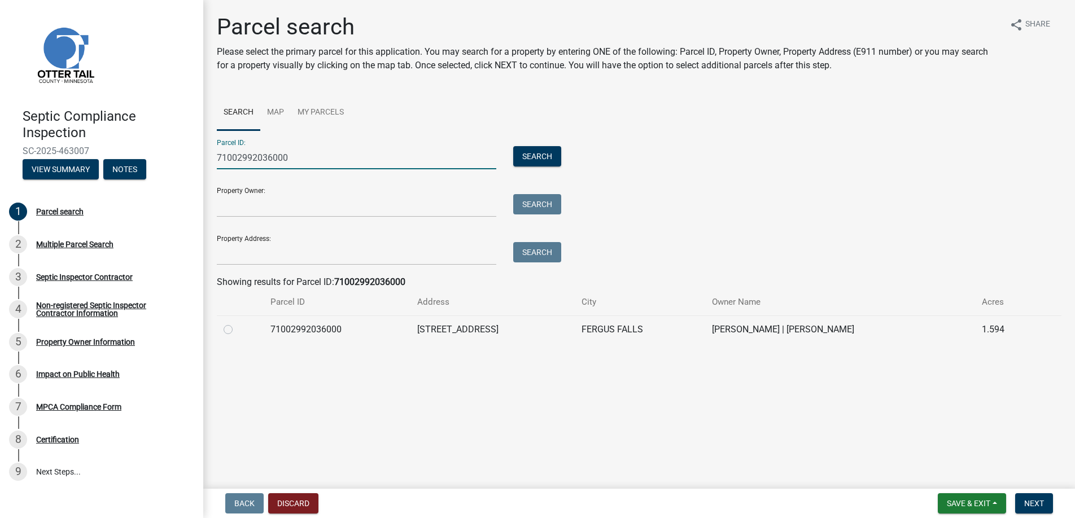
type input "71002992036000"
click at [237, 323] on label at bounding box center [237, 323] width 0 height 0
click at [237, 330] on input "radio" at bounding box center [240, 326] width 7 height 7
radio input "true"
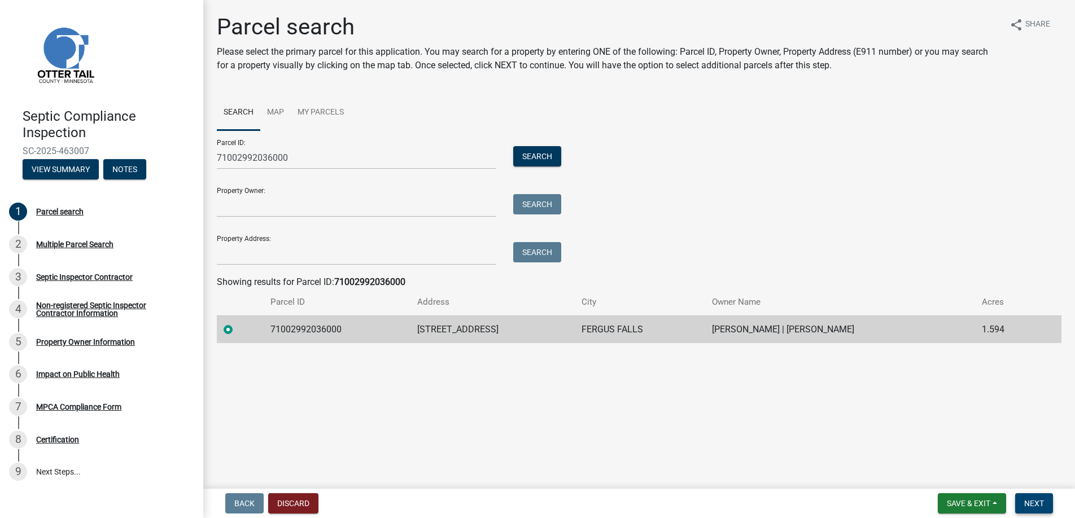
click at [1036, 500] on span "Next" at bounding box center [1034, 503] width 20 height 9
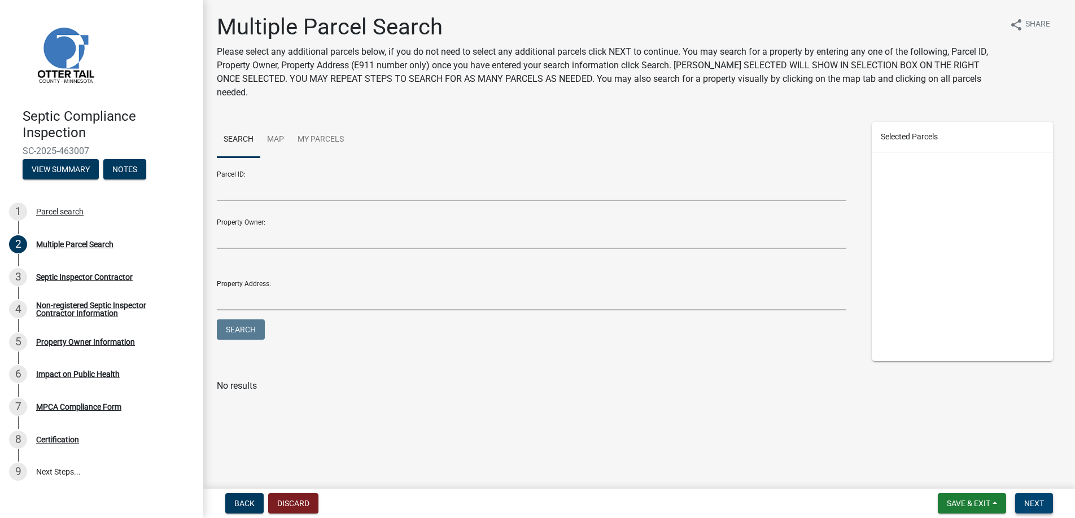
click at [1030, 499] on span "Next" at bounding box center [1034, 503] width 20 height 9
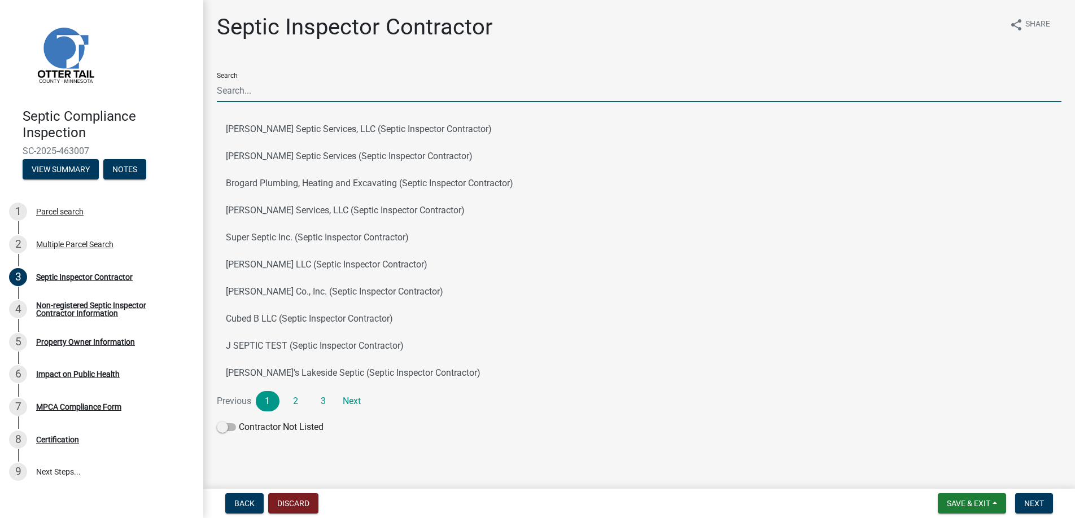
click at [254, 91] on input "Search" at bounding box center [639, 90] width 845 height 23
type input "[PERSON_NAME]"
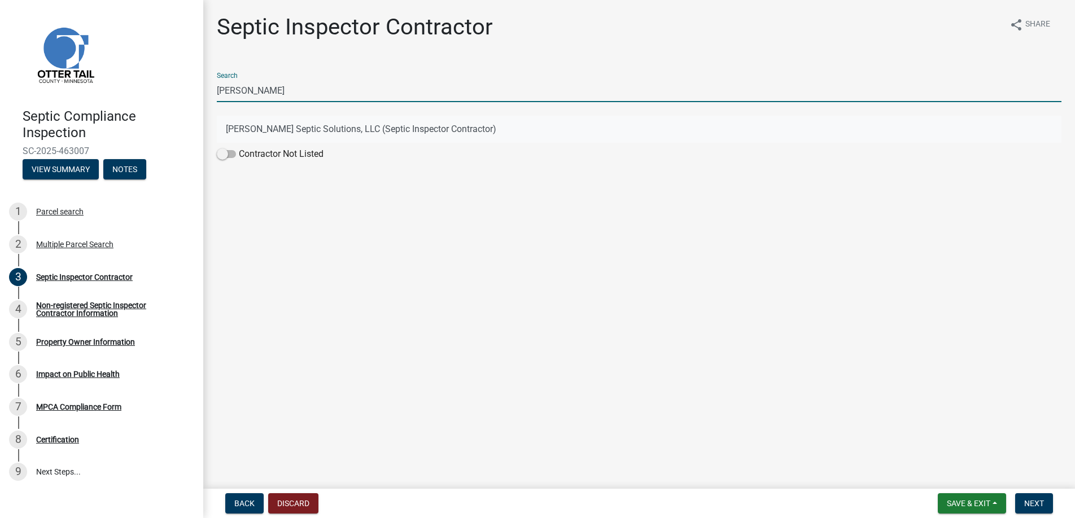
click at [283, 128] on button "[PERSON_NAME] Septic Solutions, LLC (Septic Inspector Contractor)" at bounding box center [639, 129] width 845 height 27
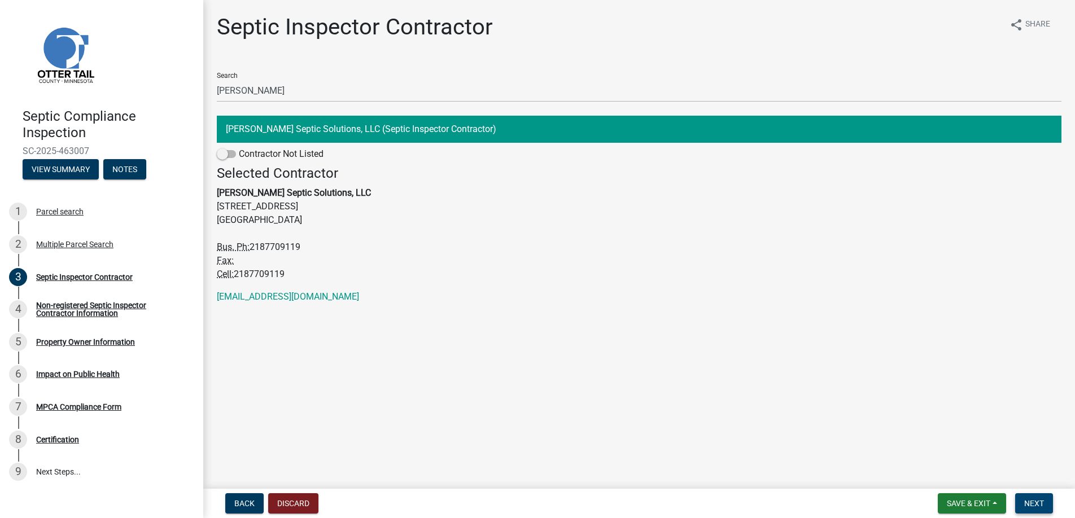
click at [1034, 499] on span "Next" at bounding box center [1034, 503] width 20 height 9
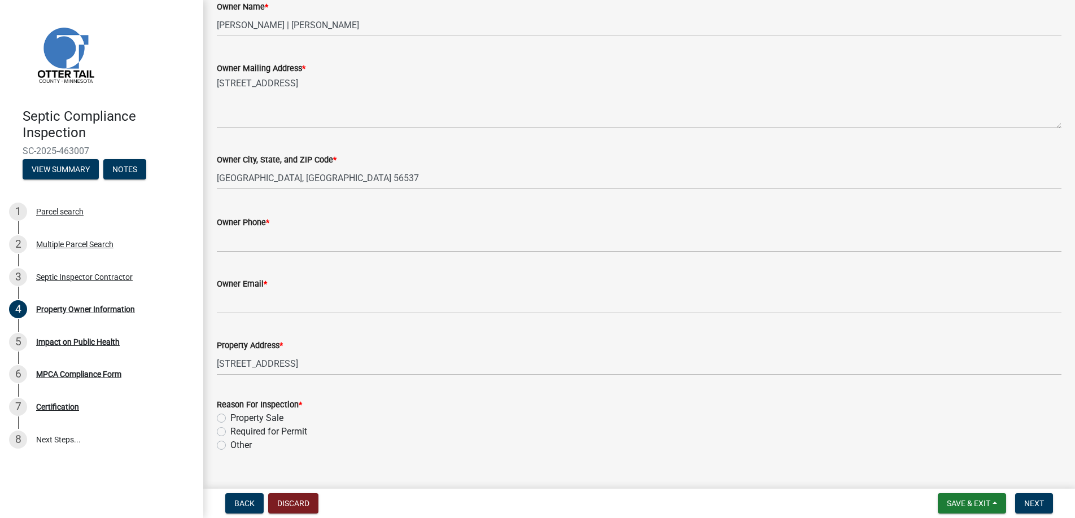
scroll to position [235, 0]
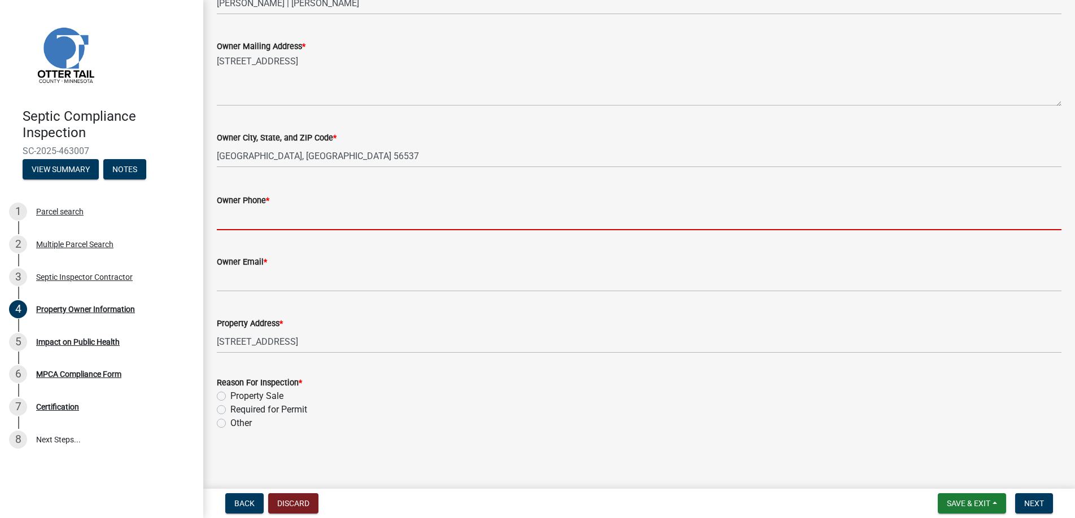
click at [249, 218] on input "Owner Phone *" at bounding box center [639, 218] width 845 height 23
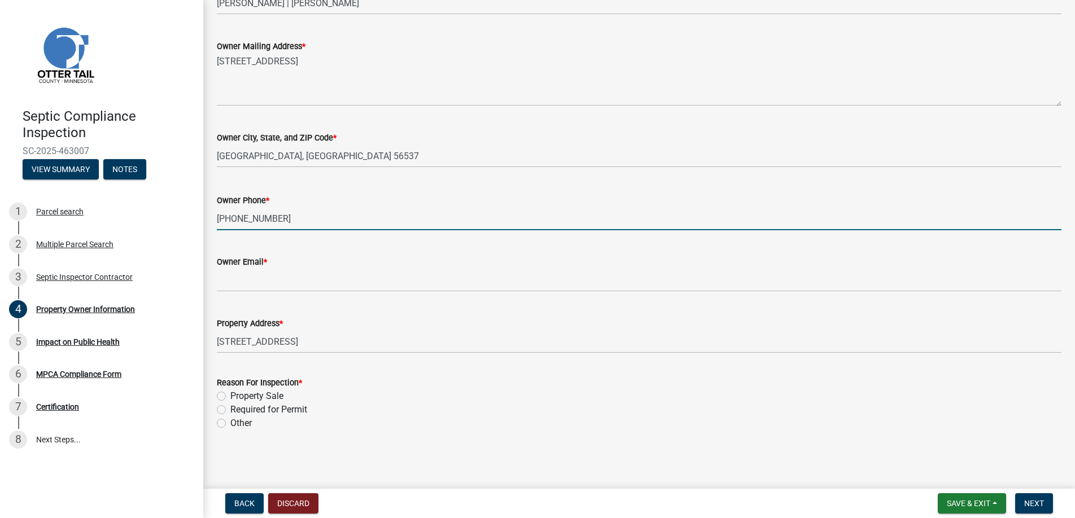
type input "[PHONE_NUMBER]"
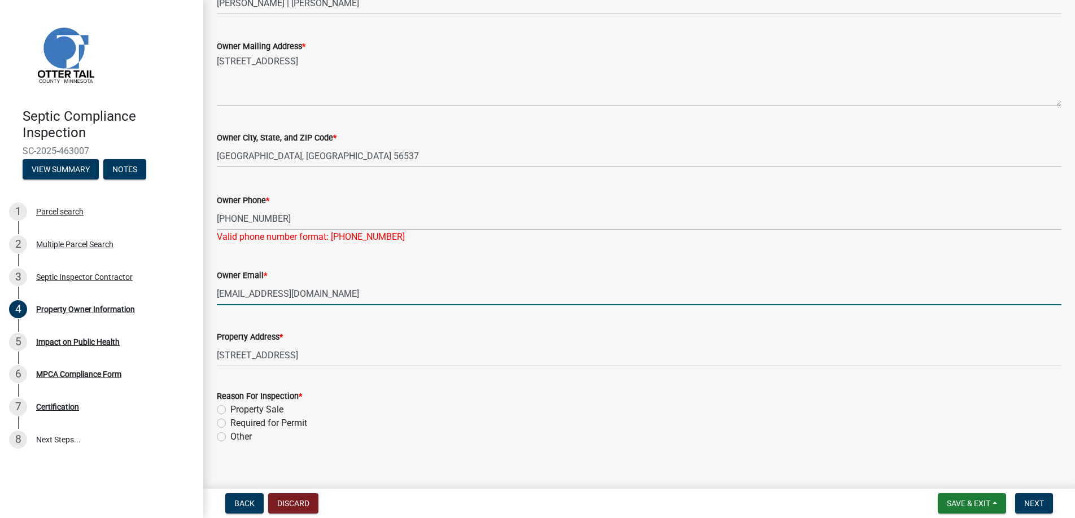
type input "[EMAIL_ADDRESS][DOMAIN_NAME]"
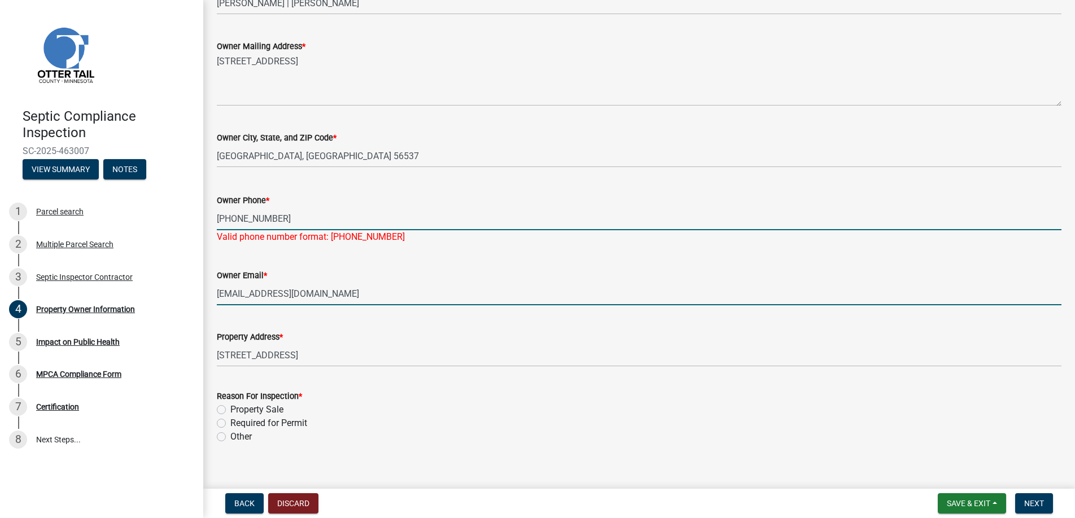
click at [277, 216] on input "[PHONE_NUMBER]" at bounding box center [639, 218] width 845 height 23
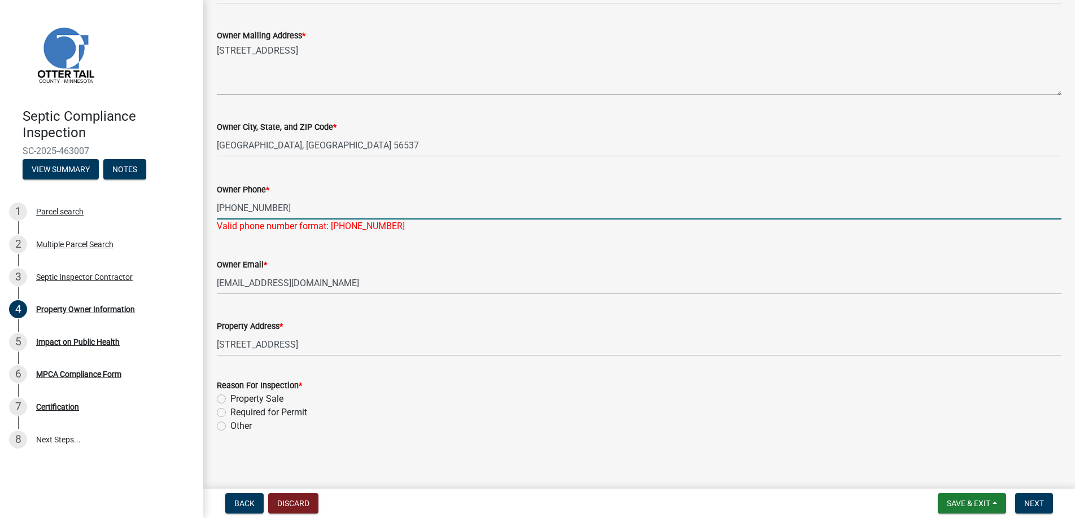
scroll to position [248, 0]
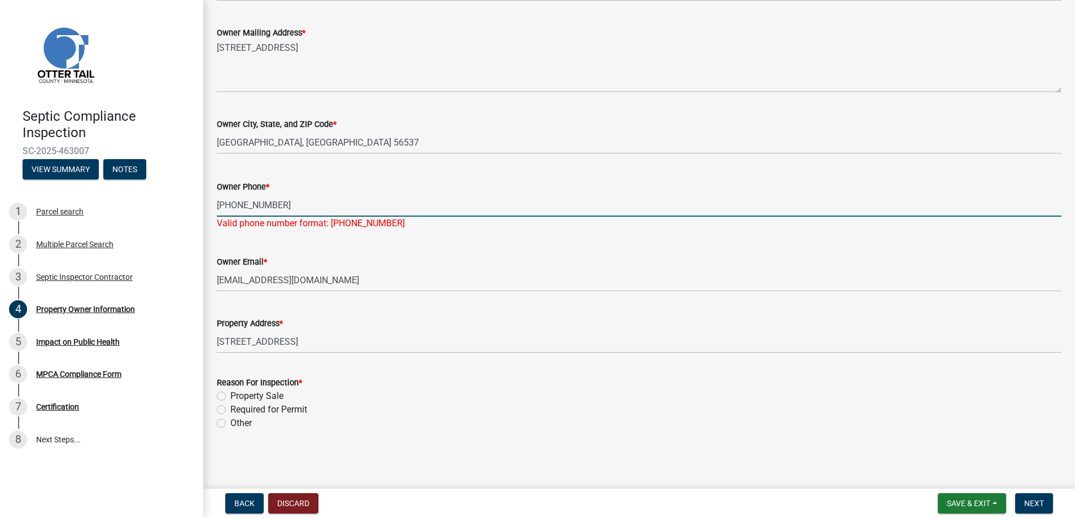
type input "[PHONE_NUMBER]"
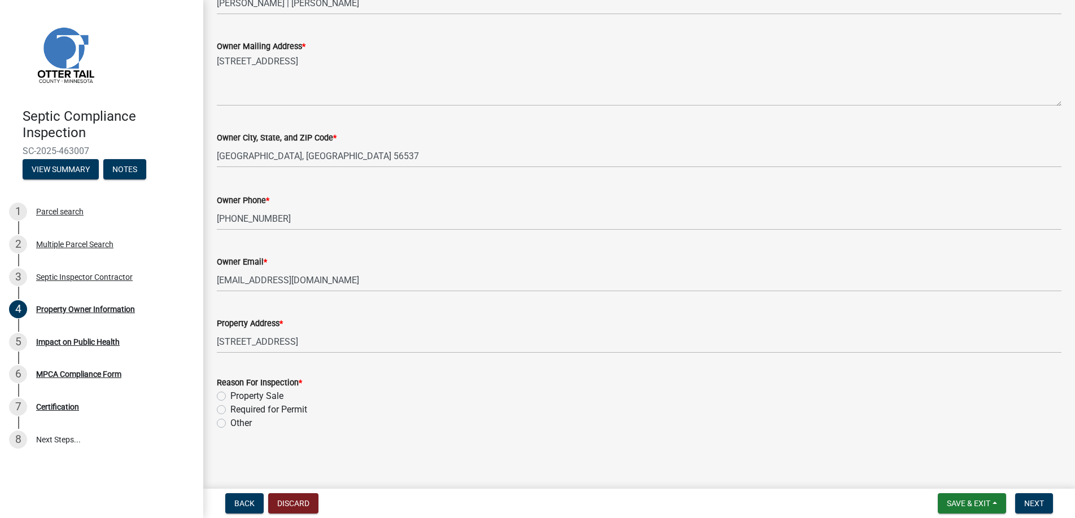
click at [230, 395] on label "Property Sale" at bounding box center [256, 397] width 53 height 14
click at [230, 395] on input "Property Sale" at bounding box center [233, 393] width 7 height 7
radio input "true"
click at [1030, 503] on span "Next" at bounding box center [1034, 503] width 20 height 9
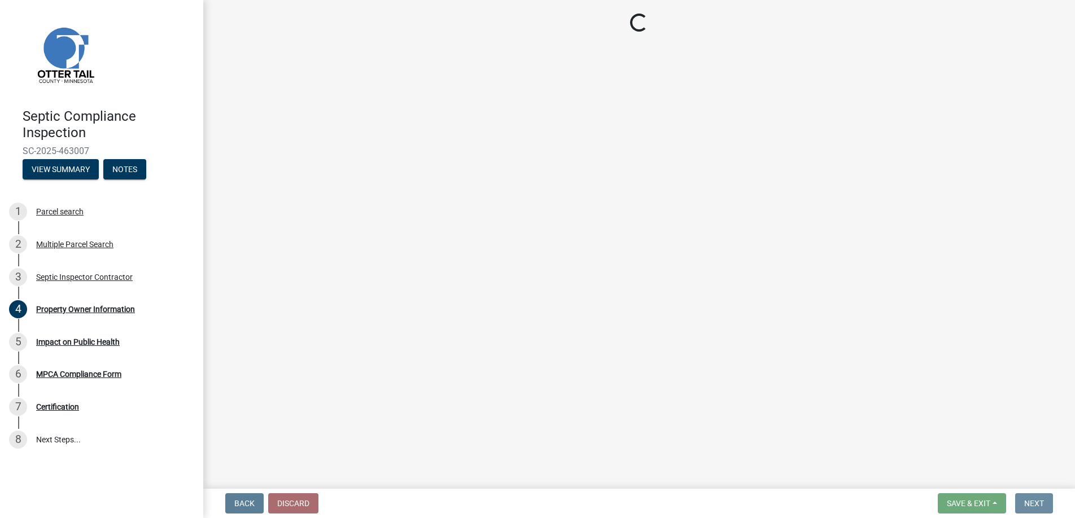
scroll to position [0, 0]
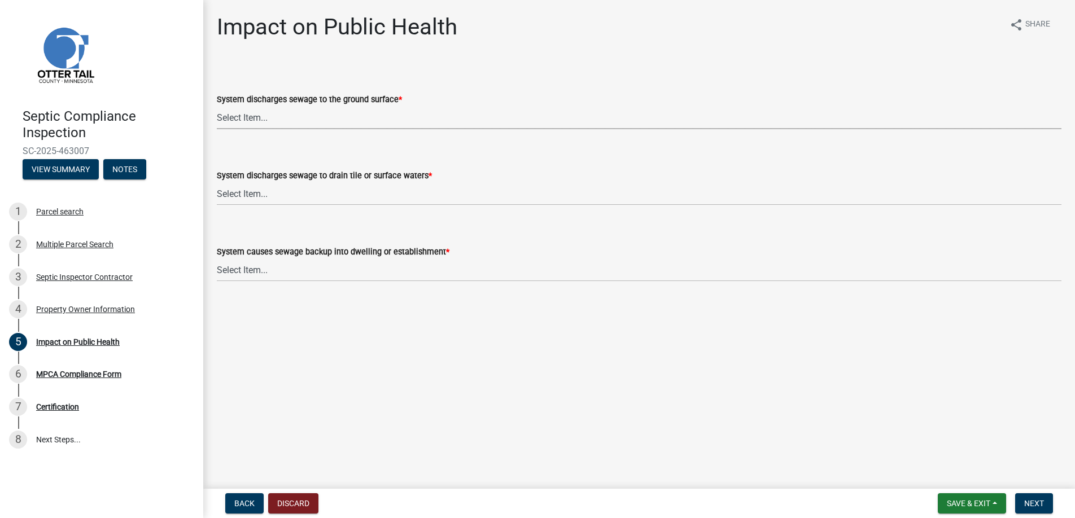
click at [241, 115] on select "Select Item... Yes No" at bounding box center [639, 117] width 845 height 23
click at [217, 106] on select "Select Item... Yes No" at bounding box center [639, 117] width 845 height 23
select select "9c5ef684-d0d4-4879-ab12-905ddbd81a72"
click at [242, 189] on select "Select Item... Yes No" at bounding box center [639, 193] width 845 height 23
click at [217, 182] on select "Select Item... Yes No" at bounding box center [639, 193] width 845 height 23
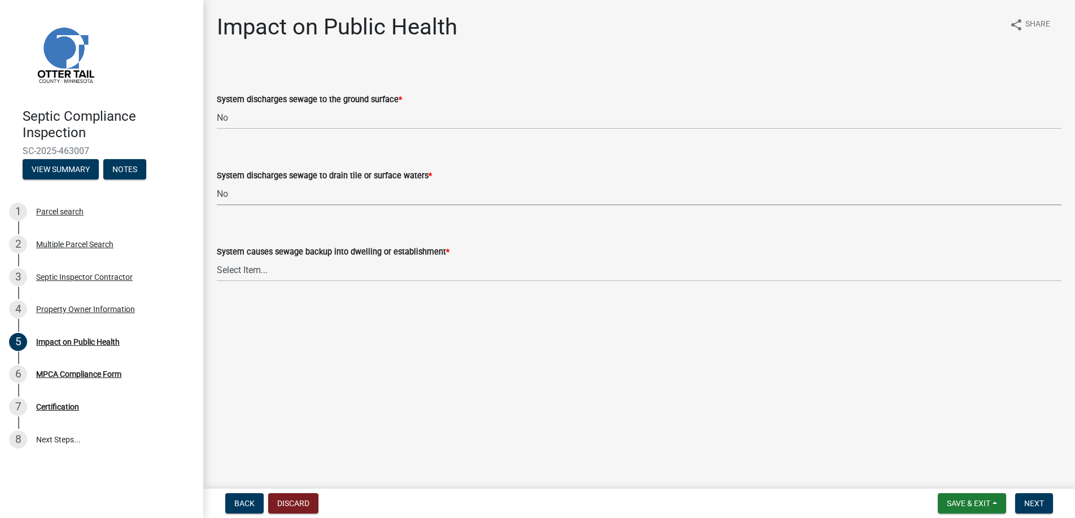
select select "7d491a2b-e9f0-4952-b474-53ca749b22af"
drag, startPoint x: 246, startPoint y: 264, endPoint x: 251, endPoint y: 278, distance: 14.5
click at [246, 264] on select "Select Item... Yes No" at bounding box center [639, 270] width 845 height 23
click at [217, 259] on select "Select Item... Yes No" at bounding box center [639, 270] width 845 height 23
select select "6e07b46b-a403-4f3e-b4fc-218acc732c01"
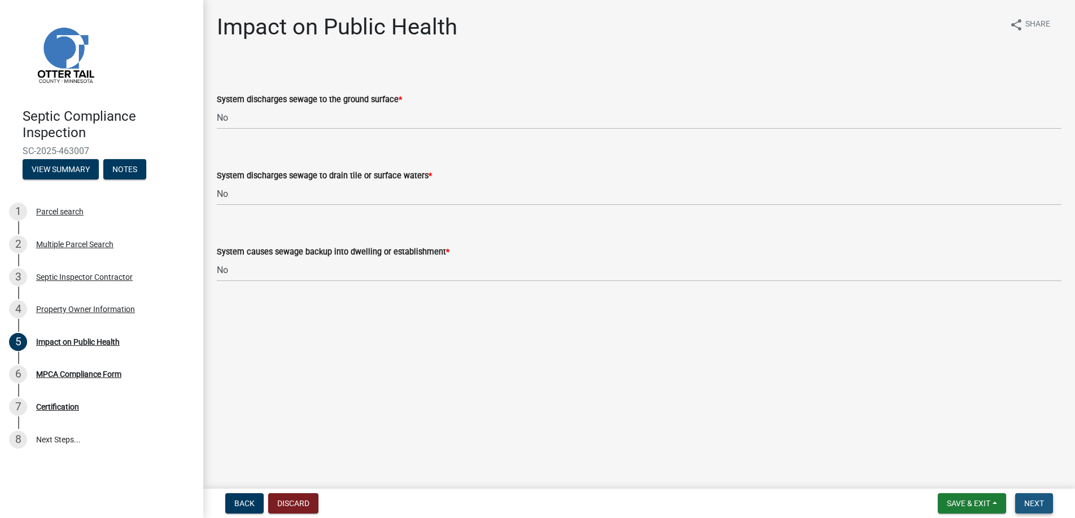
click at [1026, 502] on span "Next" at bounding box center [1034, 503] width 20 height 9
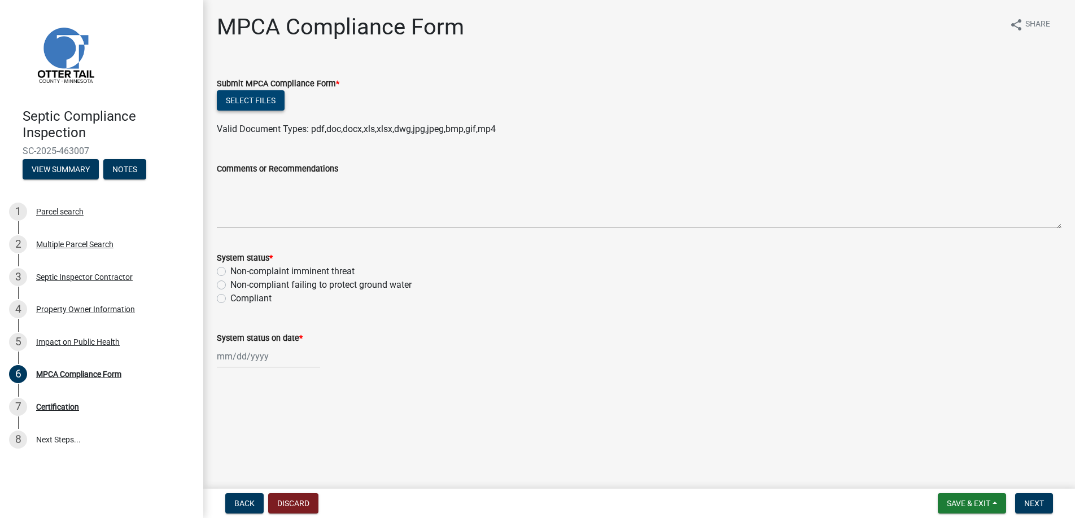
click at [248, 95] on button "Select files" at bounding box center [251, 100] width 68 height 20
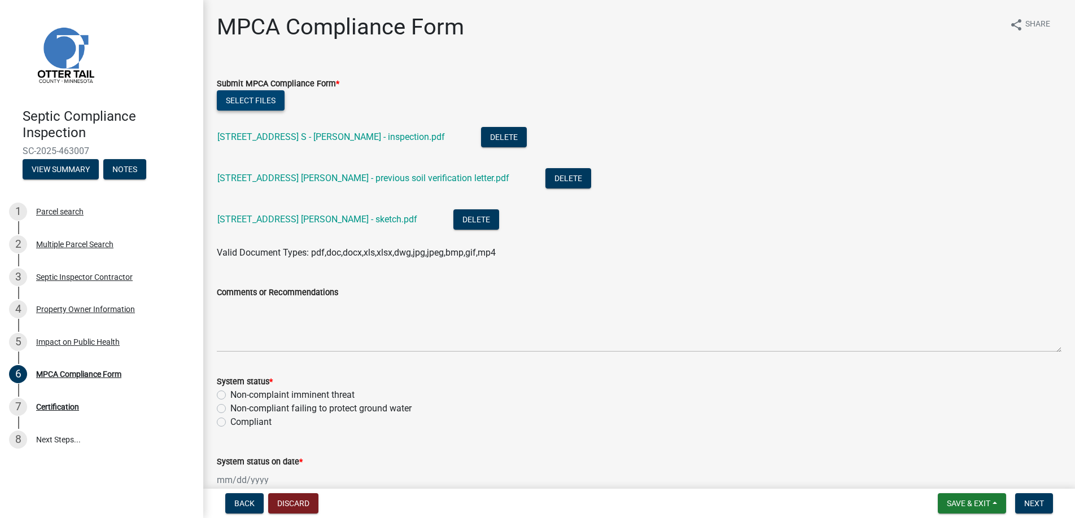
scroll to position [62, 0]
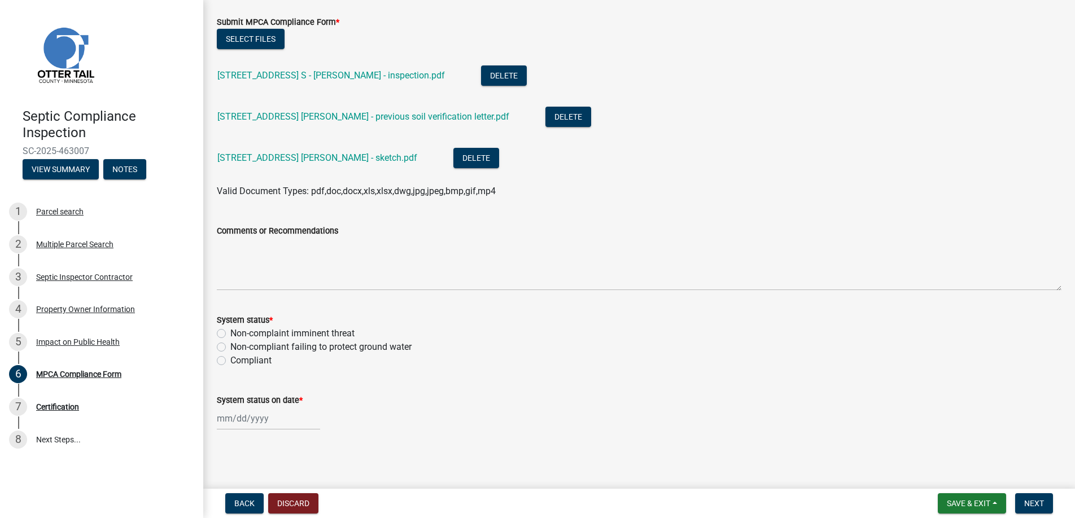
click at [230, 361] on label "Compliant" at bounding box center [250, 361] width 41 height 14
click at [230, 361] on input "Compliant" at bounding box center [233, 357] width 7 height 7
radio input "true"
click at [235, 422] on div at bounding box center [268, 418] width 103 height 23
select select "8"
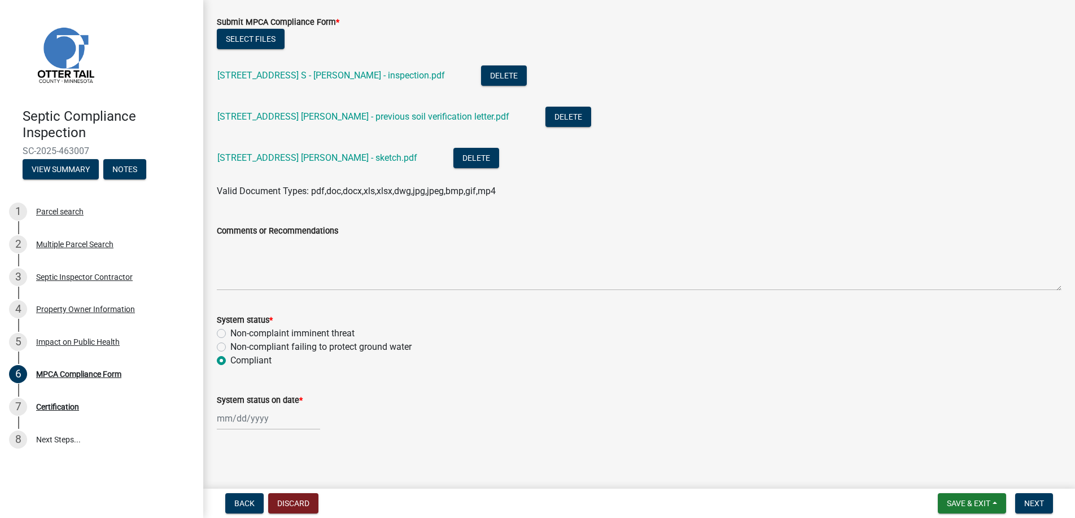
select select "2025"
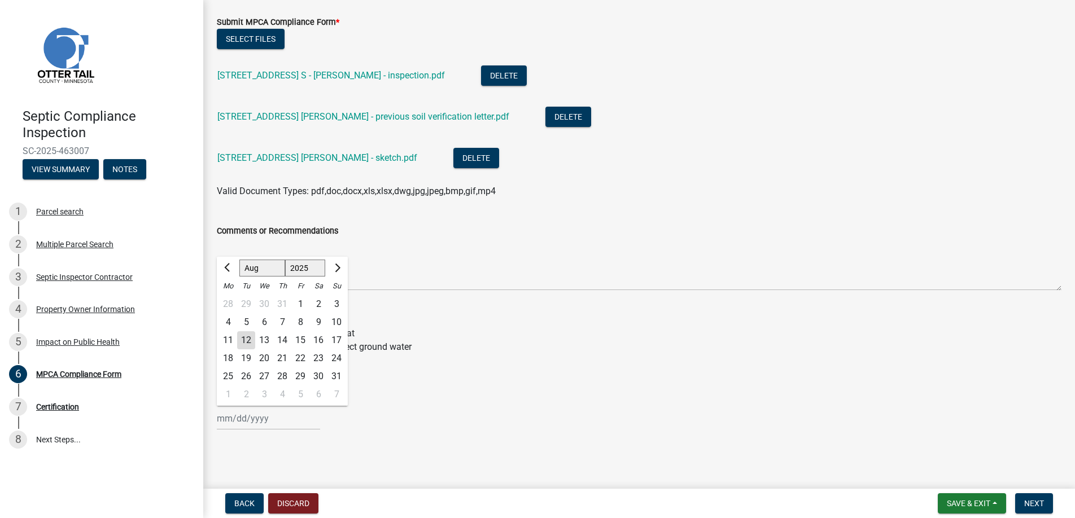
click at [246, 337] on div "12" at bounding box center [246, 340] width 18 height 18
type input "[DATE]"
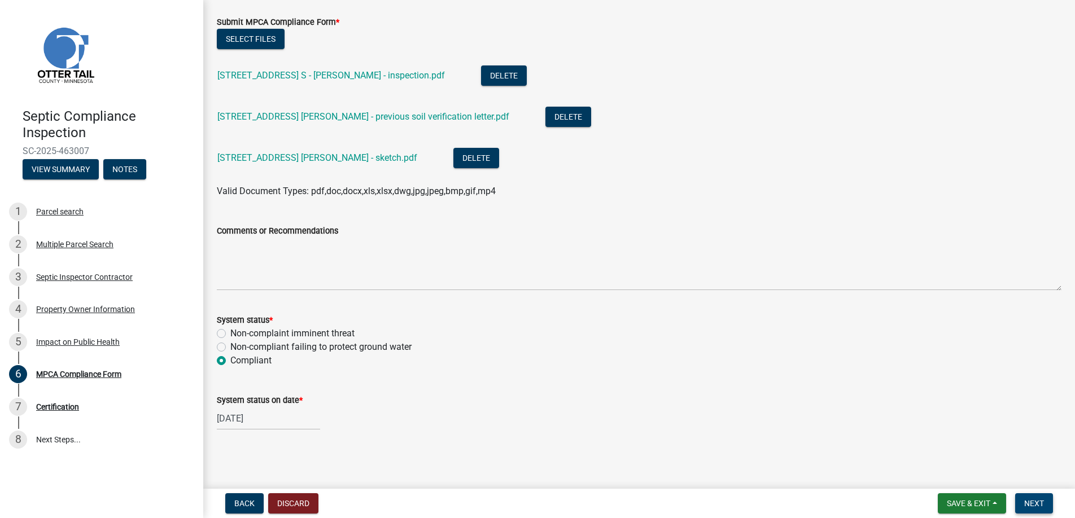
click at [1037, 501] on span "Next" at bounding box center [1034, 503] width 20 height 9
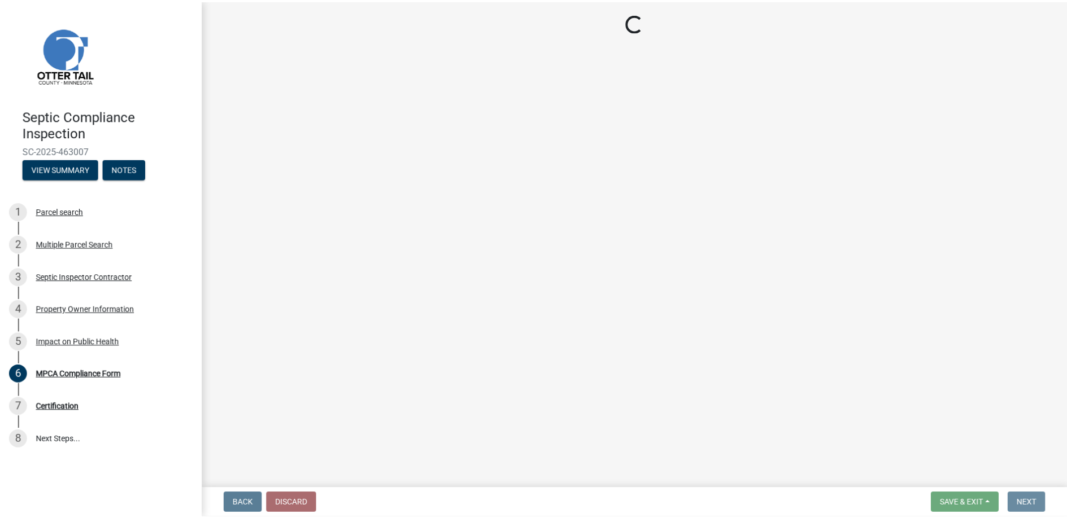
scroll to position [0, 0]
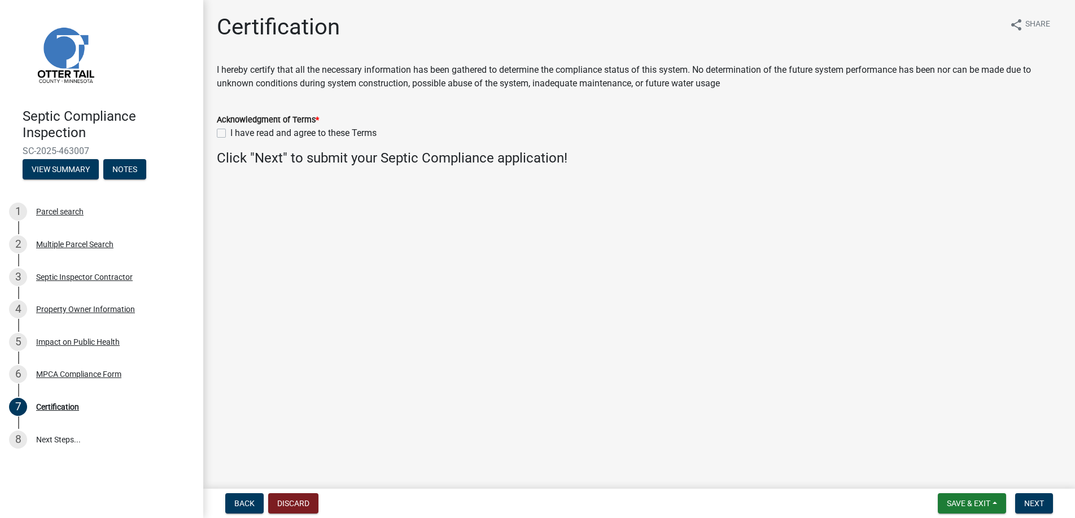
click at [230, 133] on label "I have read and agree to these Terms" at bounding box center [303, 133] width 146 height 14
click at [230, 133] on input "I have read and agree to these Terms" at bounding box center [233, 129] width 7 height 7
checkbox input "true"
click at [1033, 500] on span "Next" at bounding box center [1034, 503] width 20 height 9
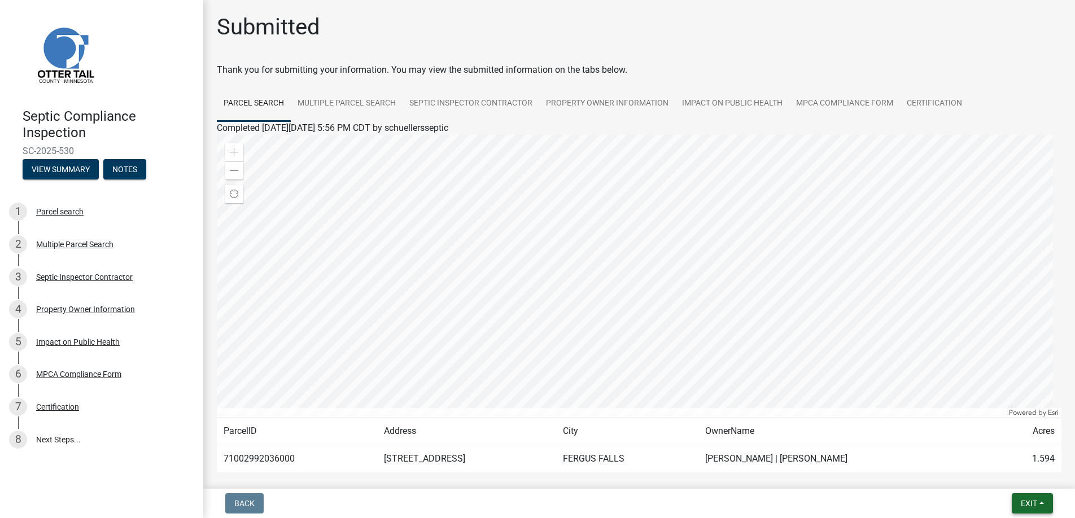
click at [1030, 500] on span "Exit" at bounding box center [1029, 503] width 16 height 9
click at [997, 473] on button "Save & Exit" at bounding box center [1008, 474] width 90 height 27
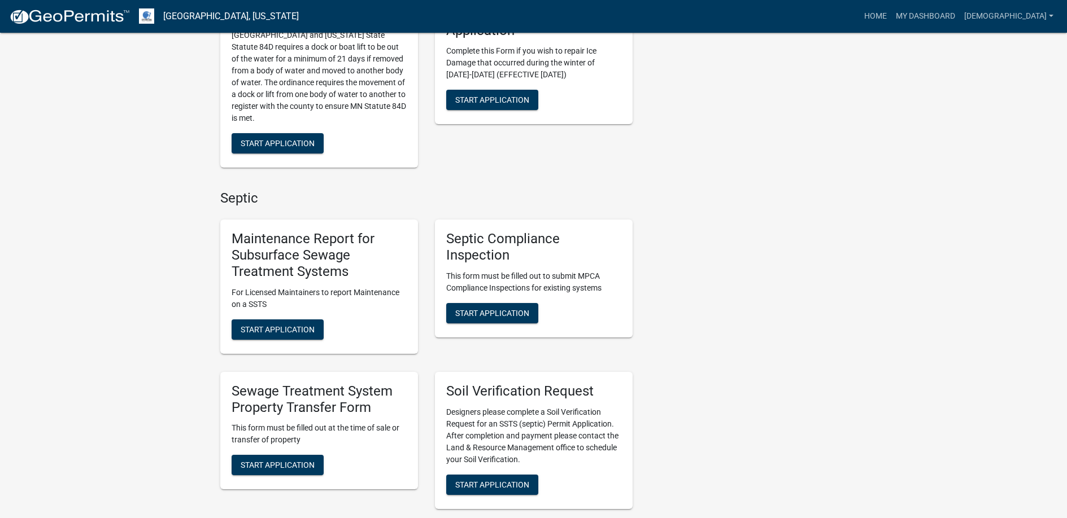
scroll to position [508, 0]
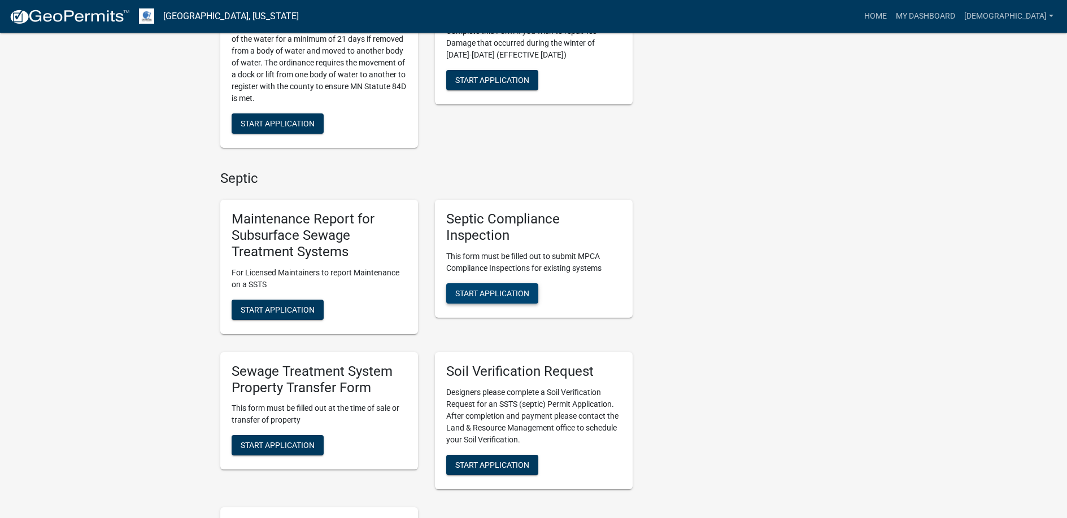
click at [493, 290] on span "Start Application" at bounding box center [492, 293] width 74 height 9
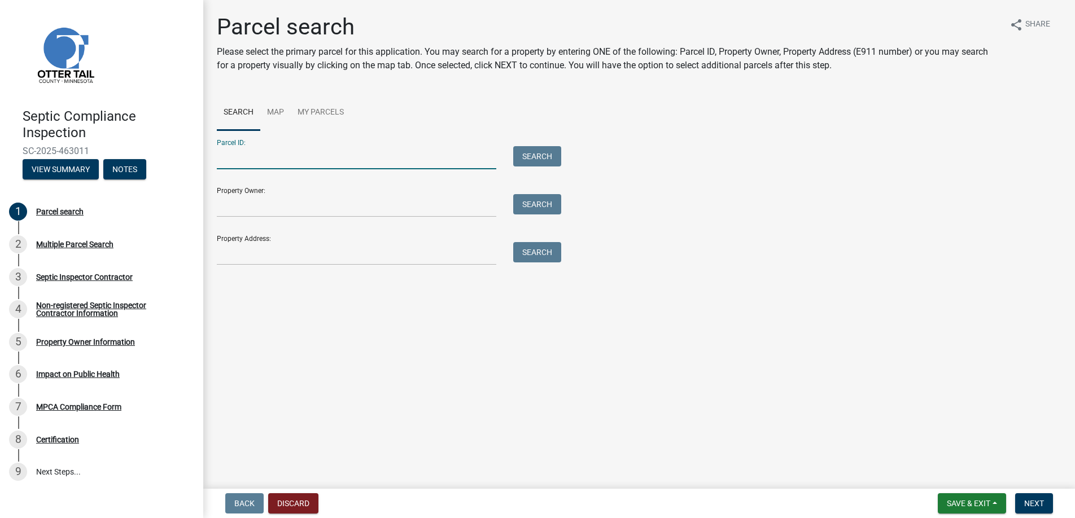
click at [234, 159] on input "Parcel ID:" at bounding box center [356, 157] width 279 height 23
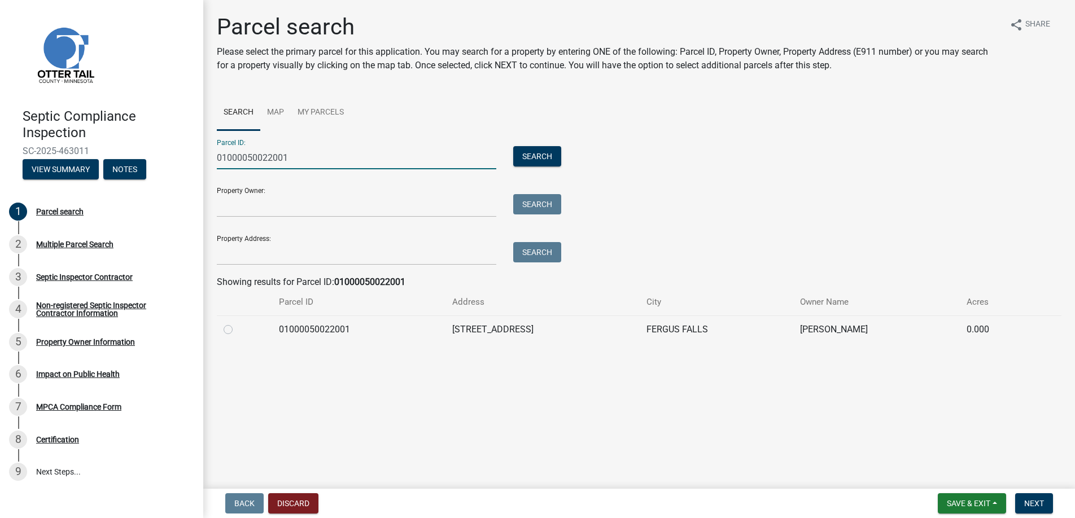
type input "01000050022001"
click at [237, 323] on label at bounding box center [237, 323] width 0 height 0
click at [237, 327] on input "radio" at bounding box center [240, 326] width 7 height 7
radio input "true"
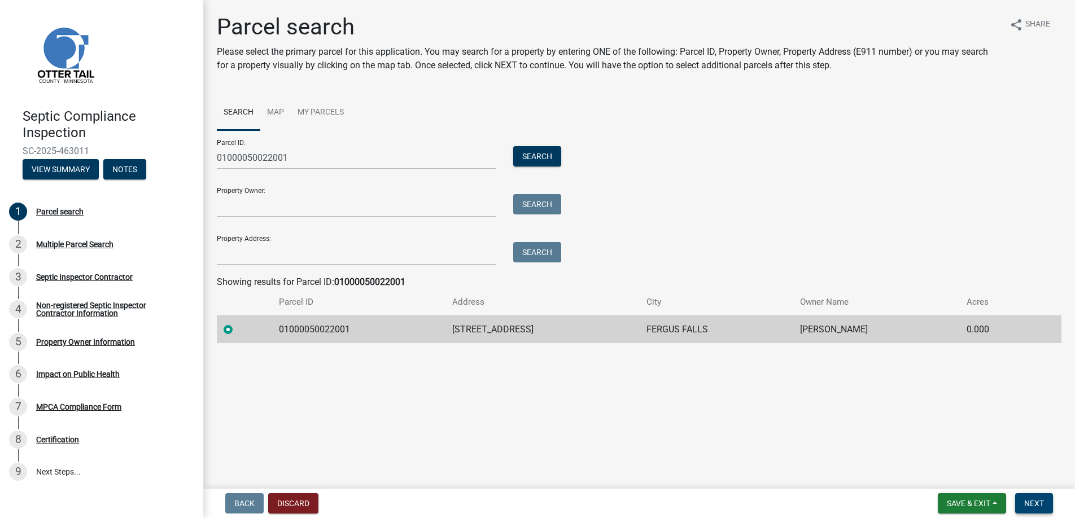
click at [1032, 500] on span "Next" at bounding box center [1034, 503] width 20 height 9
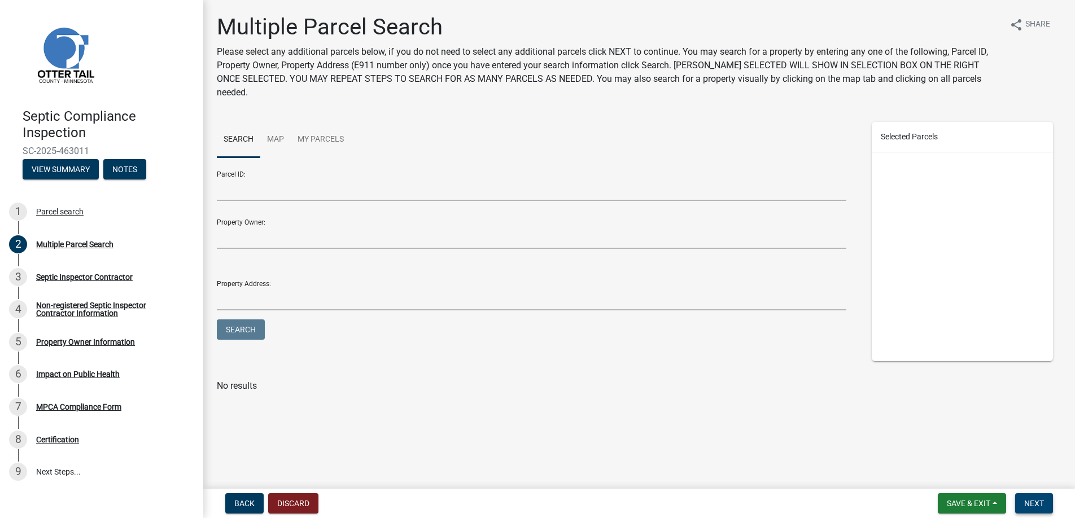
click at [1032, 500] on span "Next" at bounding box center [1034, 503] width 20 height 9
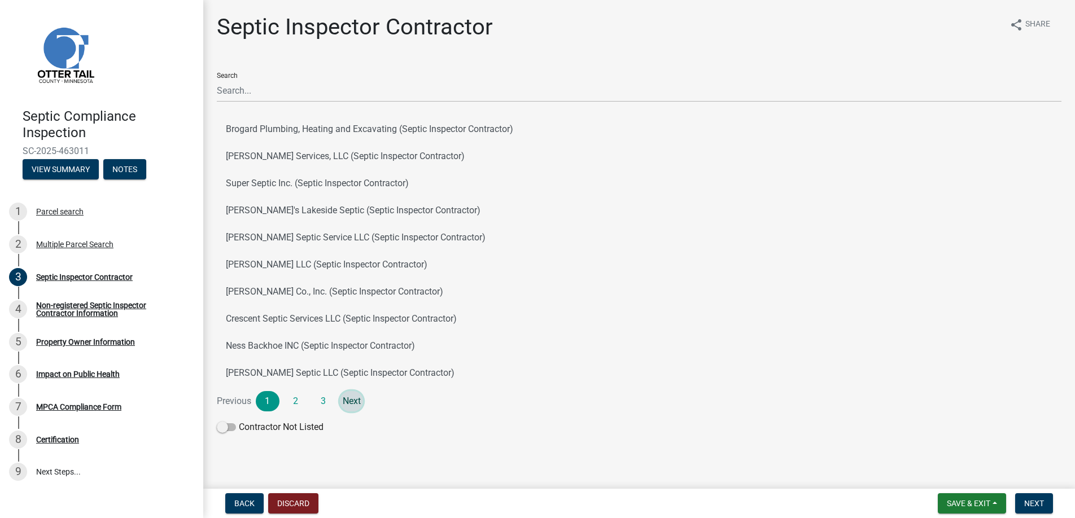
click at [351, 400] on link "Next" at bounding box center [352, 401] width 24 height 20
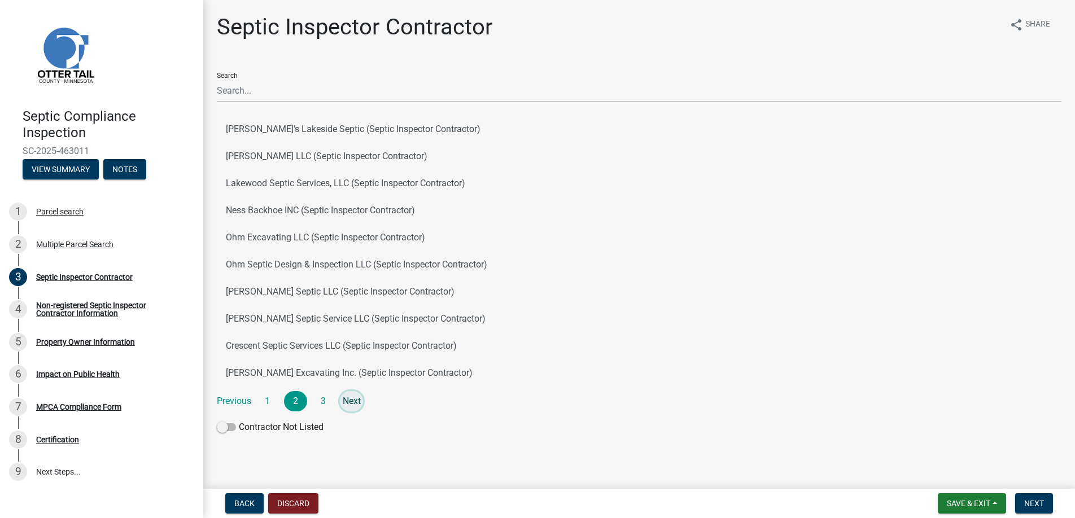
click at [351, 400] on link "Next" at bounding box center [352, 401] width 24 height 20
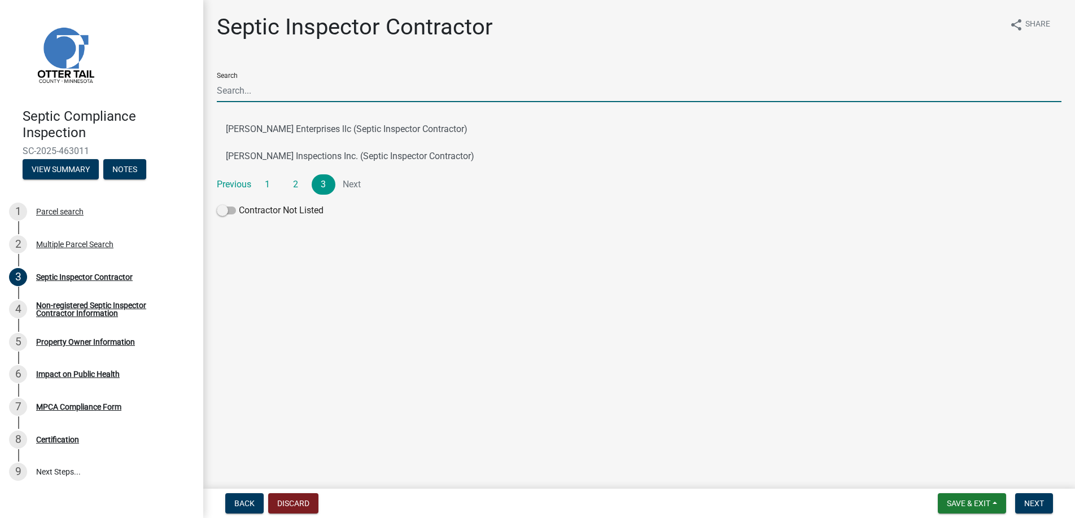
click at [250, 93] on input "Search" at bounding box center [639, 90] width 845 height 23
type input "[PERSON_NAME]"
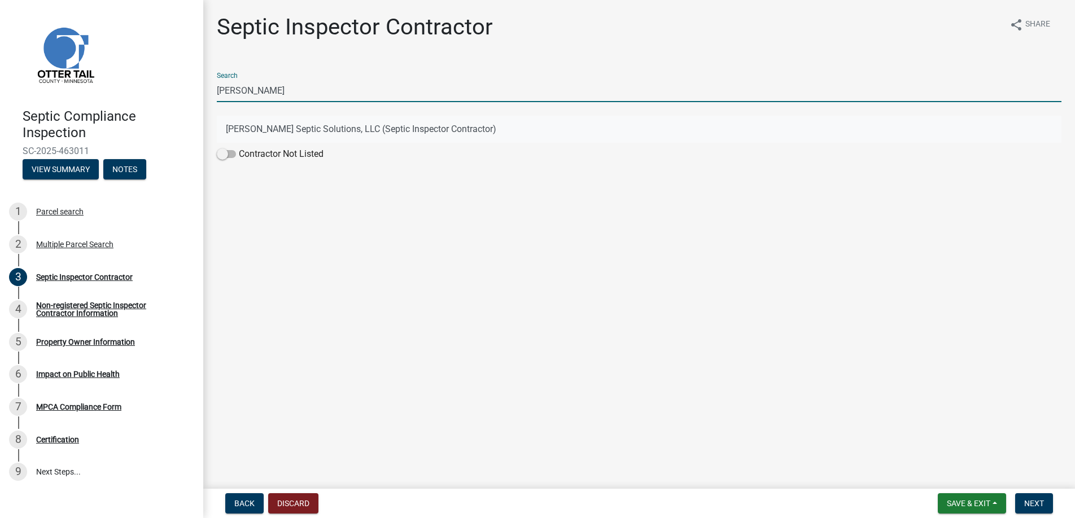
click at [280, 126] on button "[PERSON_NAME] Septic Solutions, LLC (Septic Inspector Contractor)" at bounding box center [639, 129] width 845 height 27
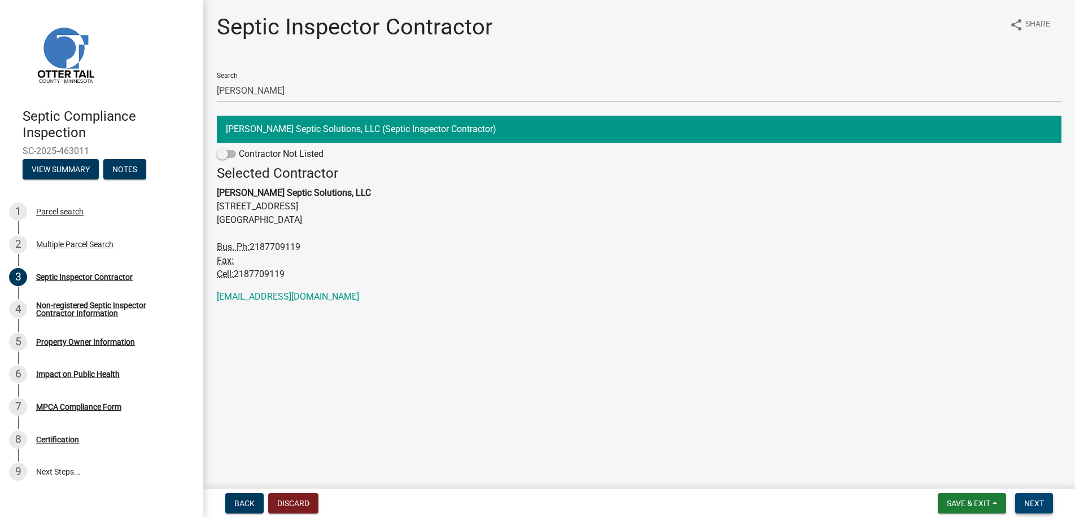
click at [1034, 501] on span "Next" at bounding box center [1034, 503] width 20 height 9
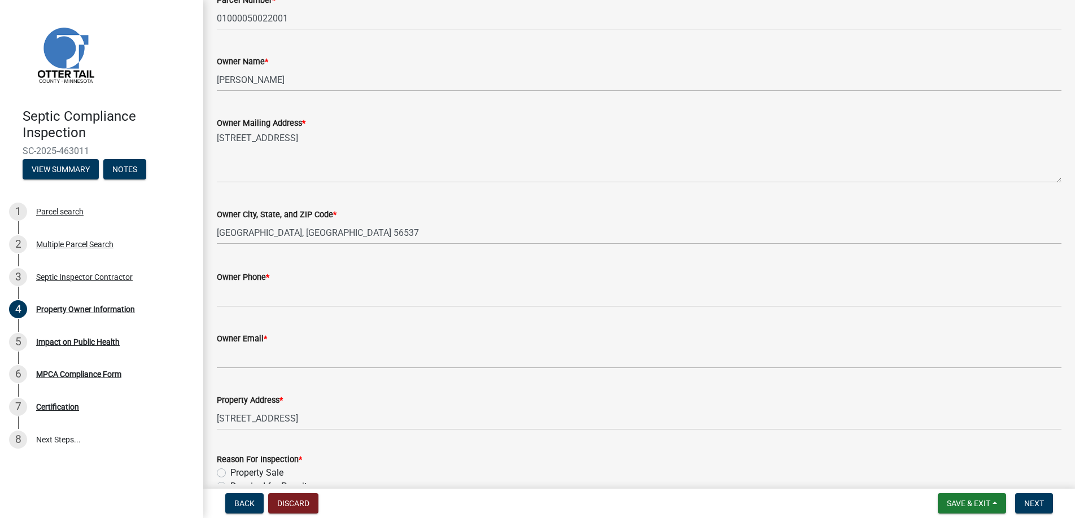
scroll to position [235, 0]
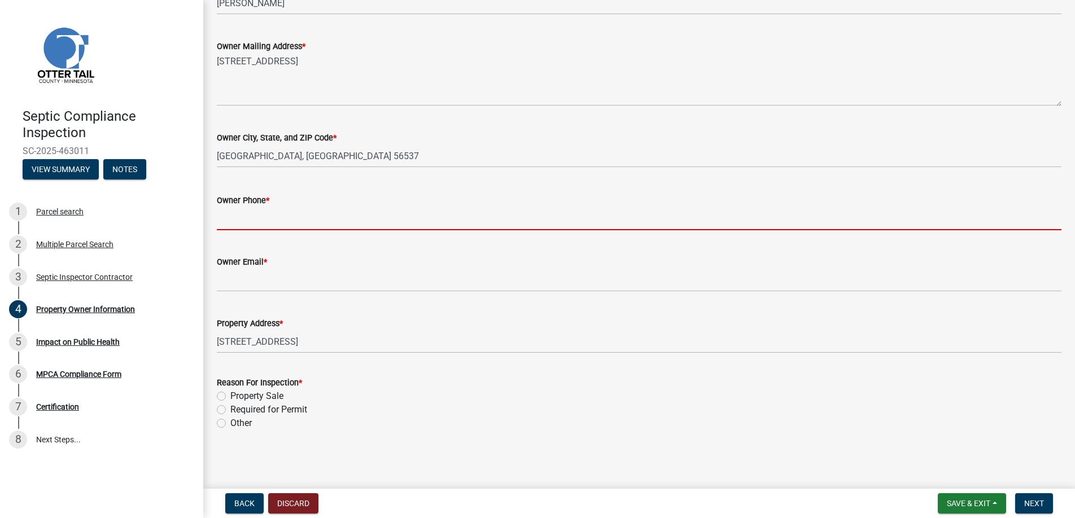
click at [252, 221] on input "Owner Phone *" at bounding box center [639, 218] width 845 height 23
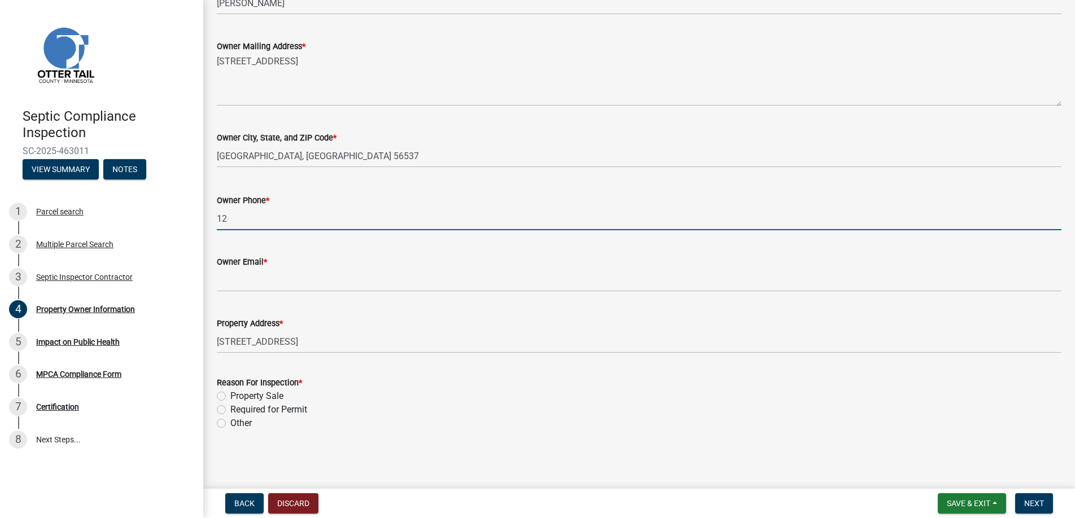
type input "123-456-7890"
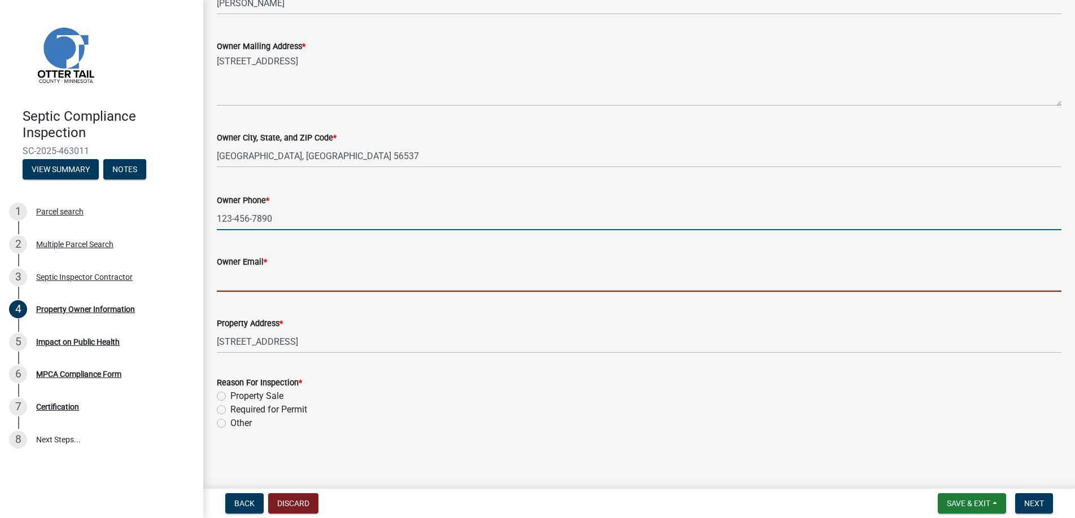
click at [259, 287] on input "Owner Email *" at bounding box center [639, 280] width 845 height 23
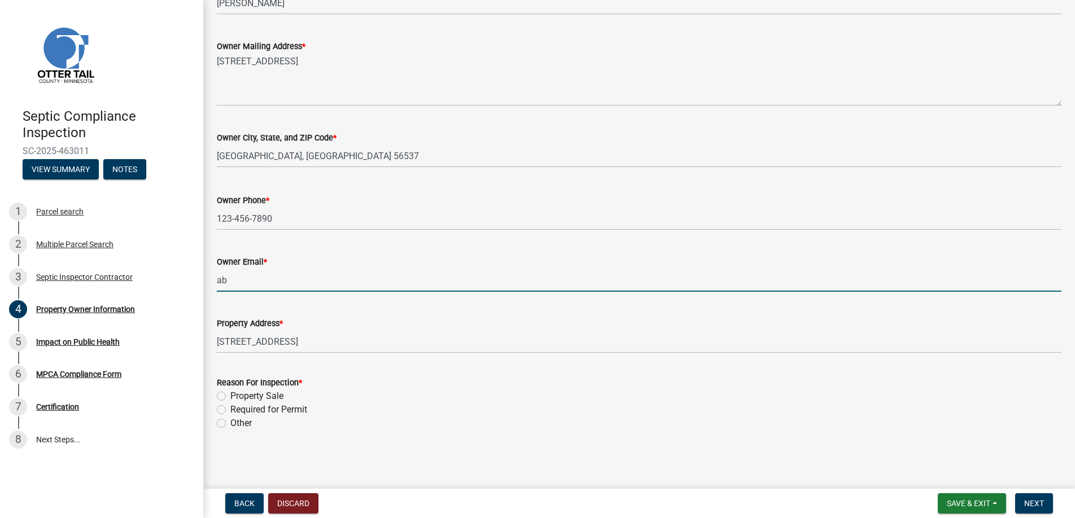
type input "[EMAIL_ADDRESS][DOMAIN_NAME]"
click at [230, 394] on label "Property Sale" at bounding box center [256, 397] width 53 height 14
click at [230, 394] on input "Property Sale" at bounding box center [233, 393] width 7 height 7
radio input "true"
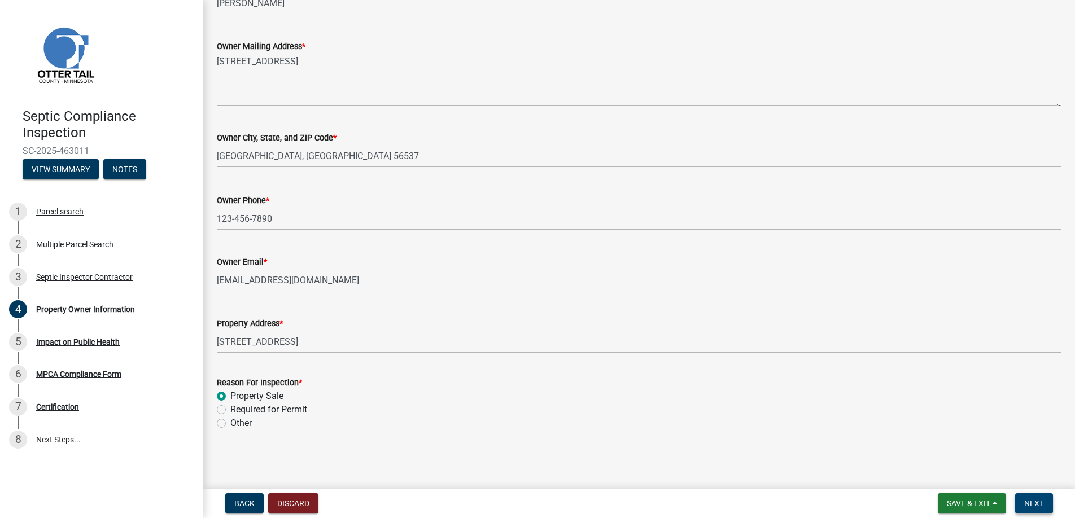
click at [1034, 502] on span "Next" at bounding box center [1034, 503] width 20 height 9
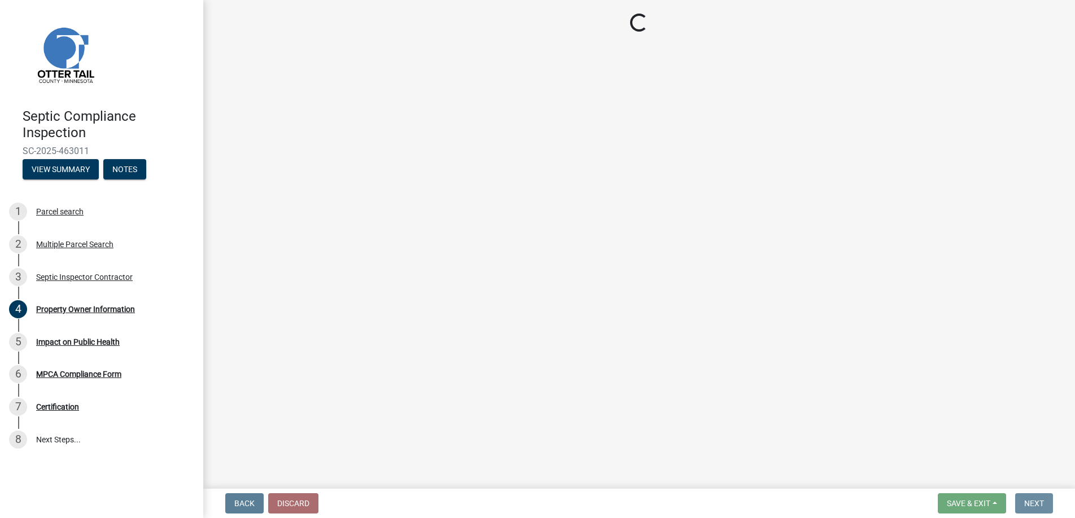
scroll to position [0, 0]
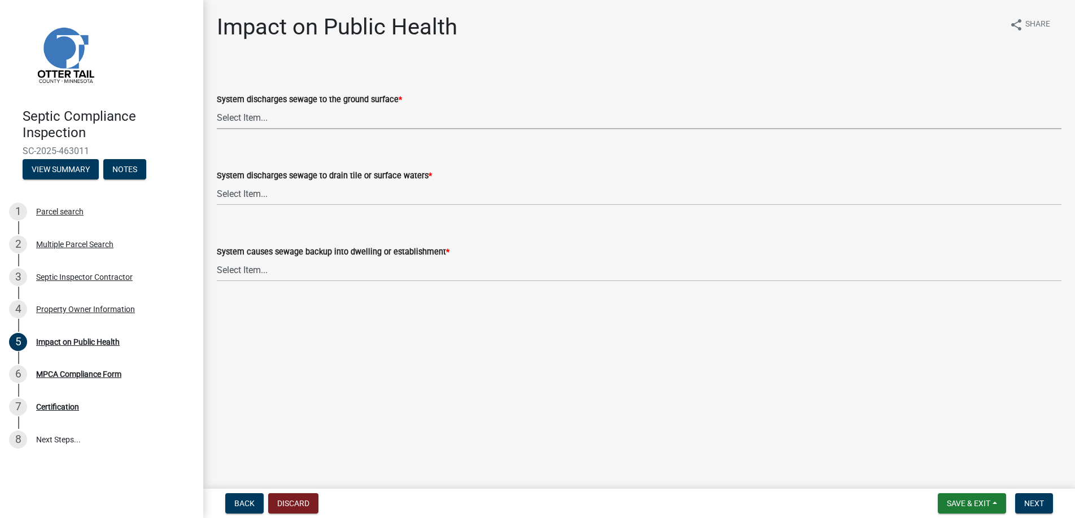
click at [240, 114] on select "Select Item... Yes No" at bounding box center [639, 117] width 845 height 23
click at [217, 106] on select "Select Item... Yes No" at bounding box center [639, 117] width 845 height 23
select select "9c5ef684-d0d4-4879-ab12-905ddbd81a72"
click at [248, 192] on select "Select Item... Yes No" at bounding box center [639, 193] width 845 height 23
click at [217, 182] on select "Select Item... Yes No" at bounding box center [639, 193] width 845 height 23
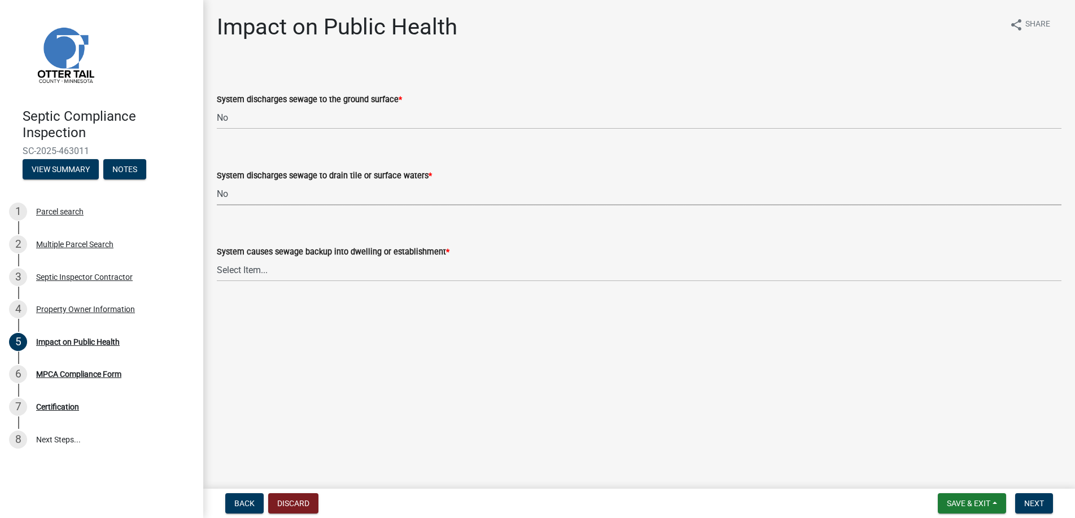
select select "7d491a2b-e9f0-4952-b474-53ca749b22af"
drag, startPoint x: 250, startPoint y: 268, endPoint x: 254, endPoint y: 273, distance: 6.1
click at [250, 268] on select "Select Item... Yes No" at bounding box center [639, 270] width 845 height 23
click at [217, 259] on select "Select Item... Yes No" at bounding box center [639, 270] width 845 height 23
select select "6e07b46b-a403-4f3e-b4fc-218acc732c01"
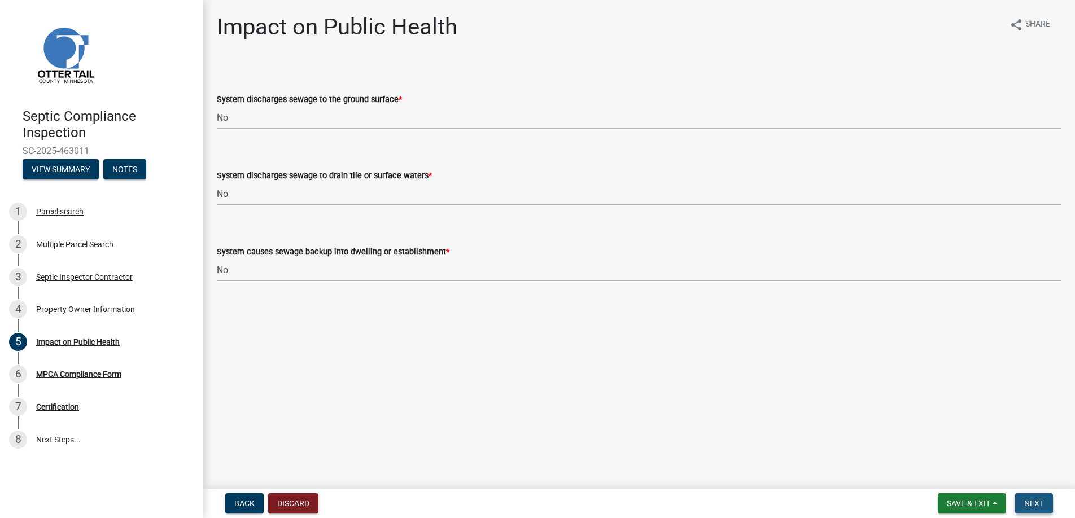
click at [1029, 497] on button "Next" at bounding box center [1034, 503] width 38 height 20
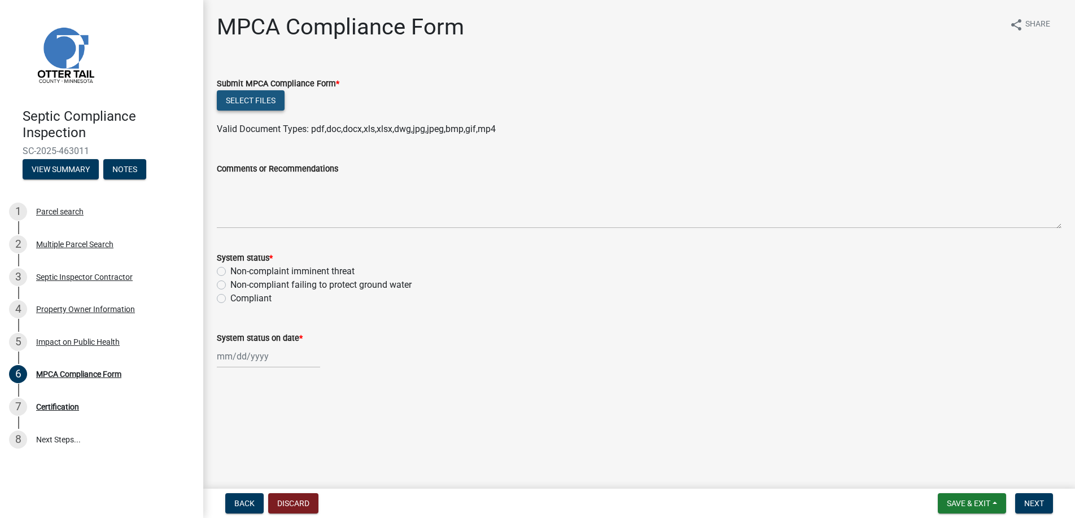
click at [241, 93] on button "Select files" at bounding box center [251, 100] width 68 height 20
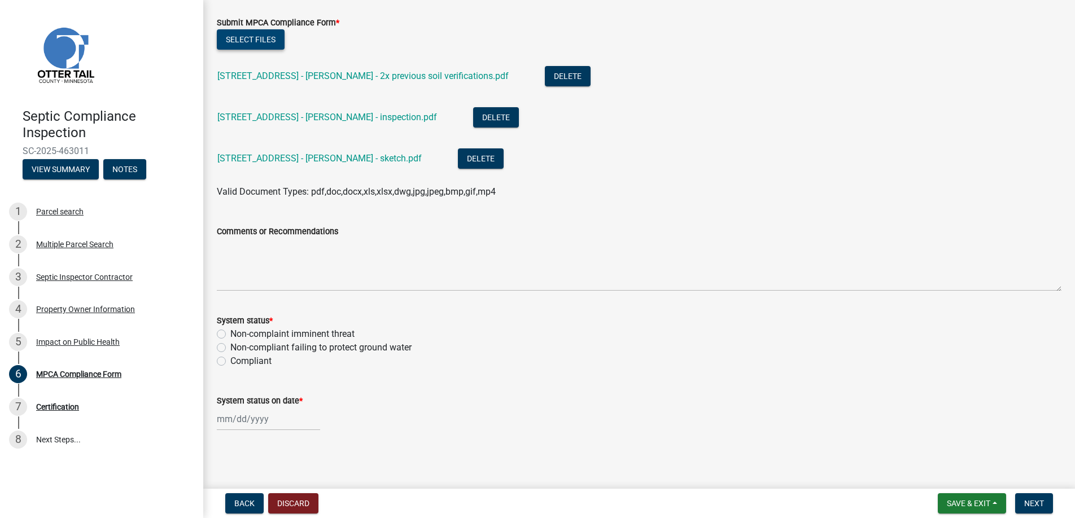
scroll to position [62, 0]
click at [230, 361] on label "Compliant" at bounding box center [250, 361] width 41 height 14
click at [230, 361] on input "Compliant" at bounding box center [233, 357] width 7 height 7
radio input "true"
click at [237, 416] on div at bounding box center [268, 418] width 103 height 23
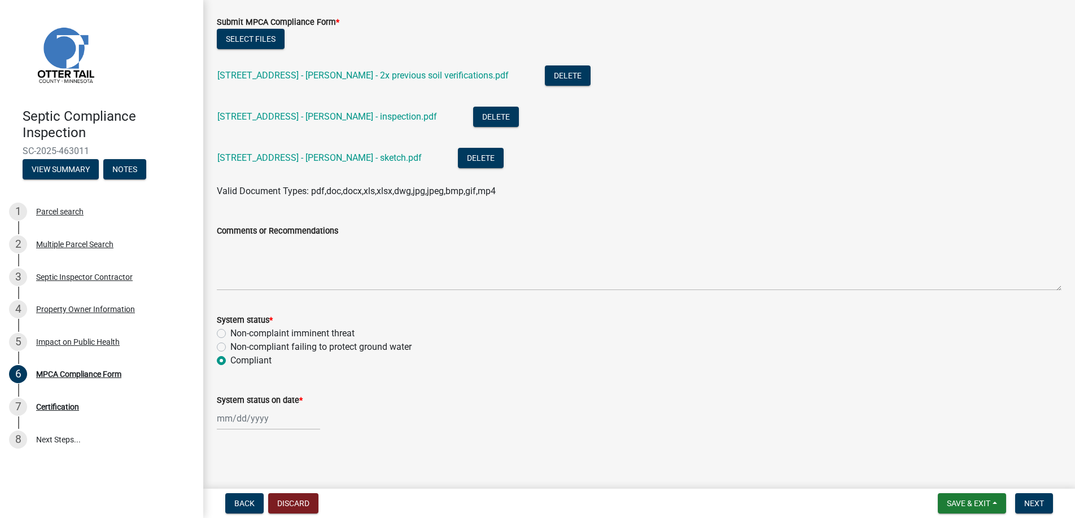
select select "8"
select select "2025"
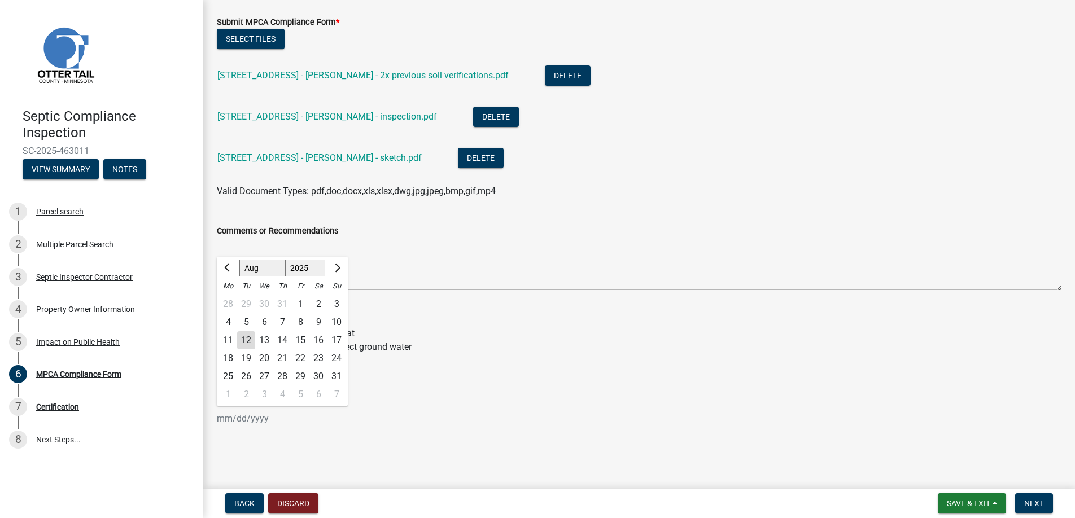
click at [224, 338] on div "11" at bounding box center [228, 340] width 18 height 18
type input "[DATE]"
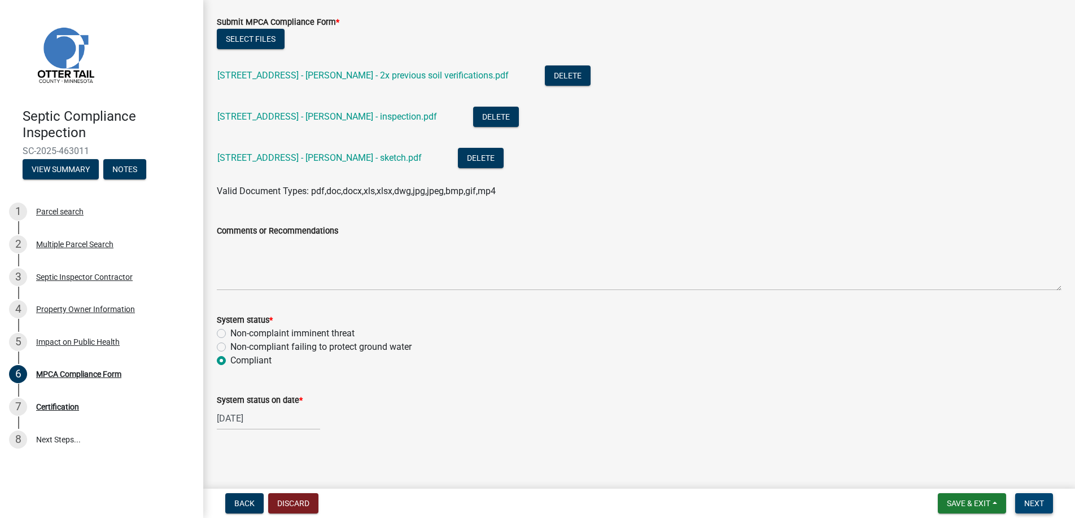
click at [1033, 502] on span "Next" at bounding box center [1034, 503] width 20 height 9
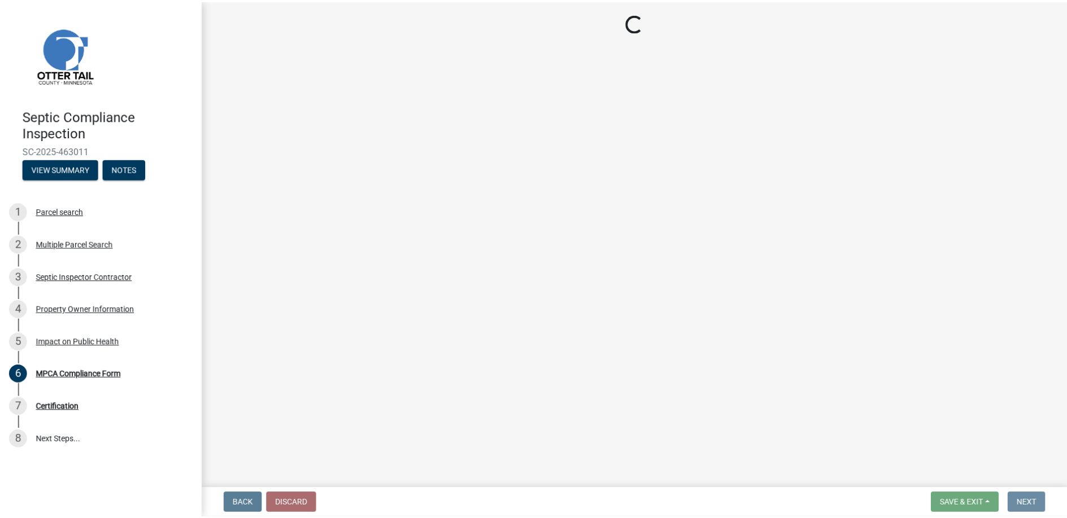
scroll to position [0, 0]
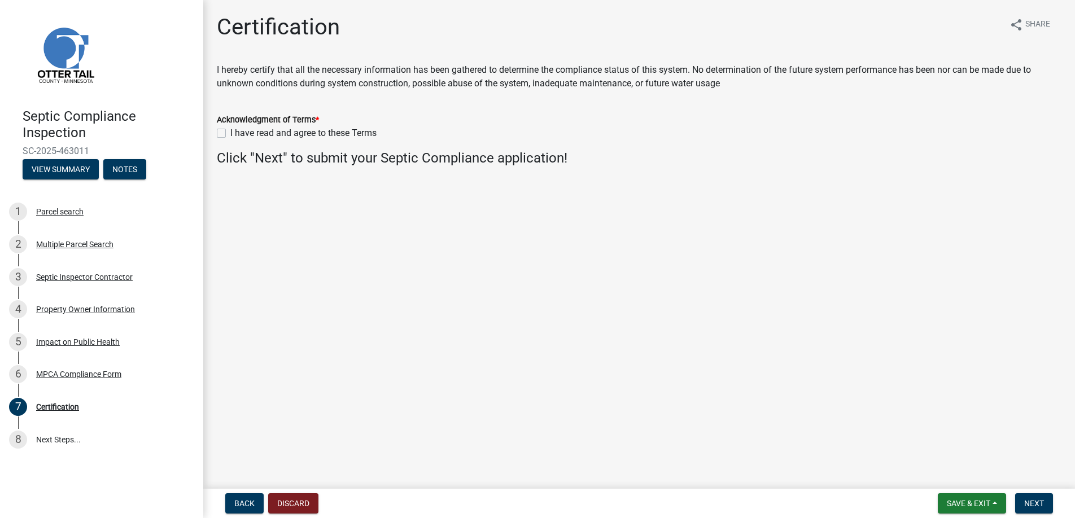
click at [230, 132] on label "I have read and agree to these Terms" at bounding box center [303, 133] width 146 height 14
click at [230, 132] on input "I have read and agree to these Terms" at bounding box center [233, 129] width 7 height 7
checkbox input "true"
click at [1030, 500] on span "Next" at bounding box center [1034, 503] width 20 height 9
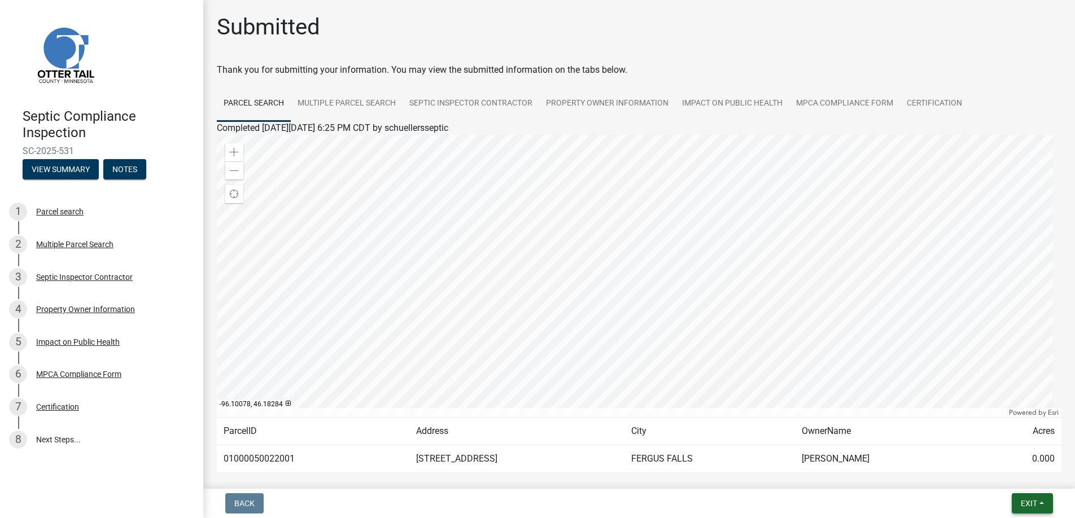
click at [1029, 503] on span "Exit" at bounding box center [1029, 503] width 16 height 9
click at [1004, 474] on button "Save & Exit" at bounding box center [1008, 474] width 90 height 27
